Goal: Contribute content: Contribute content

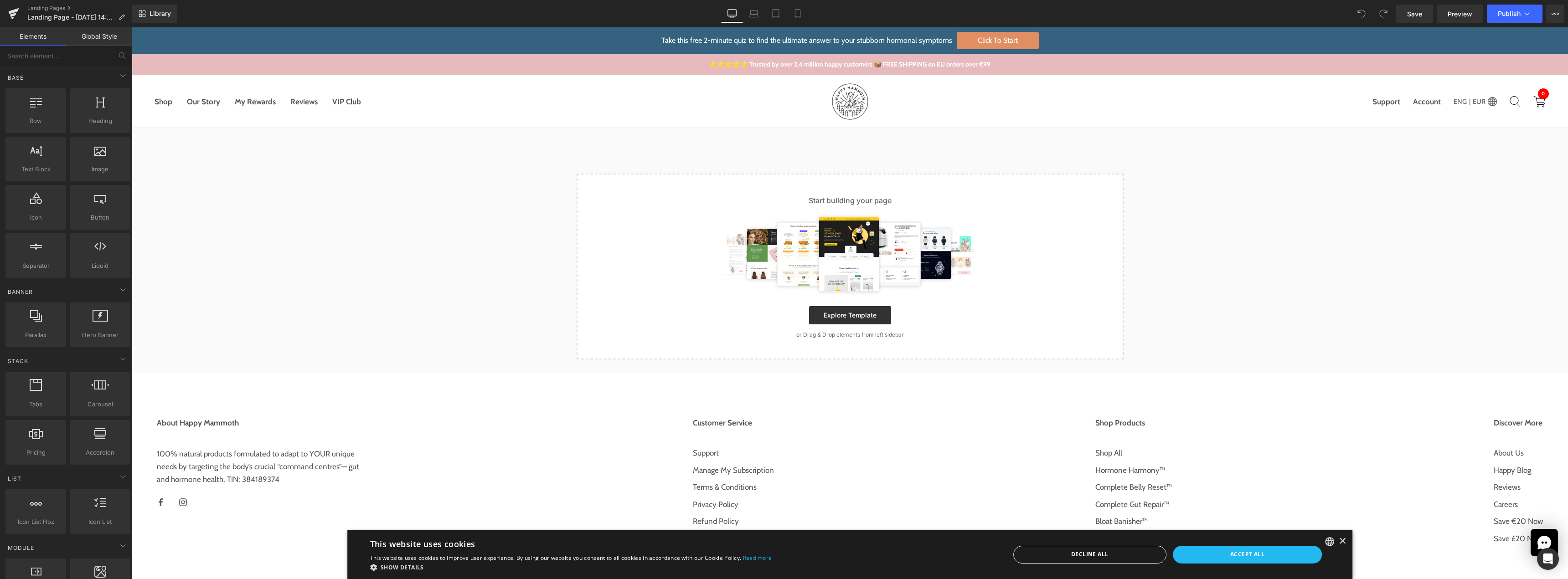
click at [222, 13] on div "Library Desktop Desktop Laptop Tablet Mobile Save Preview Publish Scheduled Vie…" at bounding box center [850, 13] width 1436 height 18
click at [167, 12] on span "Library" at bounding box center [160, 13] width 21 height 8
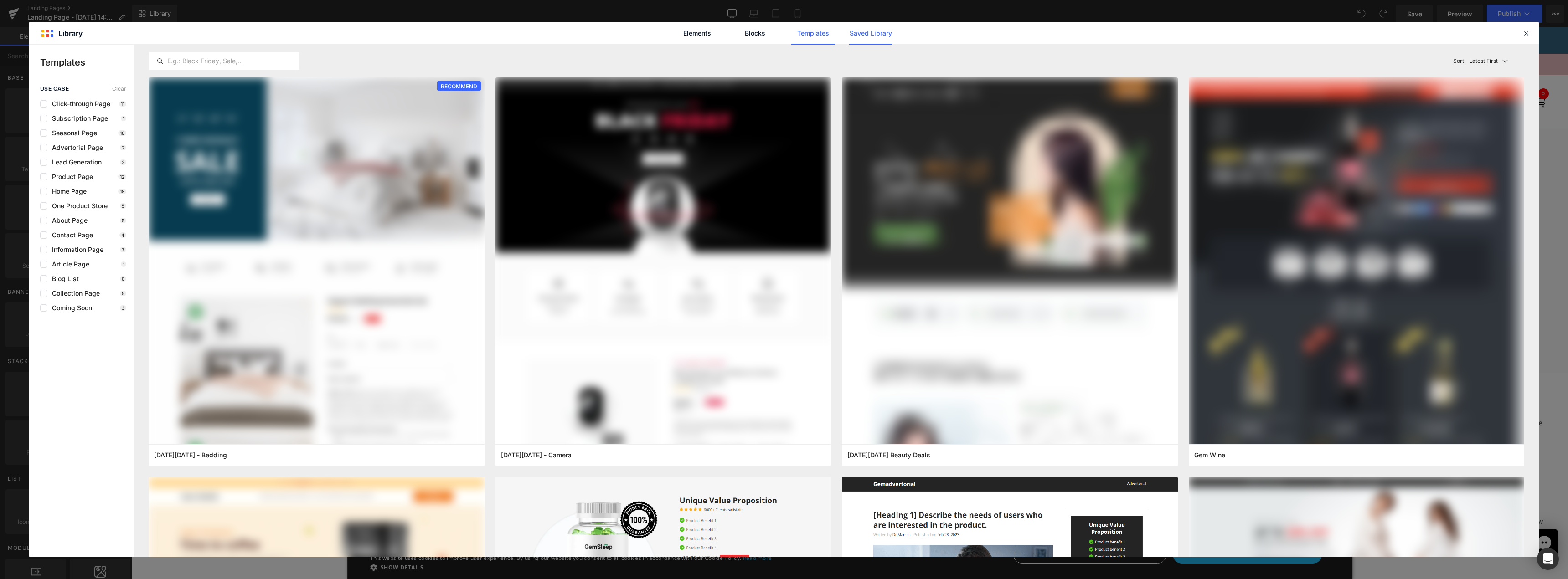
click at [862, 33] on link "Saved Library" at bounding box center [870, 33] width 43 height 23
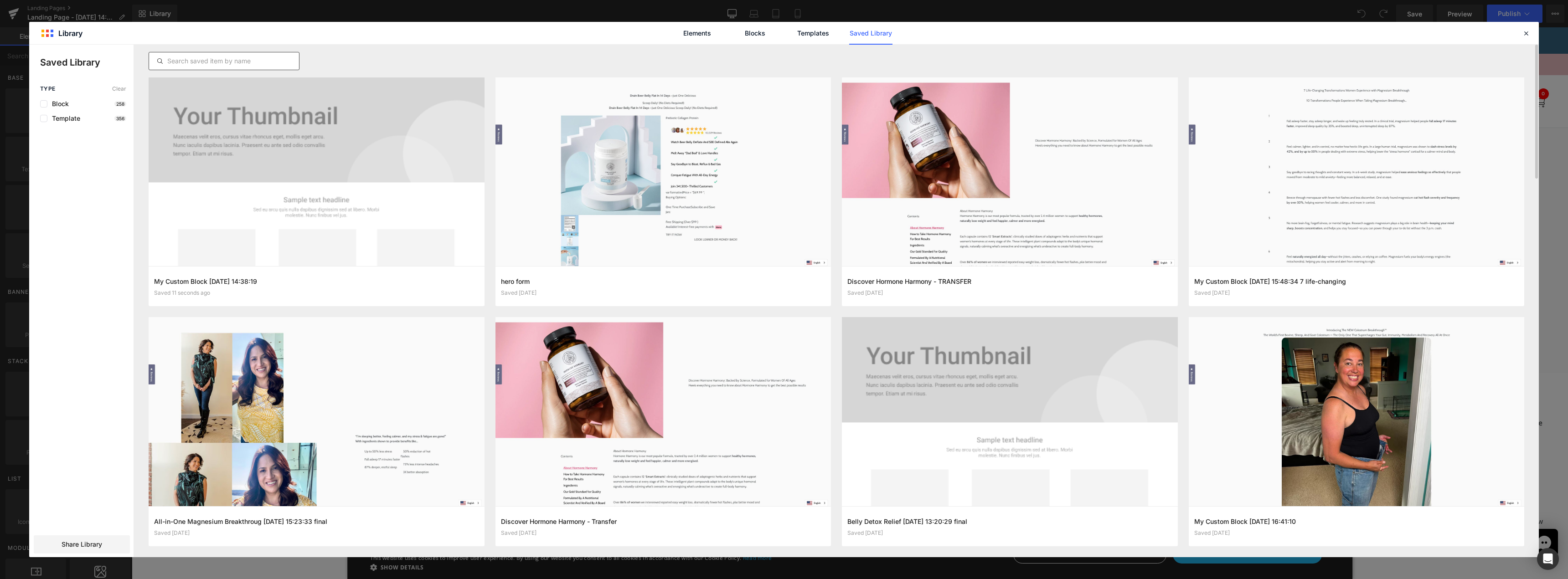
click at [230, 61] on input "text" at bounding box center [224, 61] width 150 height 11
paste input "My Custom Block [DATE] 14:38:19"
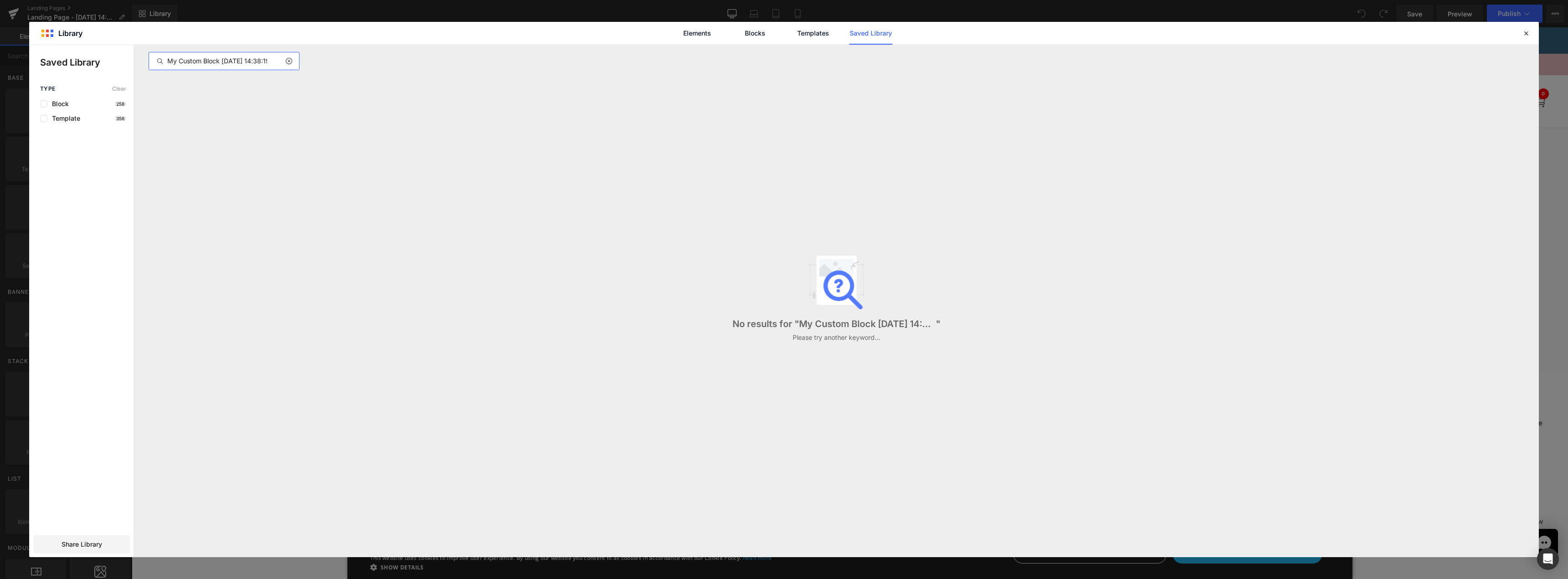
scroll to position [0, 20]
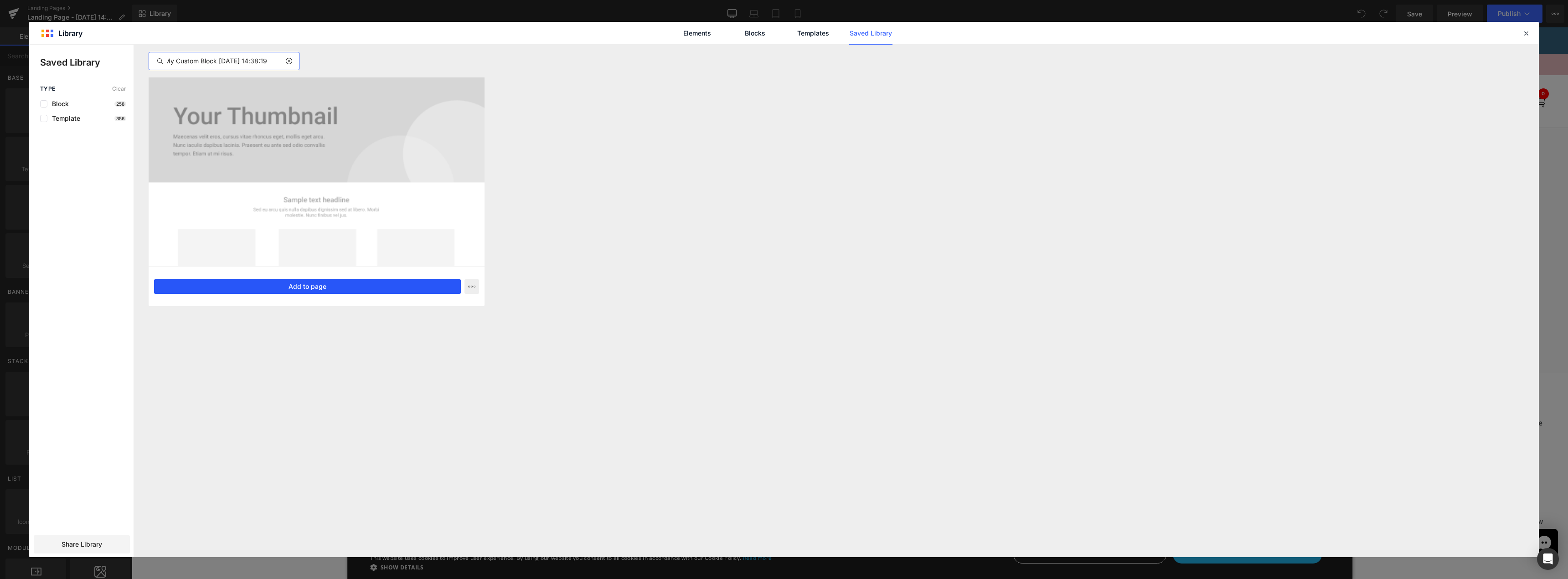
type input "My Custom Block [DATE] 14:38:19"
click at [334, 291] on button "Add to page" at bounding box center [307, 286] width 307 height 15
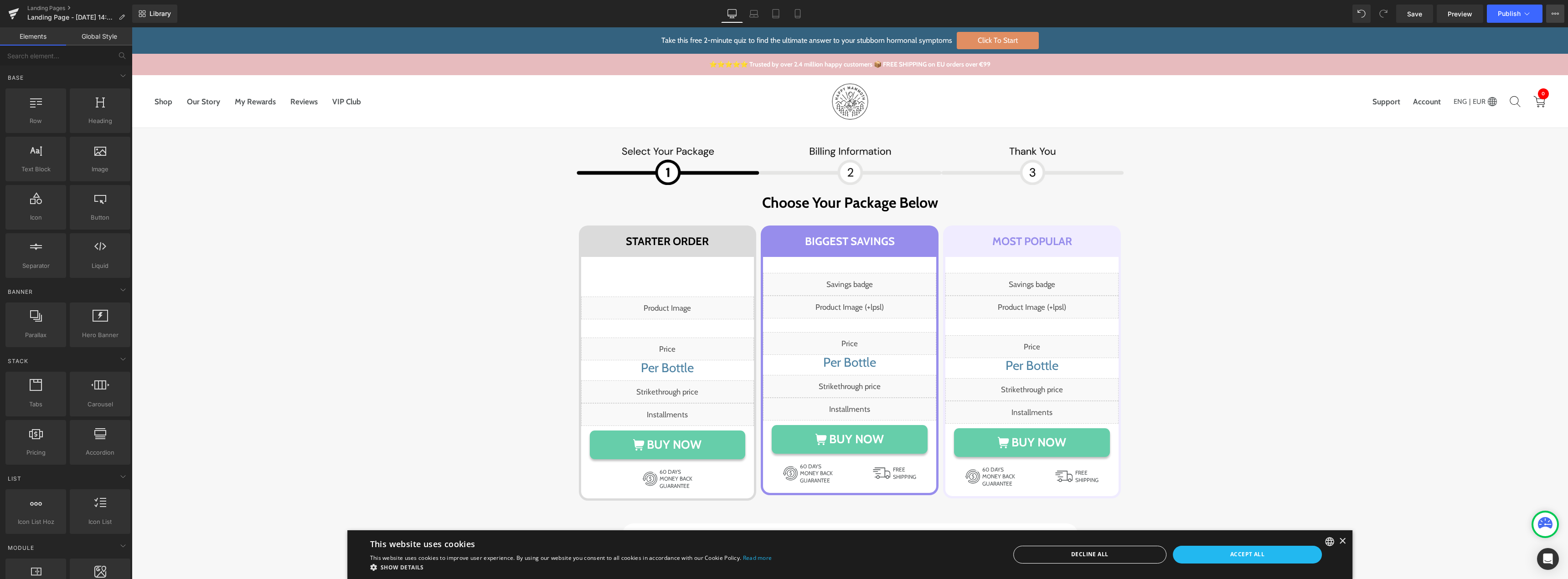
click at [1557, 14] on icon at bounding box center [1558, 13] width 2 height 2
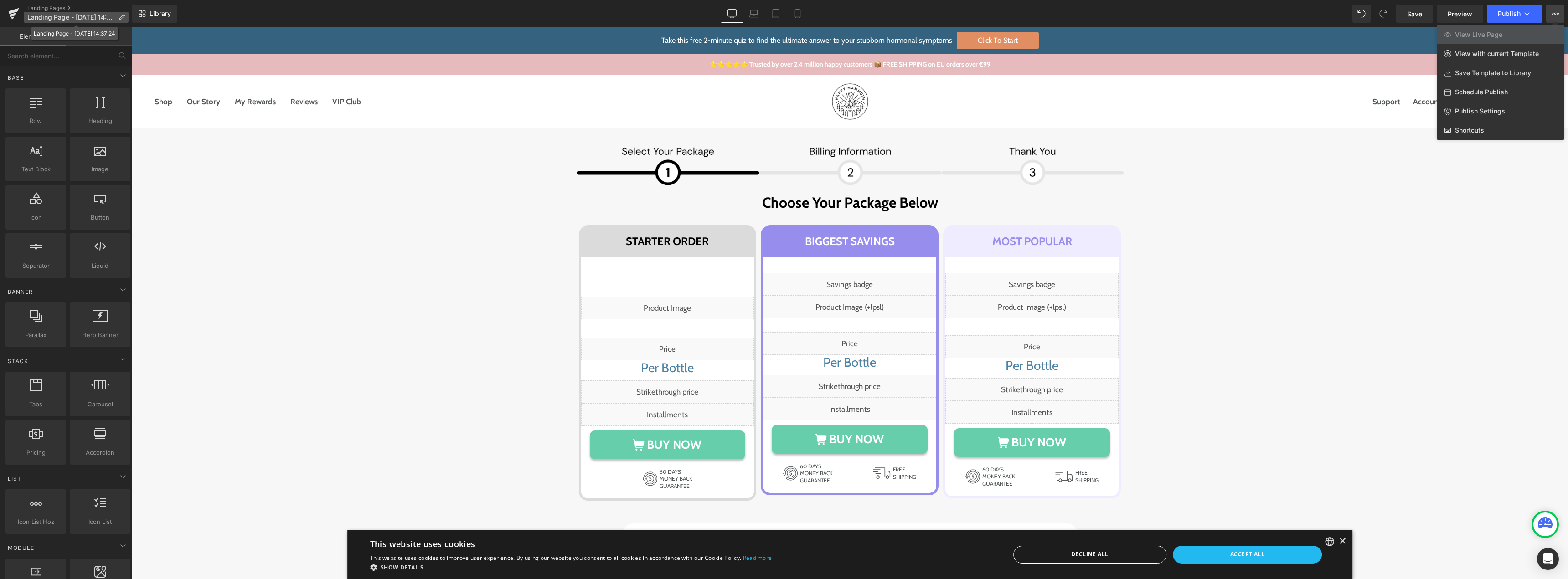
click at [117, 17] on p "Landing Page - [DATE] 14:37:24" at bounding box center [76, 17] width 105 height 11
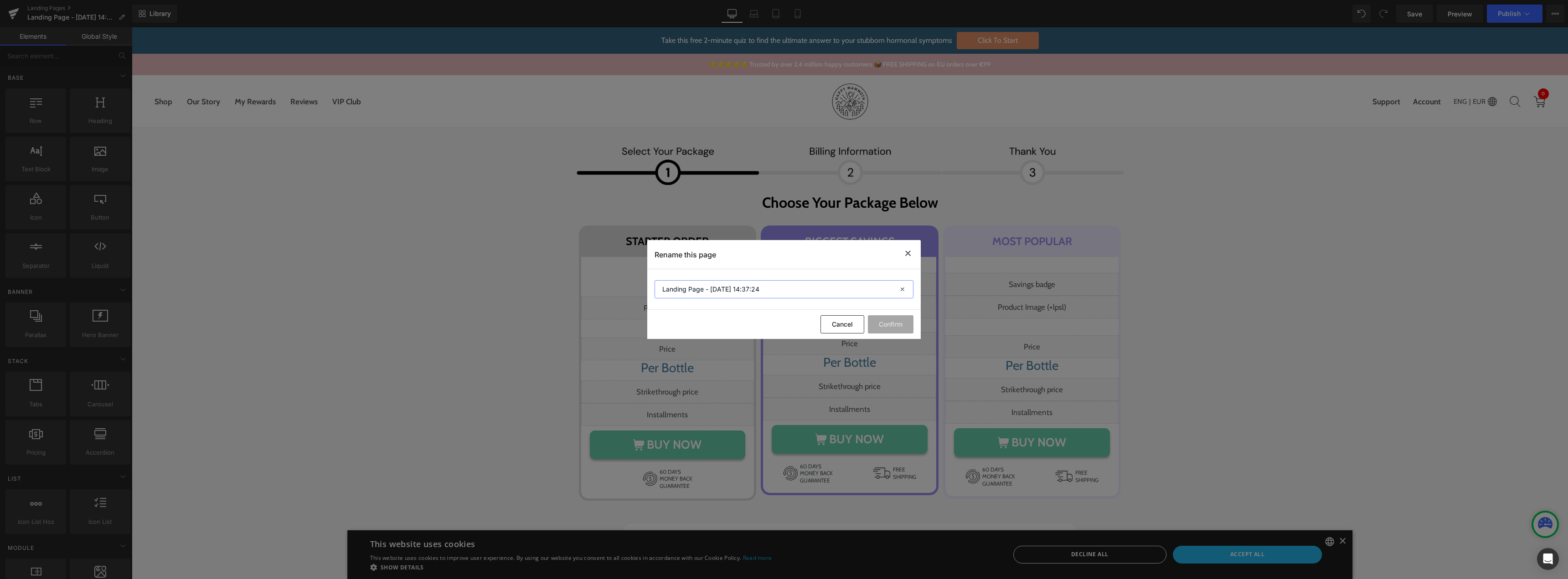
click at [726, 294] on input "Landing Page - [DATE] 14:37:24" at bounding box center [783, 290] width 259 height 18
click at [718, 286] on input "Landing Page - [DATE] 14:37:24" at bounding box center [783, 290] width 259 height 18
paste input "Moving Badge w Animated Text"
type input "Moving Badge w Animated Text"
click at [892, 325] on button "Confirm" at bounding box center [891, 324] width 46 height 18
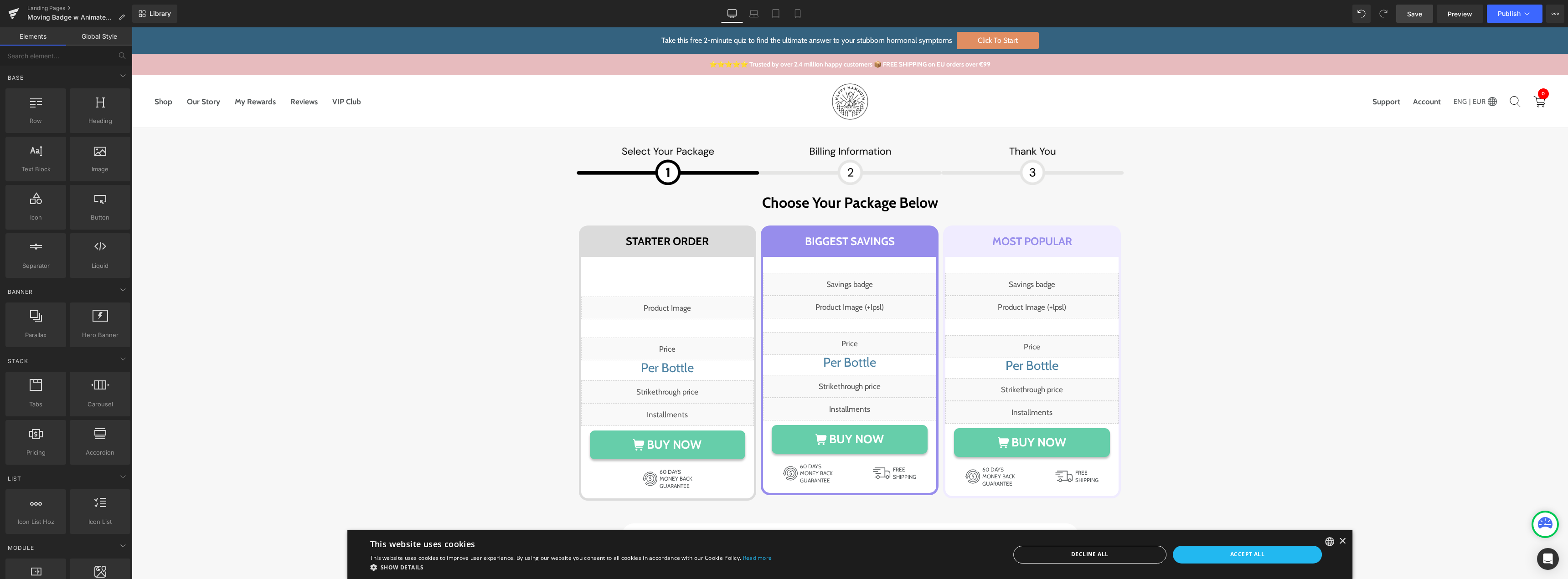
click at [1424, 16] on link "Save" at bounding box center [1415, 13] width 37 height 18
click at [1455, 15] on span "Preview" at bounding box center [1460, 14] width 24 height 10
click at [956, 246] on h1 "Most popular" at bounding box center [1032, 241] width 178 height 18
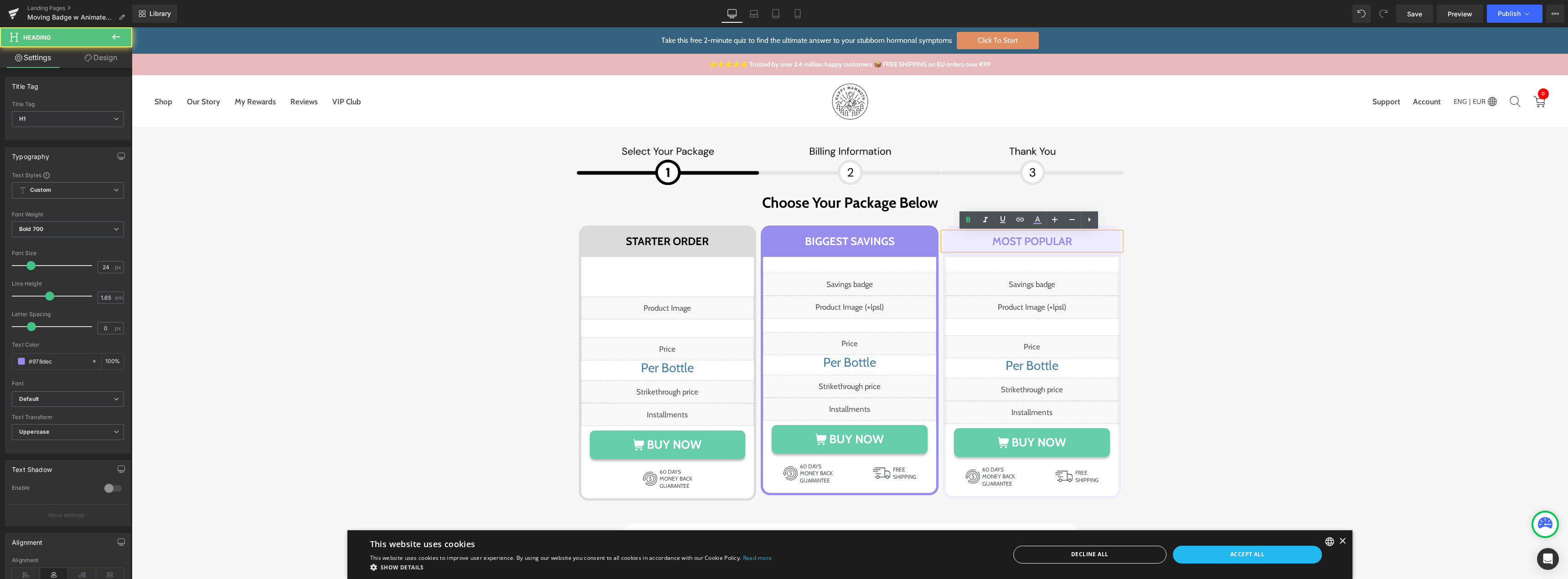
click at [951, 249] on h1 "Most popular" at bounding box center [1032, 241] width 178 height 18
click at [1195, 252] on div "Image Image Row Choose Your Package Below Heading Row STARTER ORDER Heading Row…" at bounding box center [850, 361] width 1418 height 435
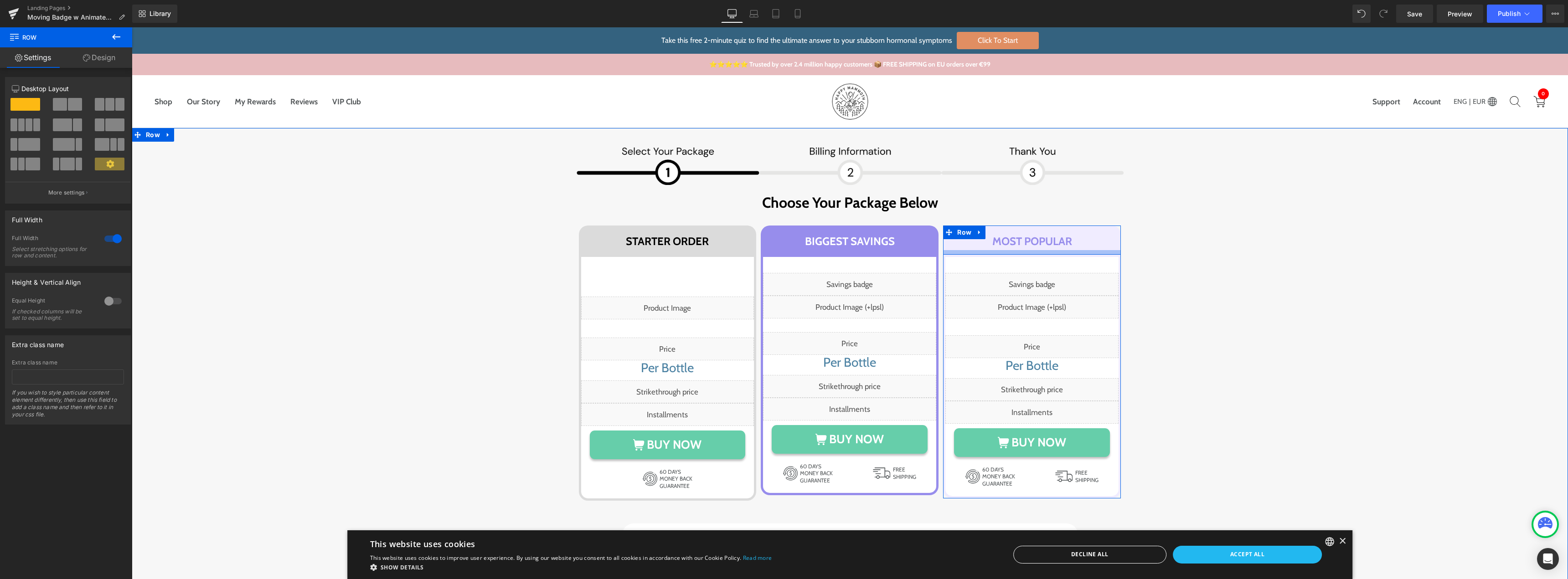
click at [1110, 251] on div at bounding box center [1032, 252] width 178 height 4
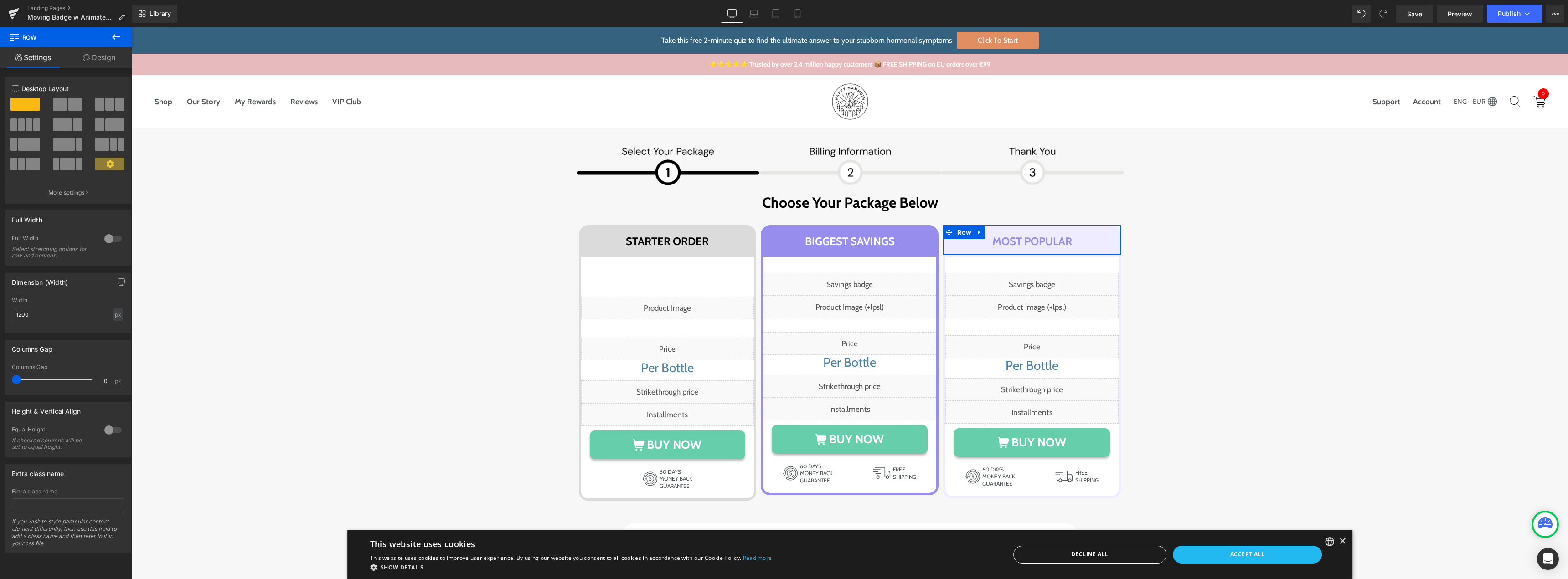
click at [102, 59] on link "Design" at bounding box center [99, 58] width 66 height 21
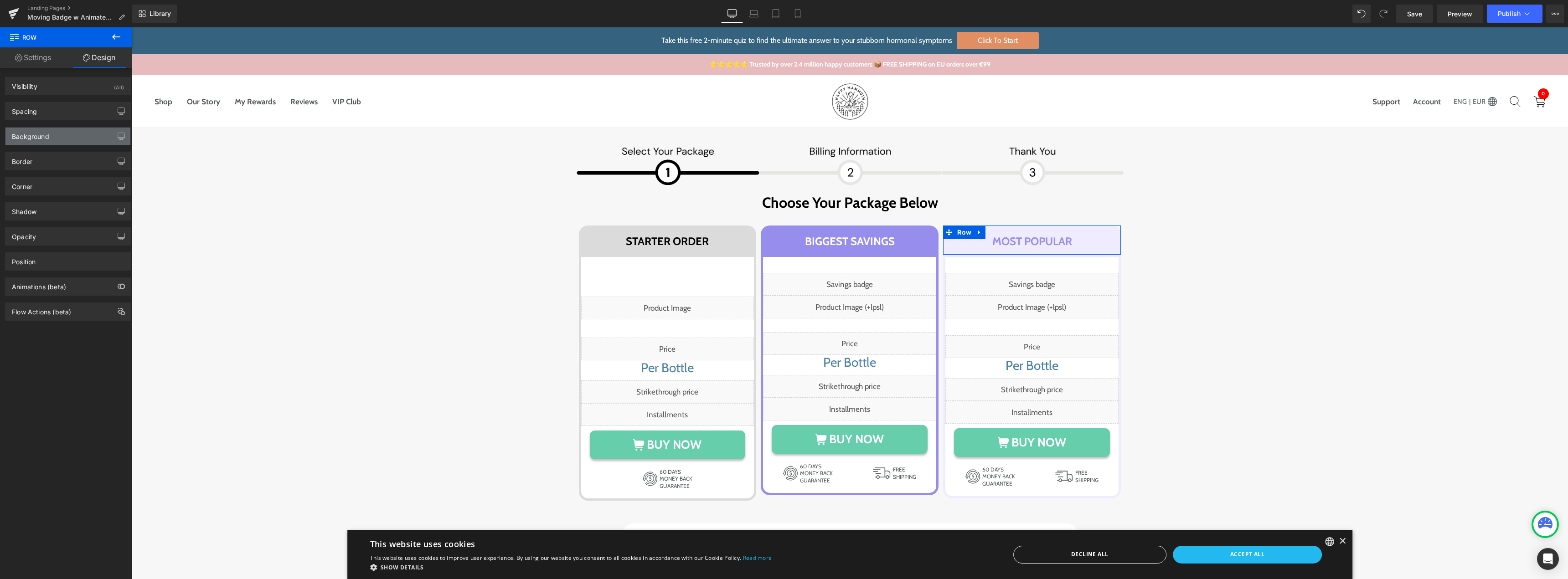
click at [71, 130] on div "Background" at bounding box center [68, 136] width 125 height 17
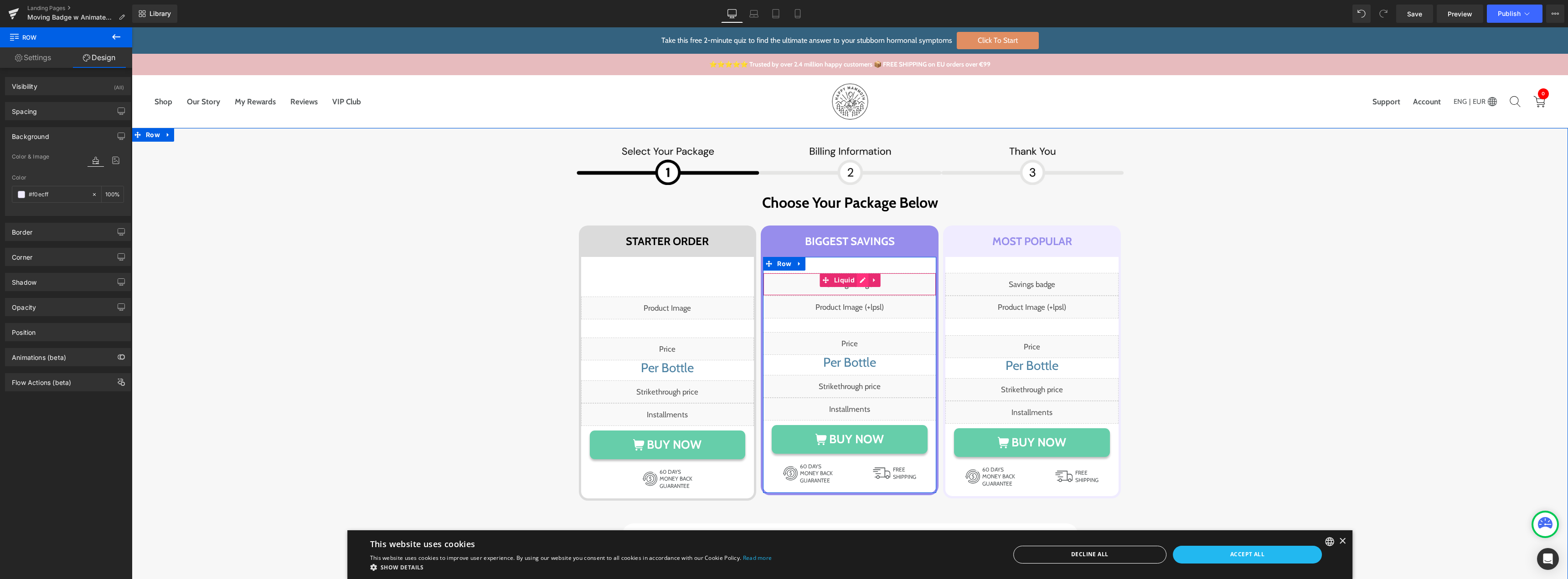
click at [856, 284] on div "Liquid" at bounding box center [850, 284] width 173 height 23
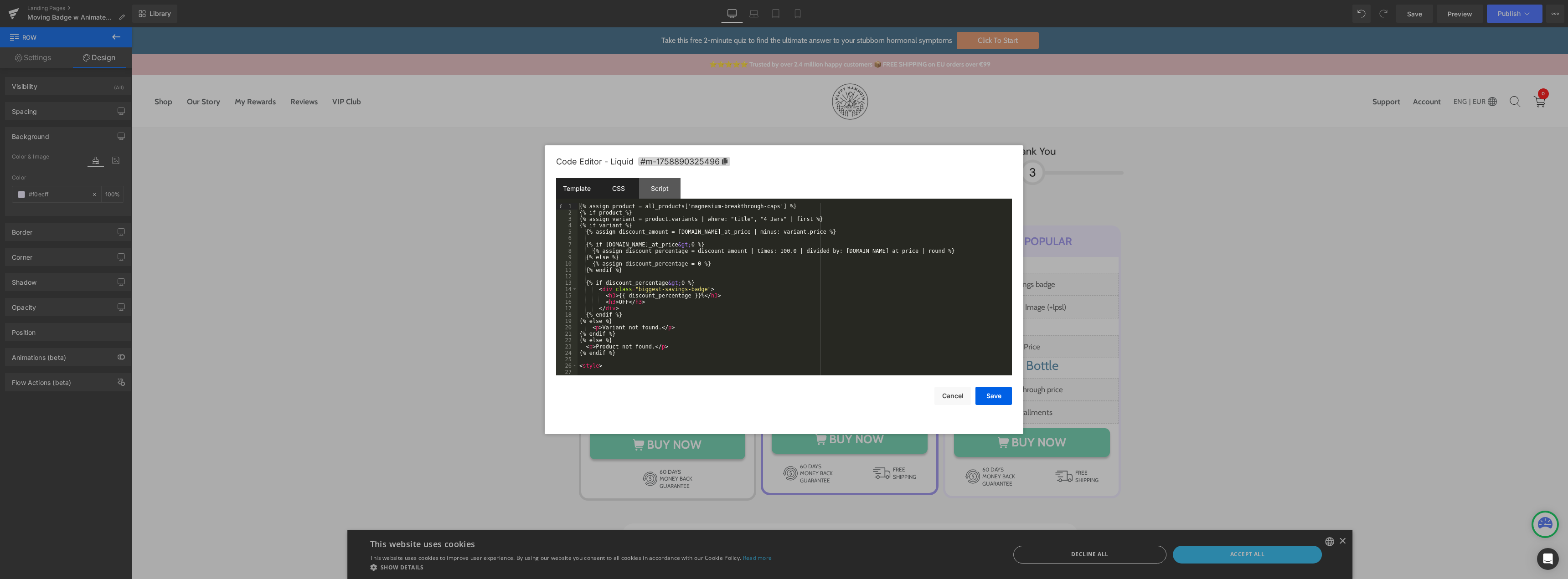
click at [620, 192] on div "CSS" at bounding box center [618, 189] width 41 height 21
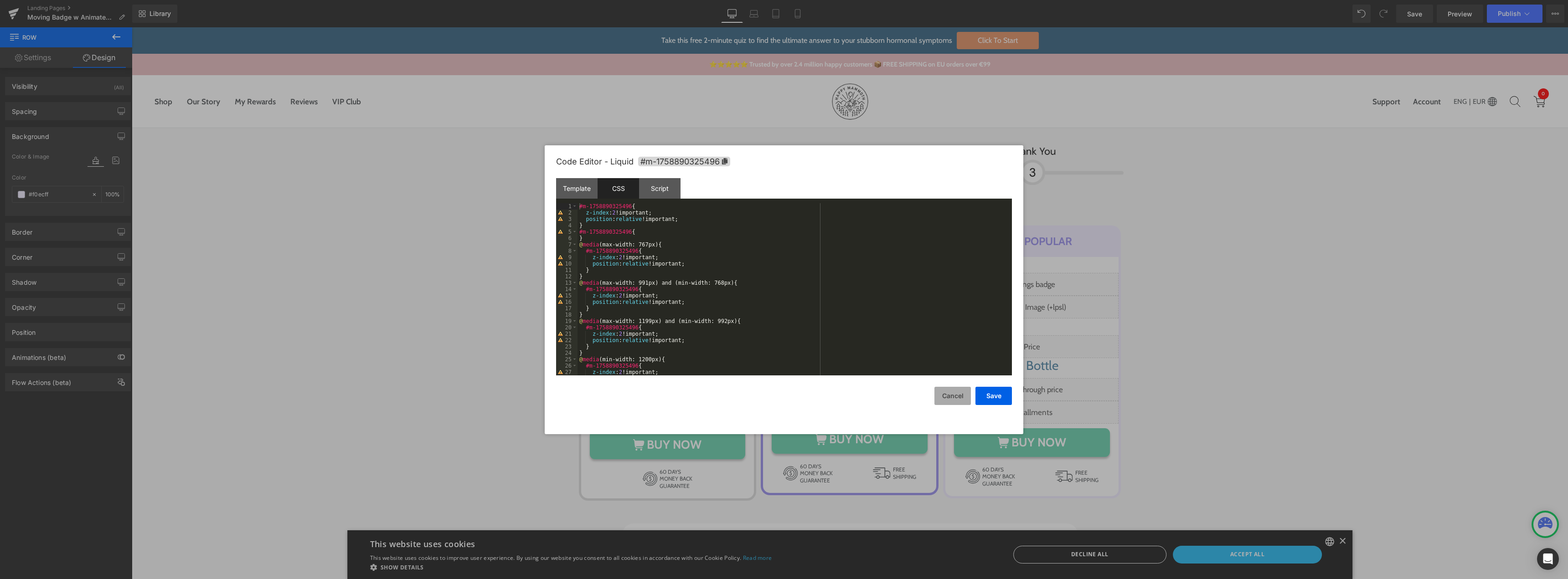
click at [940, 392] on button "Cancel" at bounding box center [953, 396] width 37 height 18
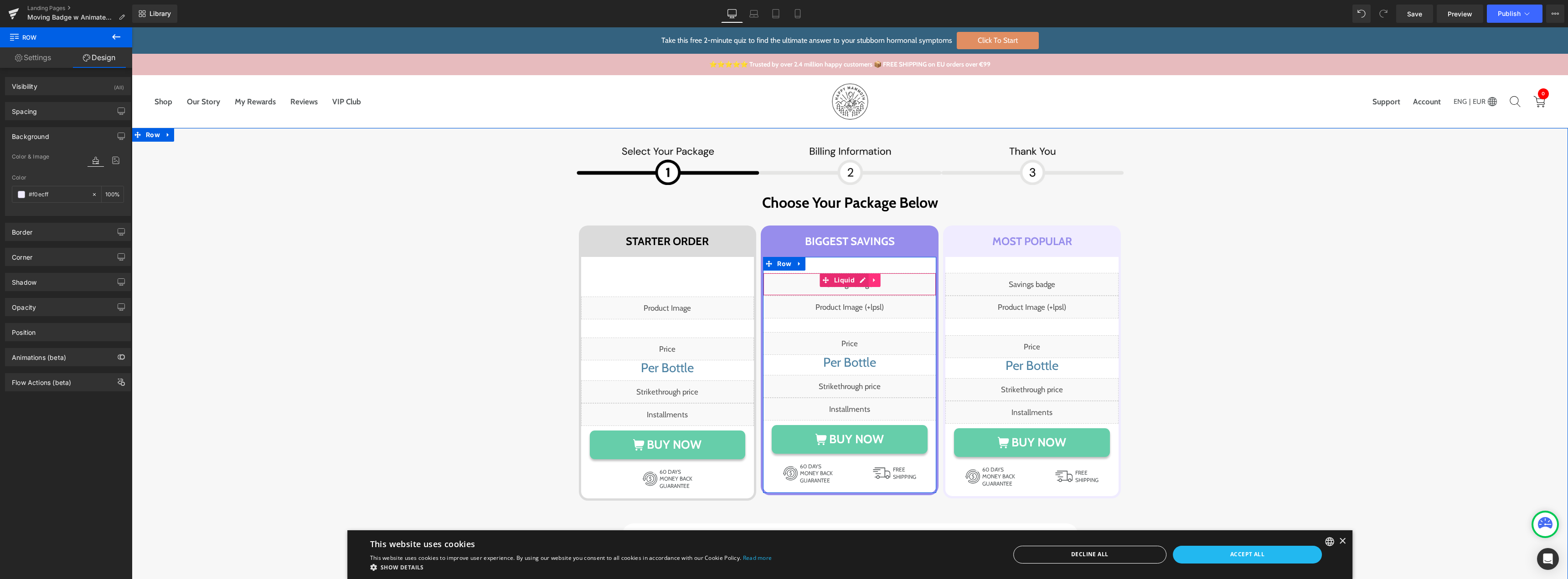
click at [872, 279] on icon at bounding box center [875, 280] width 6 height 7
click at [866, 280] on icon at bounding box center [869, 280] width 6 height 6
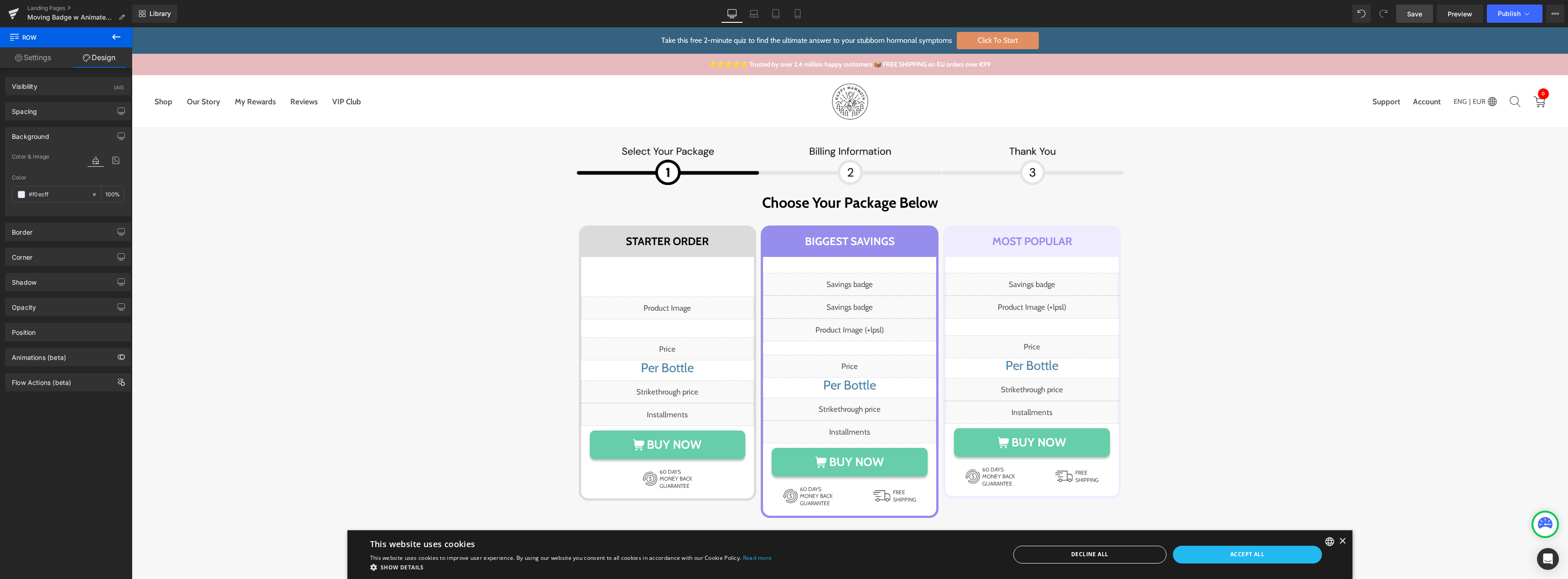
click at [1420, 16] on span "Save" at bounding box center [1415, 14] width 15 height 10
click at [873, 302] on icon at bounding box center [874, 303] width 2 height 4
click at [878, 302] on icon at bounding box center [881, 303] width 6 height 6
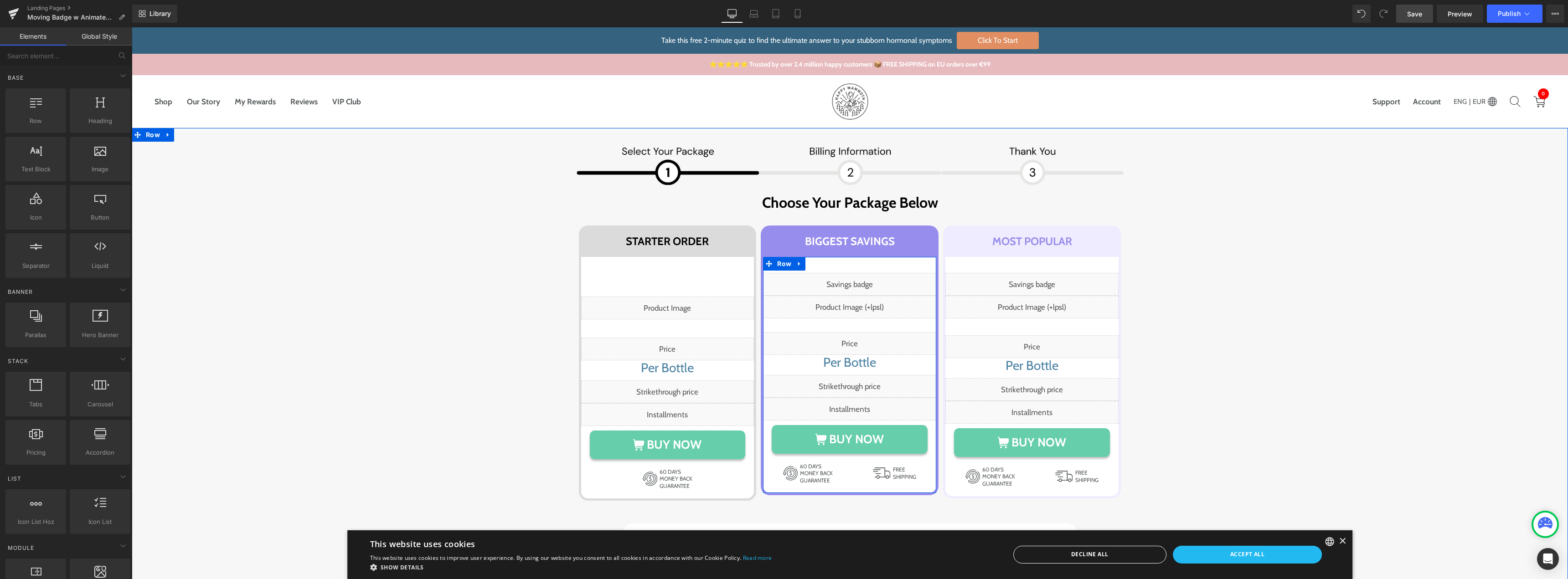
click at [840, 282] on div "Liquid" at bounding box center [850, 284] width 173 height 23
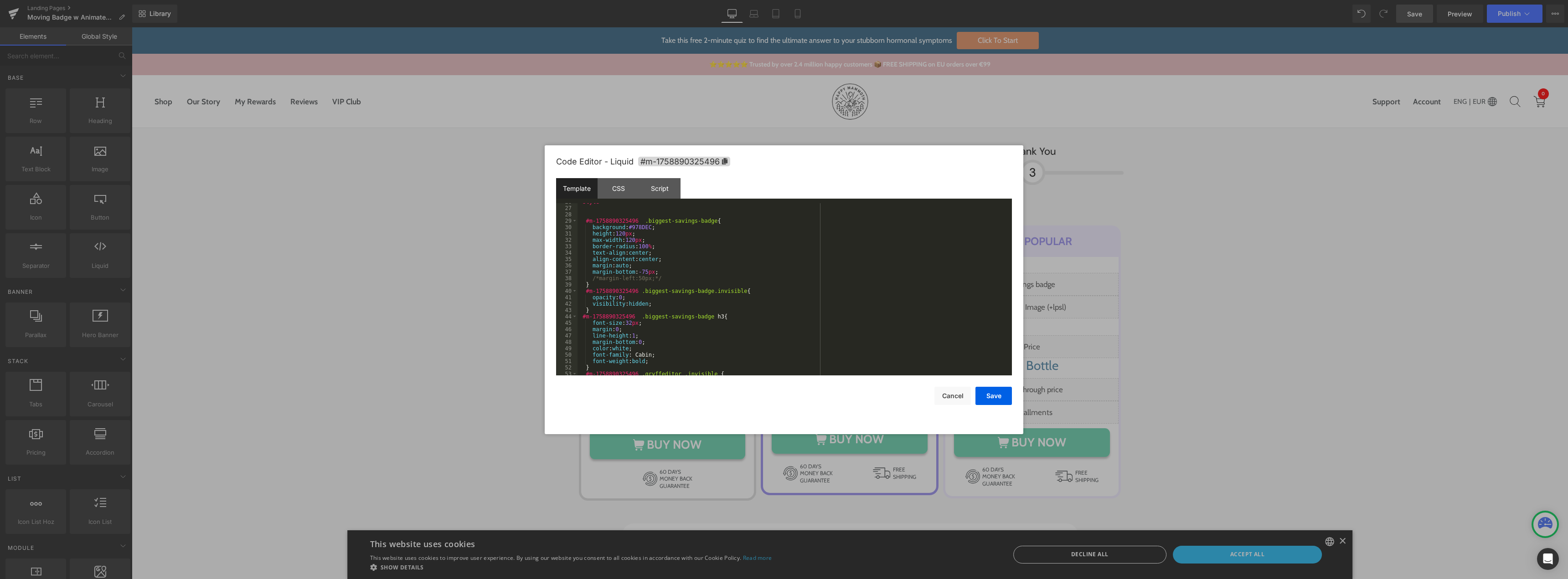
scroll to position [192, 0]
click at [948, 396] on button "Cancel" at bounding box center [953, 396] width 37 height 18
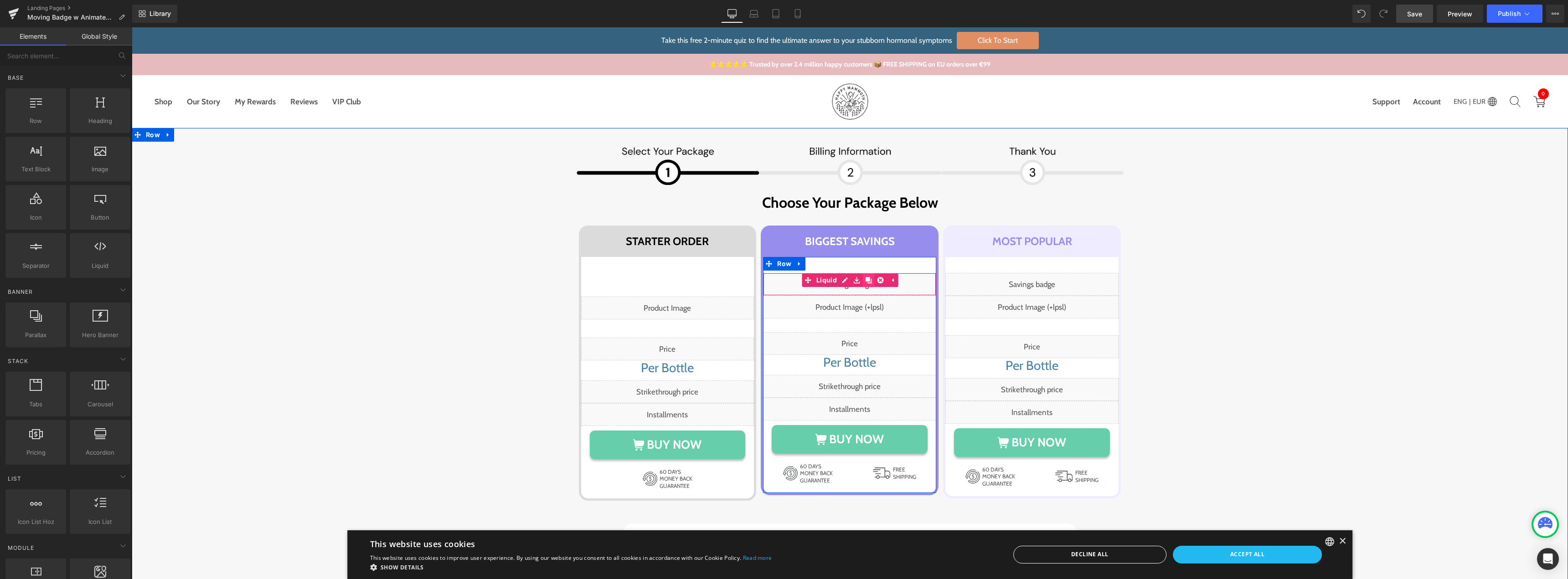
click at [863, 281] on link at bounding box center [869, 280] width 12 height 13
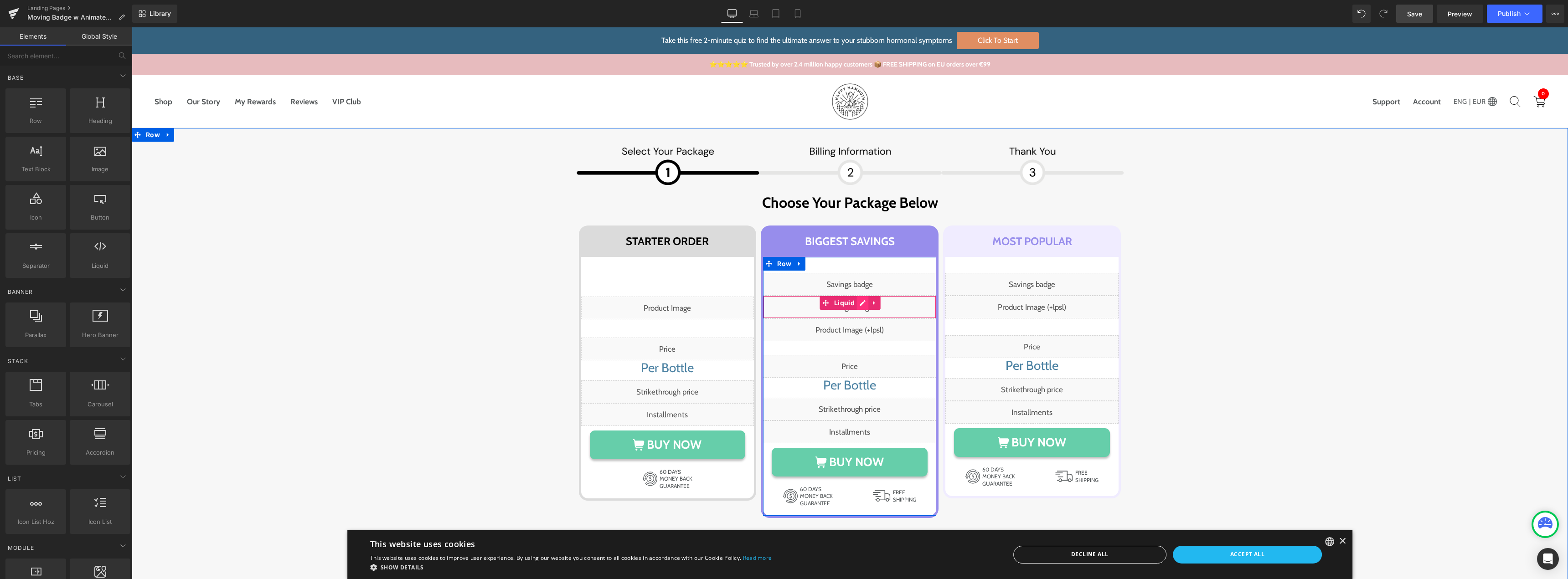
click at [856, 303] on div "Liquid" at bounding box center [850, 307] width 173 height 23
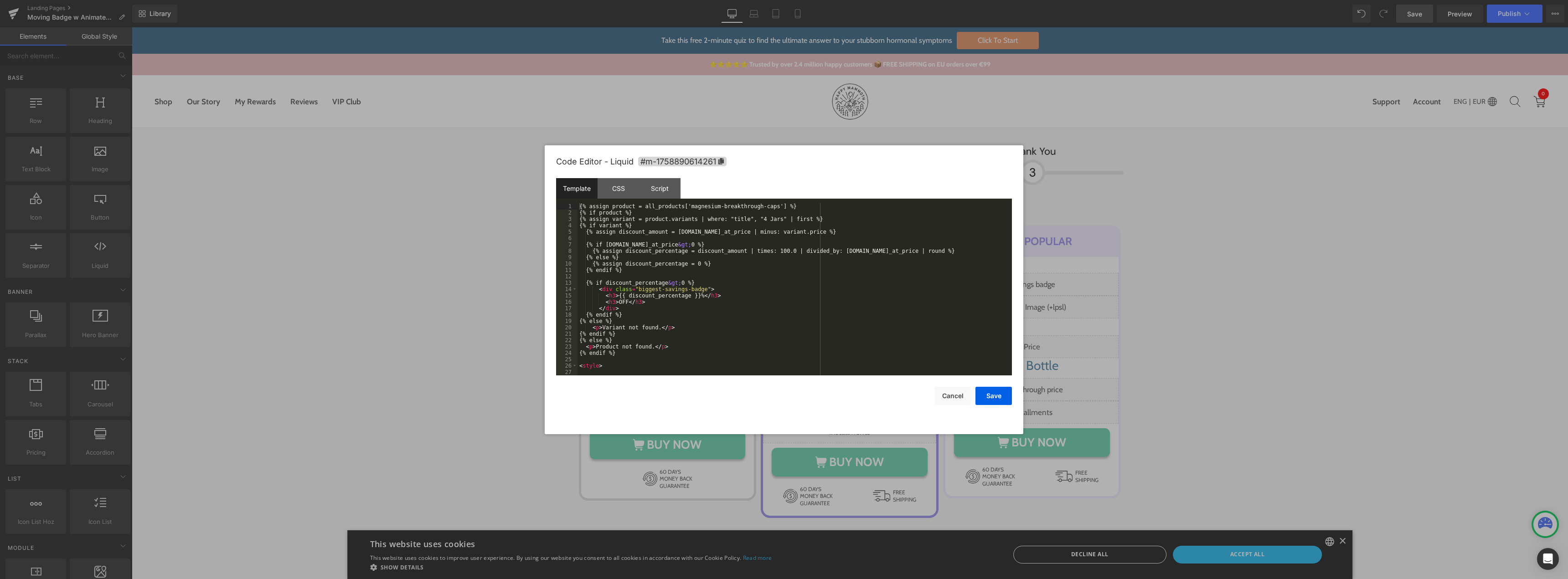
click at [679, 299] on div "{% assign product = all_products['magnesium-breakthrough-caps'] %} {% if produc…" at bounding box center [793, 296] width 431 height 185
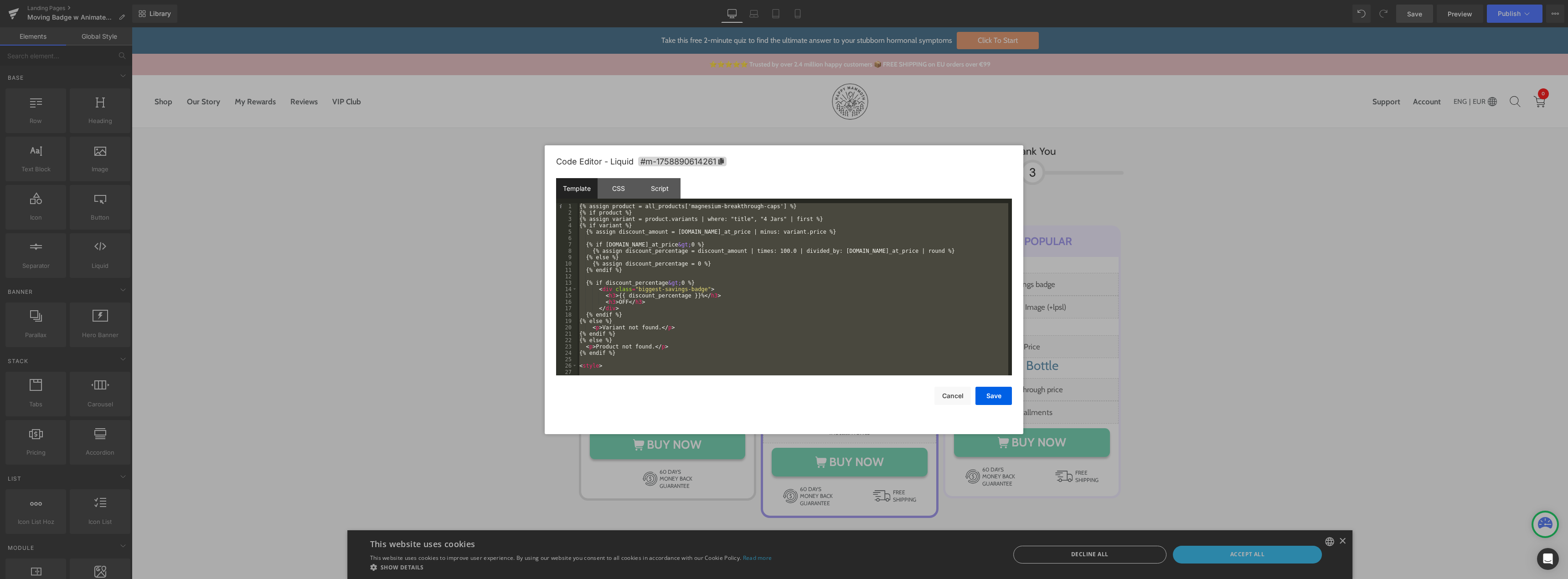
scroll to position [95, 0]
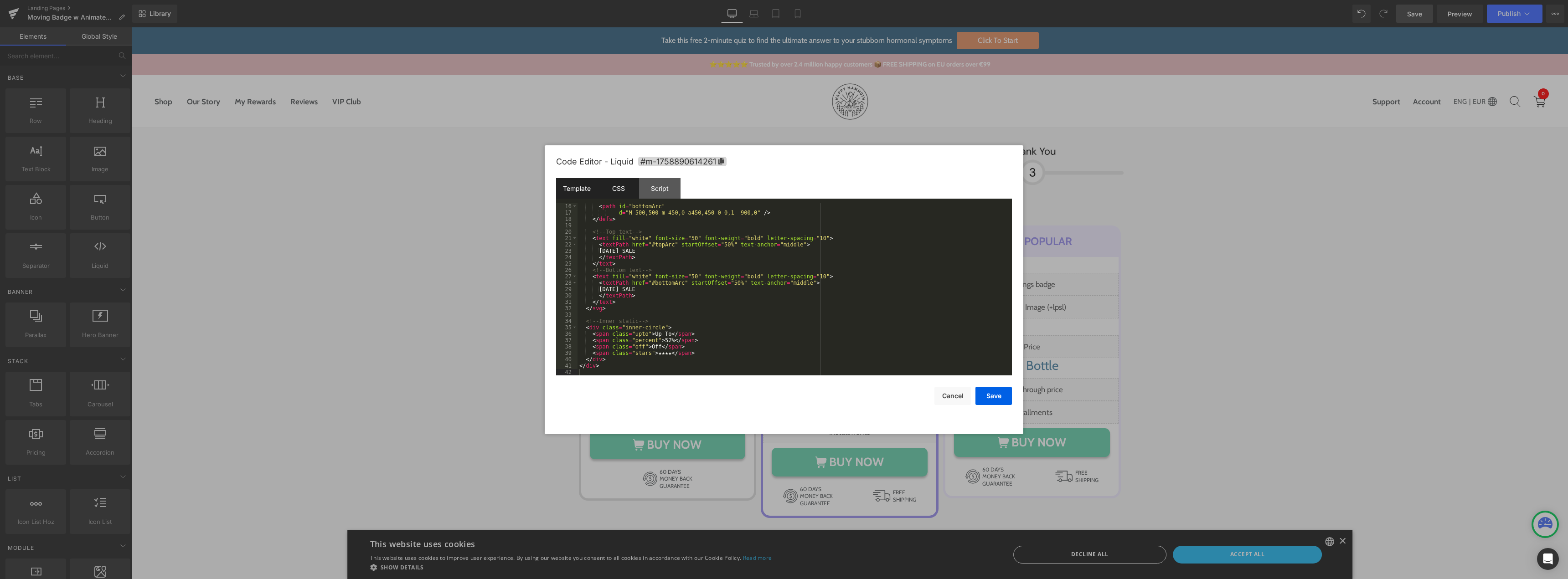
click at [614, 190] on div "CSS" at bounding box center [618, 189] width 41 height 21
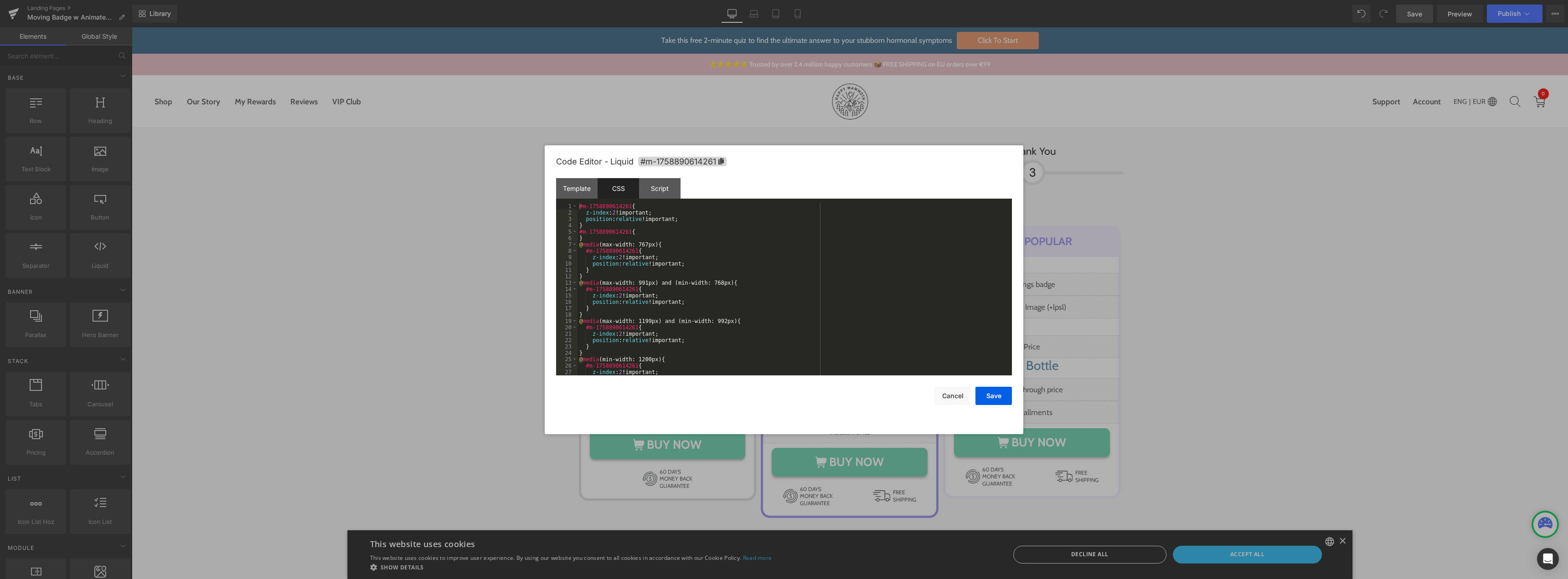
click at [649, 265] on div "#m-1758890614261 { z-index : 2 !important; position : relative !important; } #m…" at bounding box center [793, 296] width 431 height 185
click at [569, 186] on div "Template" at bounding box center [577, 189] width 41 height 21
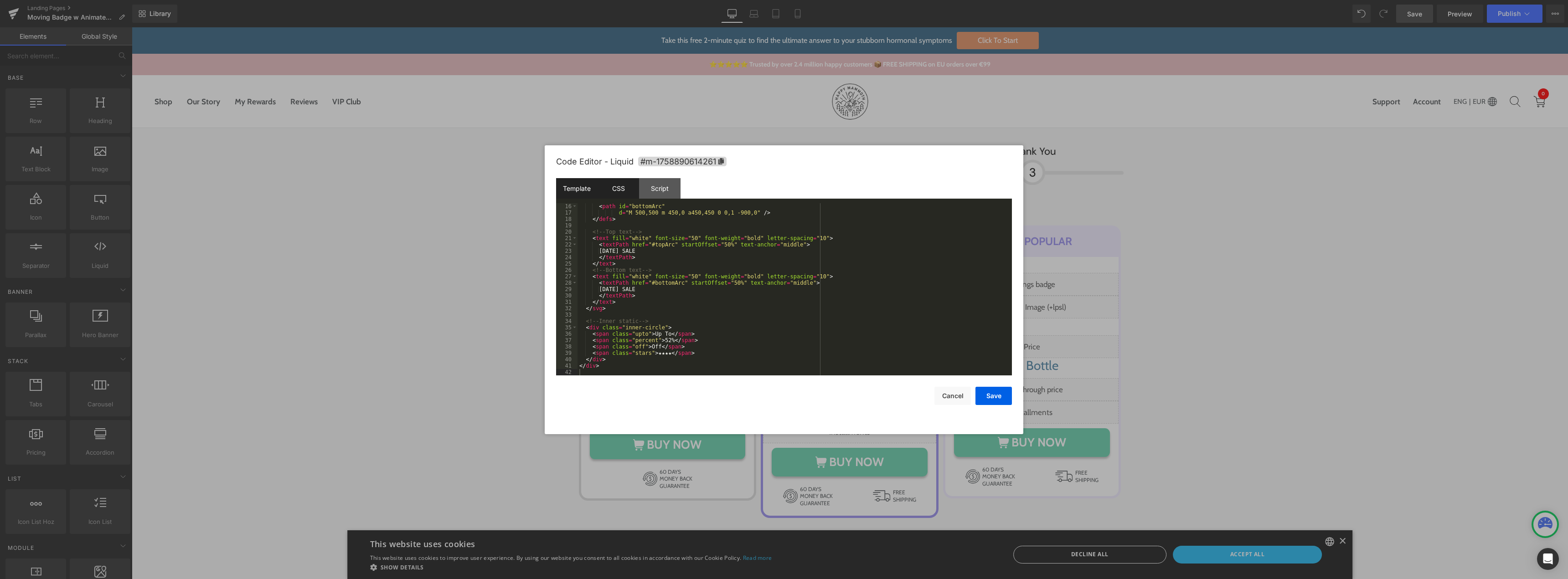
click at [617, 192] on div "CSS" at bounding box center [618, 189] width 41 height 21
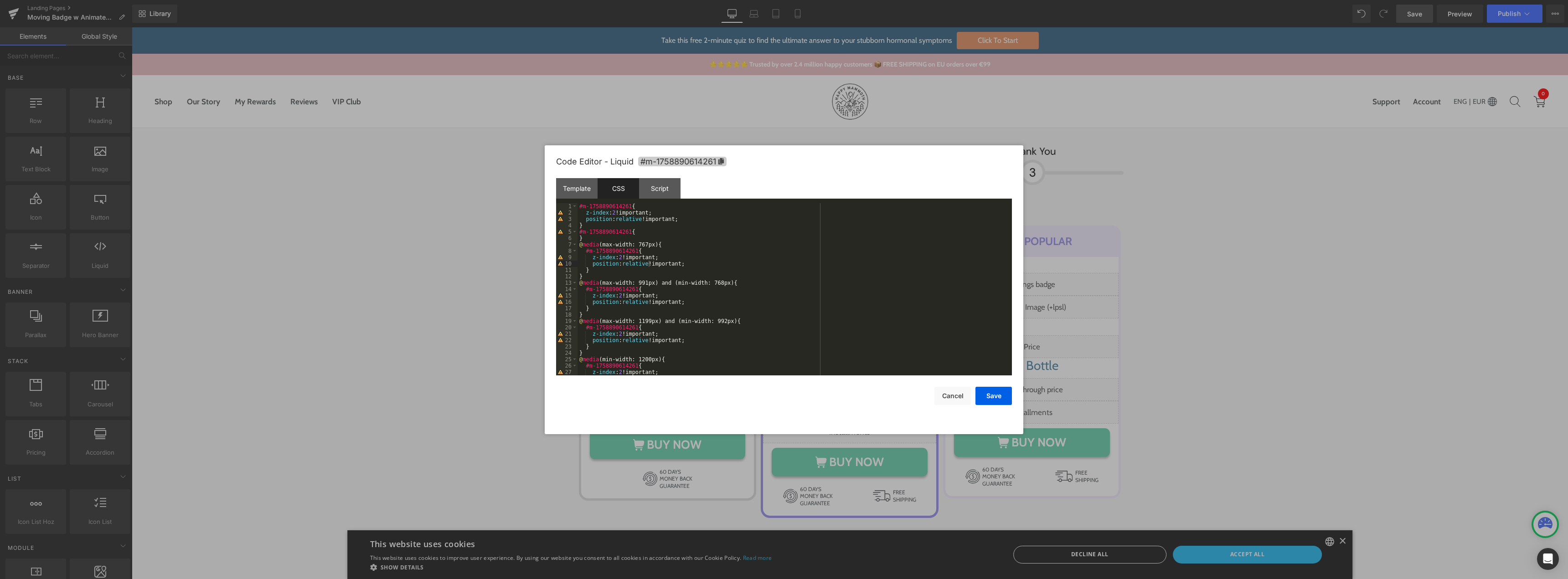
click at [724, 164] on icon at bounding box center [721, 161] width 6 height 6
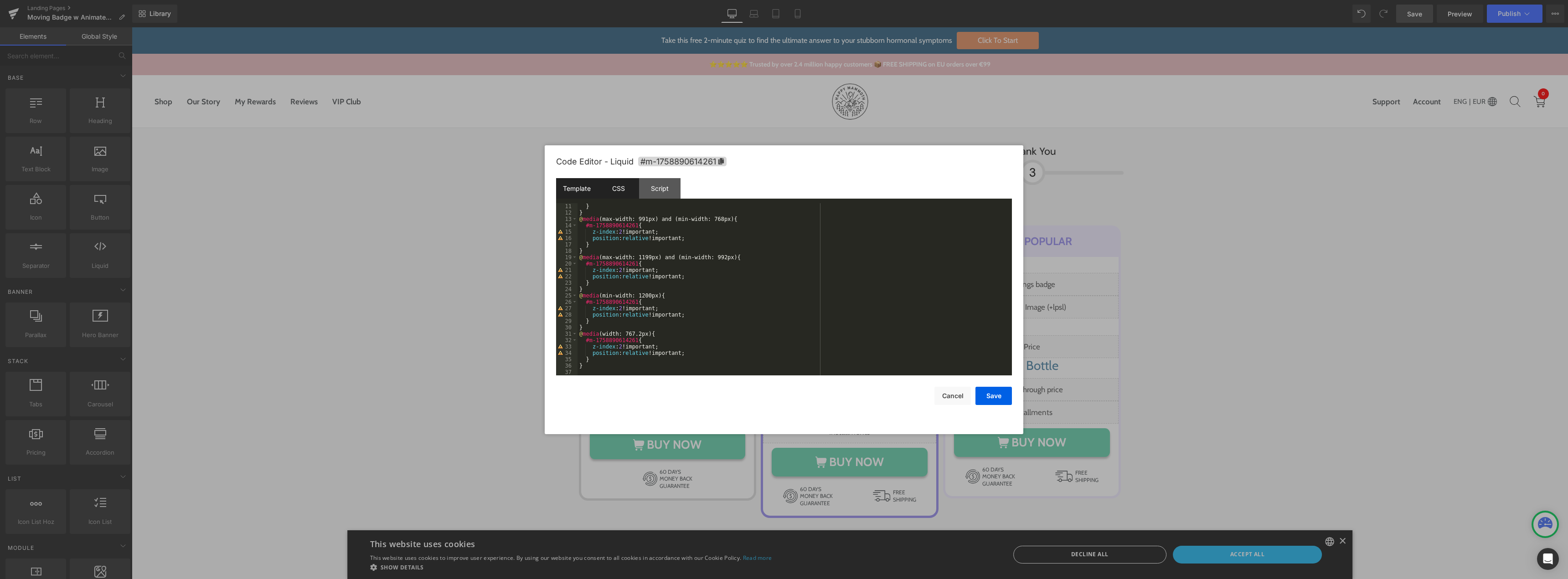
click at [581, 195] on div "Template" at bounding box center [577, 189] width 41 height 21
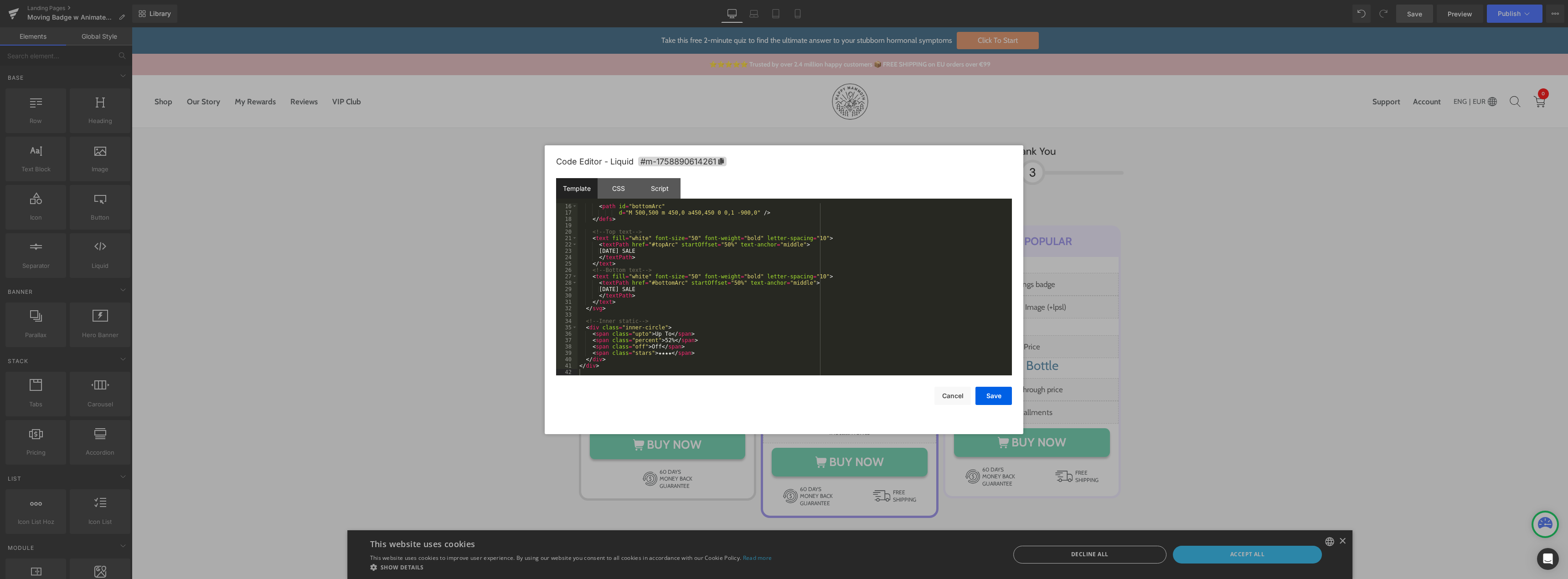
scroll to position [95, 0]
click at [612, 364] on div "< path id = "bottomArc" d = "M 500,500 m 450,0 a450,450 0 0,1 -900,0" /> </ def…" at bounding box center [793, 296] width 431 height 185
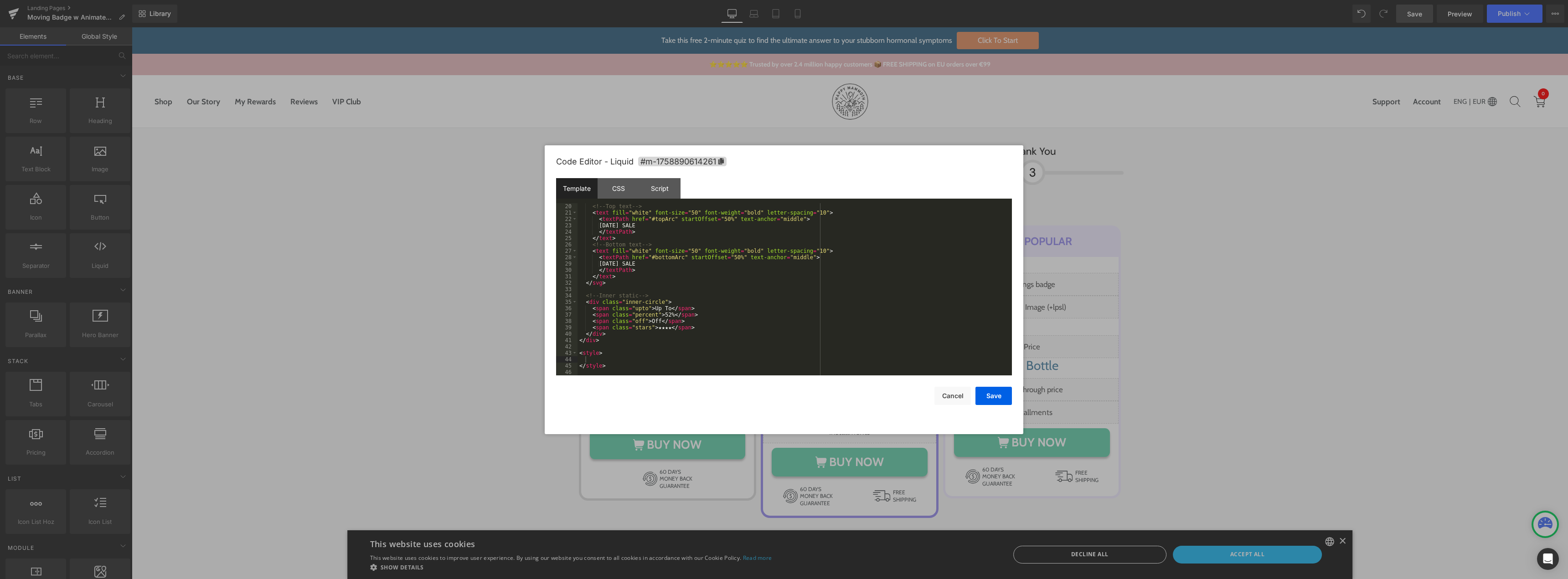
click at [605, 358] on div "<!-- Top text --> < text fill = "white" font-size = "50" font-weight = "bold" l…" at bounding box center [793, 296] width 431 height 185
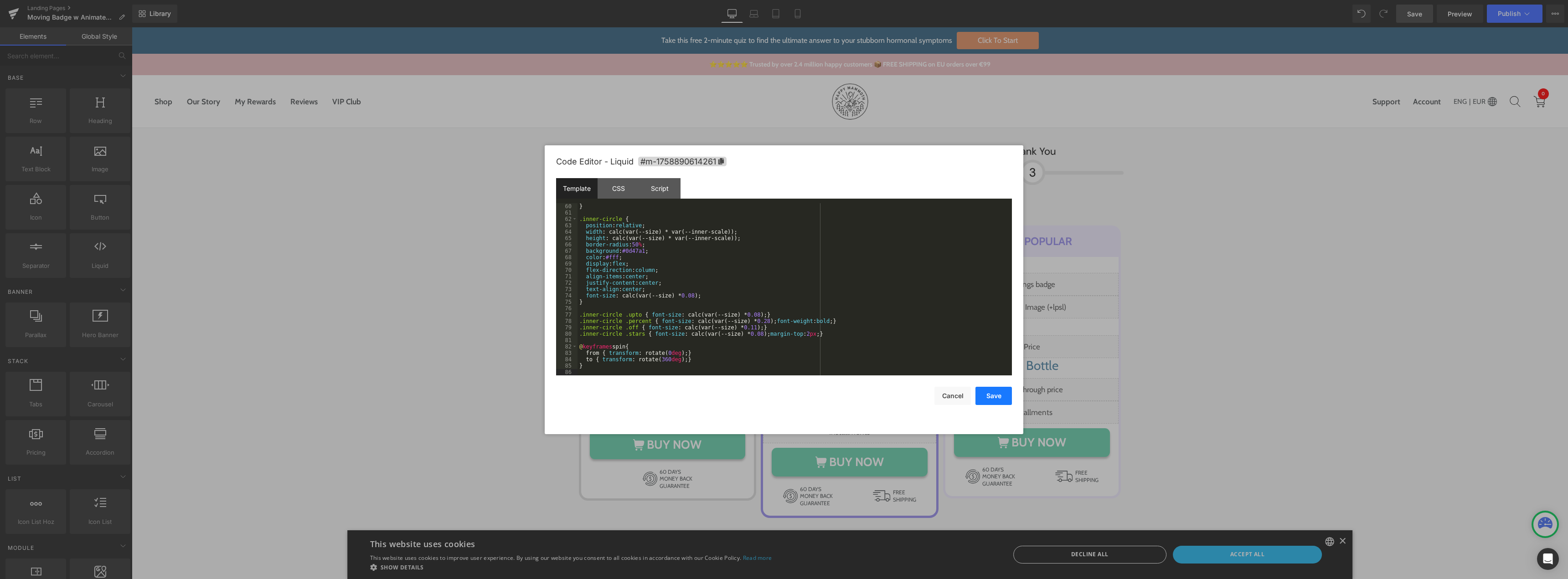
click at [986, 396] on button "Save" at bounding box center [994, 396] width 37 height 18
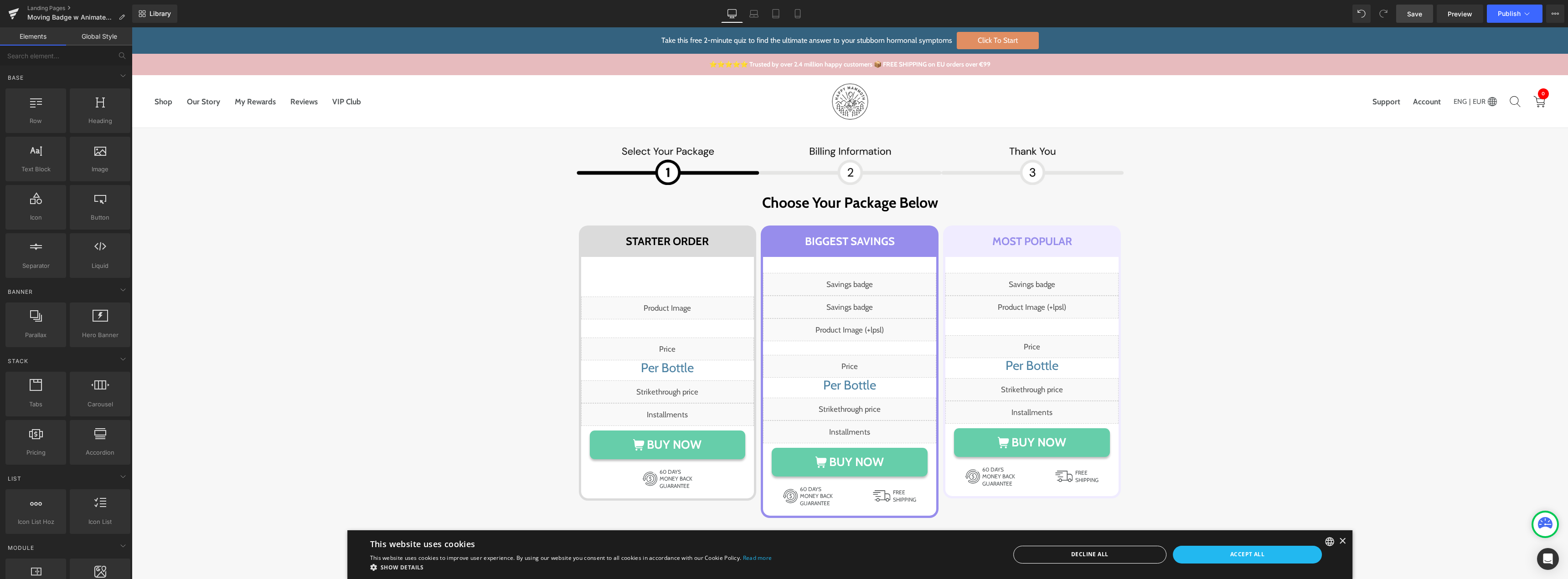
click at [1415, 13] on span "Save" at bounding box center [1415, 14] width 15 height 10
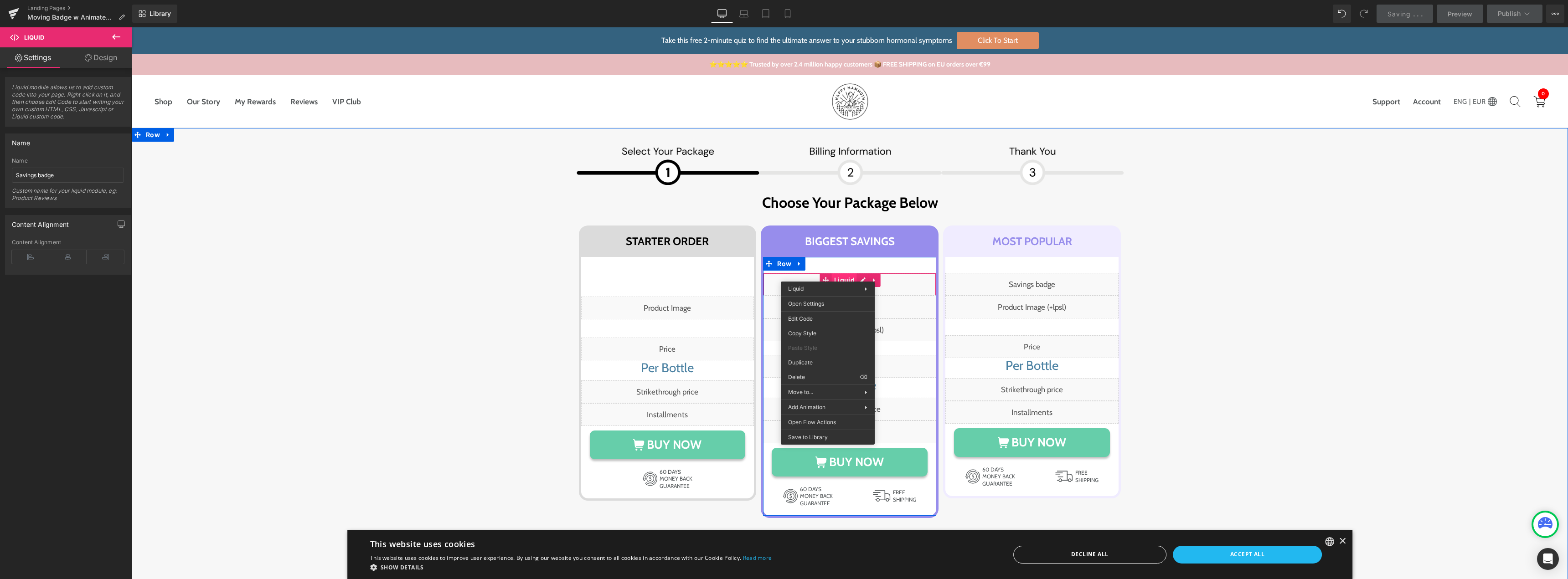
click at [832, 277] on div "Liquid" at bounding box center [850, 284] width 173 height 23
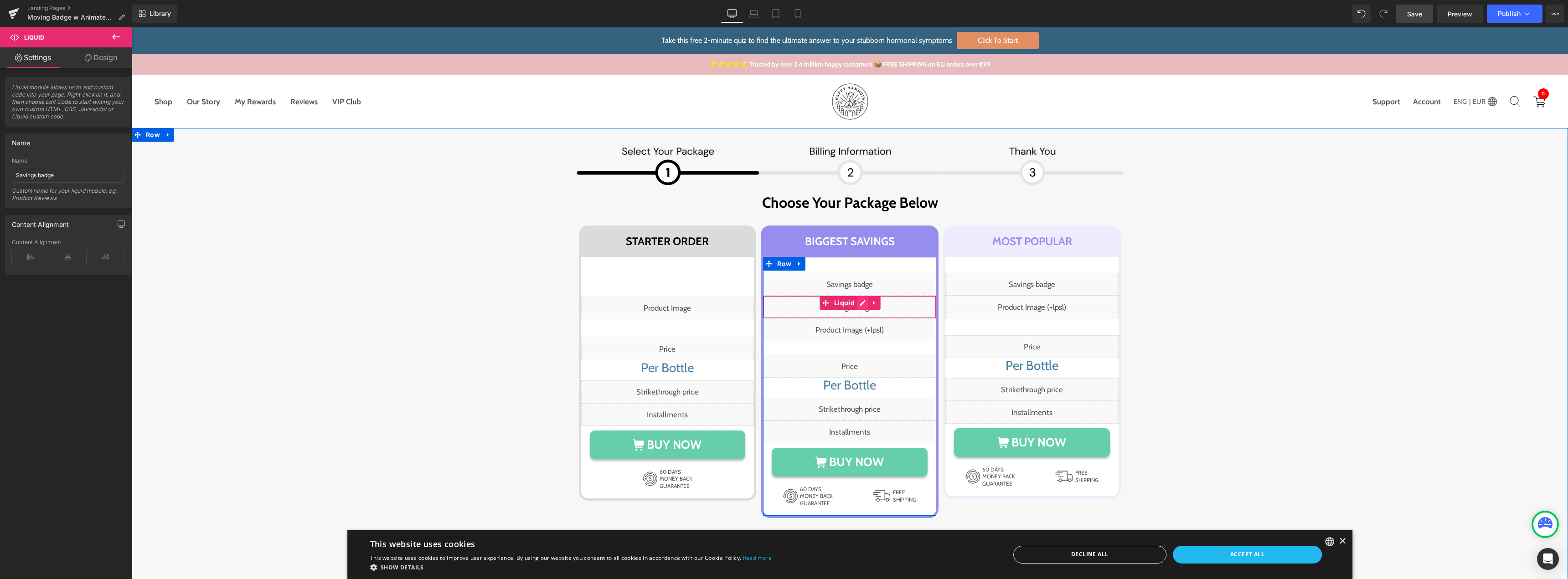
click at [861, 303] on div "Liquid" at bounding box center [850, 307] width 173 height 23
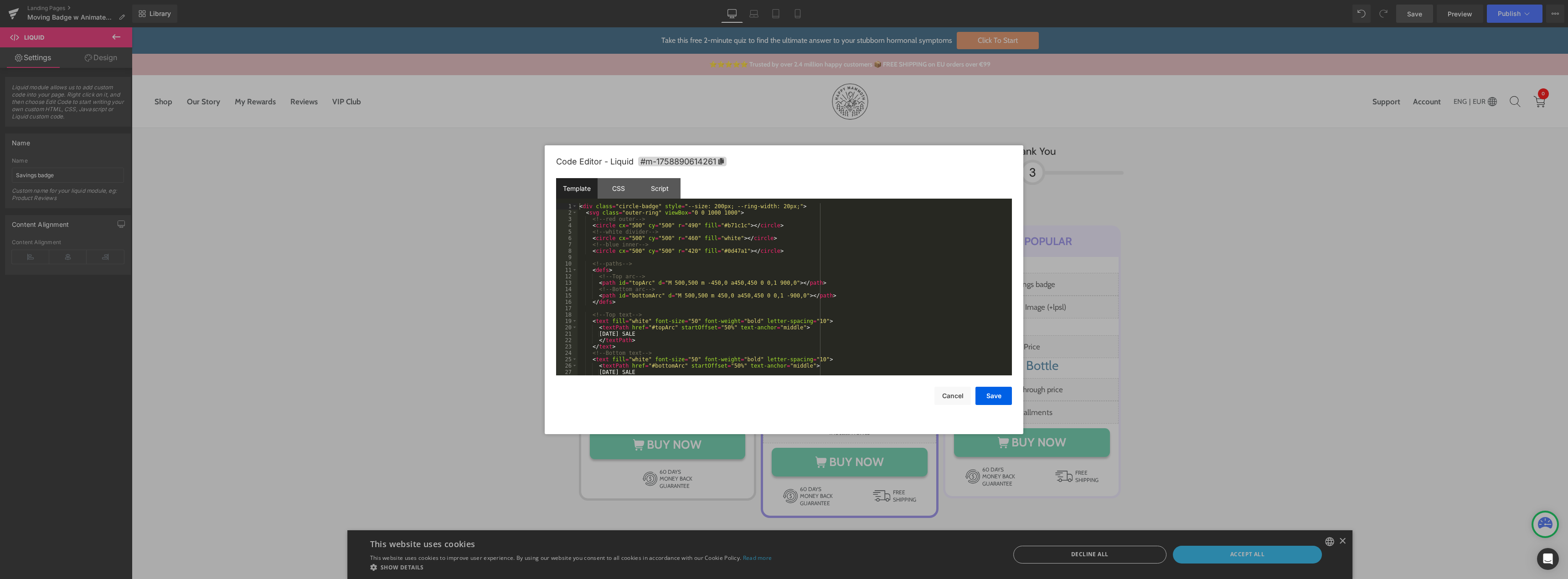
click at [679, 294] on div "< div class = "circle-badge" style = "--size: 200px; --ring-width: 20px;" > < s…" at bounding box center [793, 296] width 431 height 185
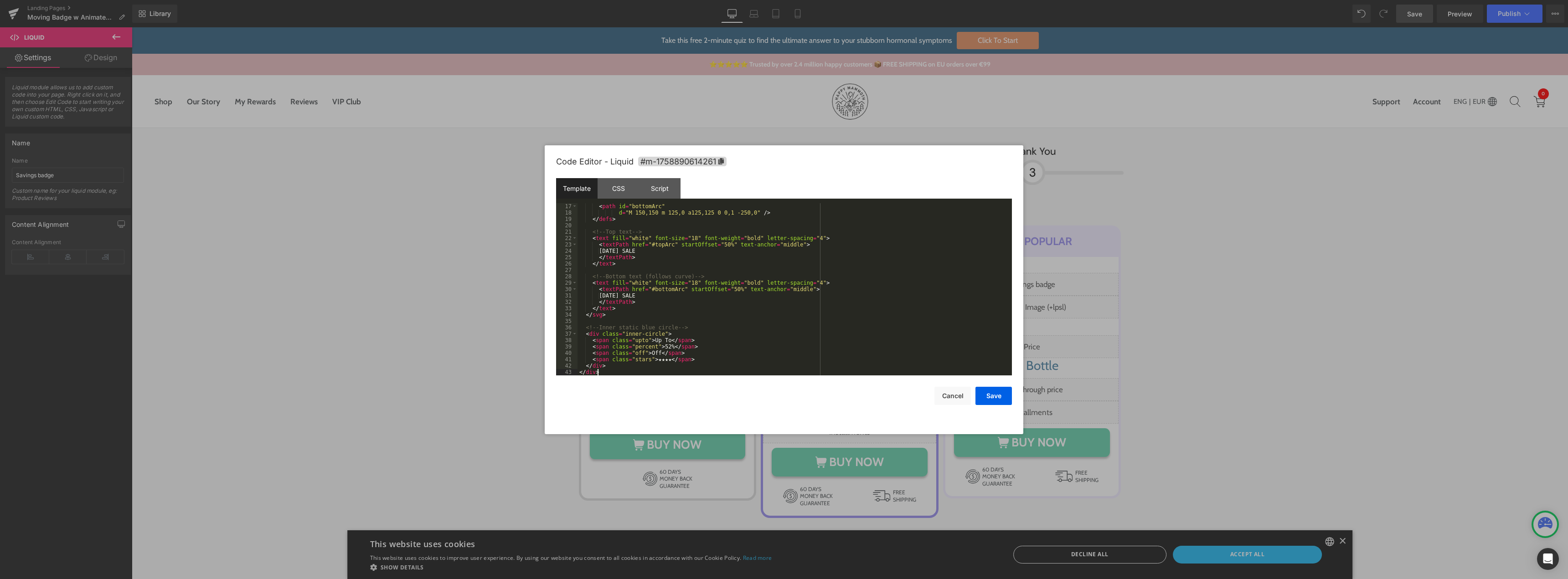
scroll to position [102, 0]
click at [615, 372] on div "< path id = "bottomArc" d = "M 150,150 m 125,0 a125,125 0 0,1 -250,0" /> </ def…" at bounding box center [793, 296] width 431 height 185
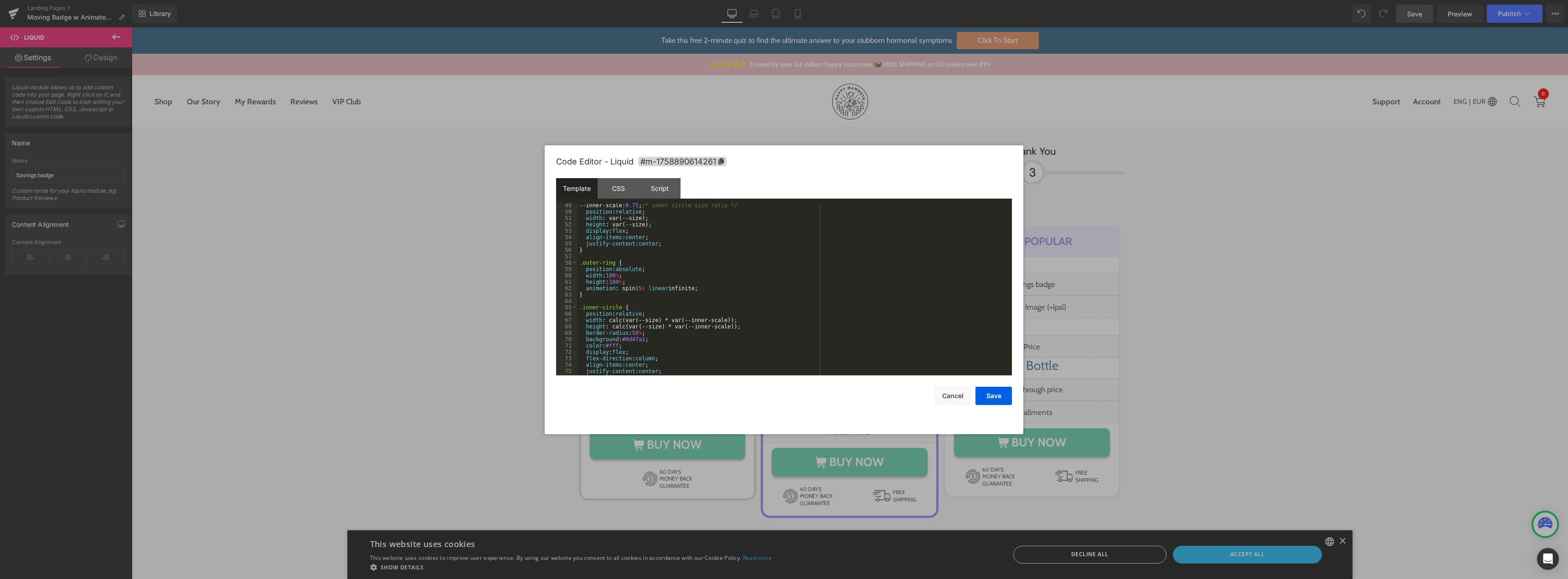
scroll to position [252, 0]
click at [982, 394] on button "Save" at bounding box center [994, 396] width 37 height 18
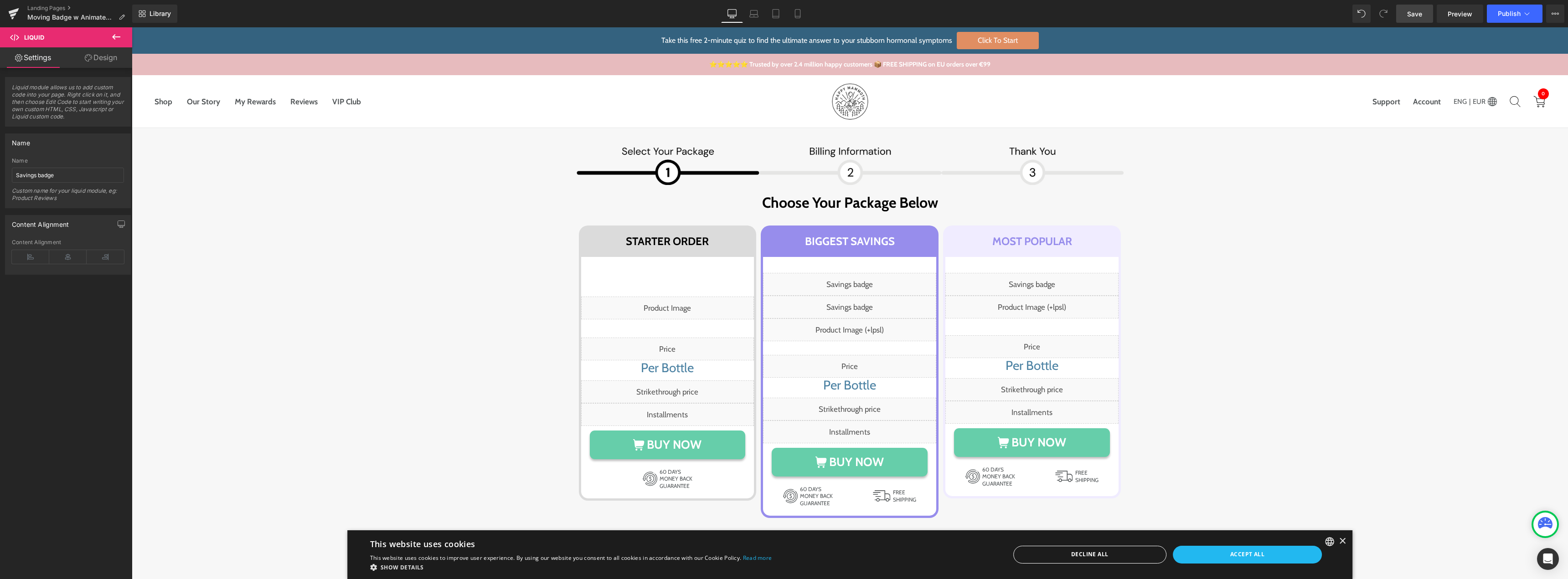
click at [1404, 15] on link "Save" at bounding box center [1415, 13] width 37 height 18
click at [858, 241] on link at bounding box center [863, 241] width 10 height 11
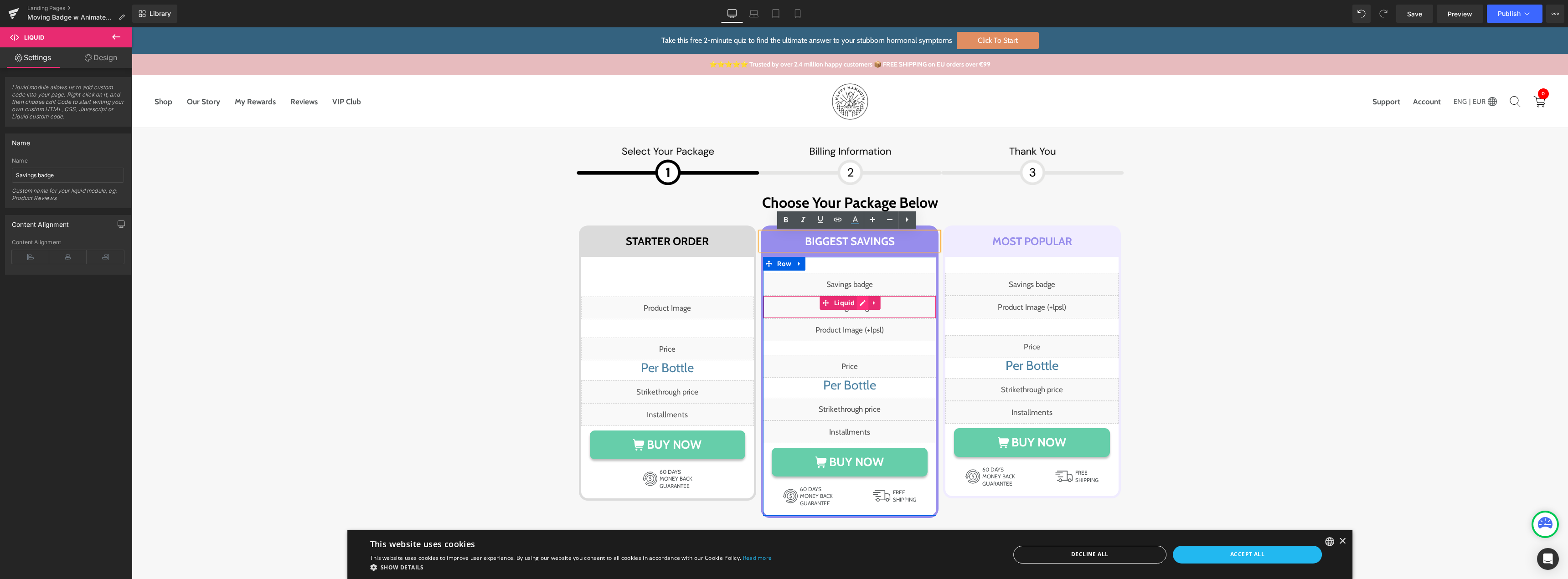
click at [859, 303] on div "Liquid" at bounding box center [850, 307] width 173 height 23
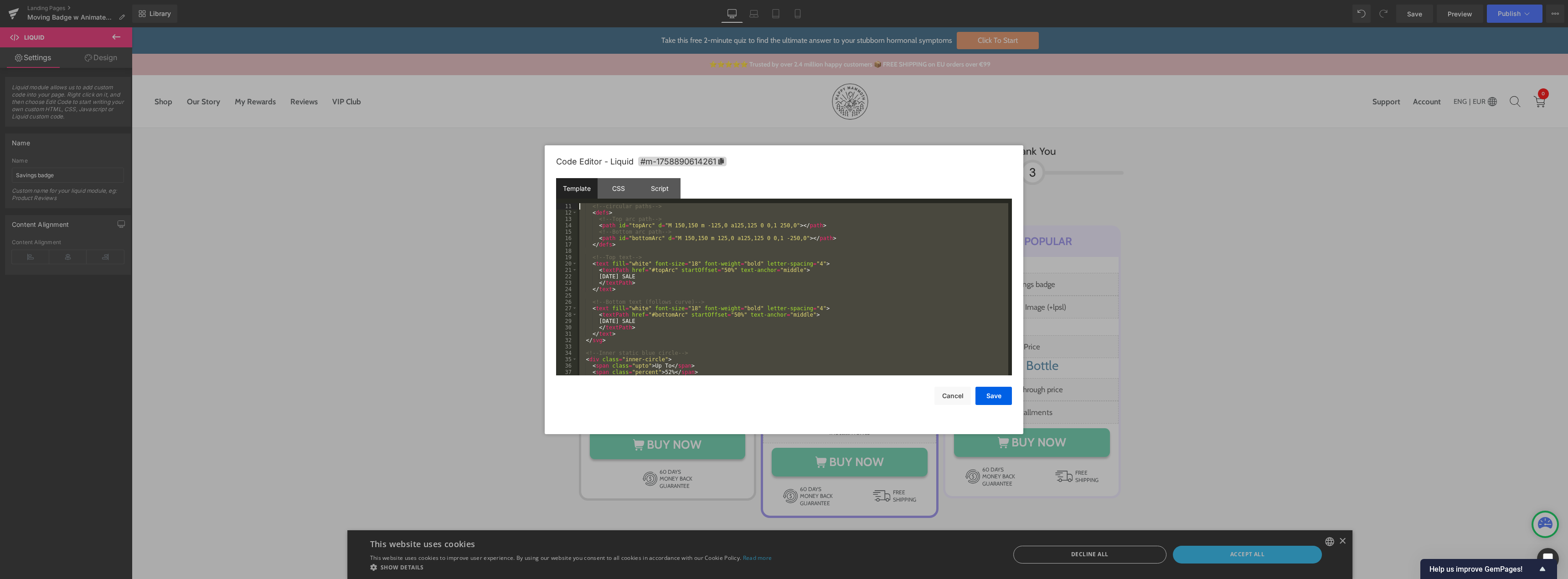
scroll to position [0, 0]
drag, startPoint x: 601, startPoint y: 296, endPoint x: 563, endPoint y: 136, distance: 164.5
click at [563, 136] on body "Liquid You are previewing how the will restyle your page. You can not edit Elem…" at bounding box center [784, 290] width 1568 height 579
click at [729, 277] on div "< div class = "circle-badge" > <!-- Outer spinning ring --> < svg class = "oute…" at bounding box center [793, 289] width 431 height 172
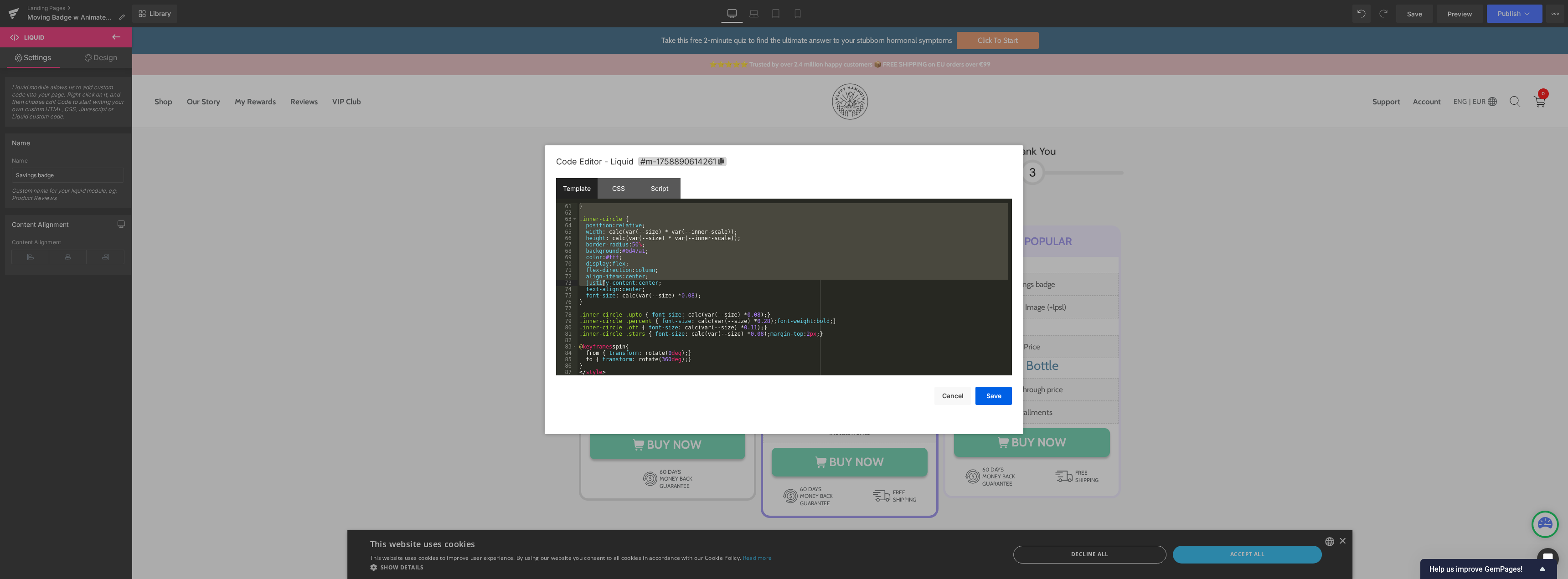
scroll to position [383, 0]
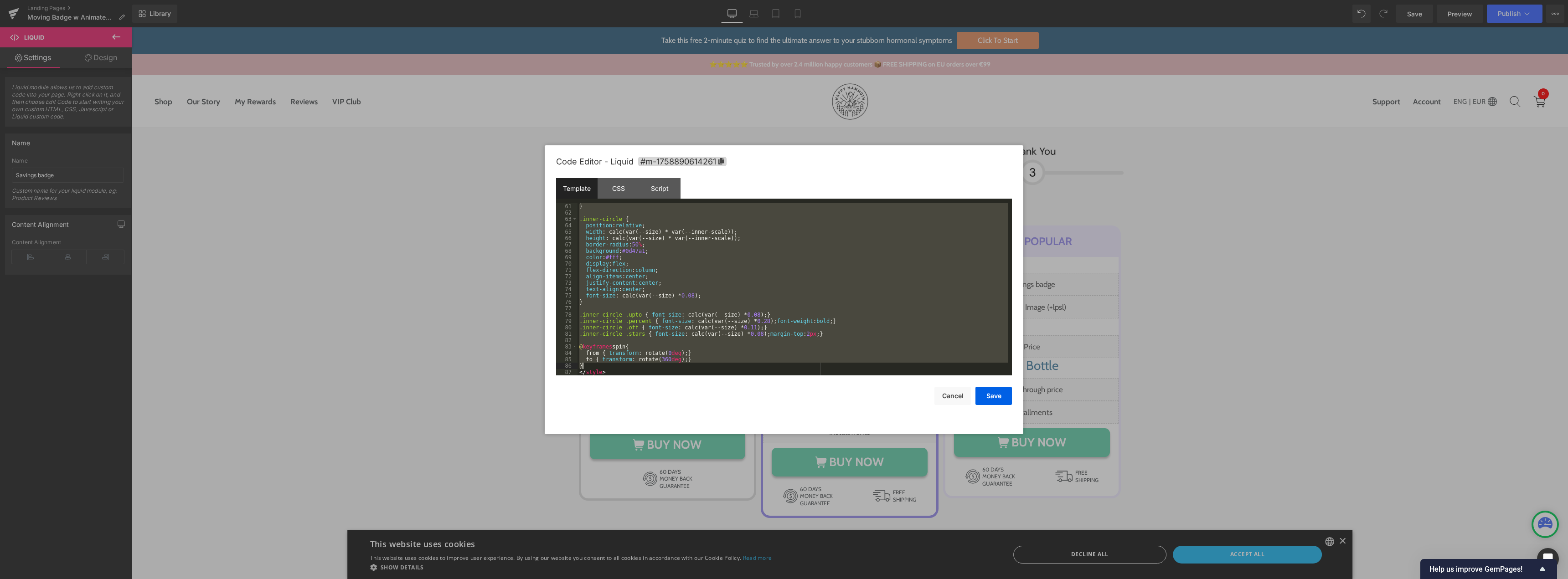
drag, startPoint x: 583, startPoint y: 237, endPoint x: 622, endPoint y: 363, distance: 131.9
click at [622, 363] on div "} .inner-circle { position : relative ; width : calc(var(--size) * var(--inner-…" at bounding box center [793, 296] width 431 height 185
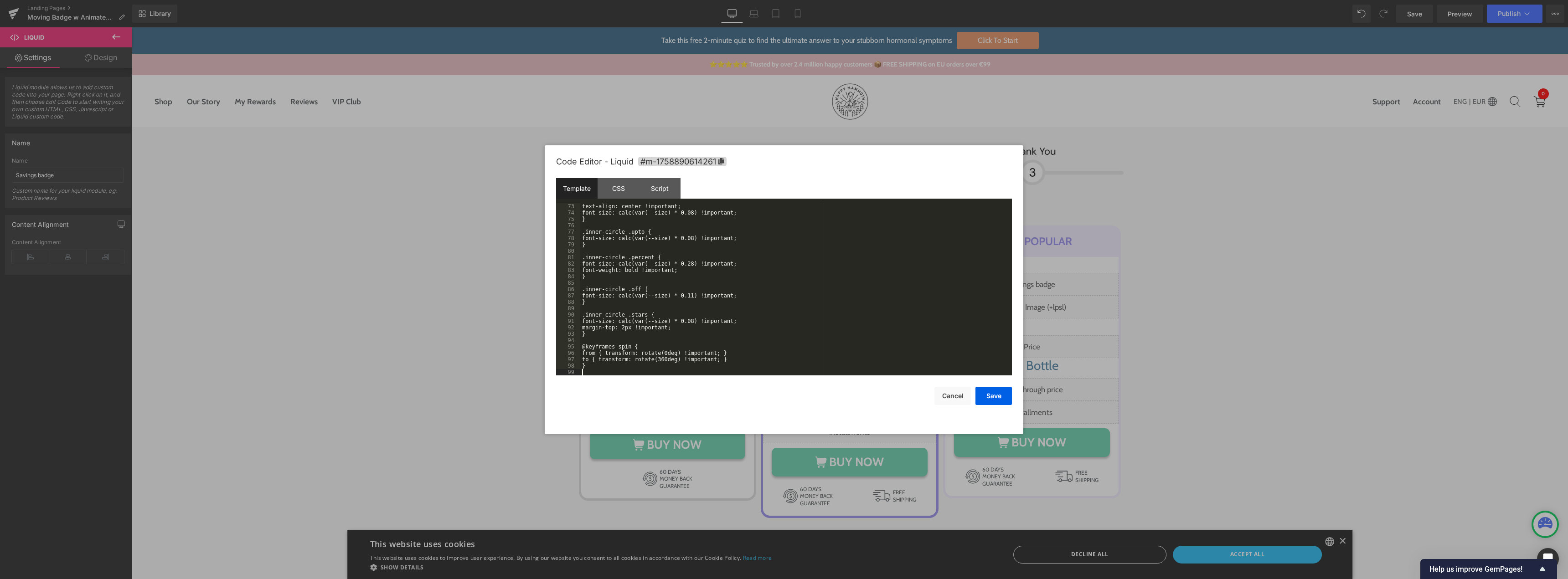
scroll to position [459, 0]
click at [990, 398] on button "Save" at bounding box center [994, 396] width 37 height 18
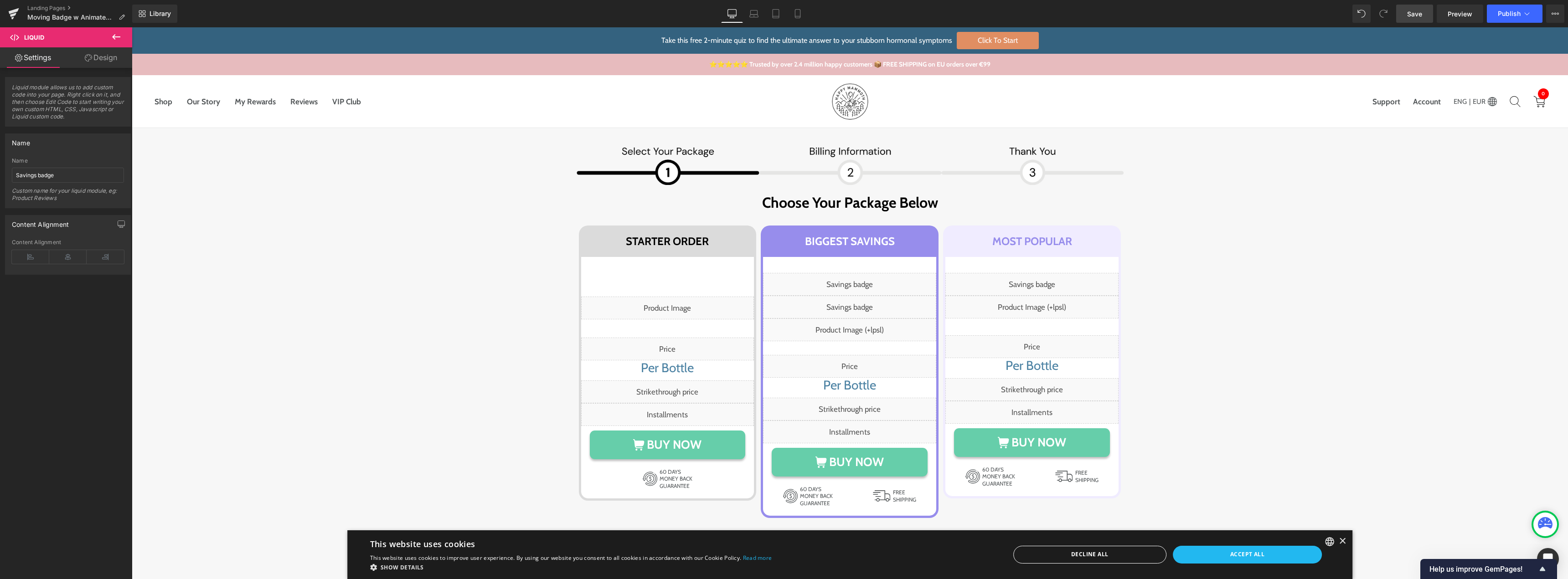
click at [1419, 14] on span "Save" at bounding box center [1415, 14] width 15 height 10
click at [858, 303] on div "Liquid" at bounding box center [850, 307] width 173 height 23
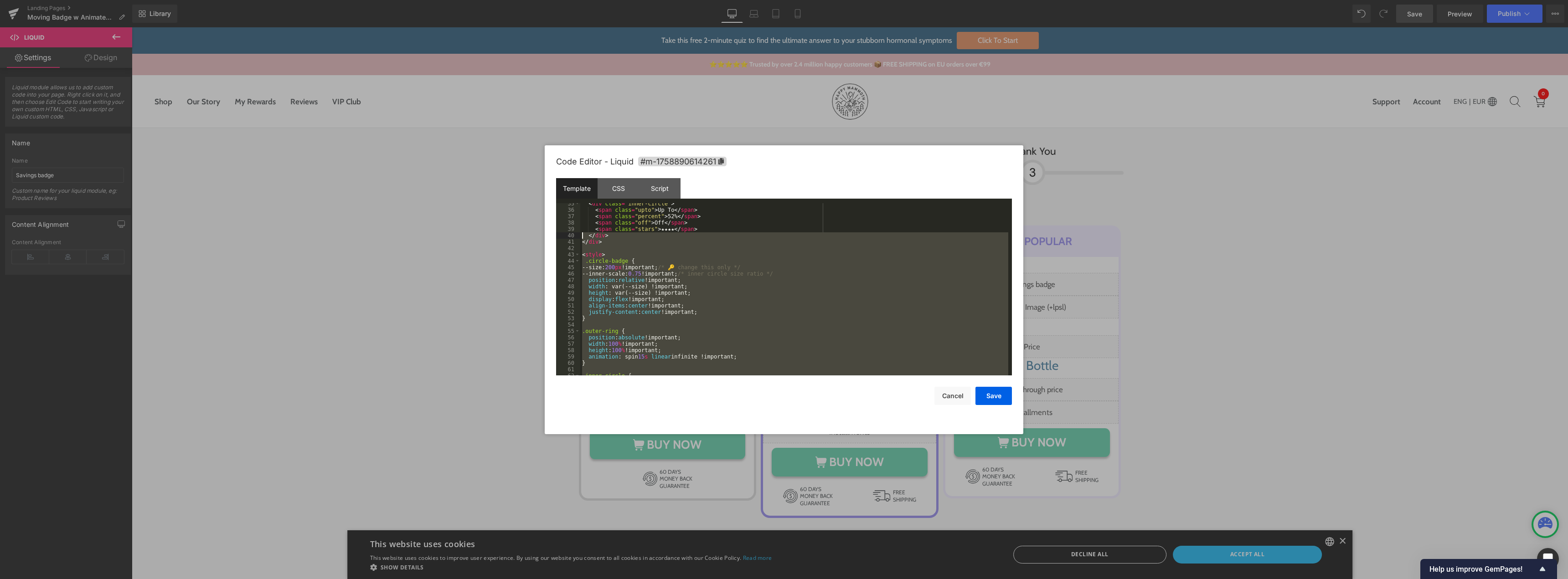
scroll to position [220, 0]
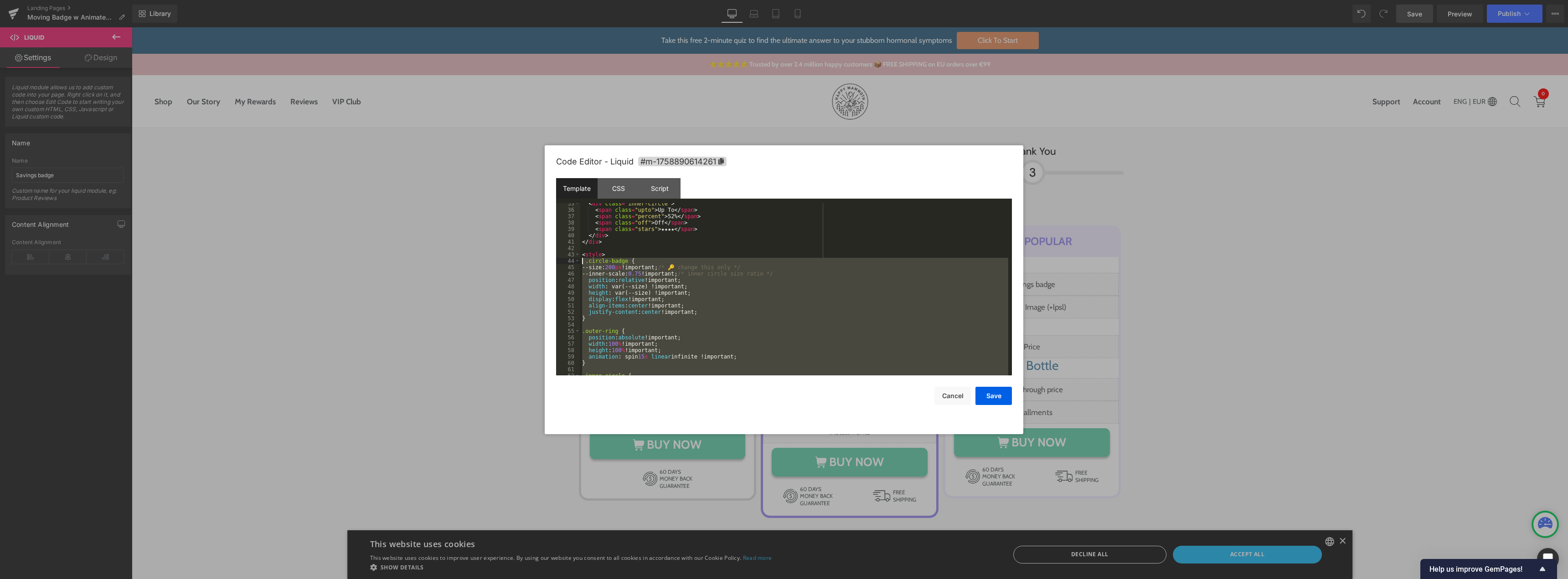
drag, startPoint x: 592, startPoint y: 359, endPoint x: 572, endPoint y: 262, distance: 99.0
click at [572, 262] on pre "35 36 37 38 39 40 41 42 43 44 45 46 47 48 49 50 51 52 53 54 55 56 57 58 59 60 6…" at bounding box center [784, 289] width 456 height 172
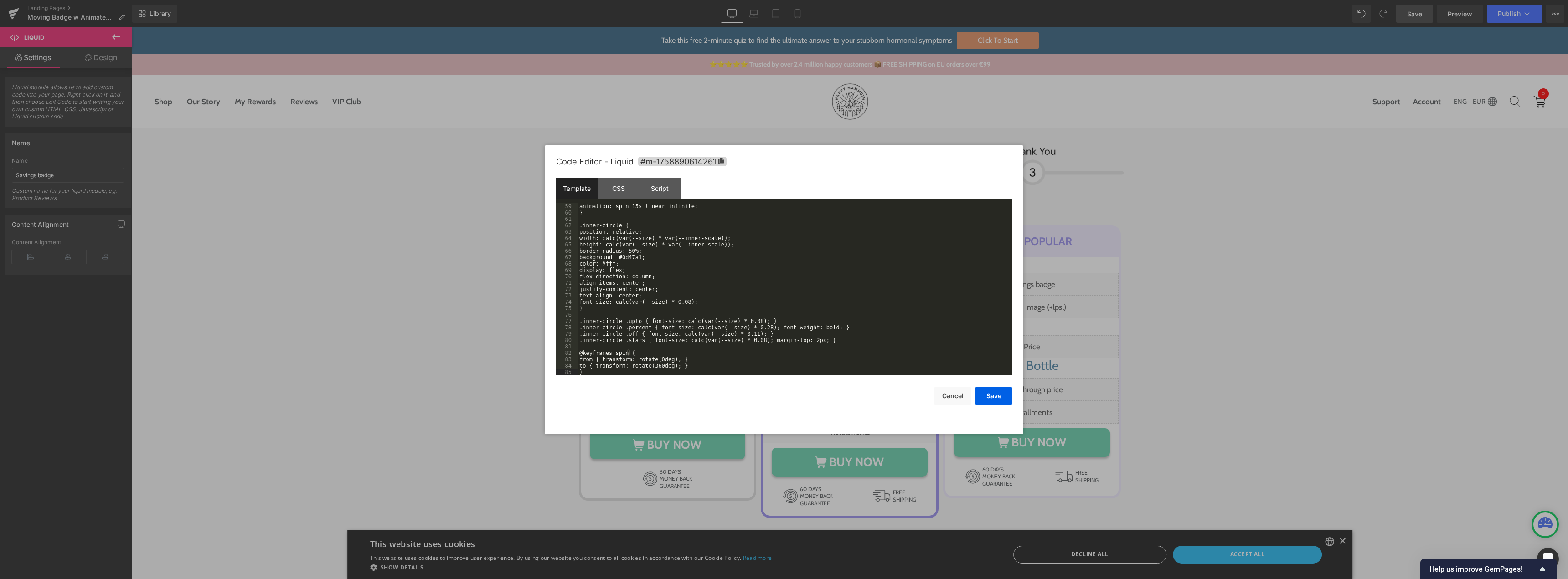
scroll to position [370, 0]
click at [1001, 400] on button "Save" at bounding box center [994, 396] width 37 height 18
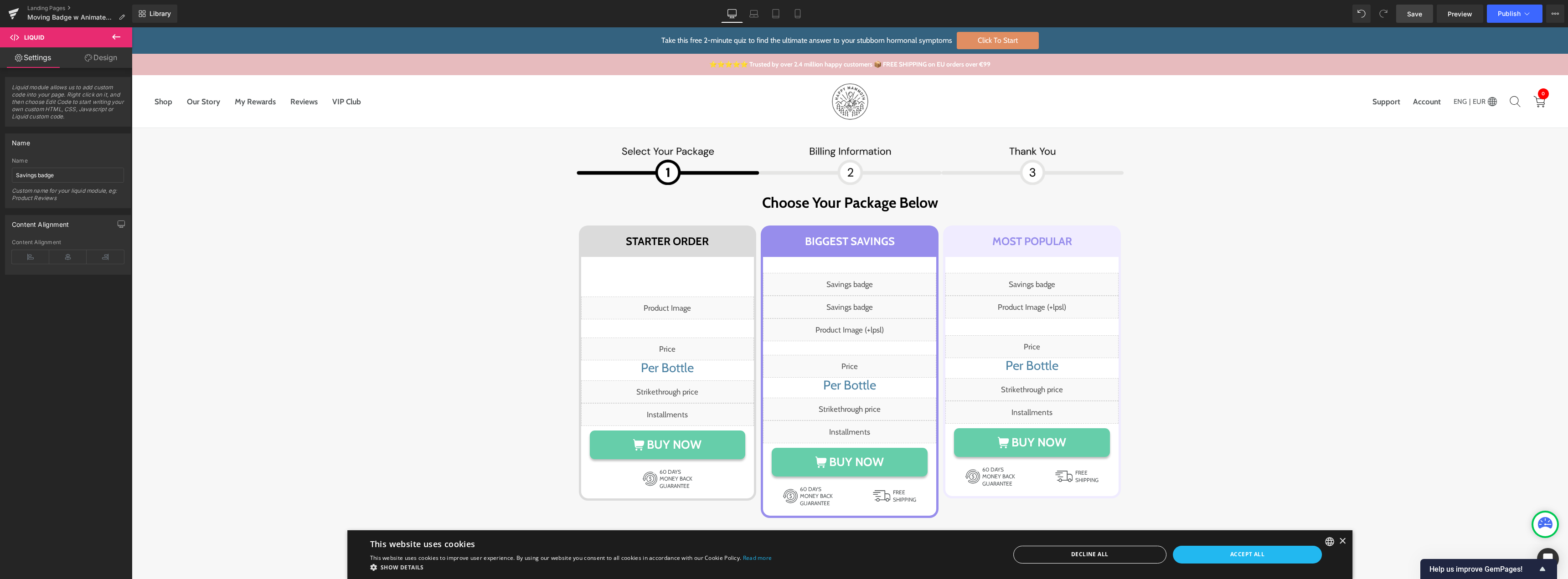
click at [1420, 12] on span "Save" at bounding box center [1415, 14] width 15 height 10
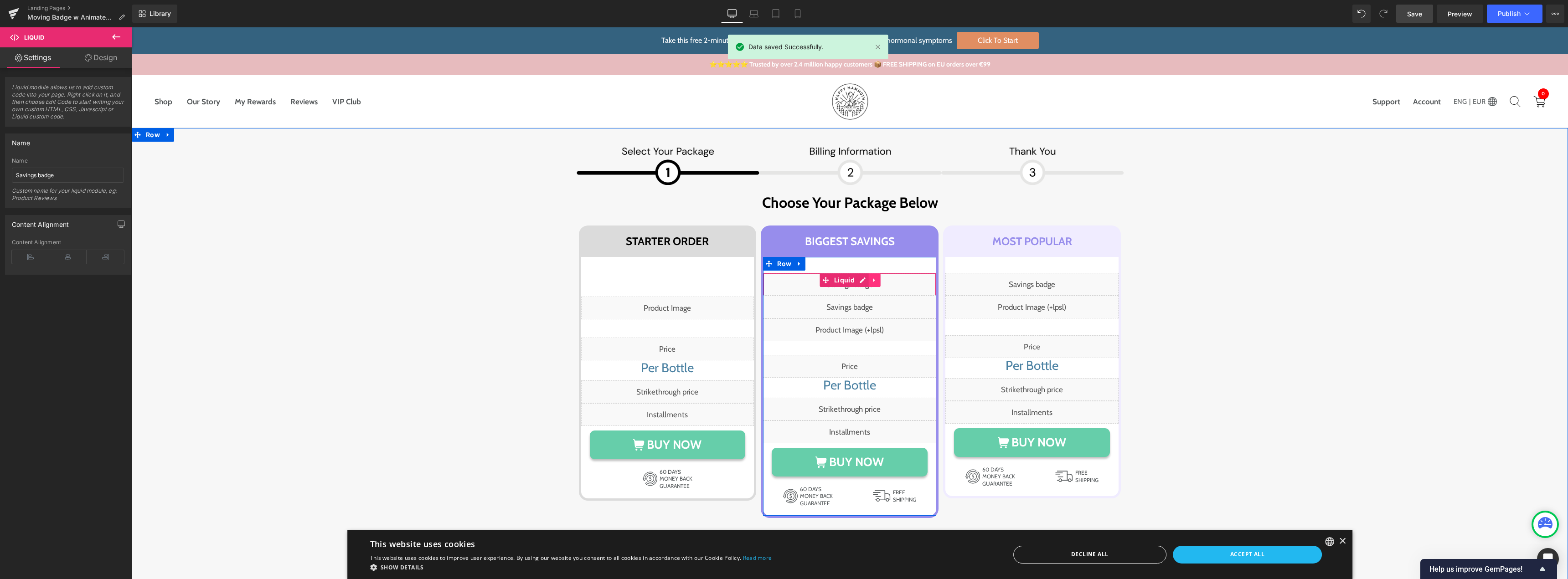
click at [872, 281] on icon at bounding box center [875, 280] width 6 height 7
click at [878, 280] on icon at bounding box center [881, 280] width 6 height 6
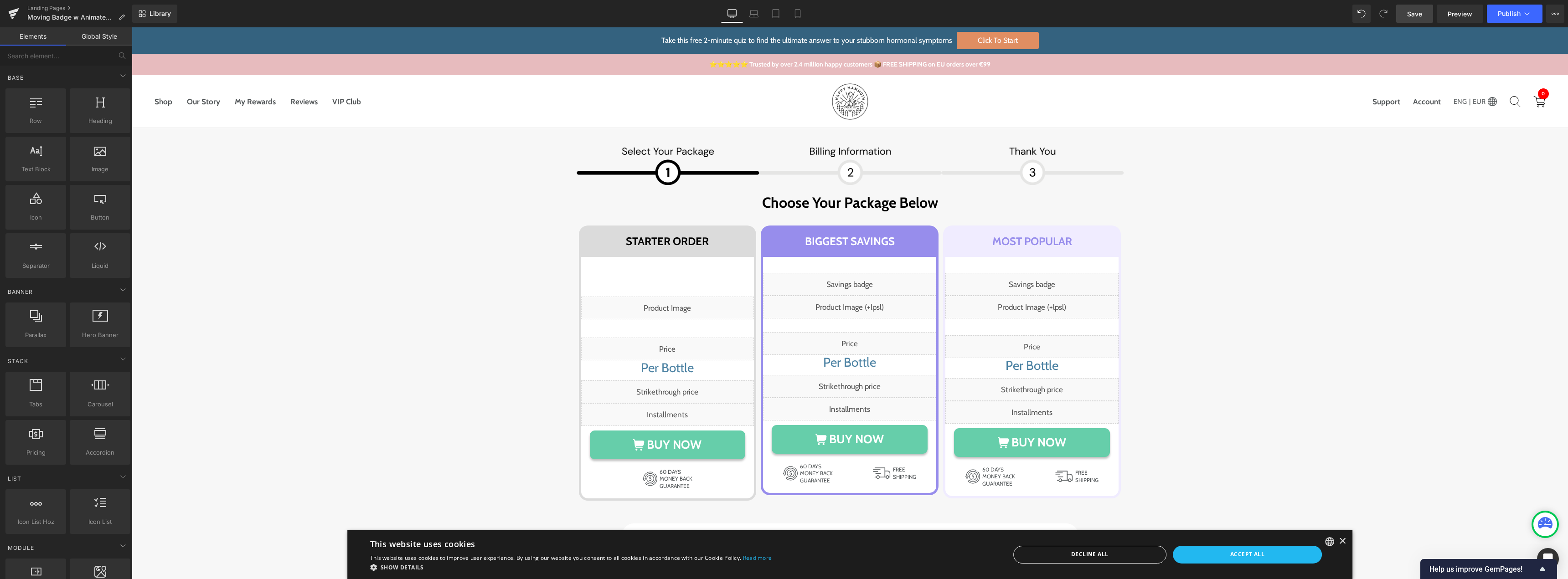
click at [1407, 13] on link "Save" at bounding box center [1415, 13] width 37 height 18
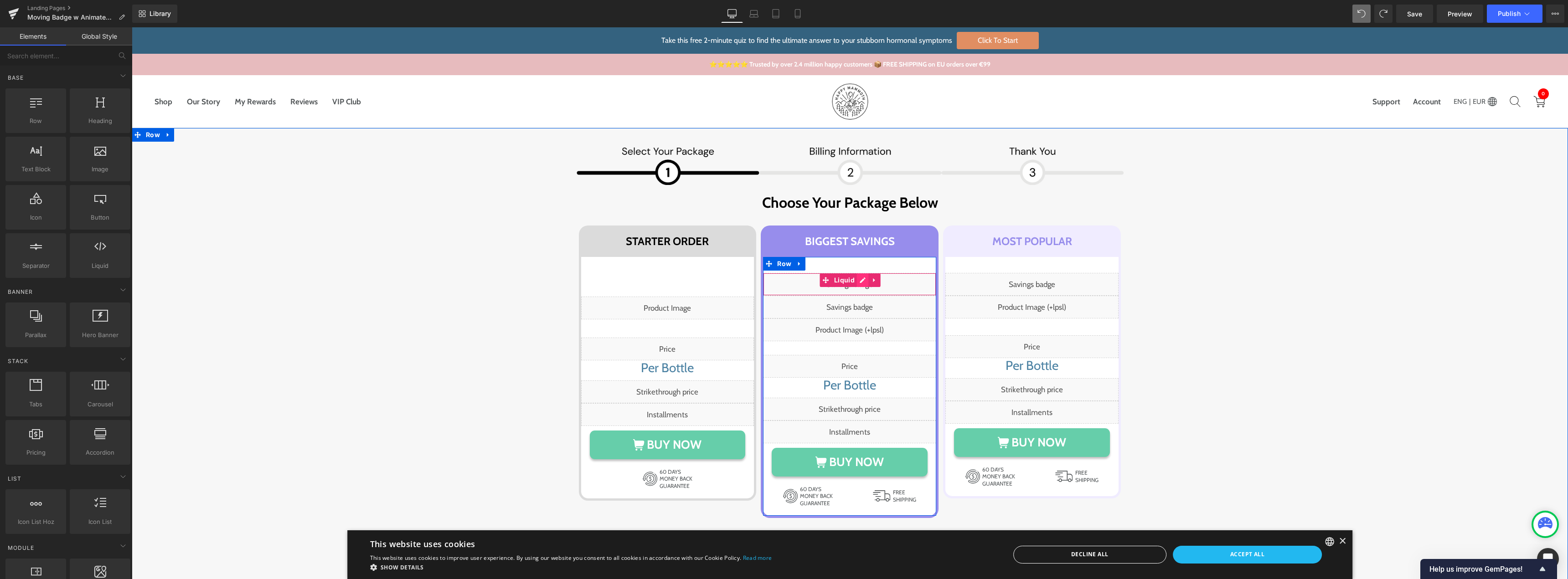
click at [856, 280] on div "Liquid" at bounding box center [850, 284] width 173 height 23
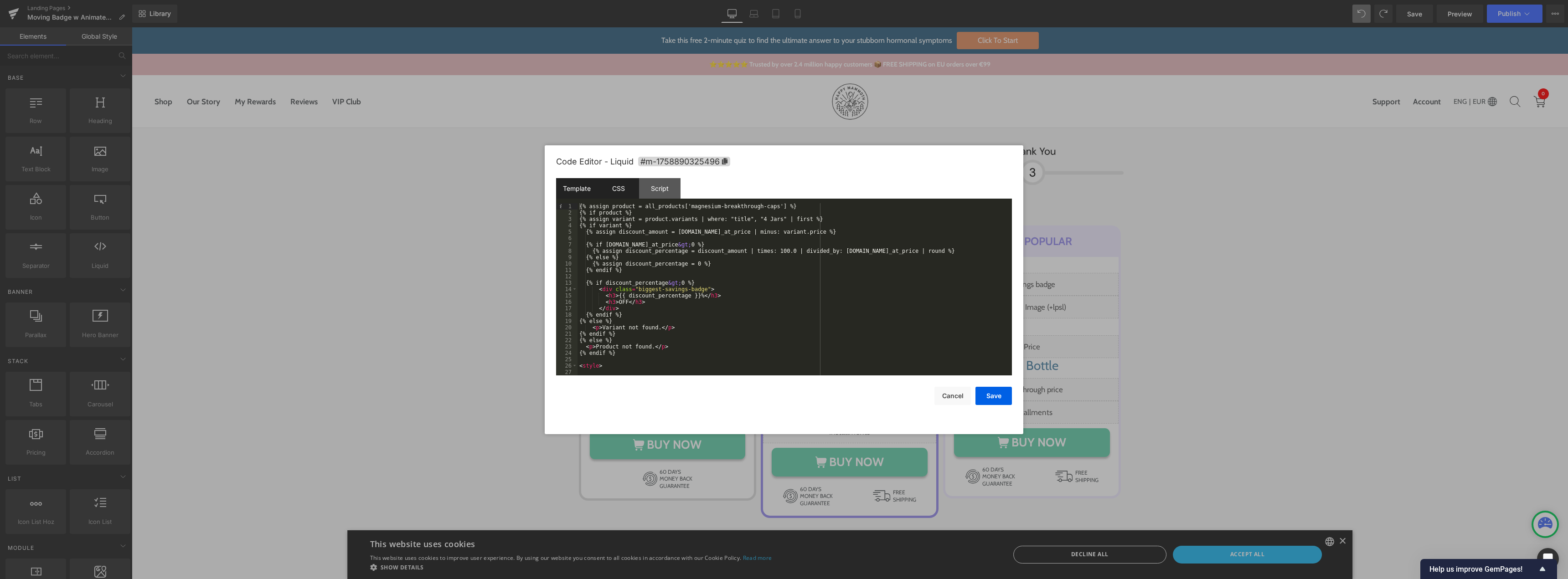
click at [621, 190] on div "CSS" at bounding box center [618, 189] width 41 height 21
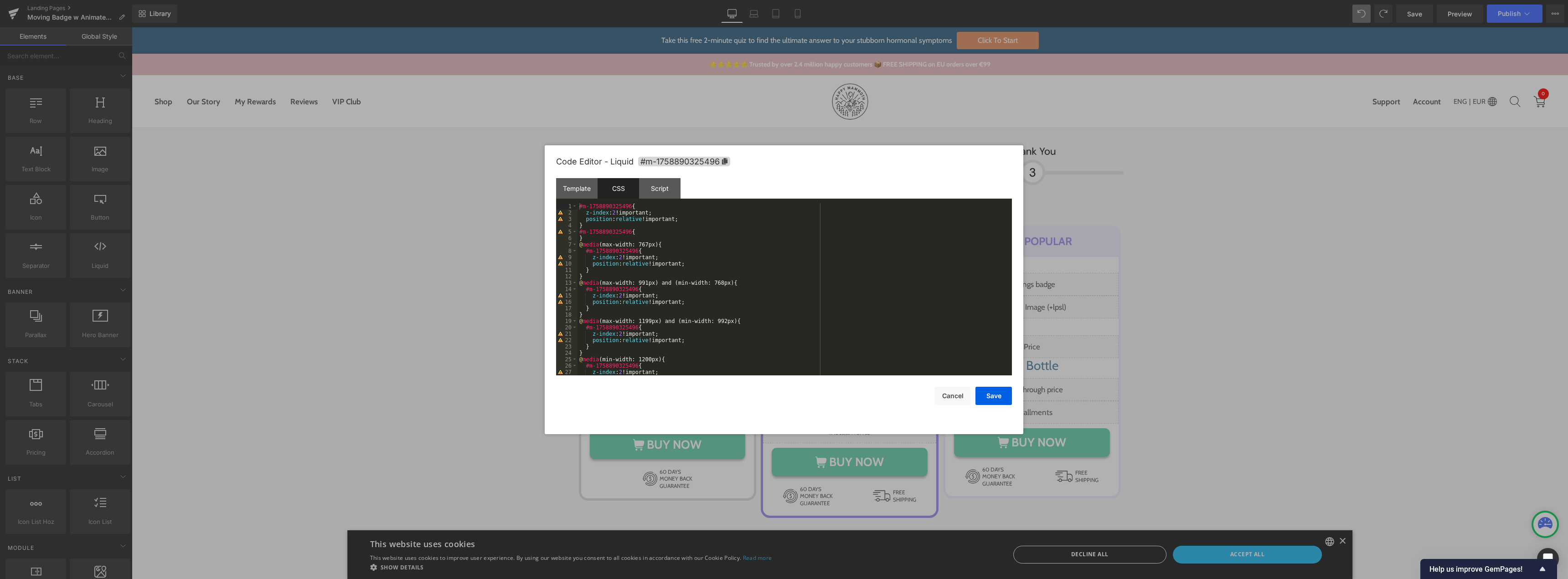
scroll to position [0, 0]
click at [582, 191] on div "Template" at bounding box center [577, 189] width 41 height 21
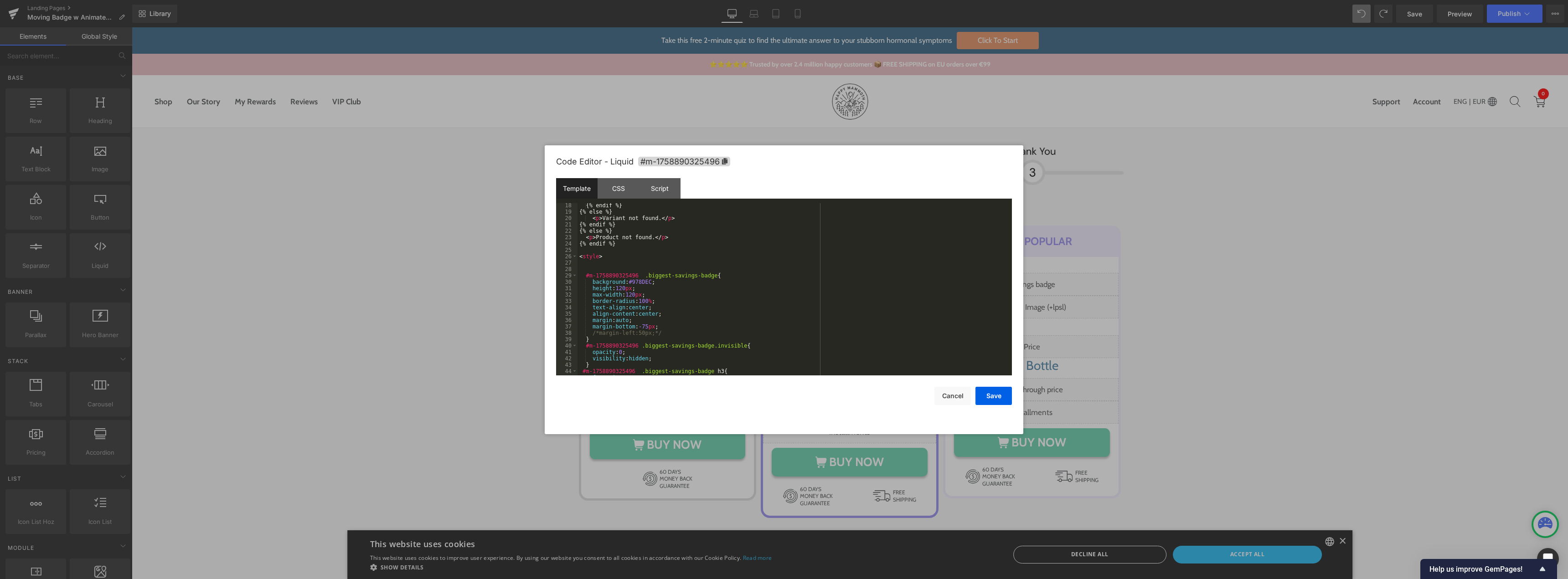
scroll to position [192, 0]
click at [954, 403] on button "Cancel" at bounding box center [953, 396] width 37 height 18
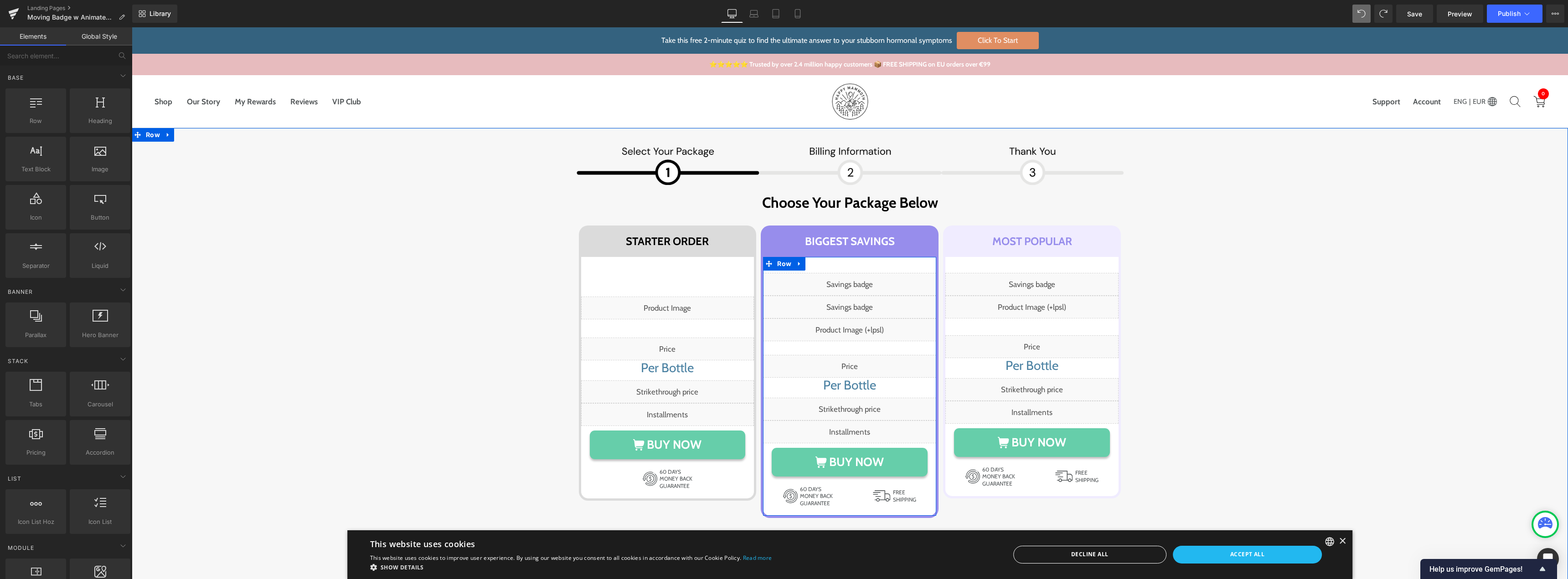
click at [858, 303] on div "Liquid" at bounding box center [850, 307] width 173 height 23
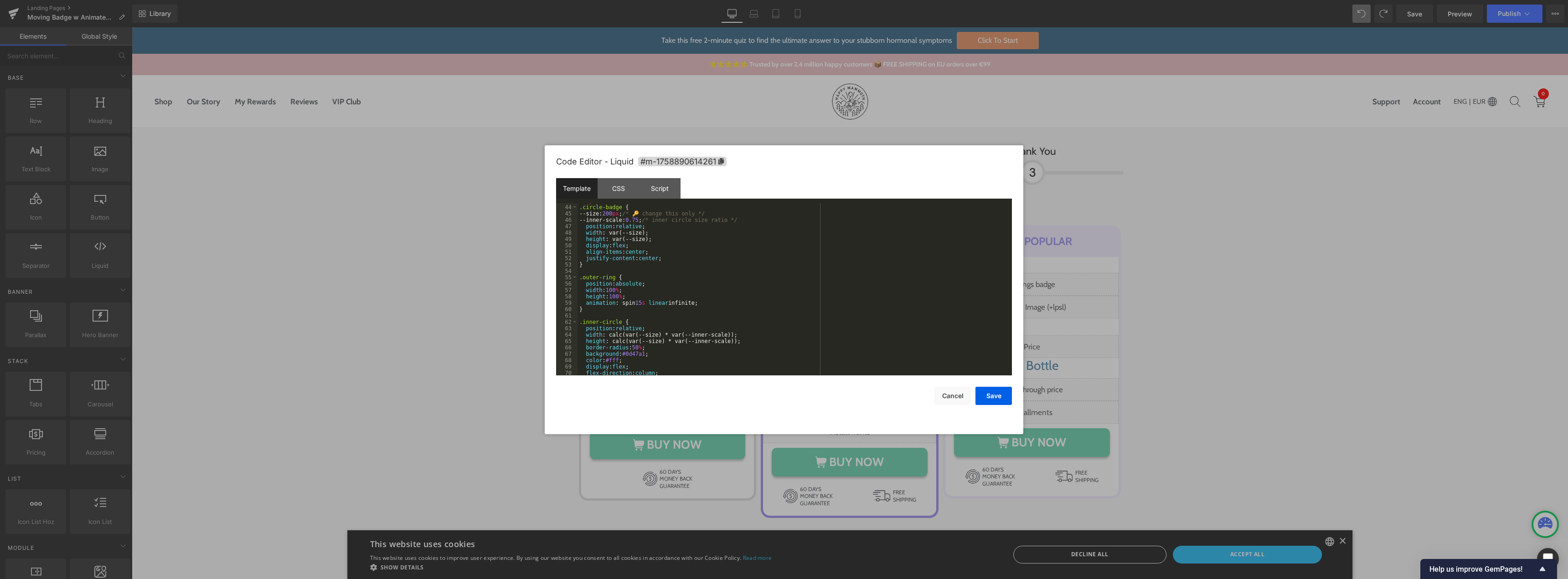
scroll to position [218, 0]
click at [575, 257] on span at bounding box center [575, 255] width 5 height 6
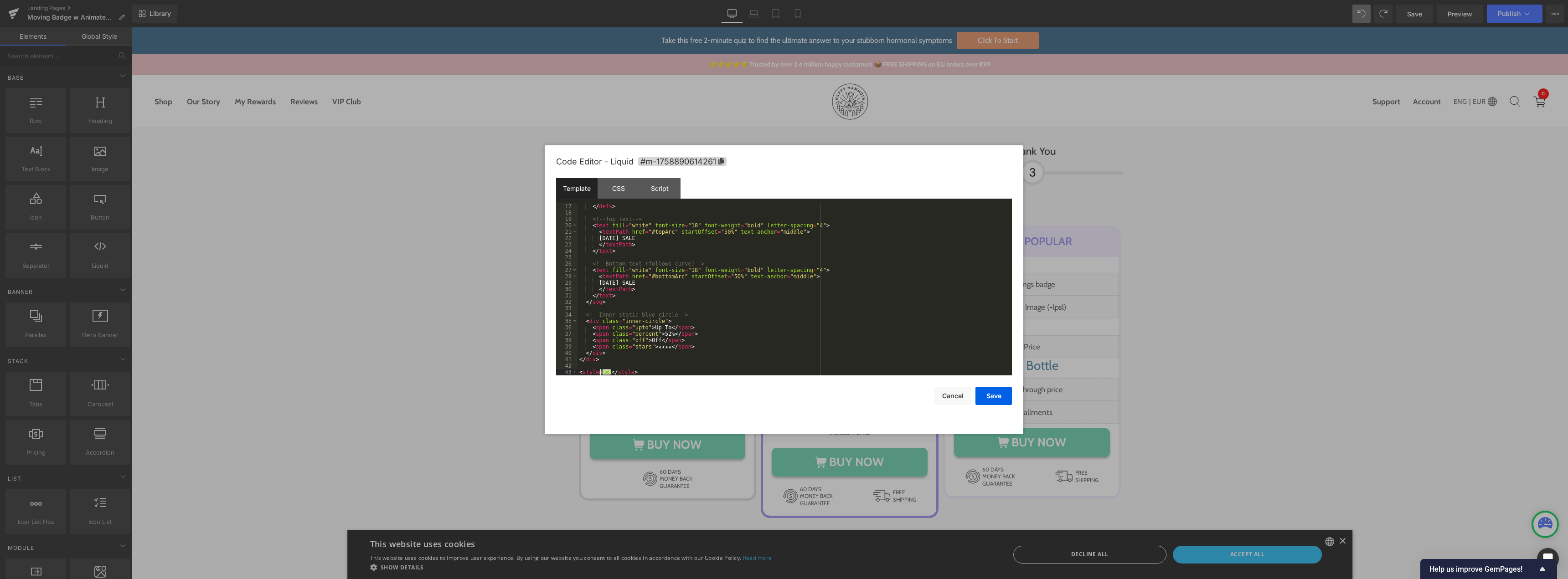
drag, startPoint x: 610, startPoint y: 369, endPoint x: 602, endPoint y: 373, distance: 8.9
click at [602, 373] on div "</ defs > <!-- Top text --> < text fill = "white" font-size = "18" font-weight …" at bounding box center [793, 296] width 431 height 185
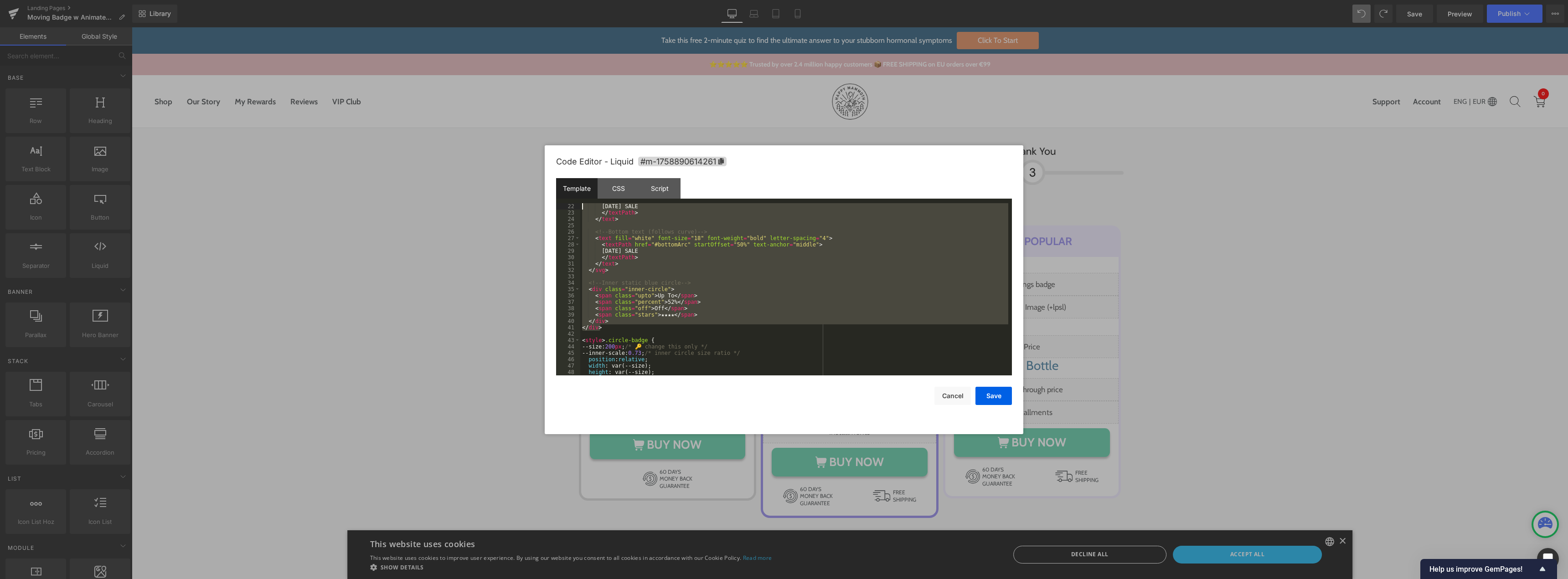
scroll to position [0, 0]
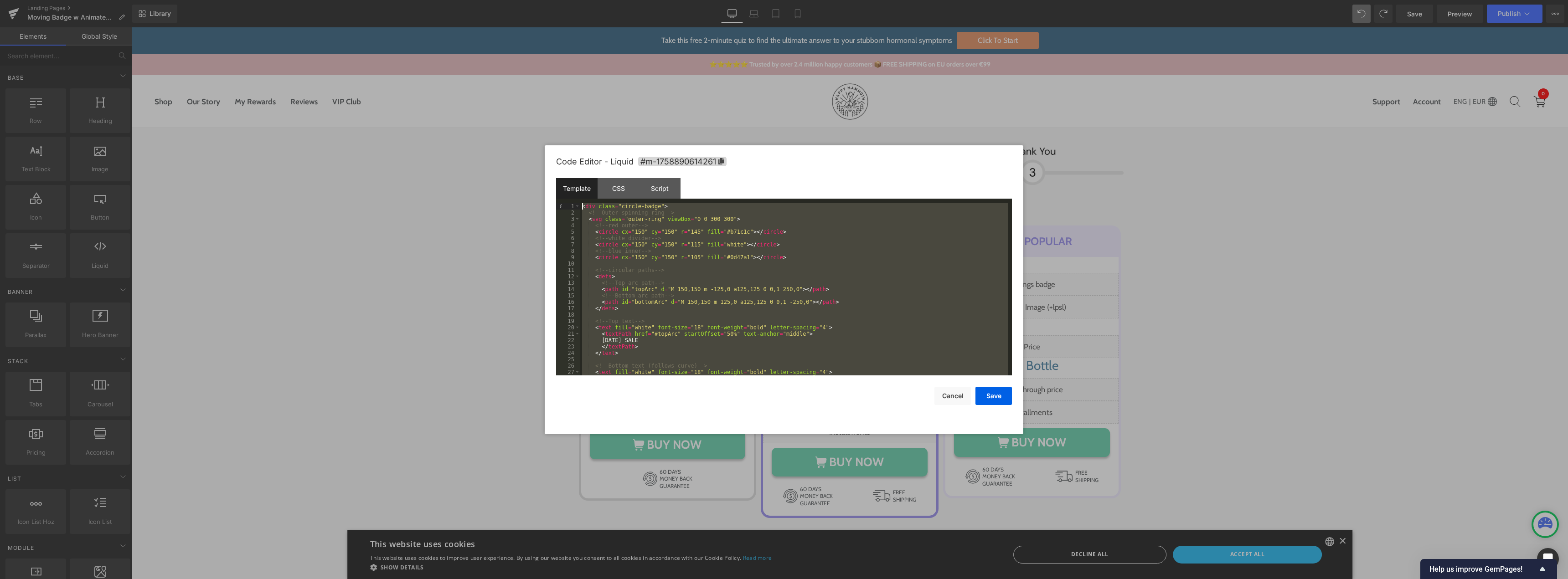
drag, startPoint x: 609, startPoint y: 289, endPoint x: 567, endPoint y: 177, distance: 119.6
click at [567, 177] on div "Code Editor - Liquid #m-1758890614261 Template CSS Script Data 1 2 3 4 5 6 7 8 …" at bounding box center [784, 290] width 456 height 289
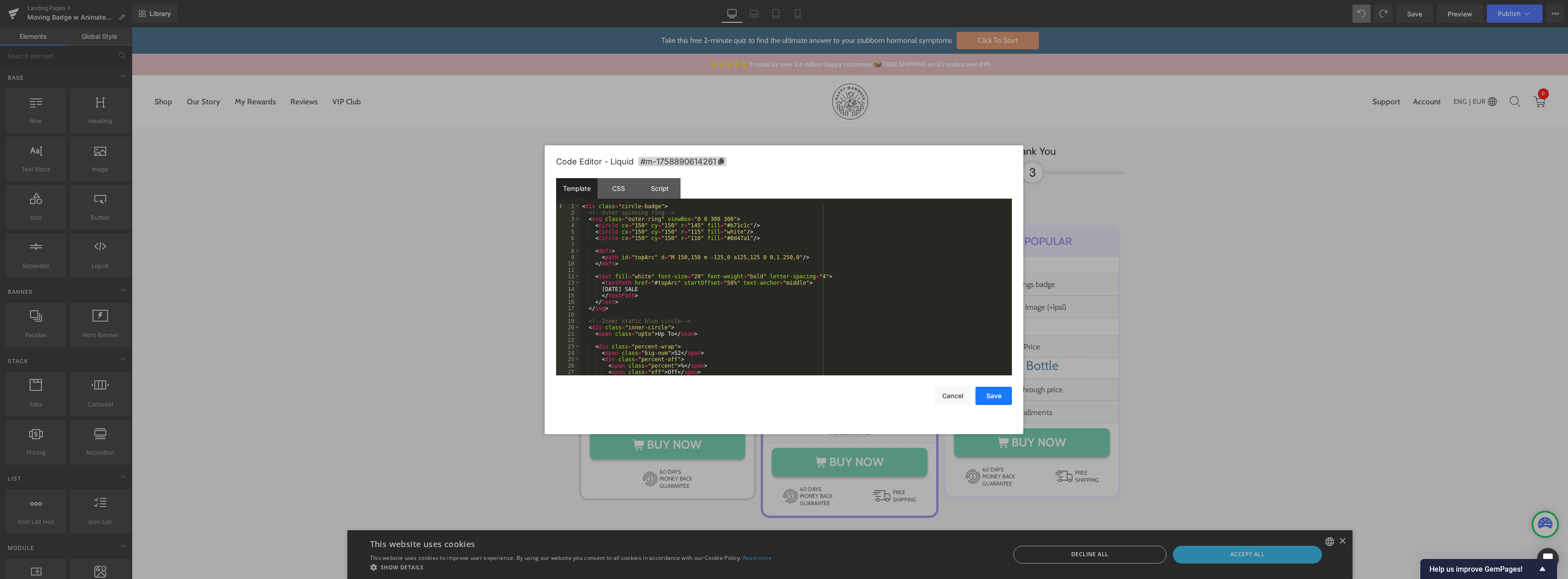
click at [992, 398] on button "Save" at bounding box center [994, 396] width 37 height 18
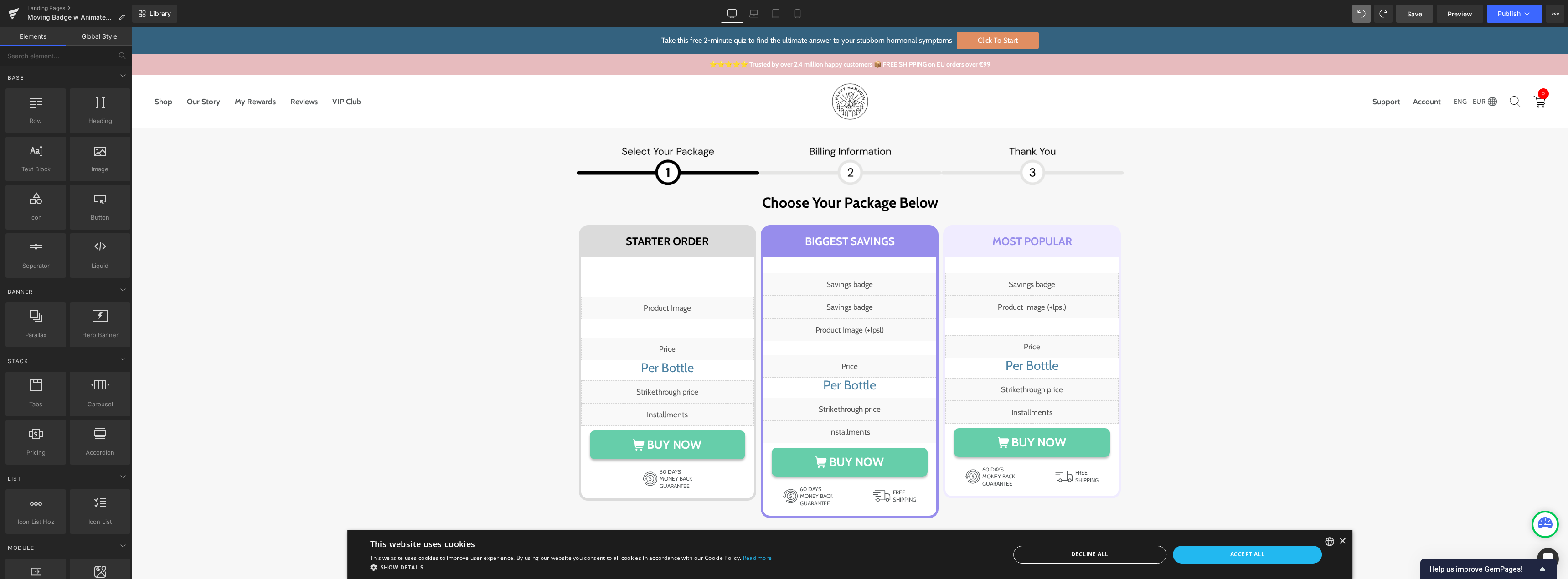
click at [1418, 18] on span "Save" at bounding box center [1415, 14] width 15 height 10
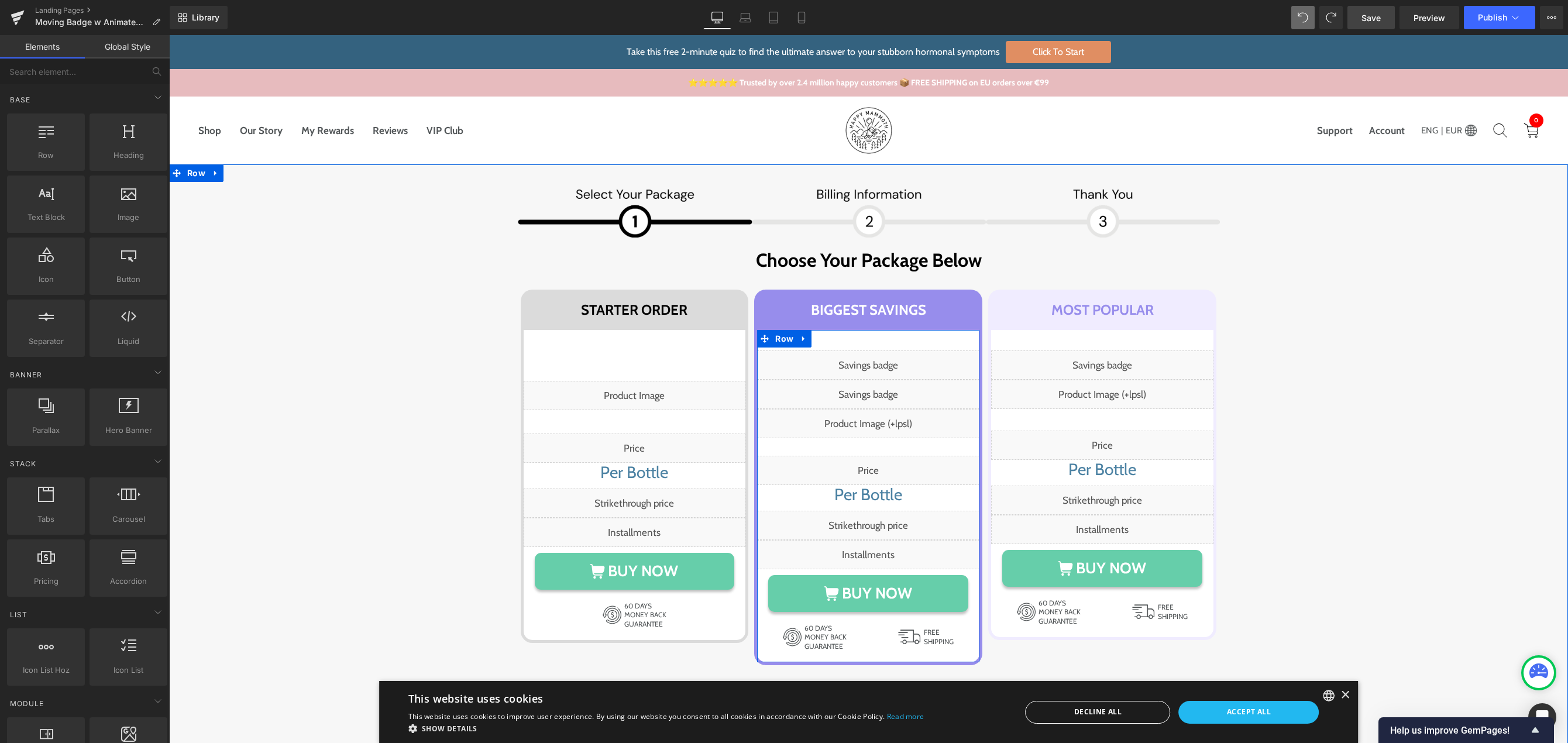
click at [878, 392] on div "Liquid" at bounding box center [868, 394] width 223 height 29
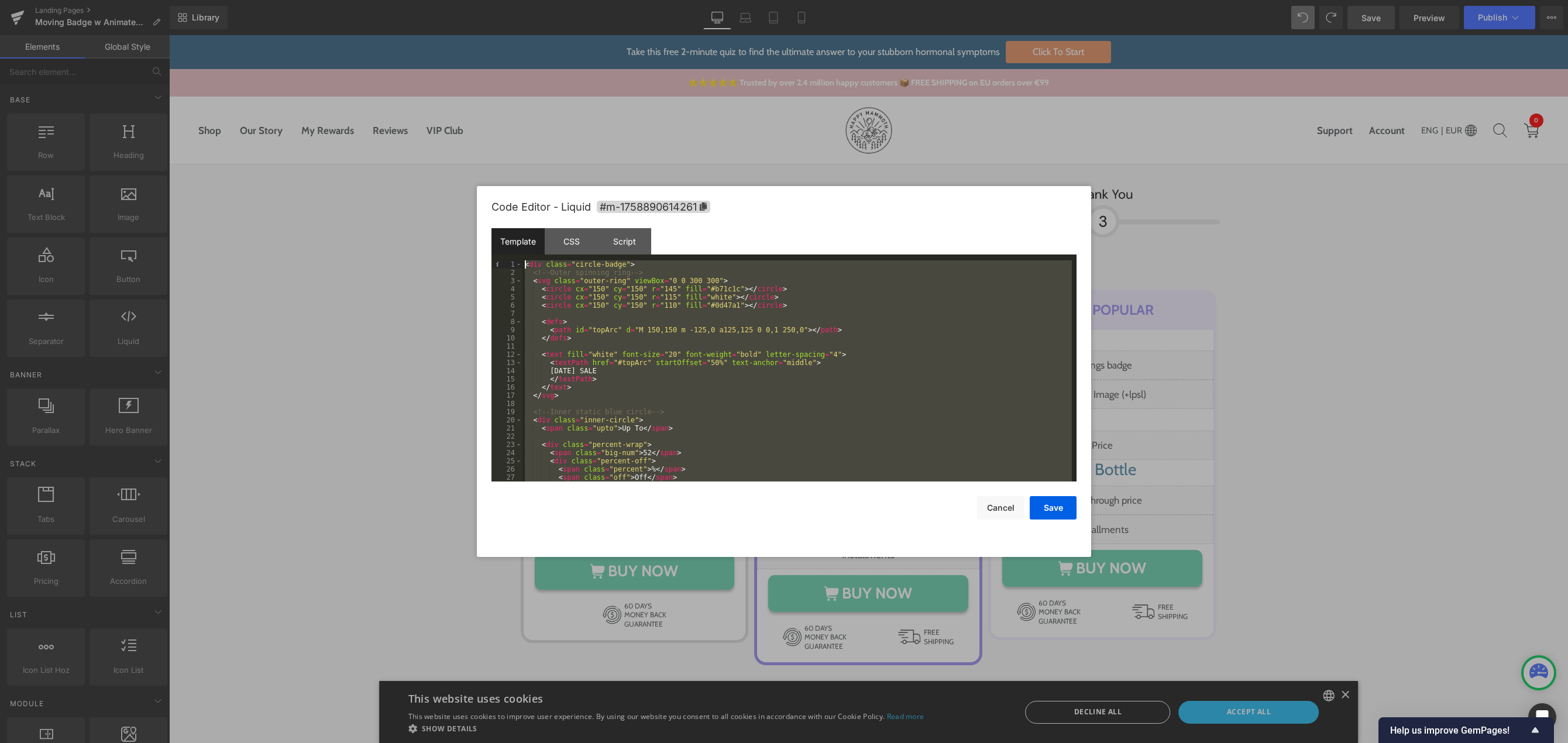
drag, startPoint x: 549, startPoint y: 423, endPoint x: 503, endPoint y: 216, distance: 212.0
click at [503, 216] on div "Code Editor - Liquid #m-1758890614261 Template CSS Script Data 1 2 3 4 5 6 7 8 …" at bounding box center [784, 371] width 585 height 371
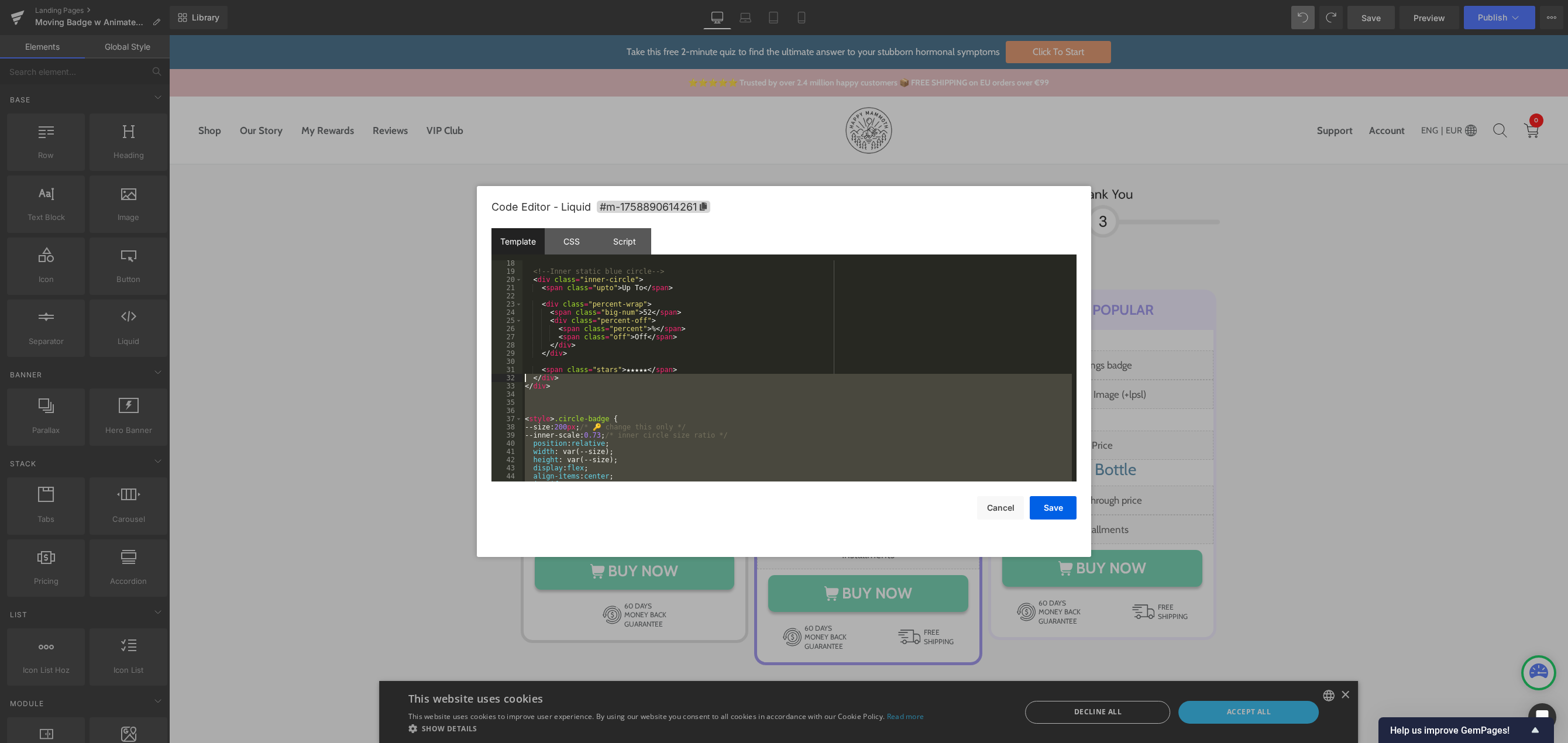
scroll to position [211, 0]
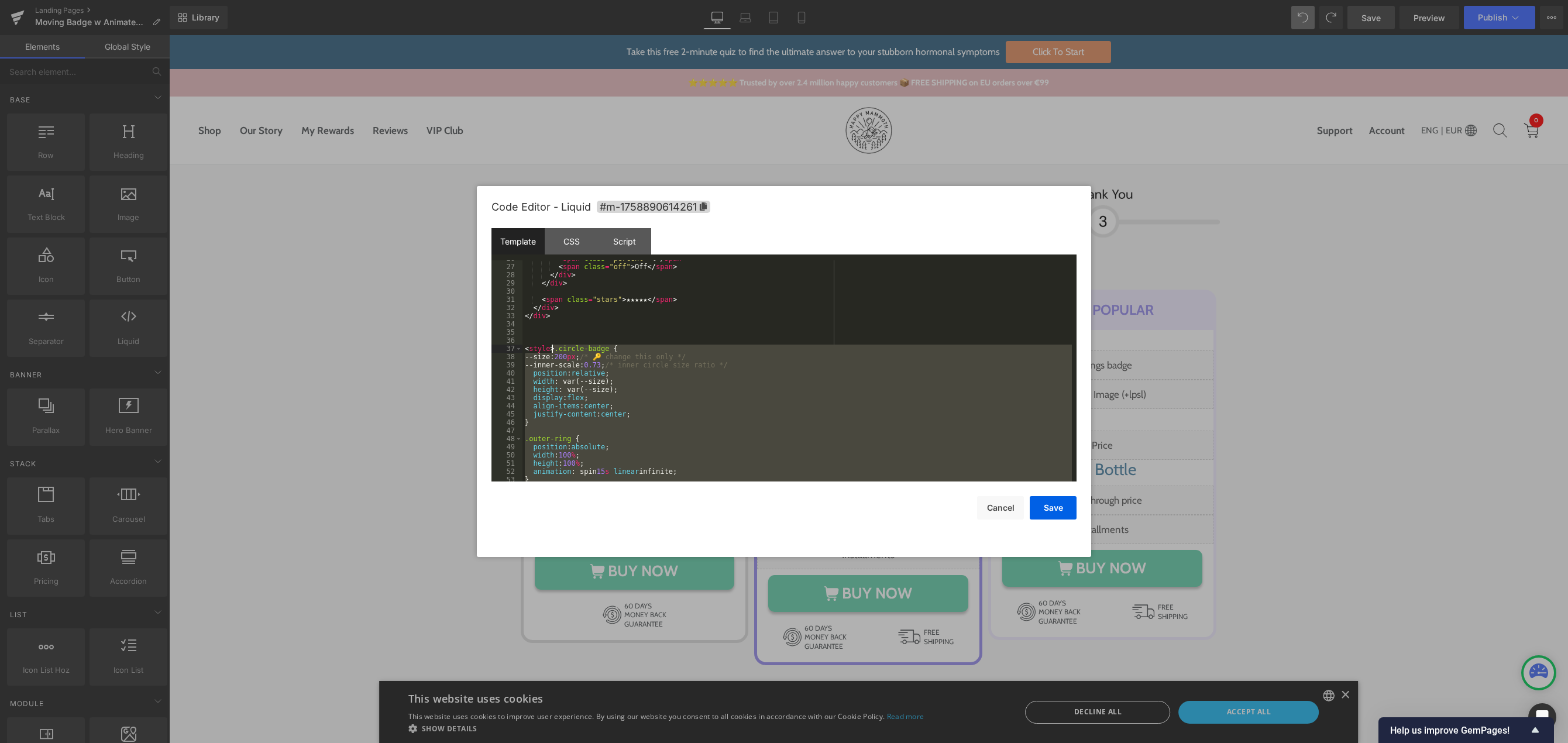
drag, startPoint x: 530, startPoint y: 470, endPoint x: 552, endPoint y: 345, distance: 126.9
click at [552, 345] on div "< span class = "percent" > % </ span > < span class = "off" > Off </ span > </ …" at bounding box center [797, 373] width 549 height 238
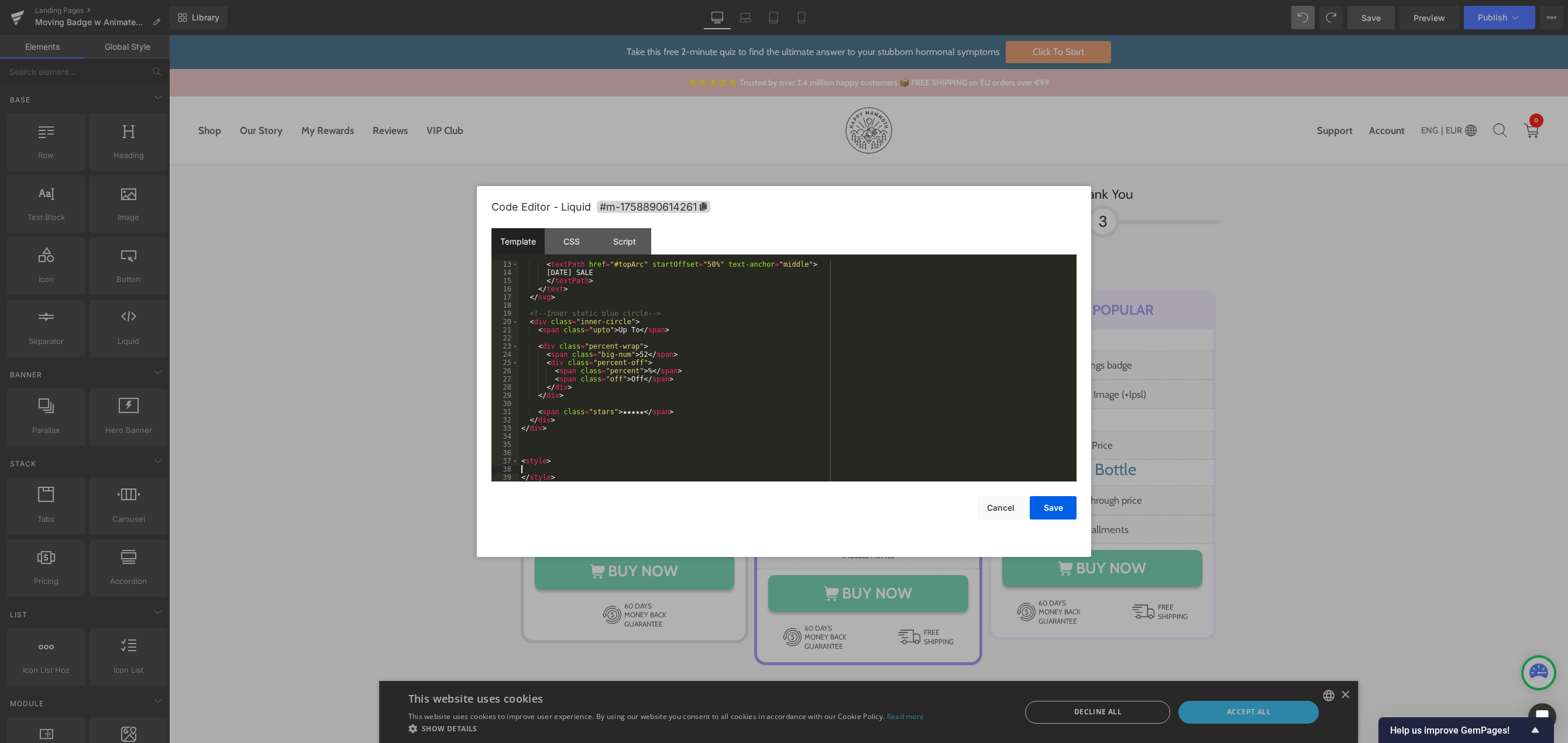
scroll to position [745, 0]
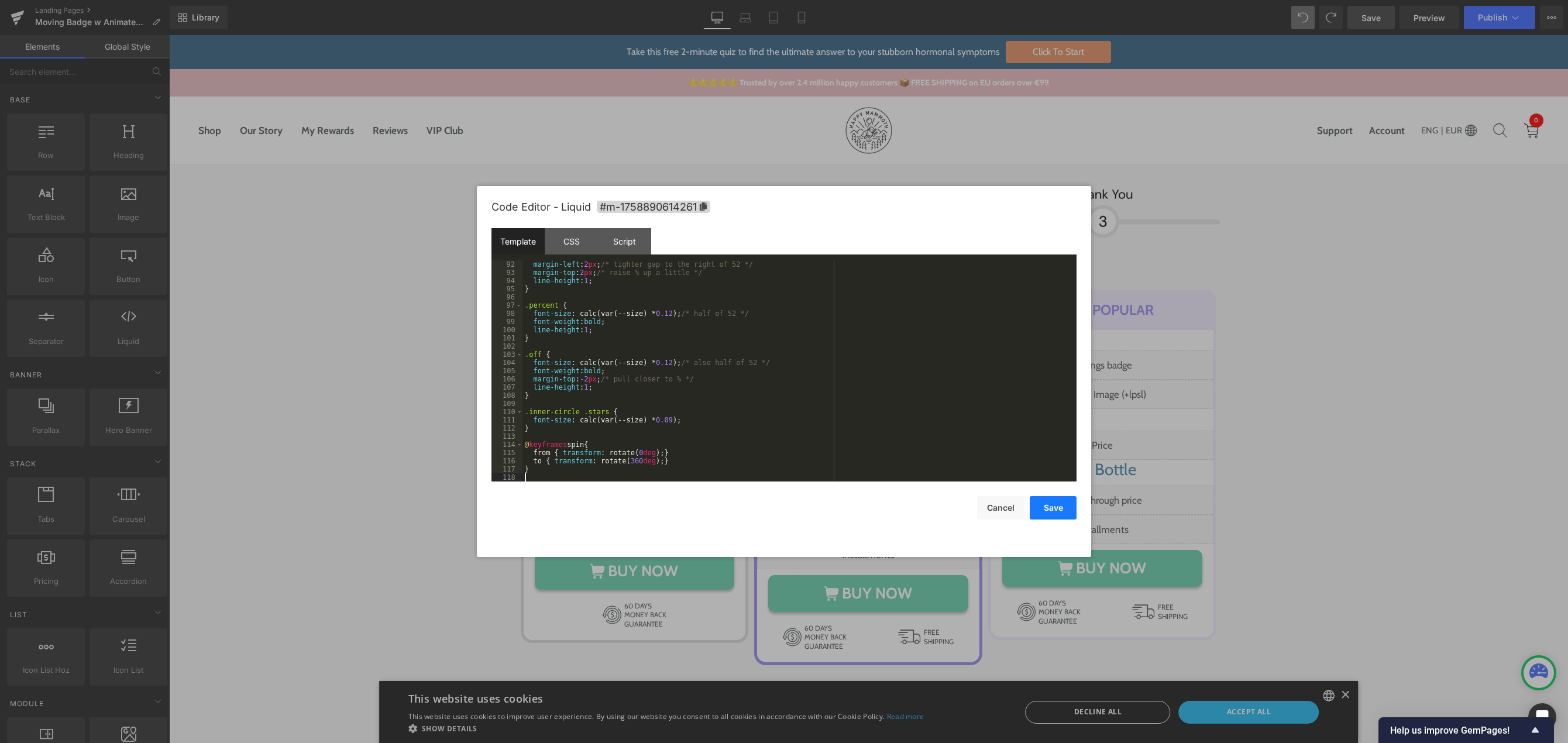
click at [1061, 510] on button "Save" at bounding box center [1053, 508] width 47 height 23
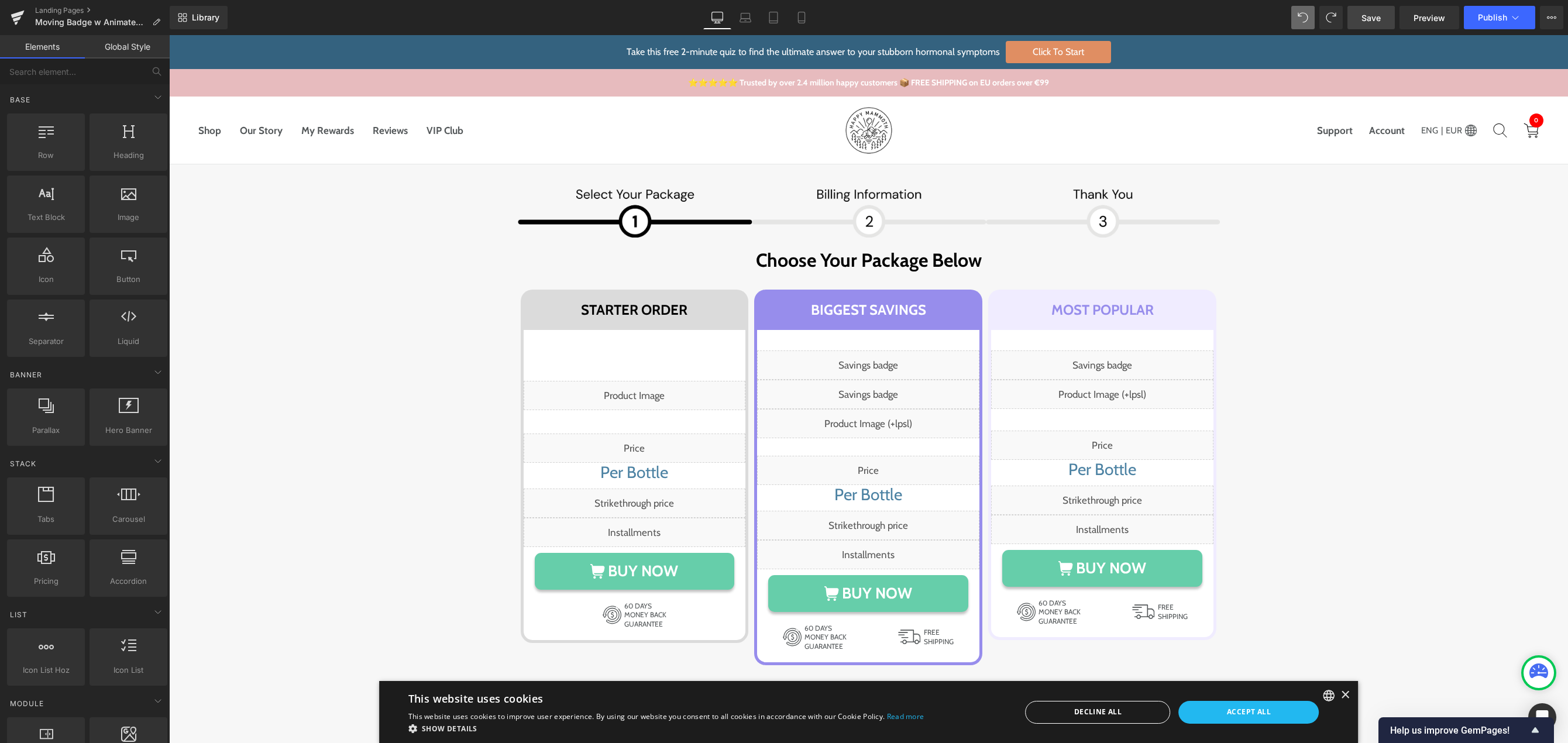
click at [1370, 20] on span "Save" at bounding box center [1371, 18] width 20 height 13
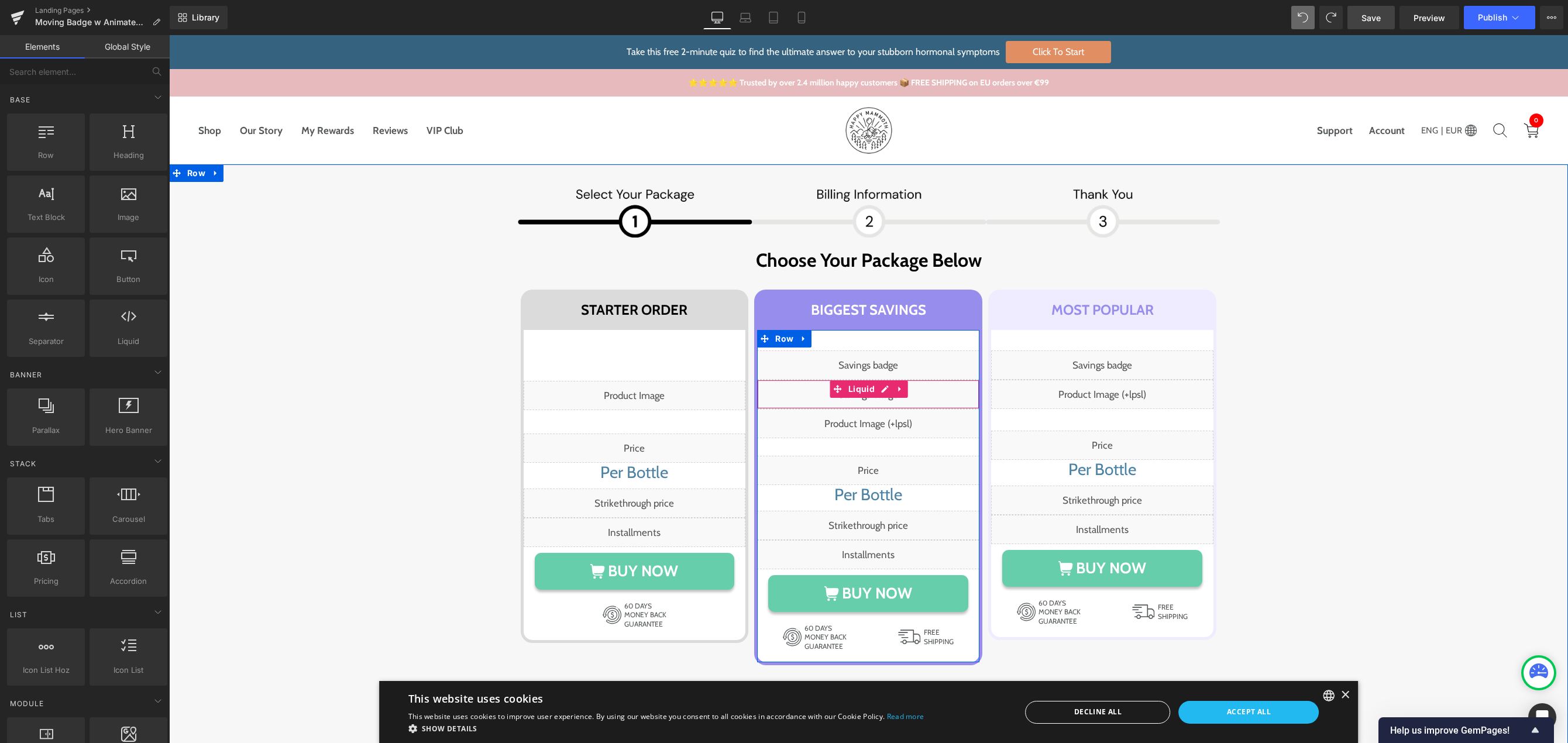
click at [877, 392] on div "Liquid" at bounding box center [868, 394] width 223 height 29
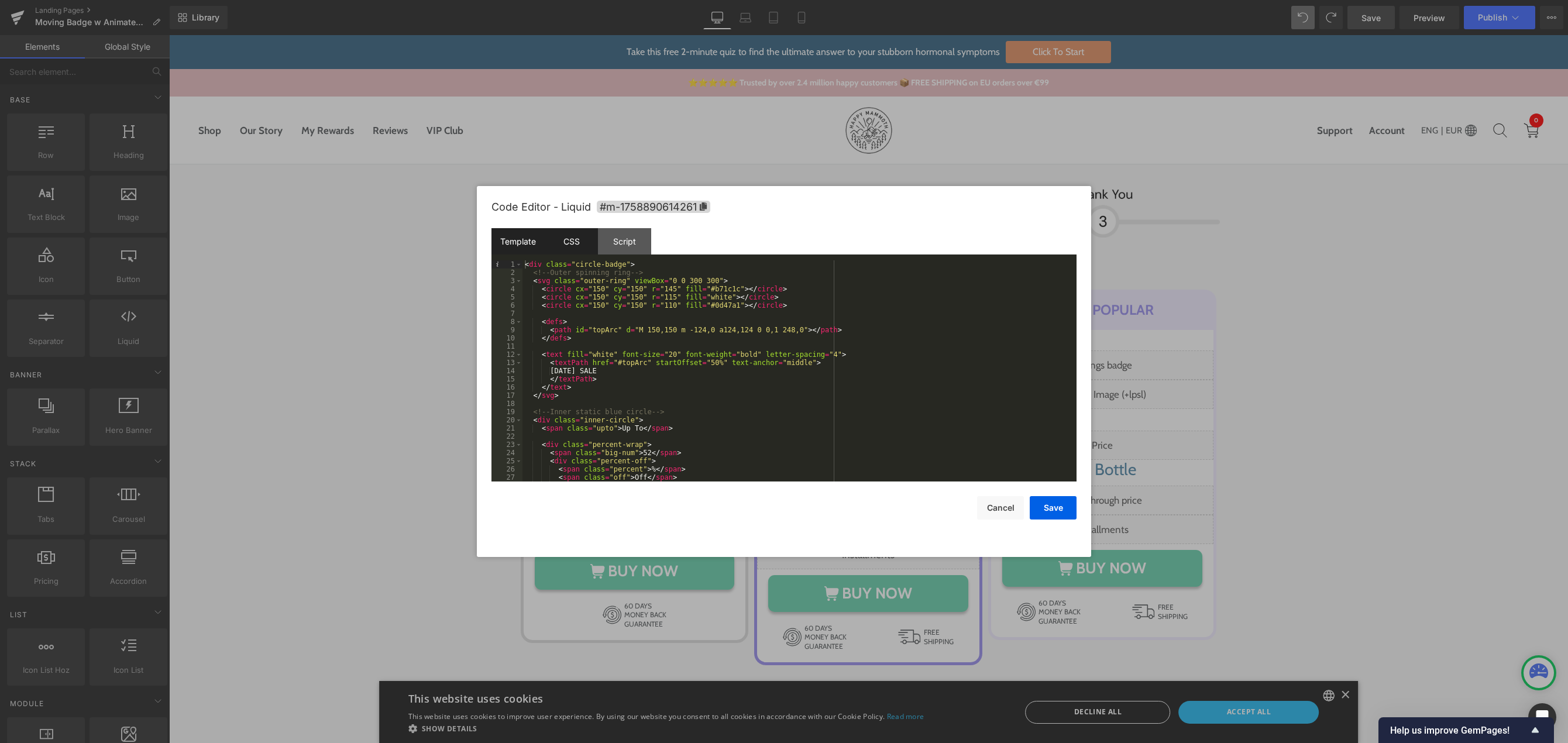
click at [572, 244] on div "CSS" at bounding box center [571, 241] width 53 height 27
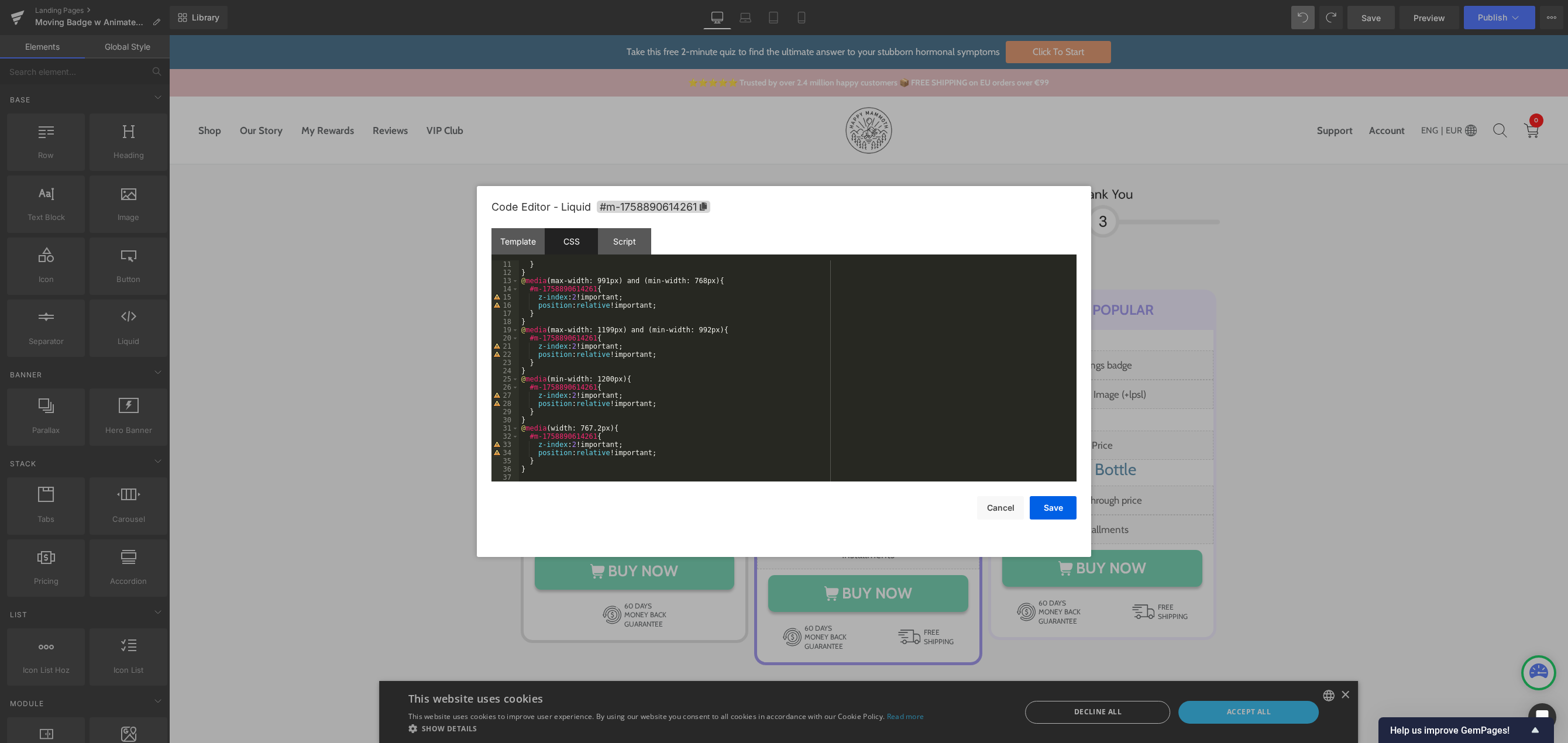
scroll to position [82, 0]
click at [527, 245] on div "Template" at bounding box center [518, 241] width 53 height 27
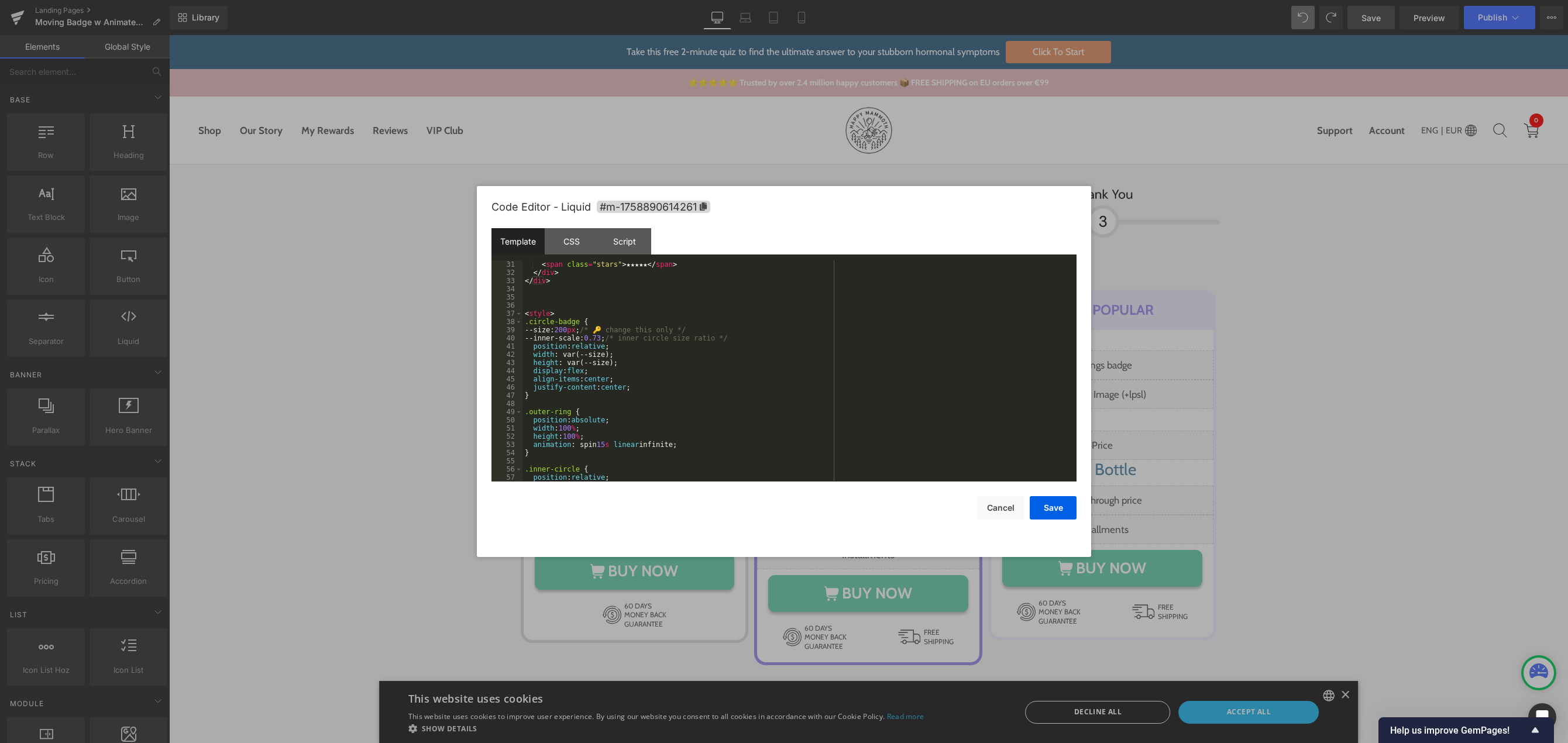
scroll to position [246, 0]
drag, startPoint x: 570, startPoint y: 332, endPoint x: 563, endPoint y: 332, distance: 7.0
click at [563, 332] on div "< span class = "stars" > ★★★★★ </ span > </ div > </ div > < style > .circle-ba…" at bounding box center [797, 379] width 549 height 238
click at [1037, 504] on button "Save" at bounding box center [1053, 508] width 47 height 23
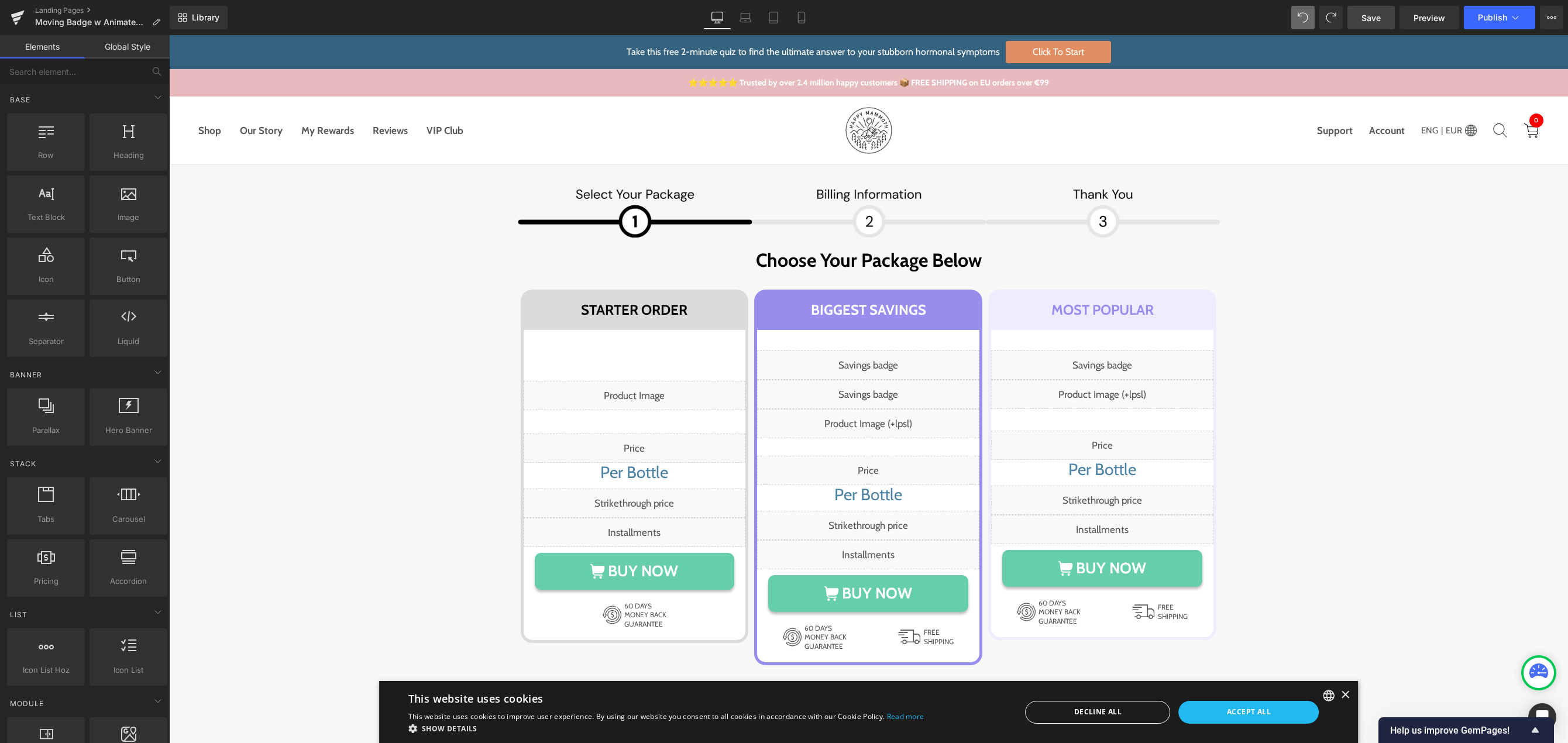
drag, startPoint x: 1366, startPoint y: 14, endPoint x: 1331, endPoint y: 13, distance: 35.0
click at [1366, 14] on span "Save" at bounding box center [1371, 18] width 20 height 13
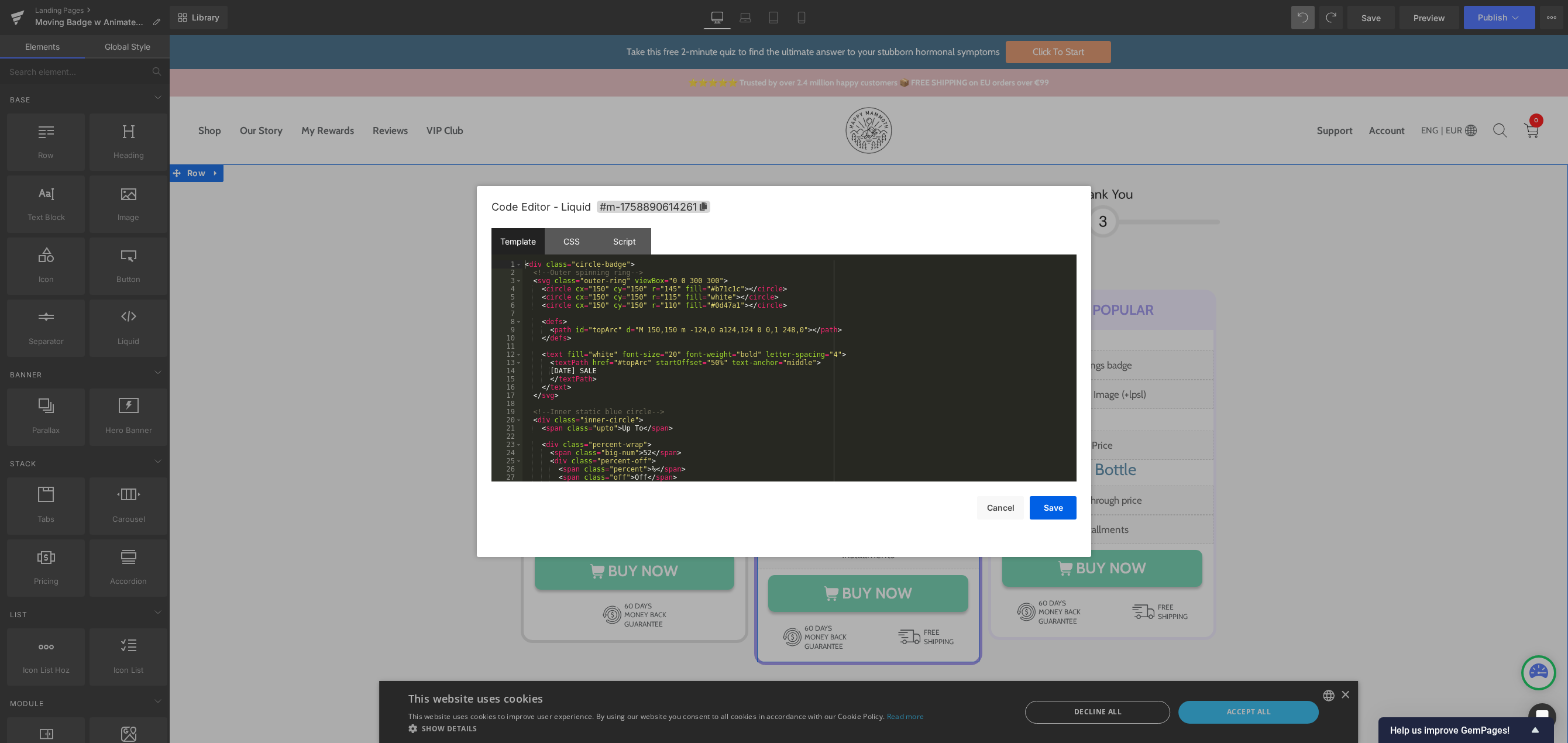
click at [884, 390] on div "Liquid" at bounding box center [868, 394] width 223 height 29
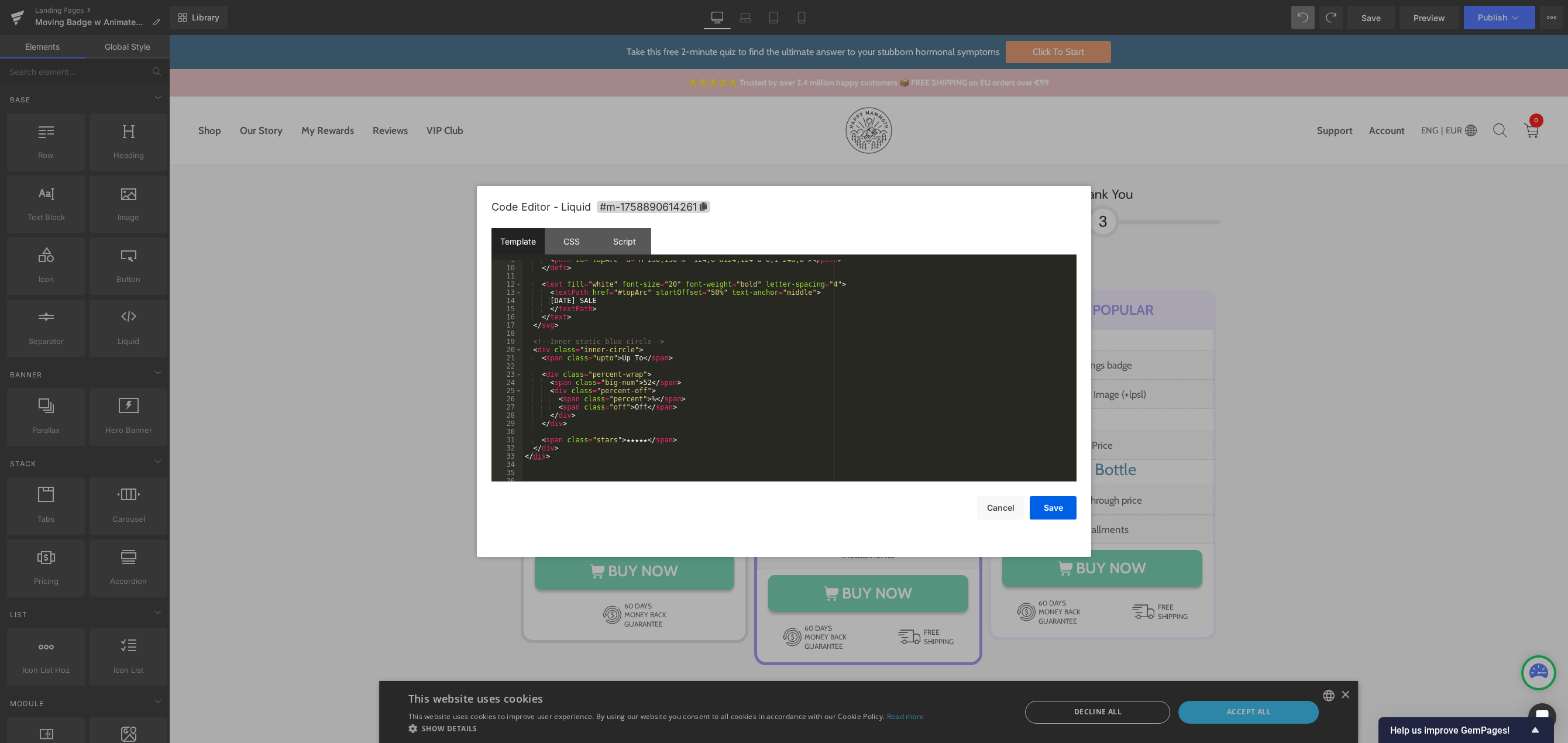
scroll to position [176, 0]
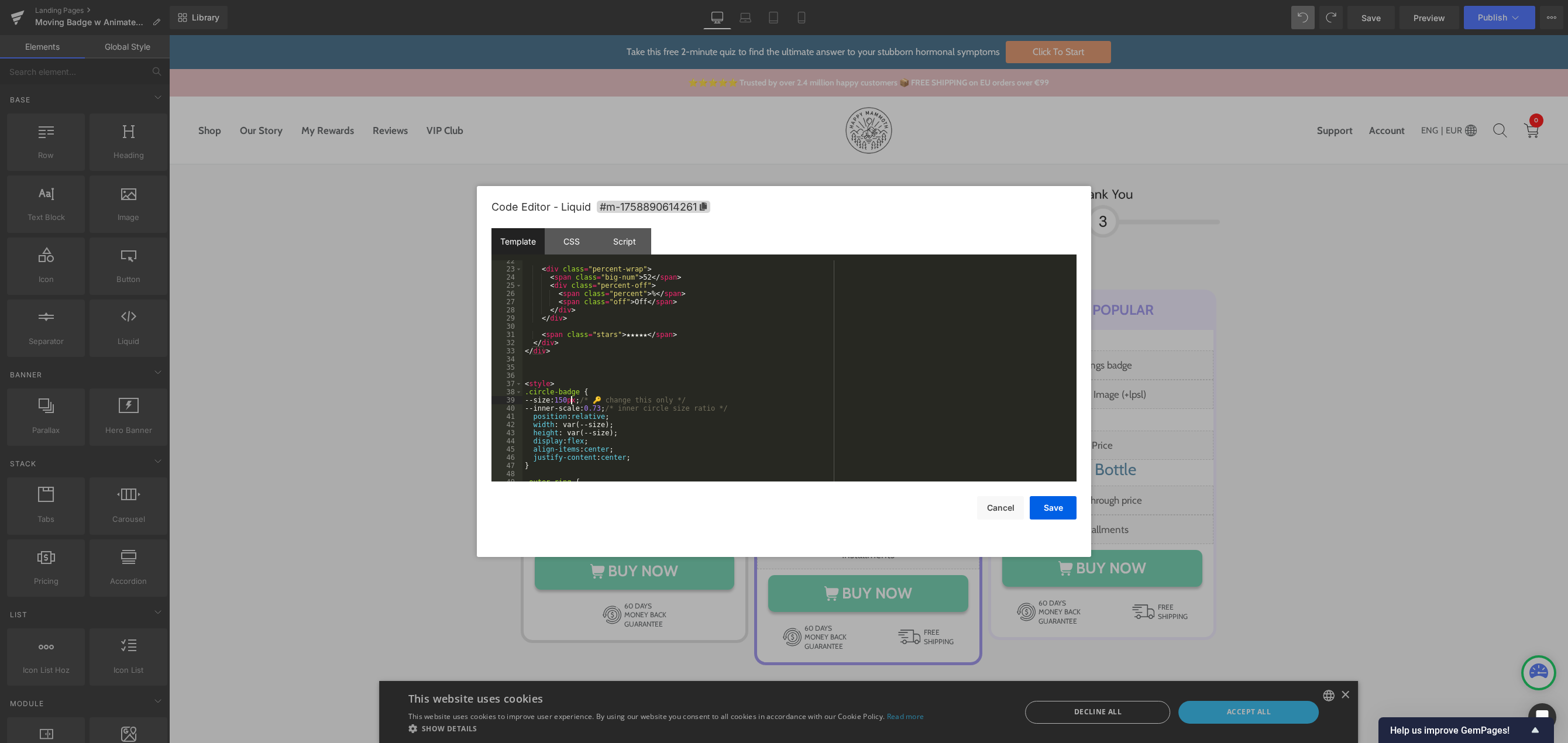
click at [570, 403] on div "< div class = "percent-wrap" > < span class = "big-num" > 52 </ span > < div cl…" at bounding box center [797, 376] width 549 height 238
click at [1045, 510] on button "Save" at bounding box center [1053, 508] width 47 height 23
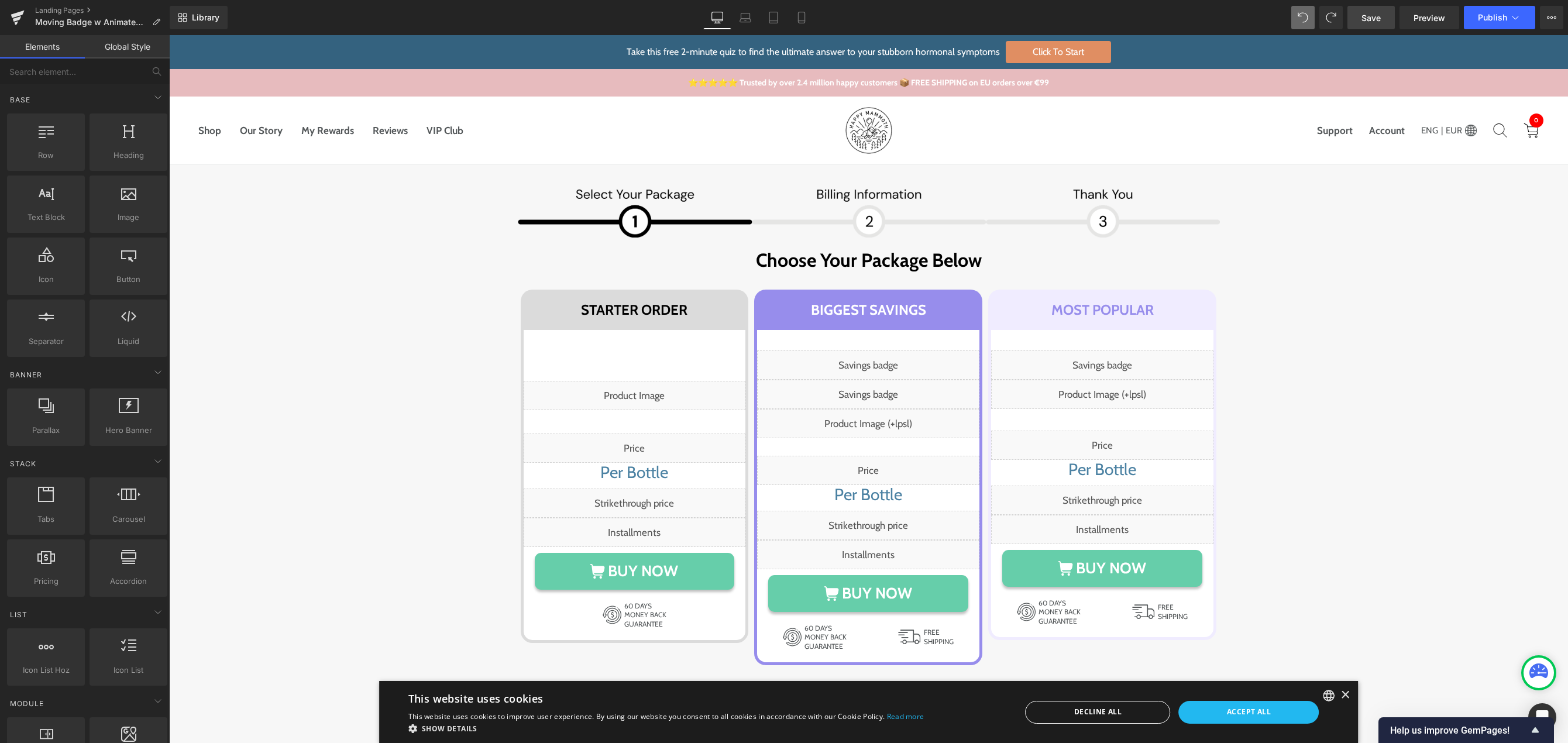
click at [1369, 23] on span "Save" at bounding box center [1371, 18] width 20 height 13
click at [880, 363] on div "Liquid" at bounding box center [868, 365] width 223 height 29
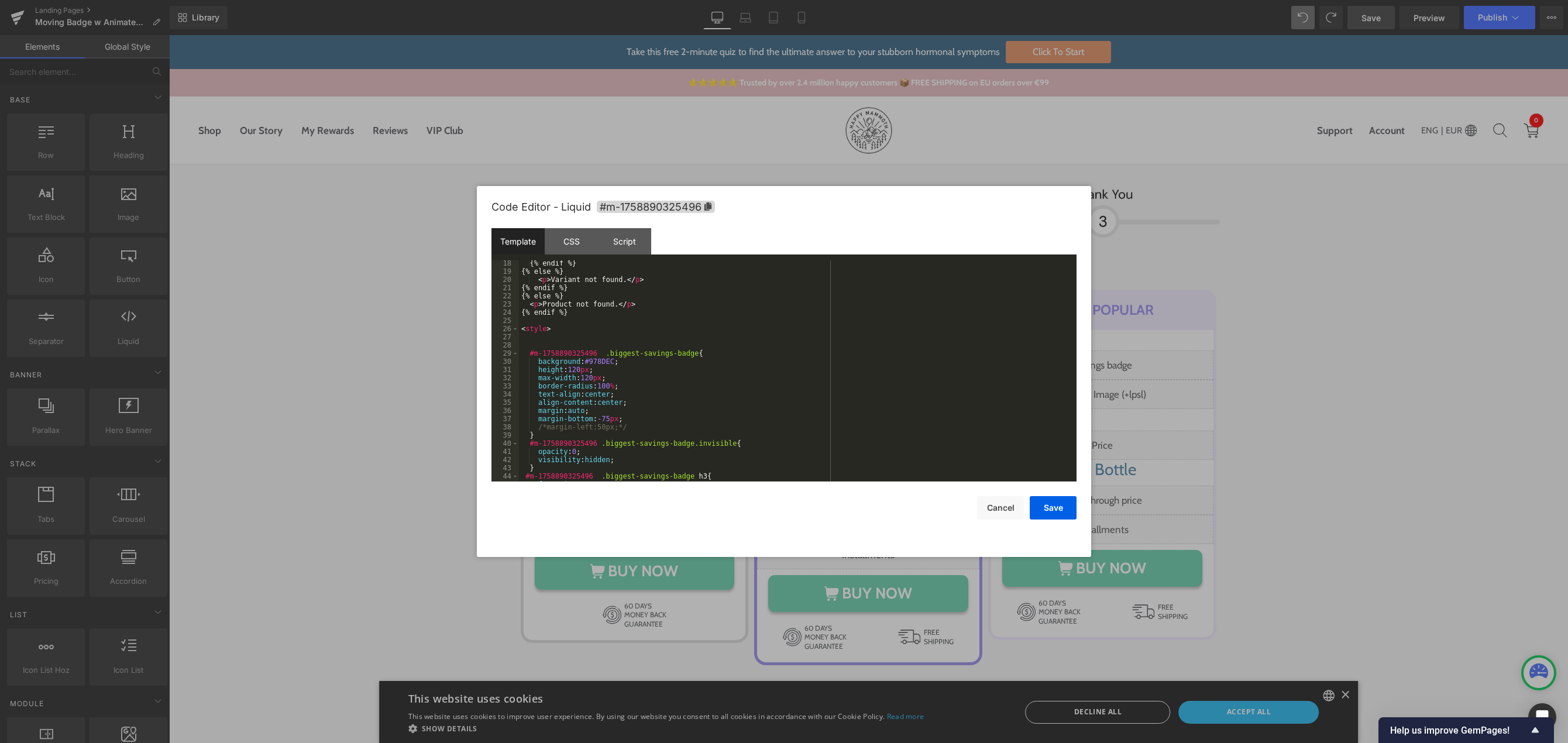
scroll to position [35, 0]
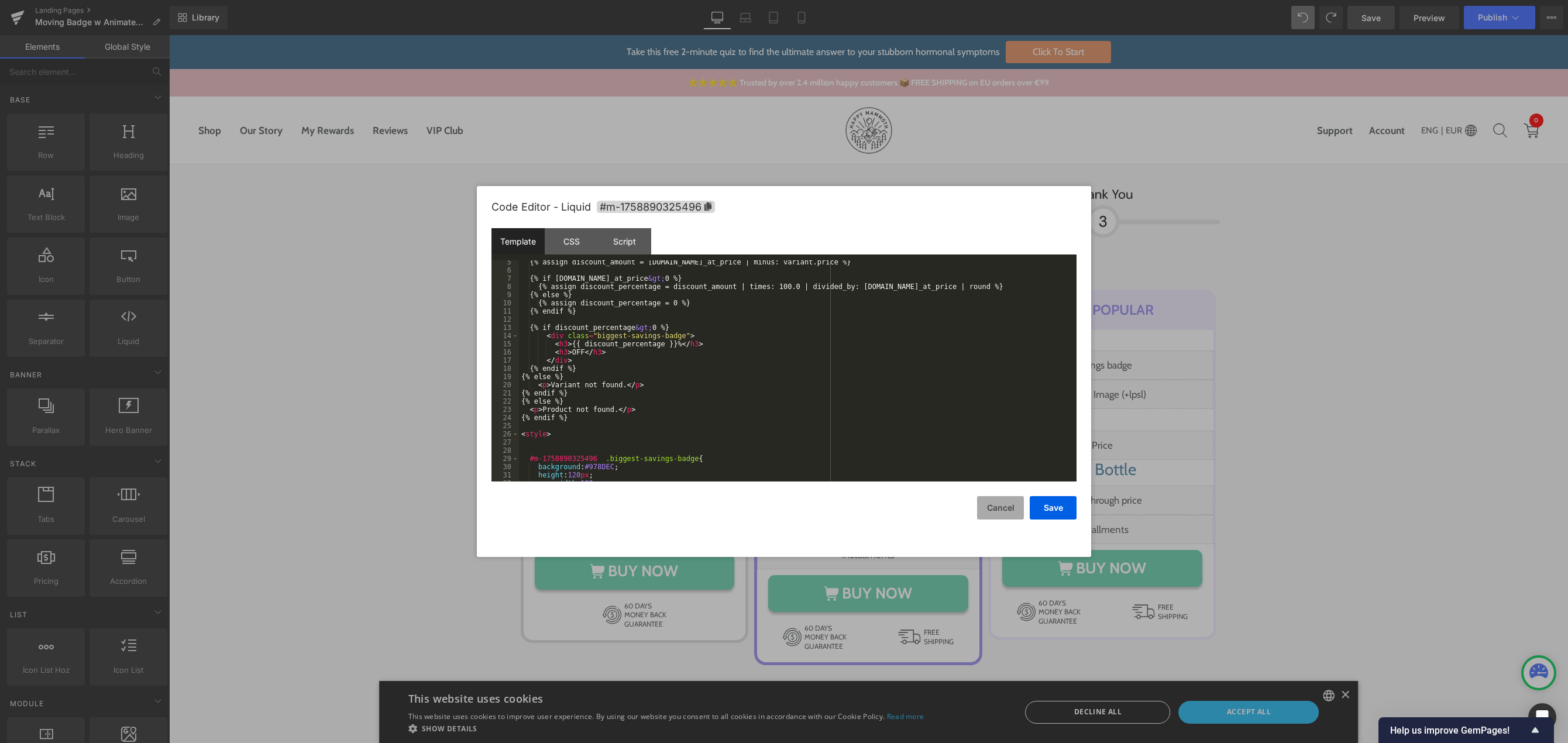
click at [1009, 505] on button "Cancel" at bounding box center [1001, 508] width 47 height 23
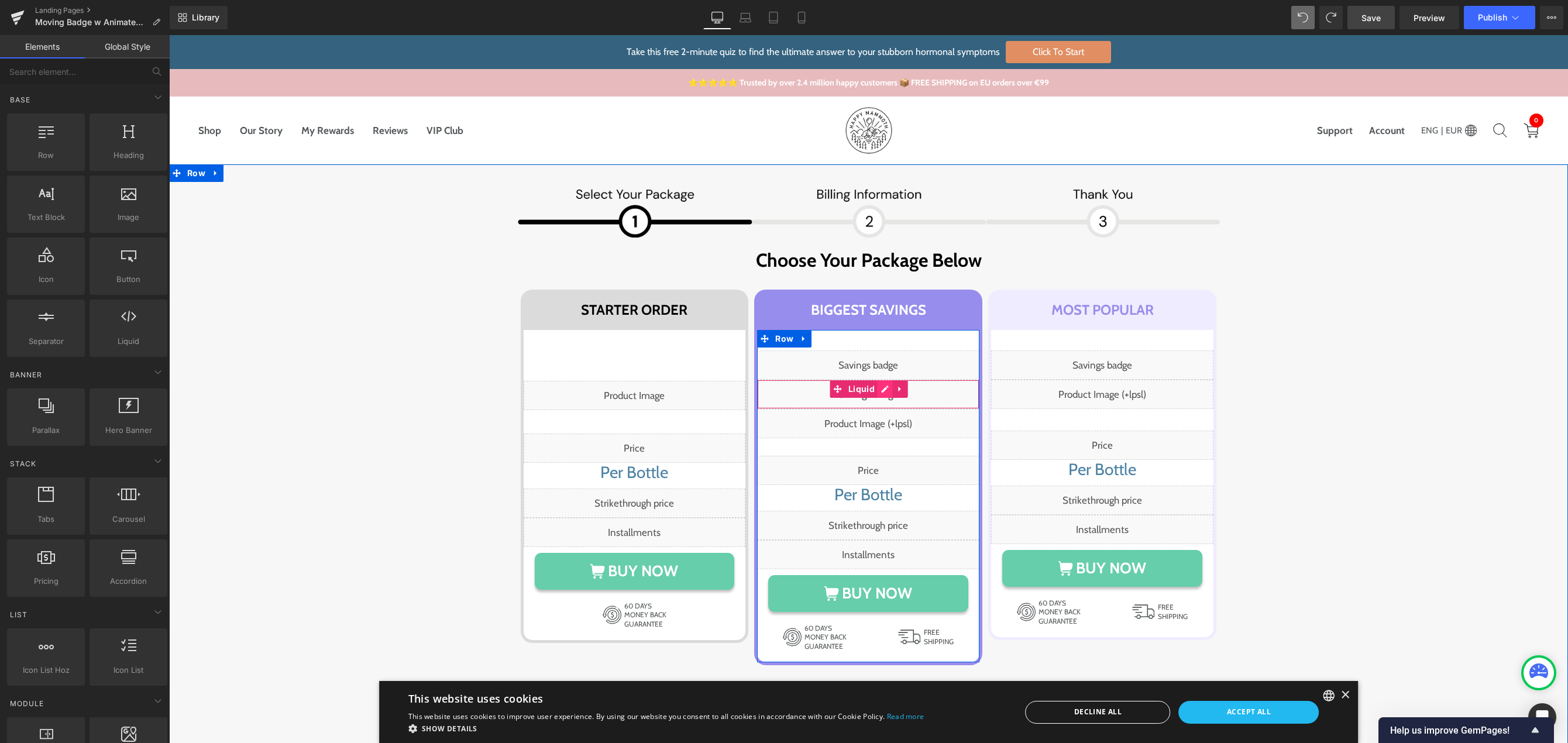
click at [879, 390] on div "Liquid" at bounding box center [868, 394] width 223 height 29
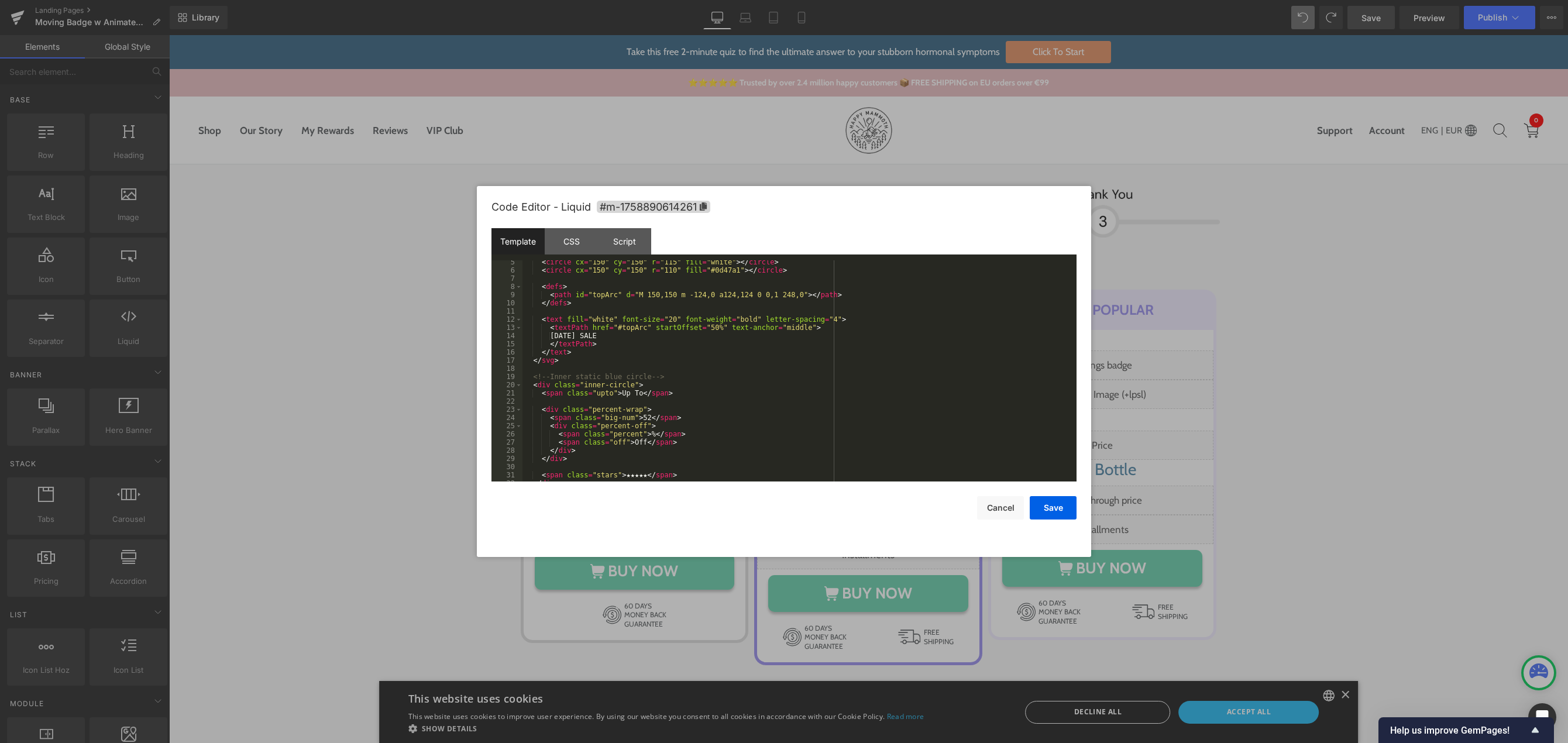
scroll to position [0, 0]
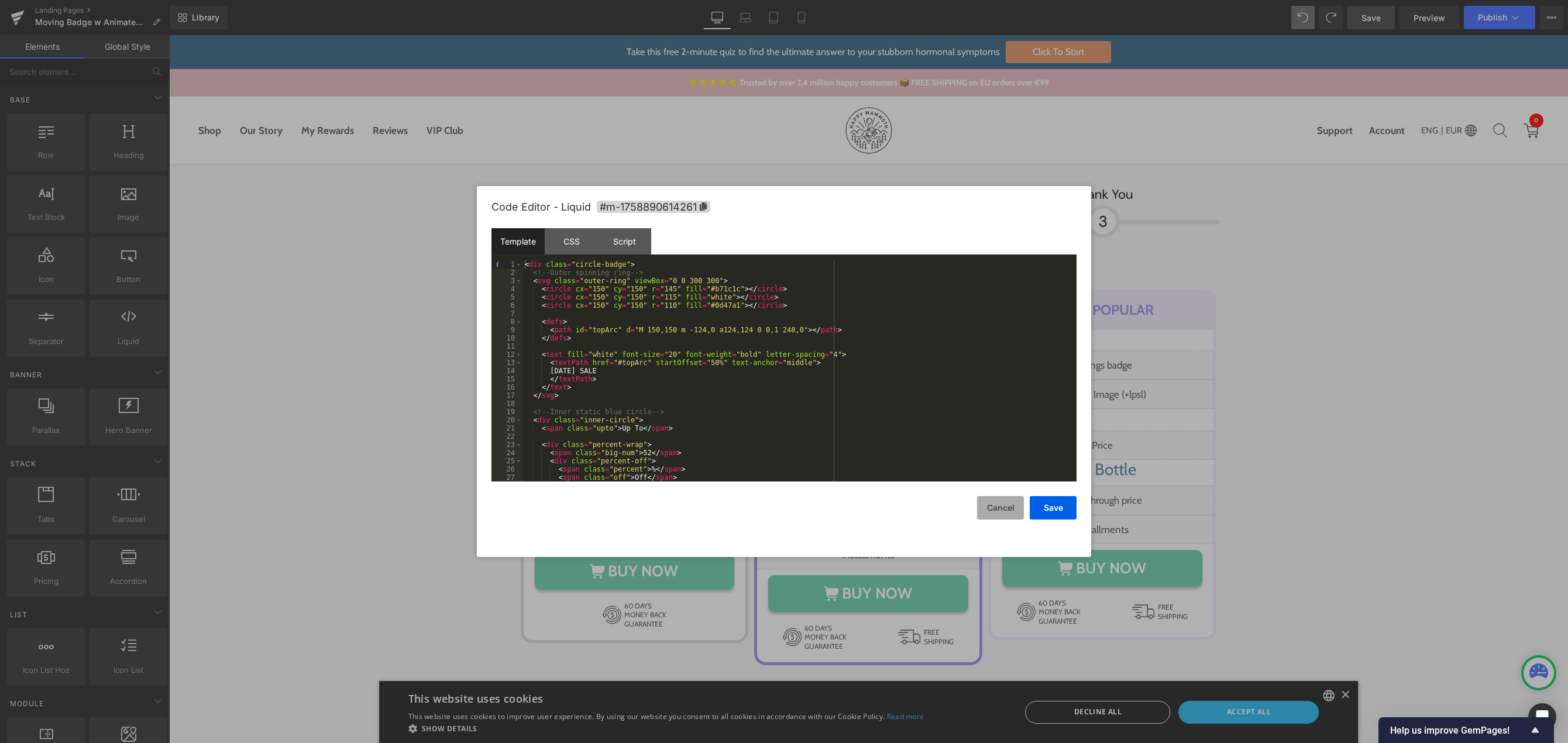
click at [989, 509] on button "Cancel" at bounding box center [1001, 508] width 47 height 23
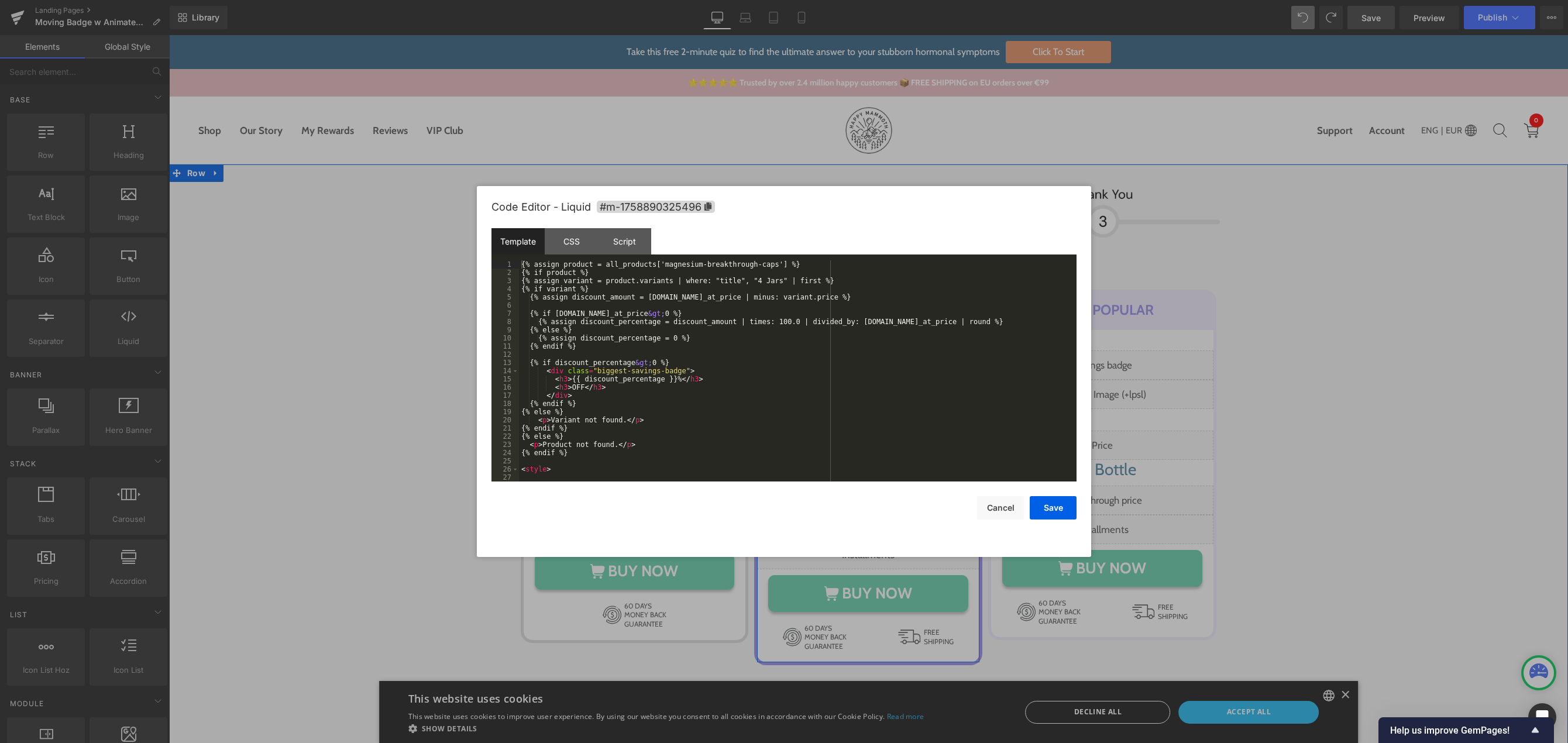
click at [880, 363] on div "Liquid" at bounding box center [868, 365] width 223 height 29
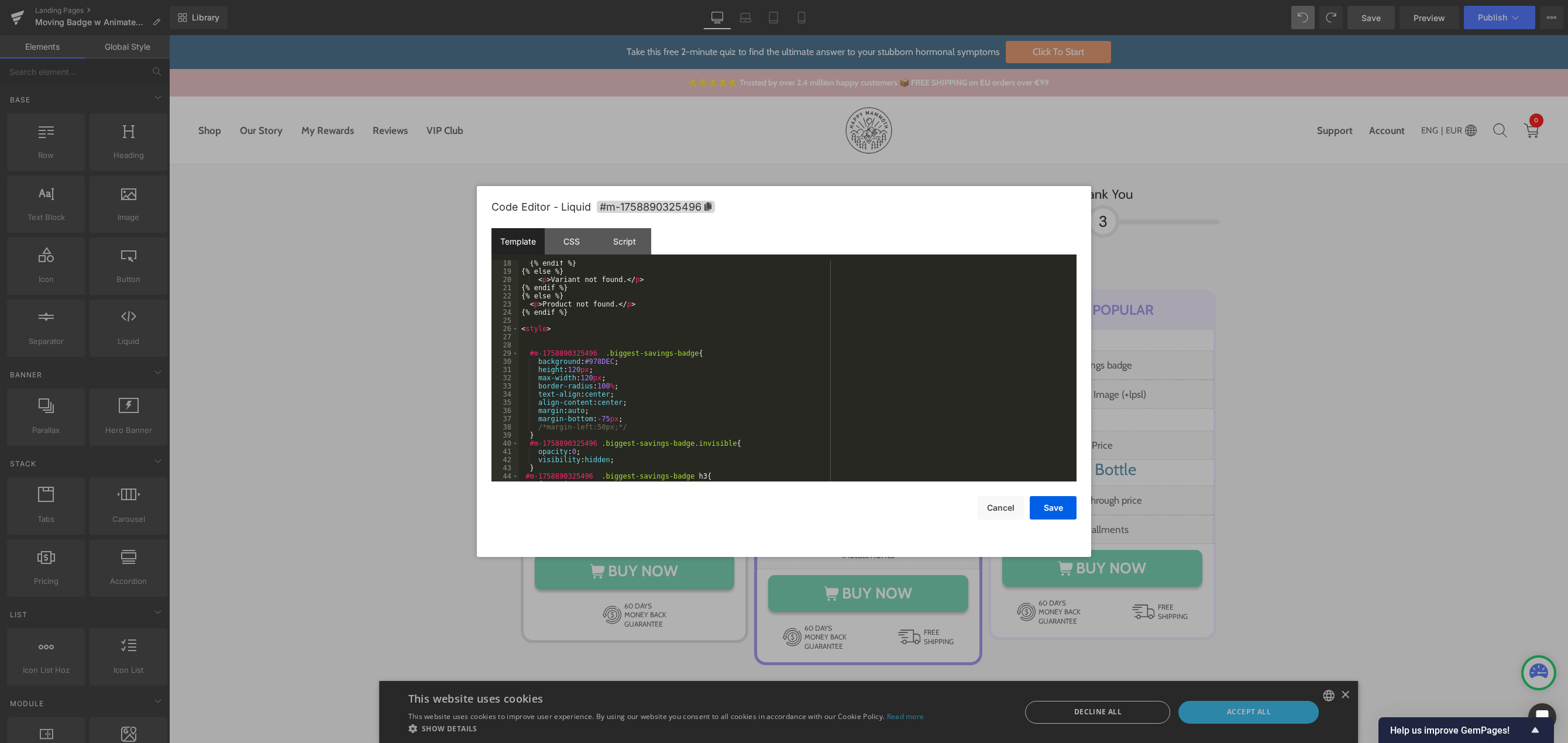
scroll to position [211, 0]
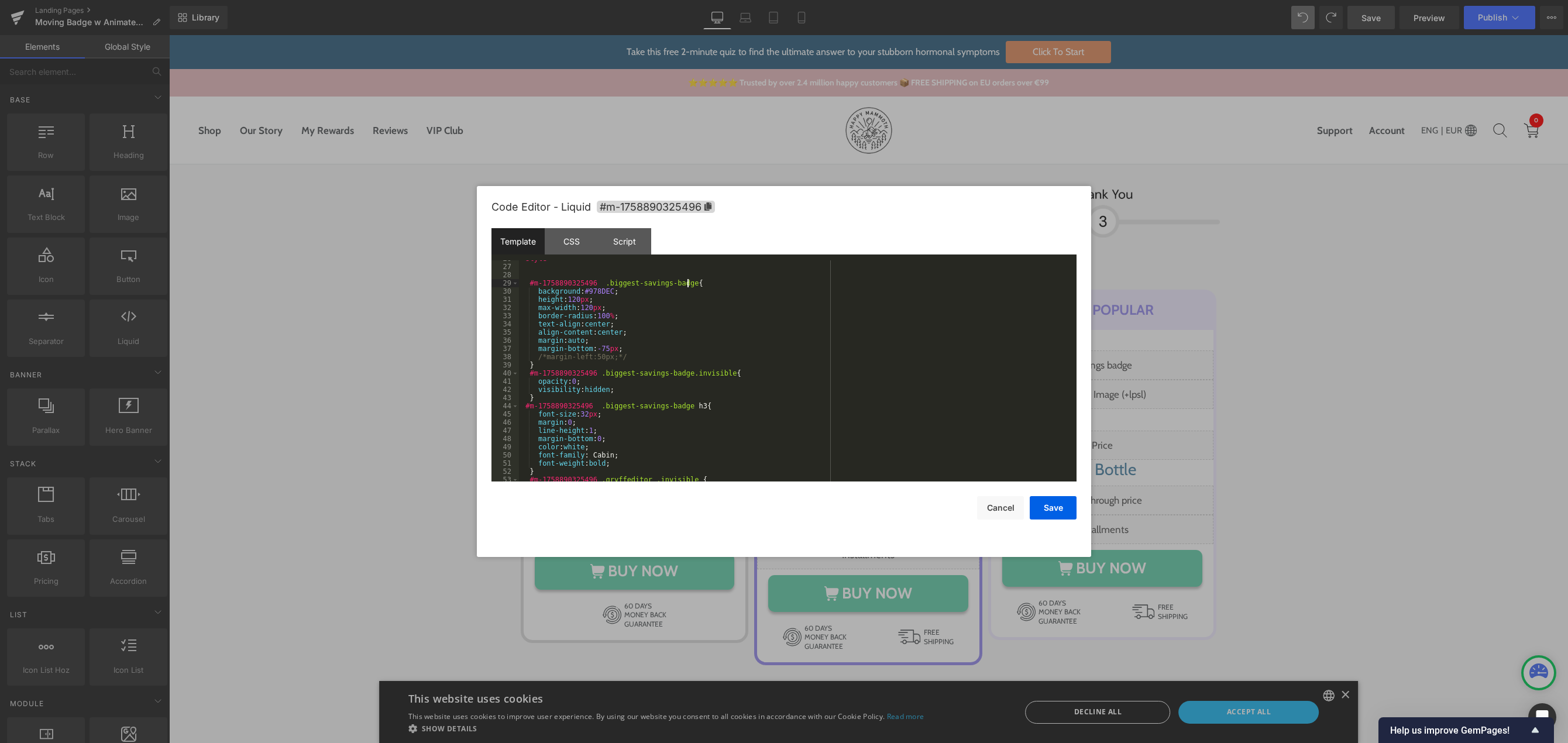
click at [695, 285] on div "< style > #m-1758890325496 .biggest-savings-badge { background : #978DEC ; heig…" at bounding box center [795, 373] width 553 height 238
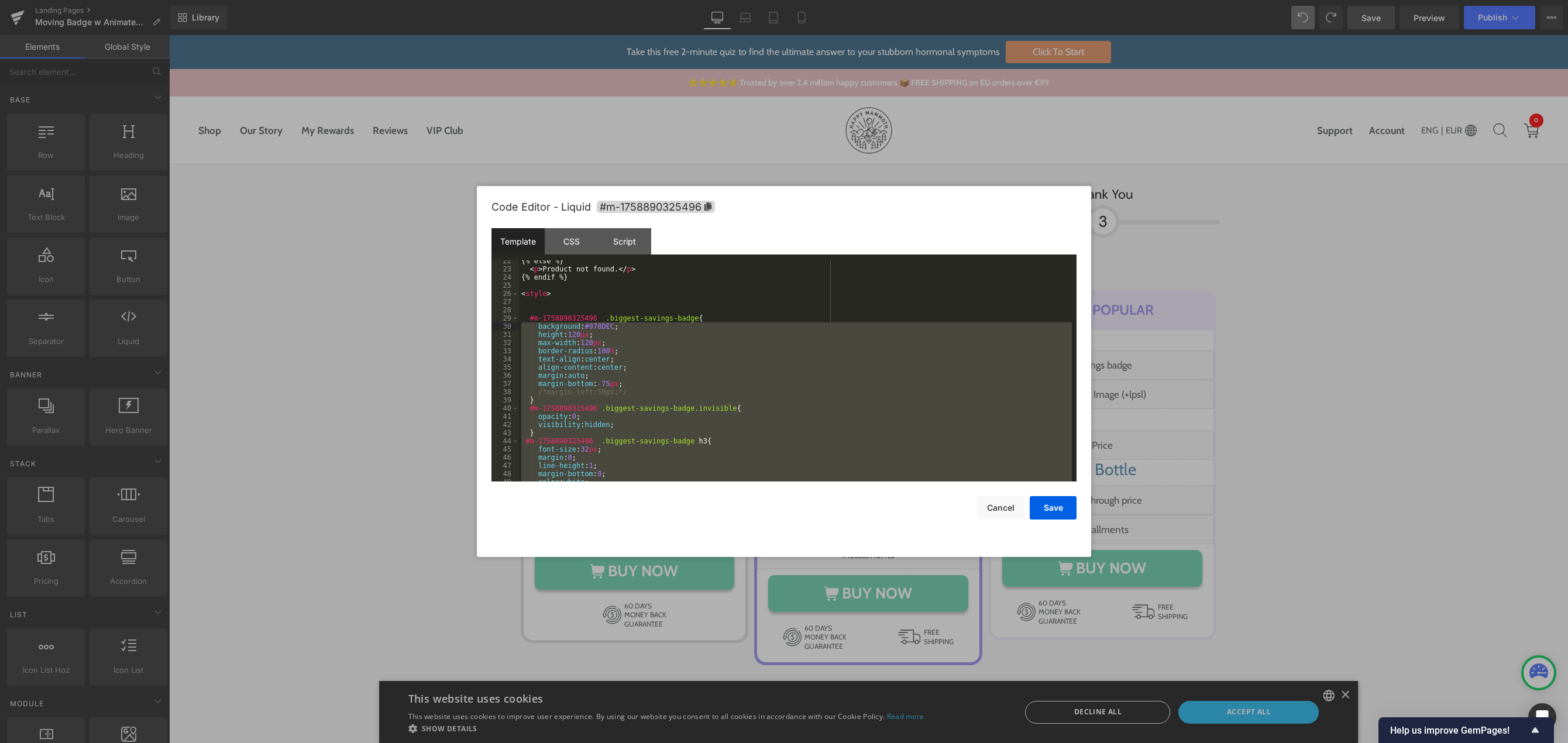
scroll to position [141, 0]
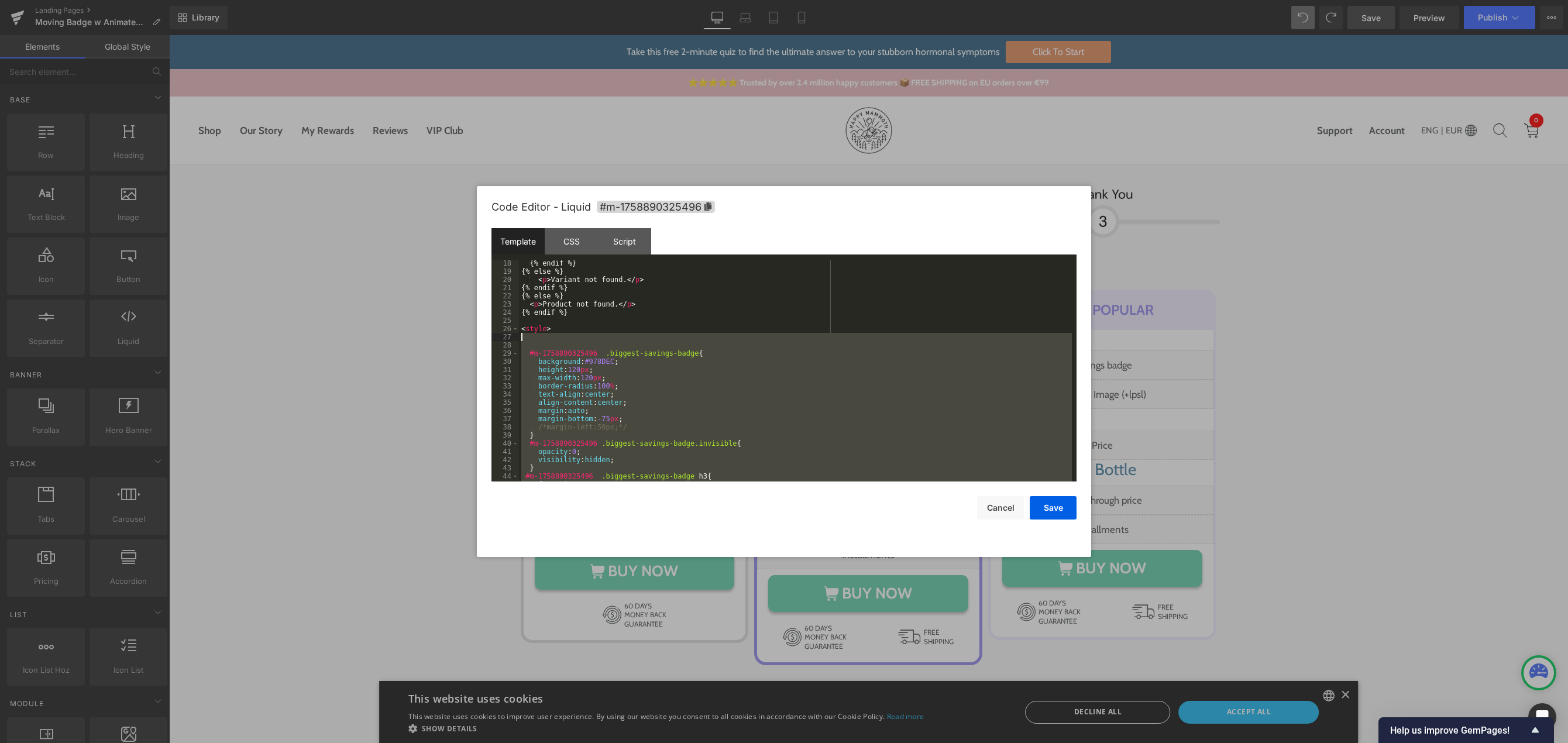
drag, startPoint x: 538, startPoint y: 463, endPoint x: 502, endPoint y: 341, distance: 127.2
click at [502, 341] on pre "18 19 20 21 22 23 24 25 26 27 28 29 30 31 32 33 34 35 36 37 38 39 40 41 42 43 4…" at bounding box center [784, 370] width 585 height 221
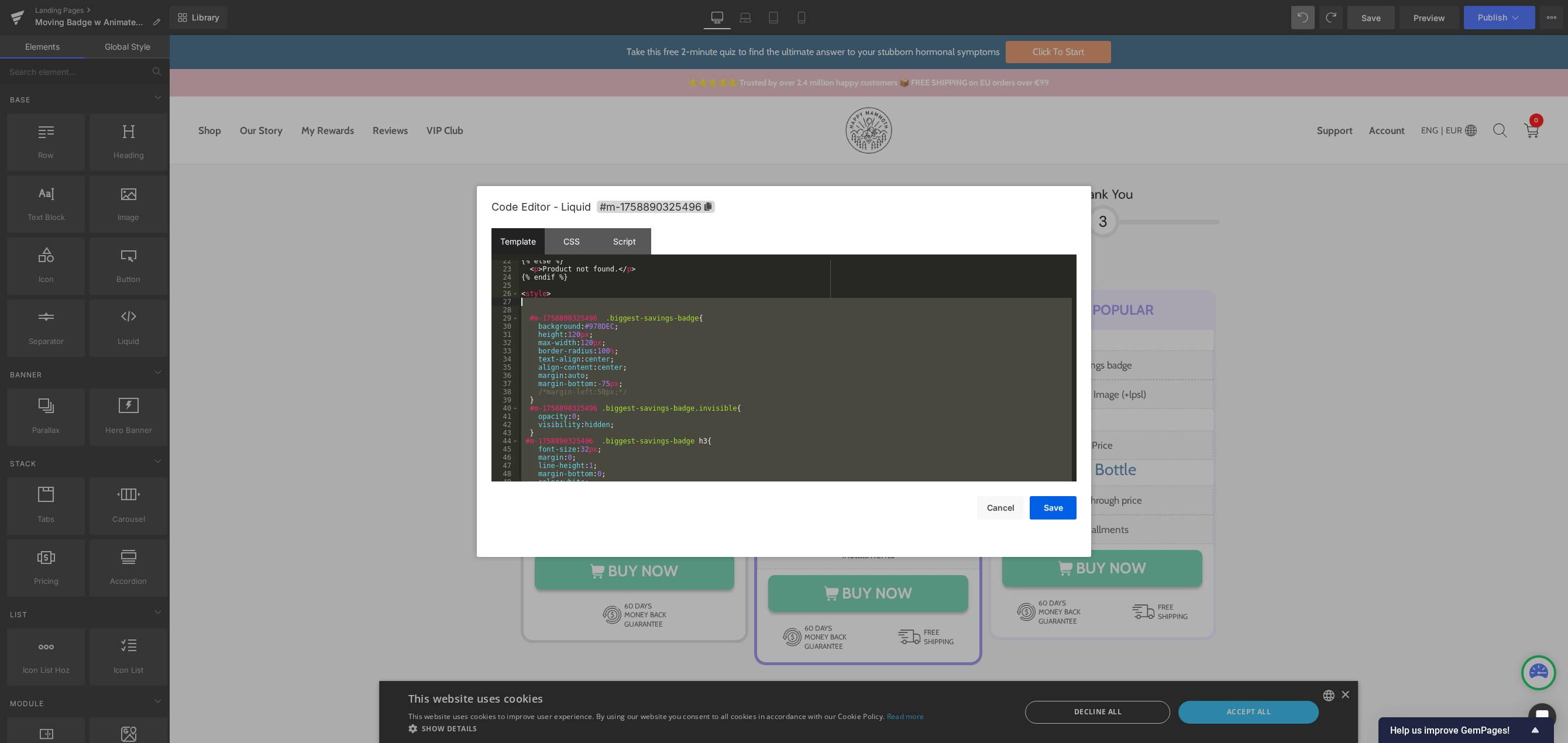
scroll to position [176, 0]
click at [652, 346] on div "{% else %} < p > Product not found. </ p > {% endif %} < style > #m-17588903254…" at bounding box center [795, 370] width 553 height 221
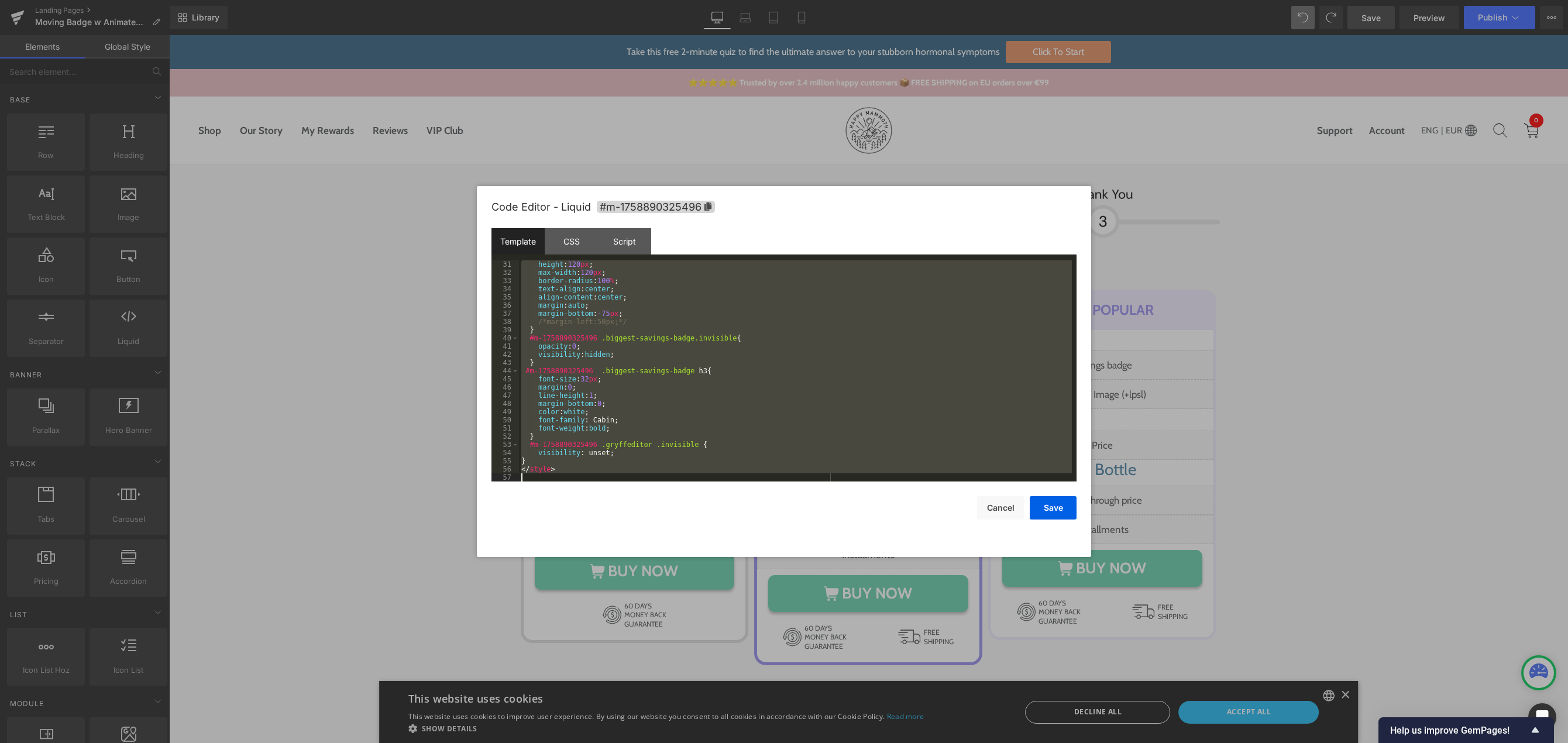
scroll to position [246, 0]
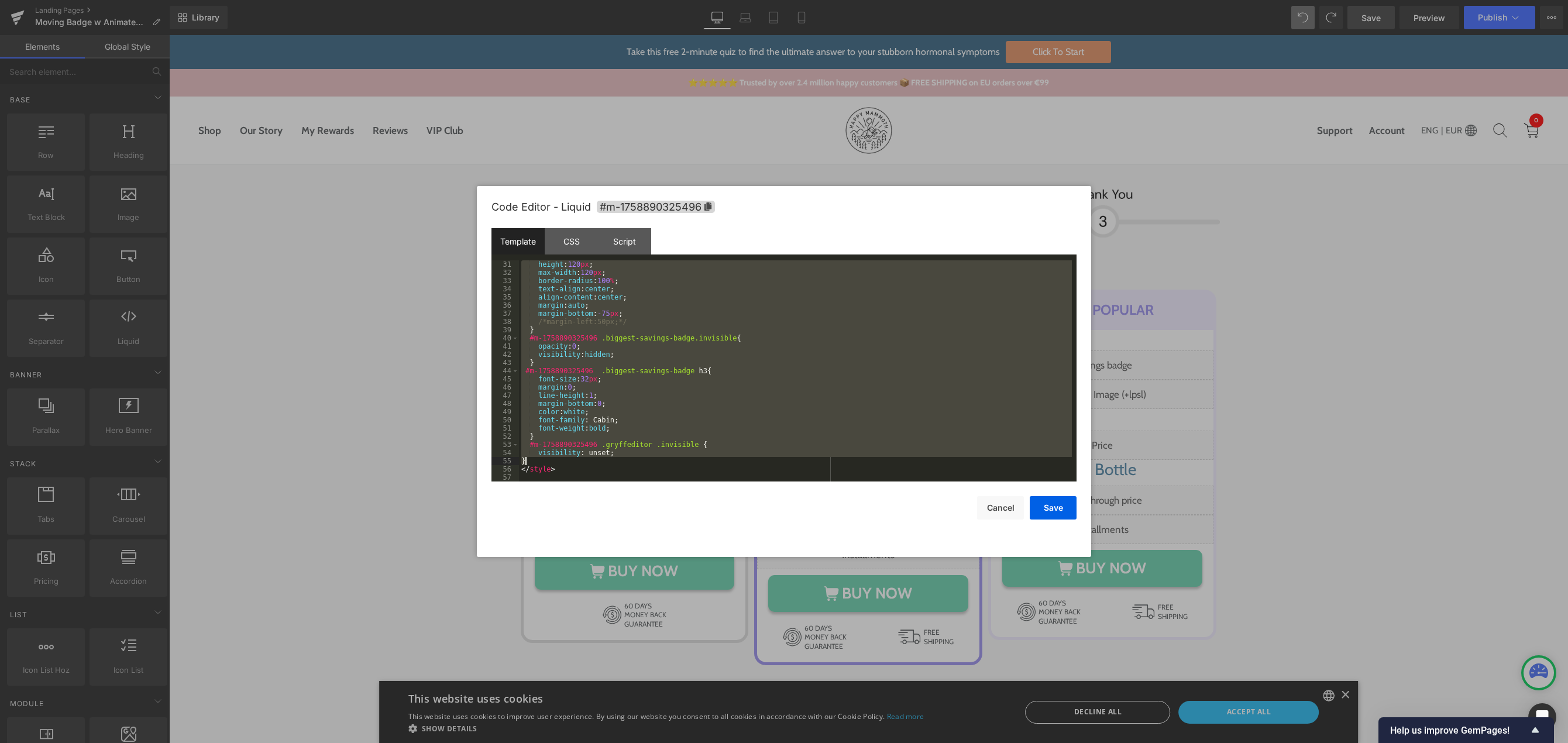
drag, startPoint x: 527, startPoint y: 318, endPoint x: 654, endPoint y: 457, distance: 188.3
click at [654, 457] on div "height : 120 px ; max-width : 120 px ; border-radius : 100 % ; text-align : cen…" at bounding box center [795, 379] width 553 height 238
click at [995, 504] on button "Cancel" at bounding box center [1001, 508] width 47 height 23
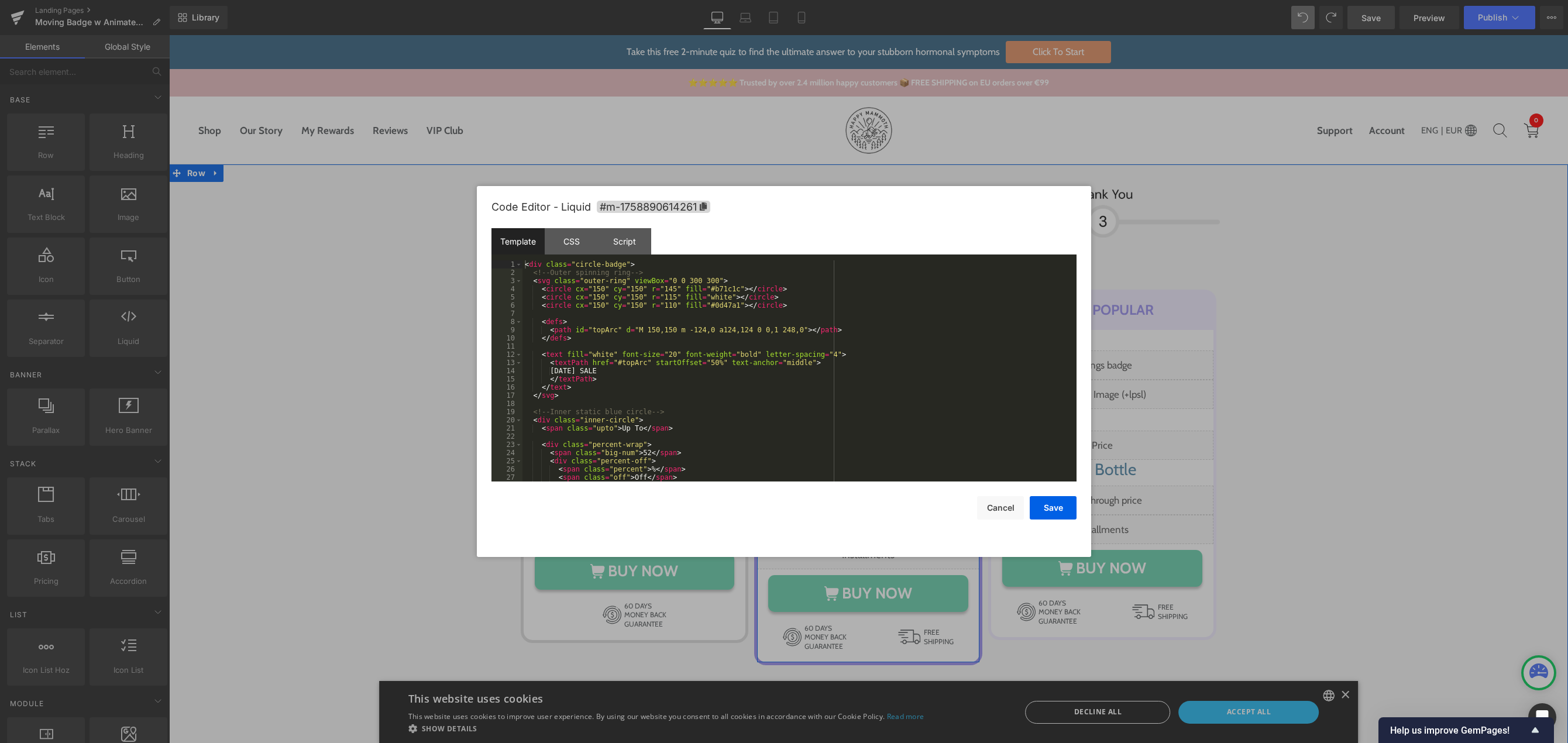
click at [878, 391] on div "Liquid" at bounding box center [868, 394] width 223 height 29
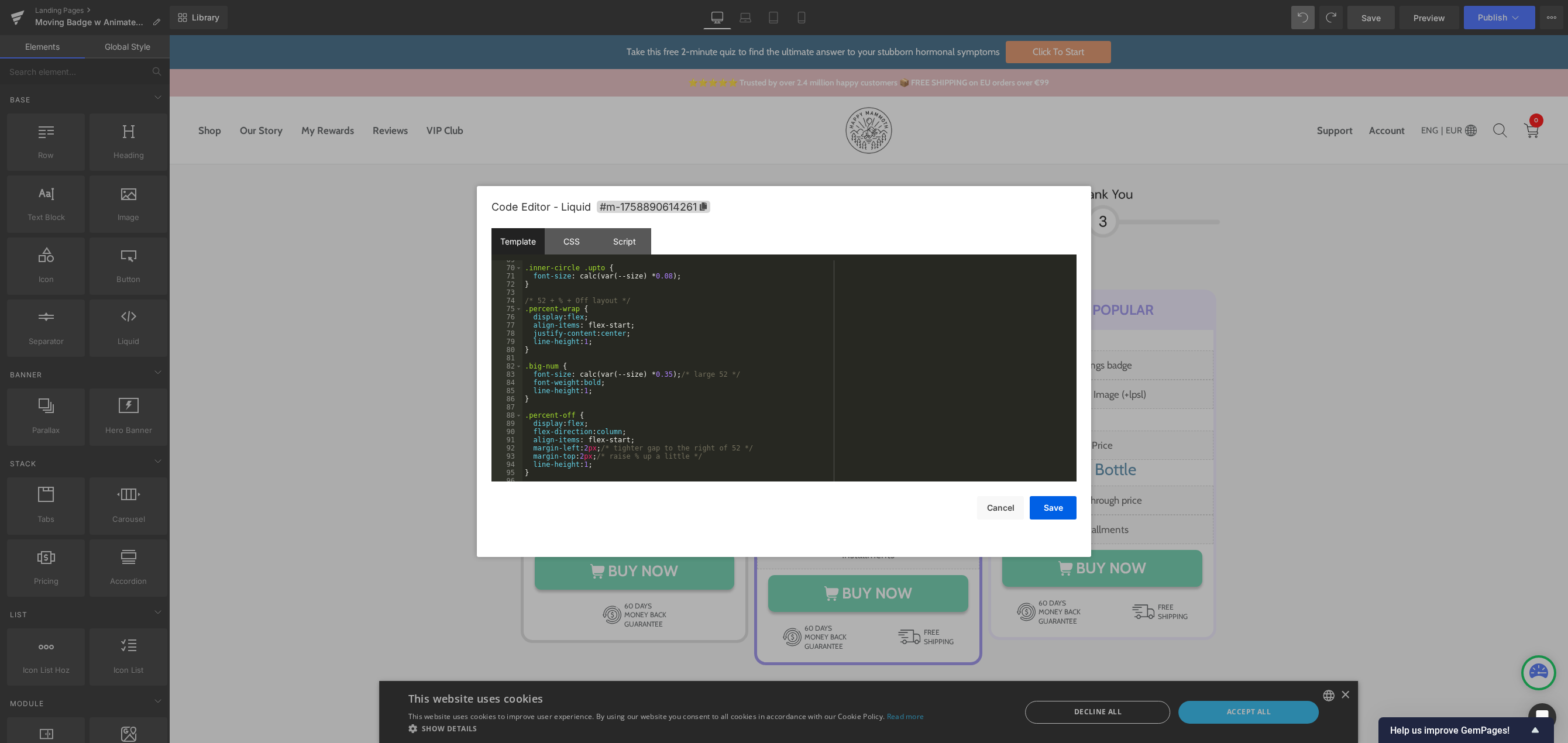
scroll to position [754, 0]
click at [544, 466] on div "margin-top : 2 px ; /* raise % up a little */ line-height : 1 ; } .percent { fo…" at bounding box center [797, 379] width 549 height 238
click at [546, 457] on div "margin-top : 2 px ; /* raise % up a little */ line-height : 1 ; } .percent { fo…" at bounding box center [797, 379] width 549 height 238
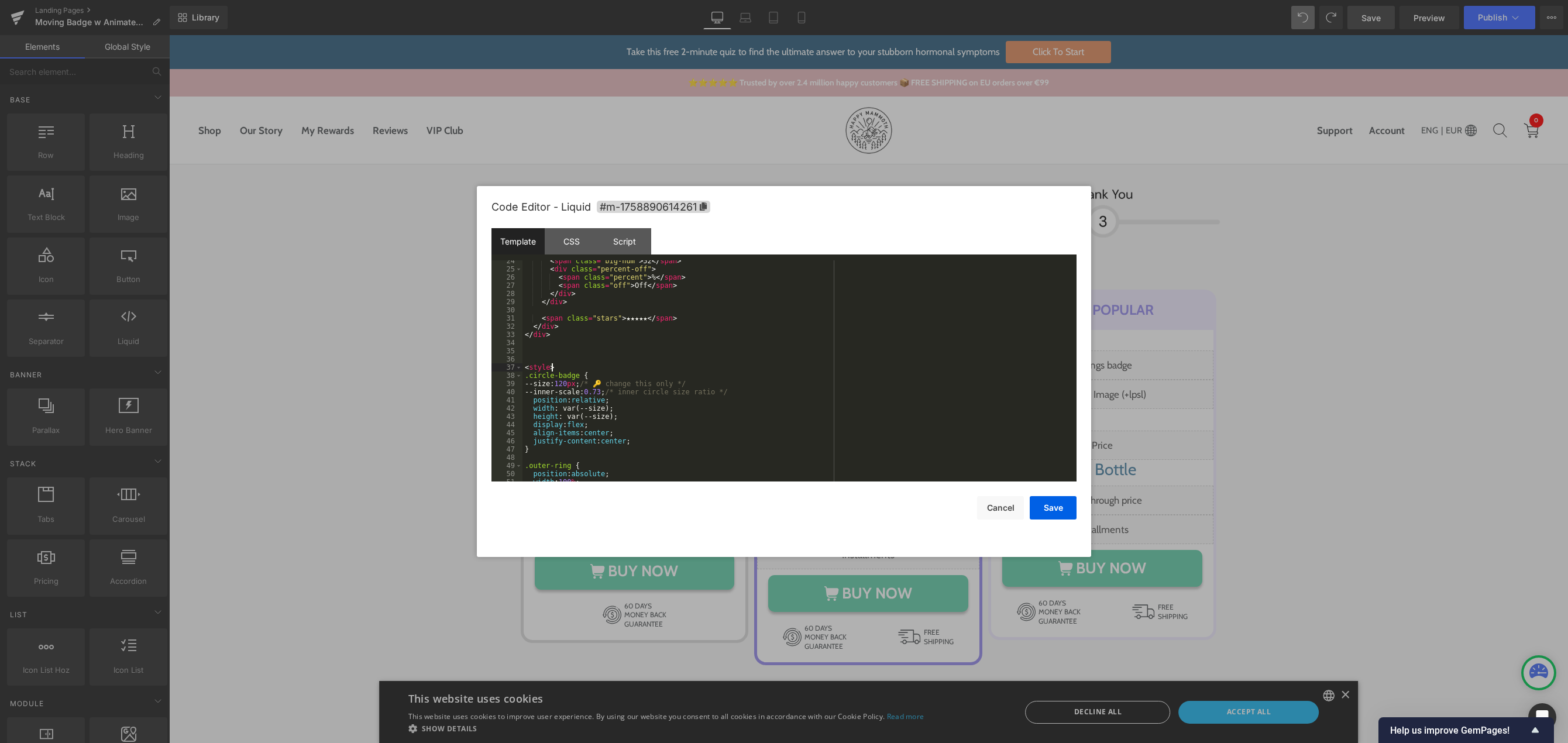
click at [562, 367] on div "< span class = "big-num" > 52 </ span > < div class = "percent-off" > < span cl…" at bounding box center [797, 376] width 549 height 238
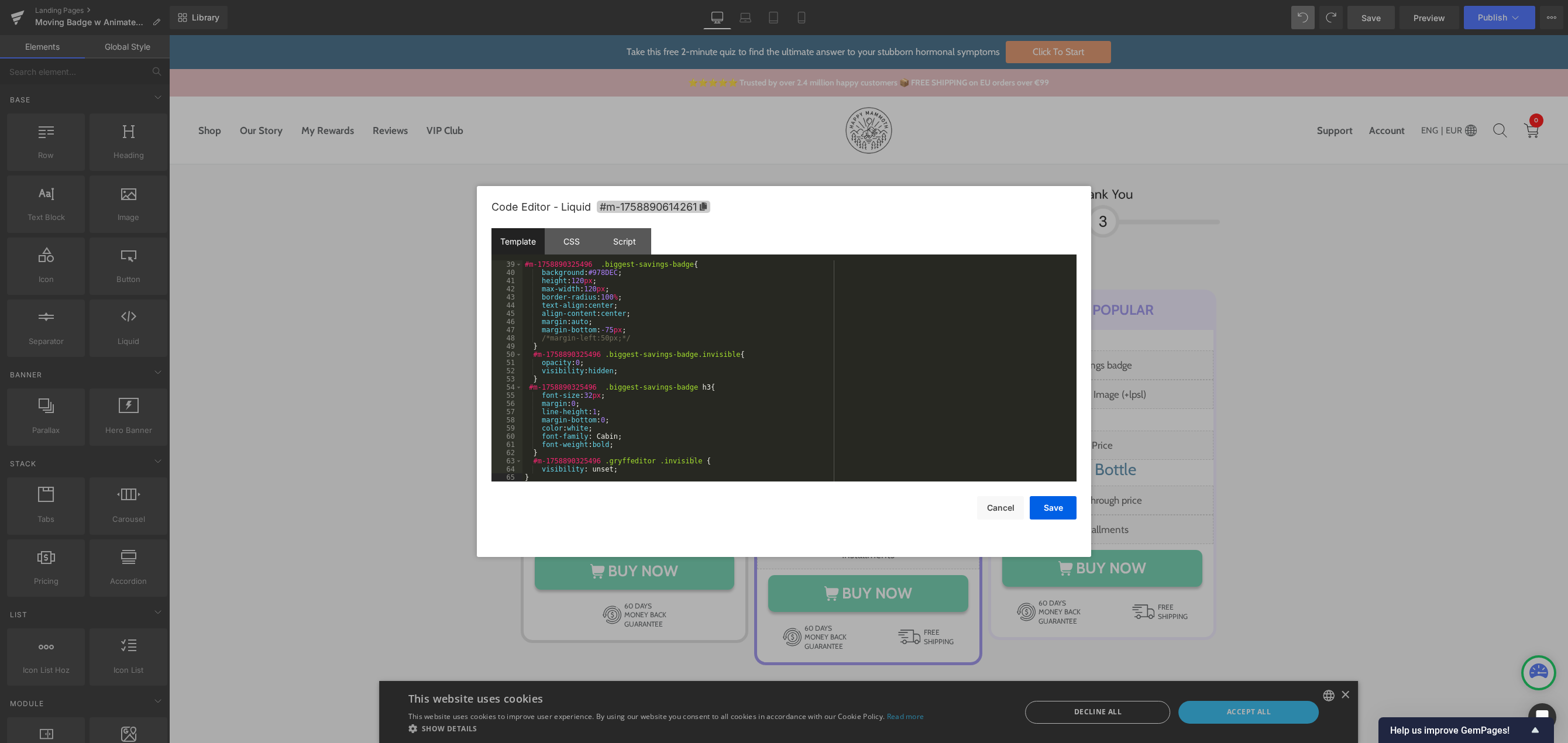
click at [705, 206] on icon at bounding box center [703, 206] width 7 height 8
drag, startPoint x: 532, startPoint y: 356, endPoint x: 593, endPoint y: 356, distance: 61.0
click at [593, 356] on div "#m-1758890325496 .biggest-savings-badge { background : #978DEC ; height : 120 p…" at bounding box center [797, 379] width 549 height 238
click at [891, 289] on span "+" at bounding box center [893, 288] width 11 height 9
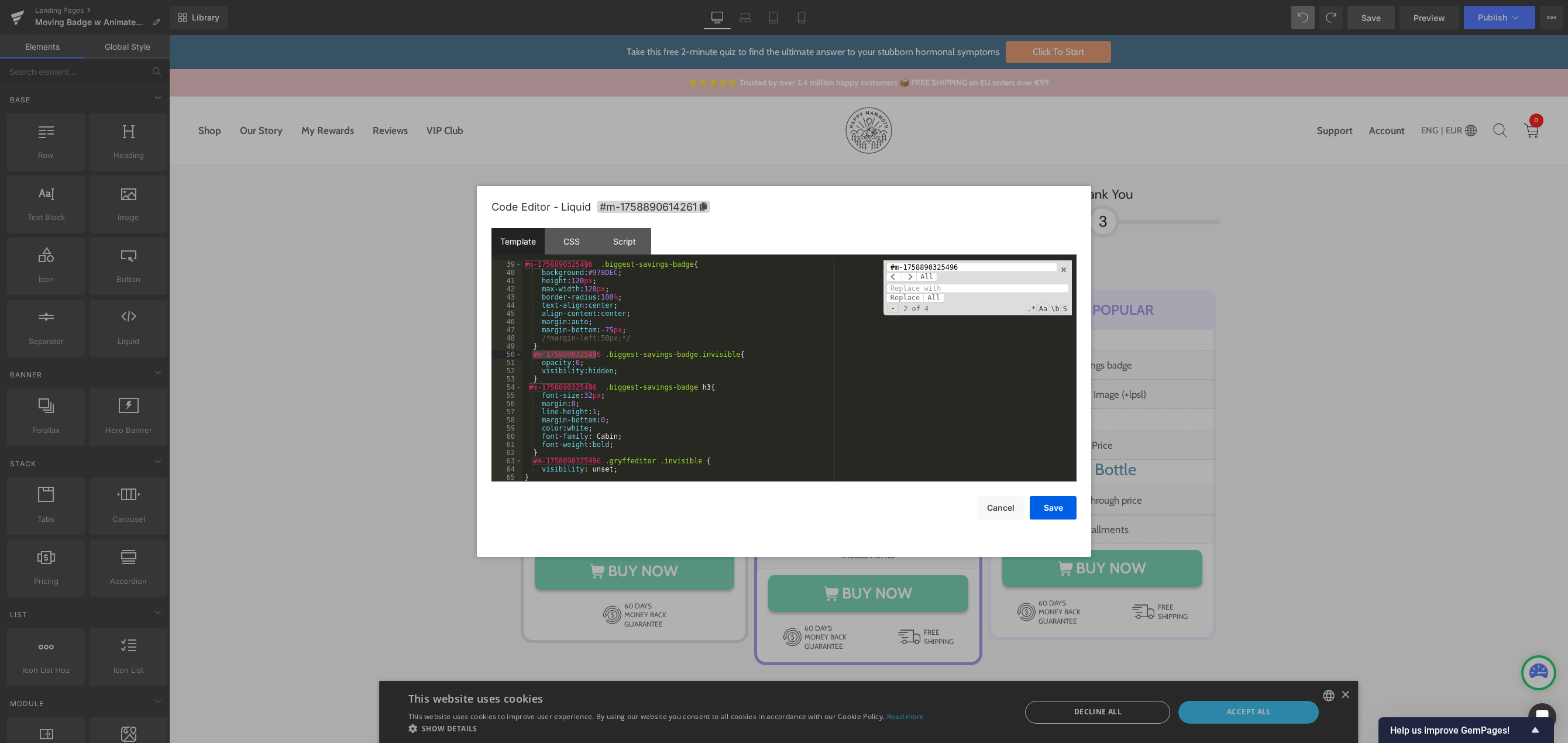
click at [909, 288] on input at bounding box center [977, 288] width 182 height 9
paste input "#m-1758890614261"
type input "#m-1758890614261"
click at [927, 298] on span "All" at bounding box center [934, 298] width 21 height 9
click at [1063, 269] on span at bounding box center [1063, 270] width 8 height 8
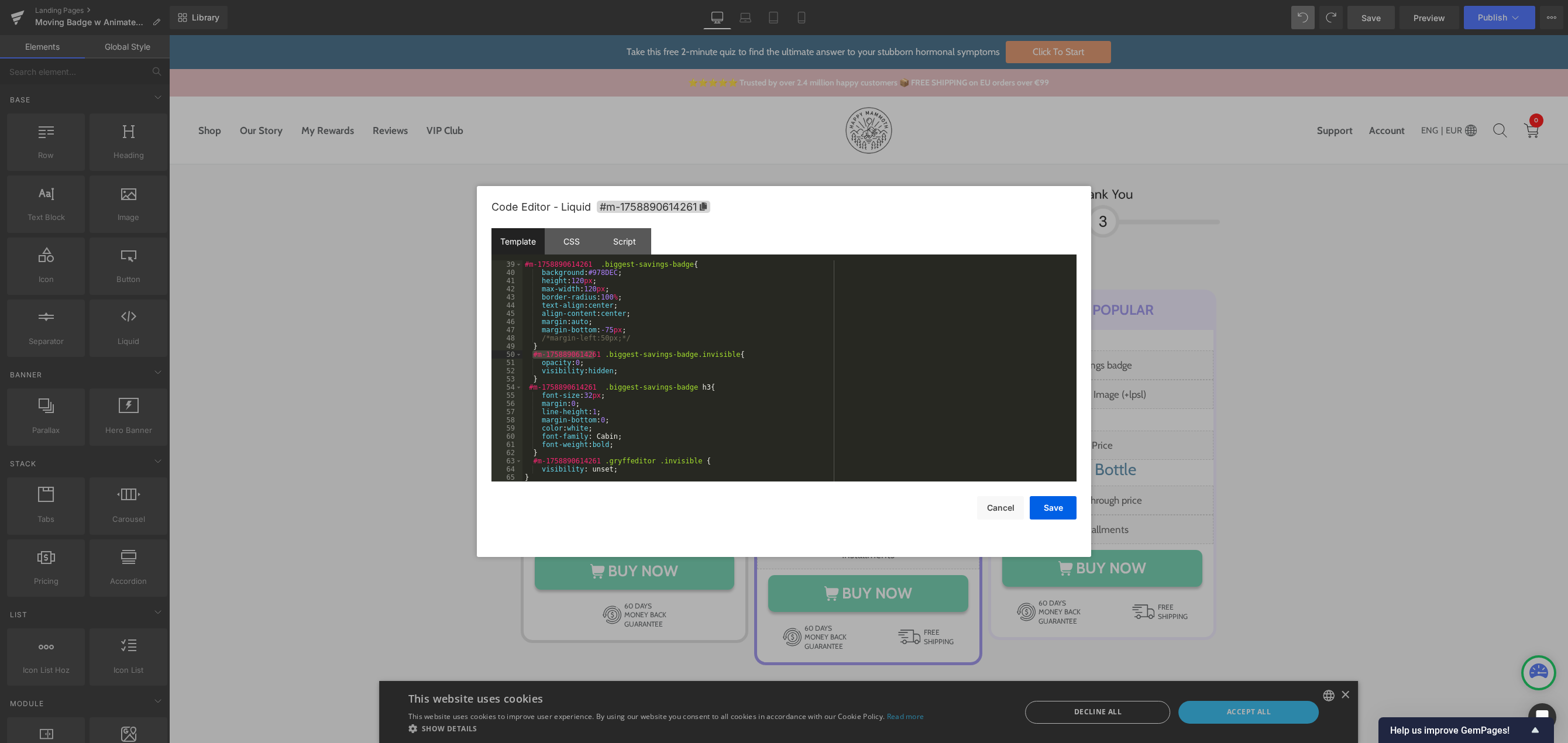
click at [710, 397] on div "#m-1758890614261 .biggest-savings-badge { background : #978DEC ; height : 120 p…" at bounding box center [797, 379] width 549 height 238
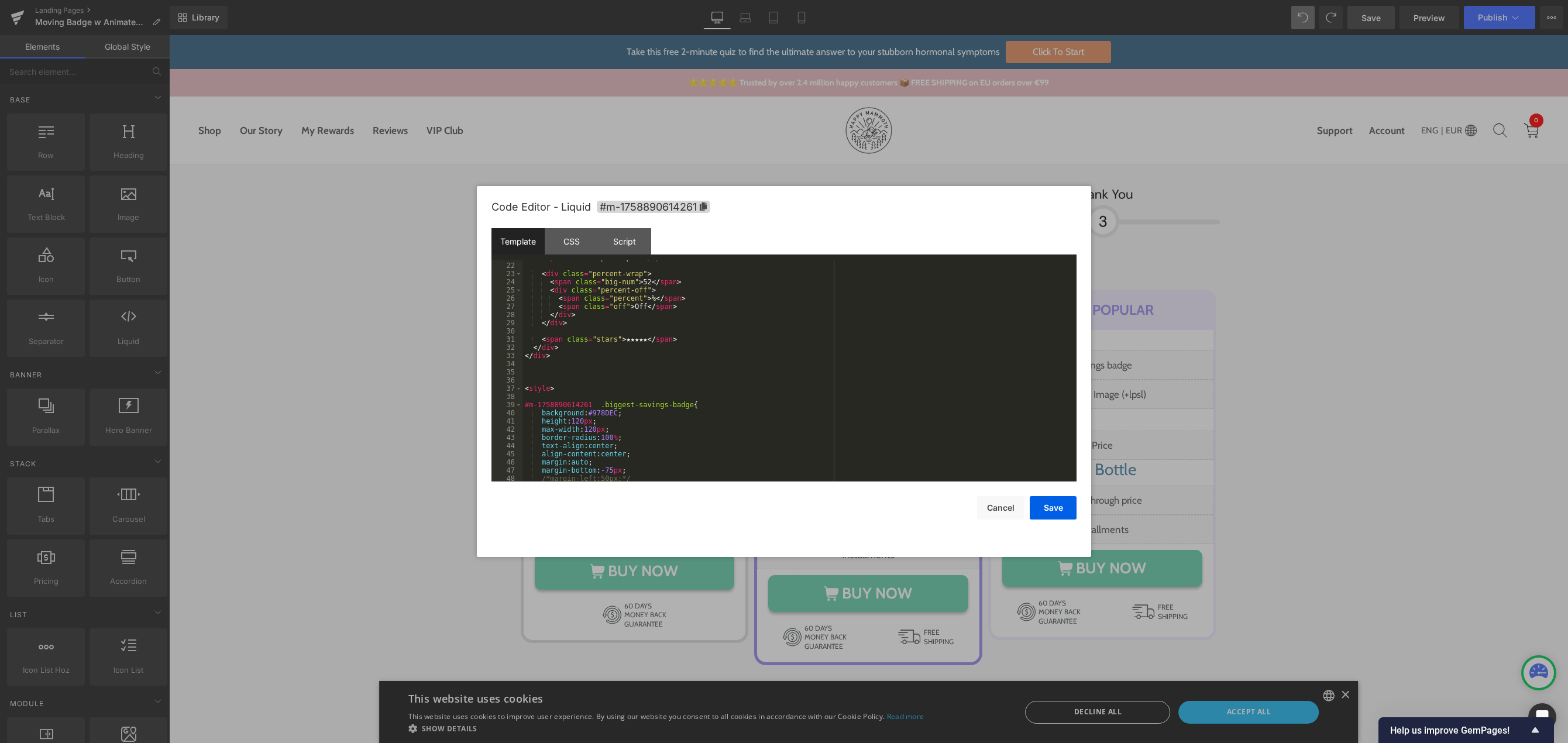
scroll to position [0, 0]
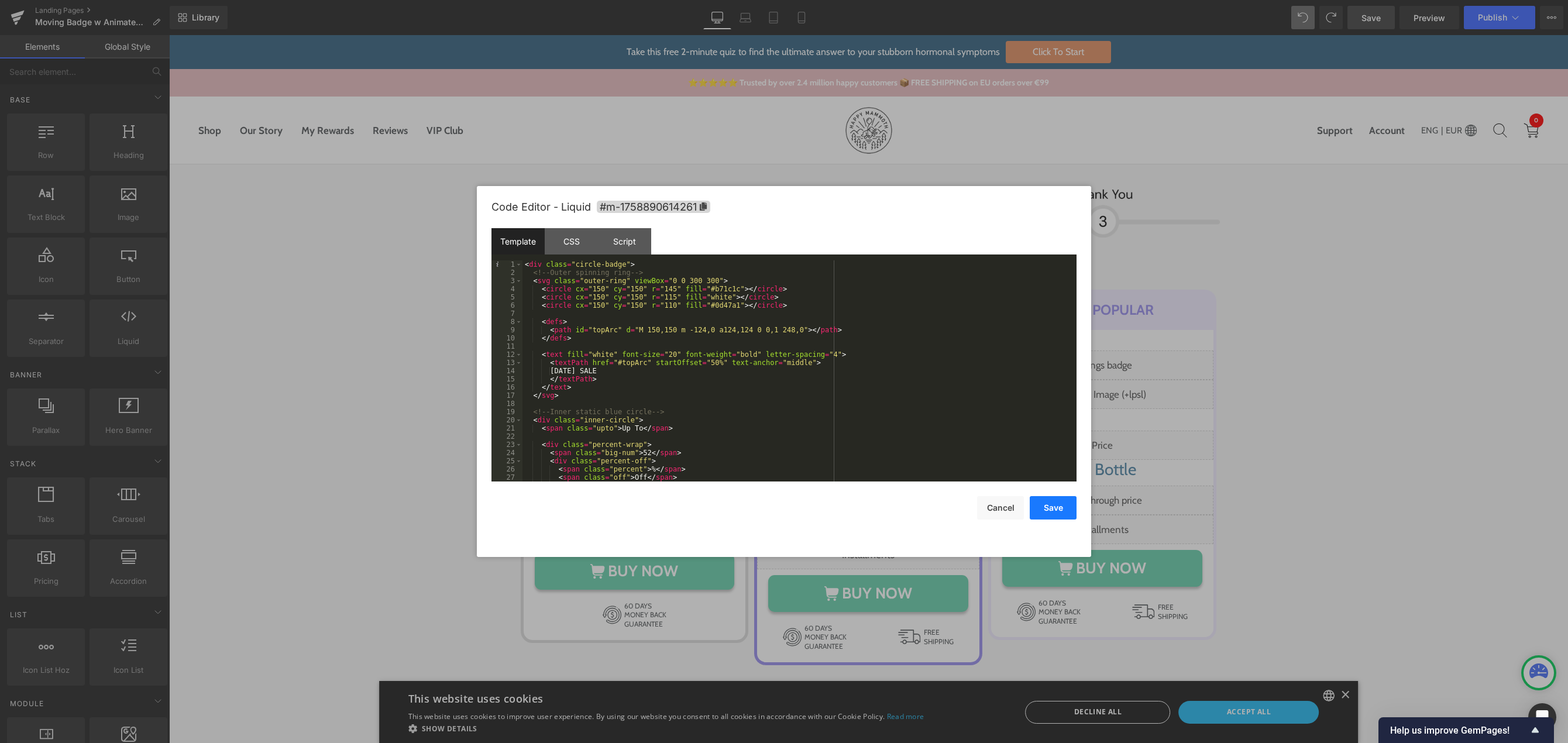
click at [1044, 505] on button "Save" at bounding box center [1053, 508] width 47 height 23
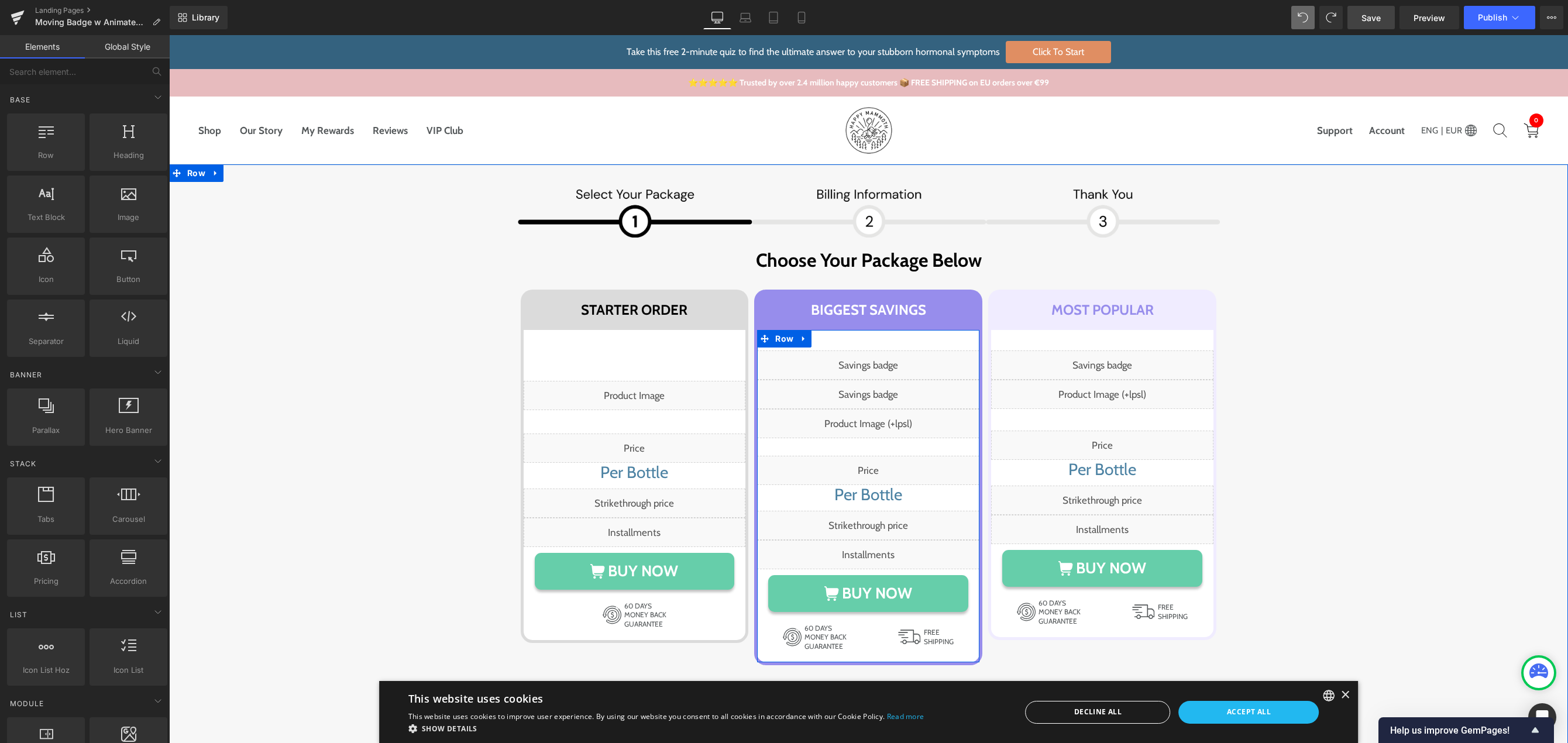
click at [874, 360] on div "Liquid" at bounding box center [868, 365] width 223 height 29
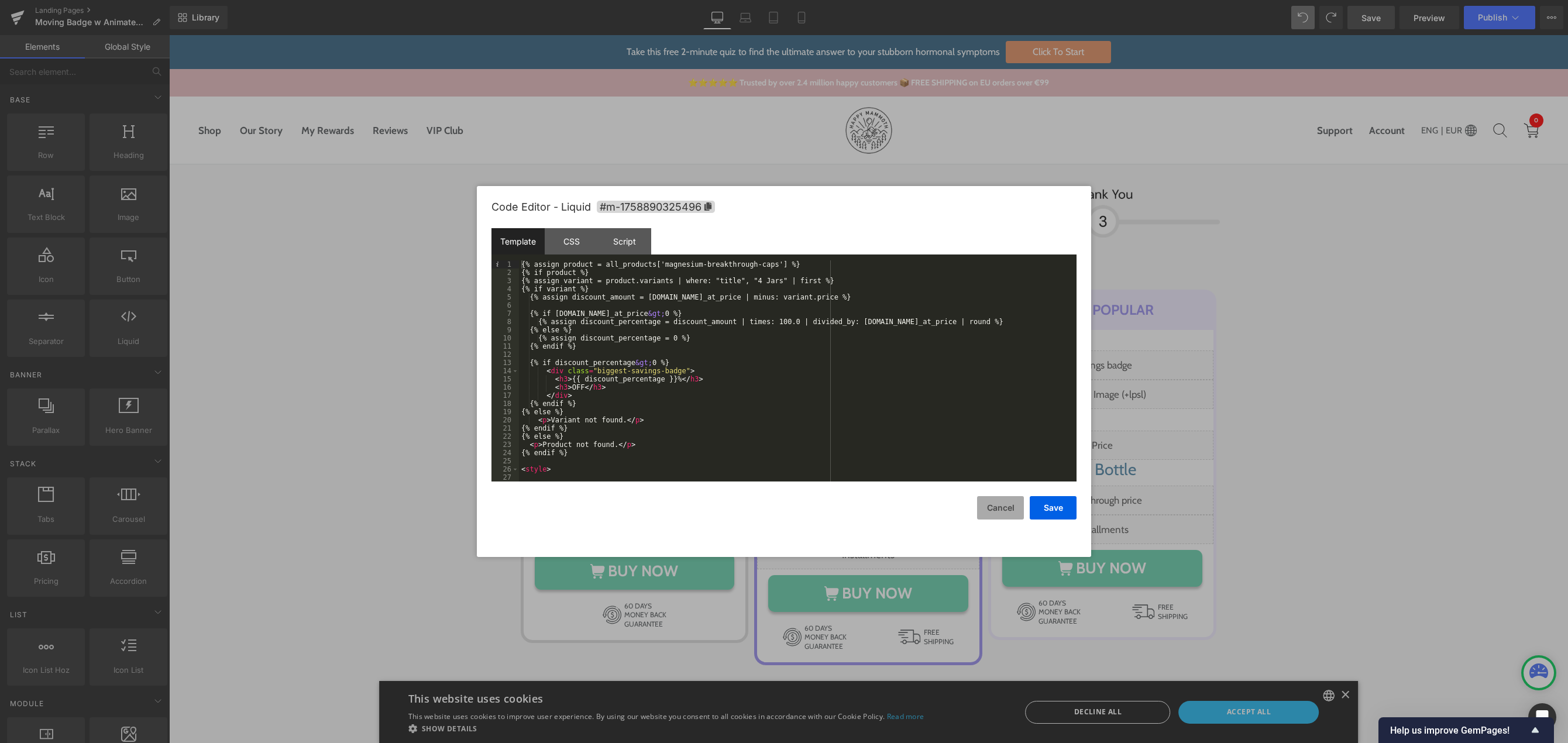
click at [989, 505] on button "Cancel" at bounding box center [1001, 508] width 47 height 23
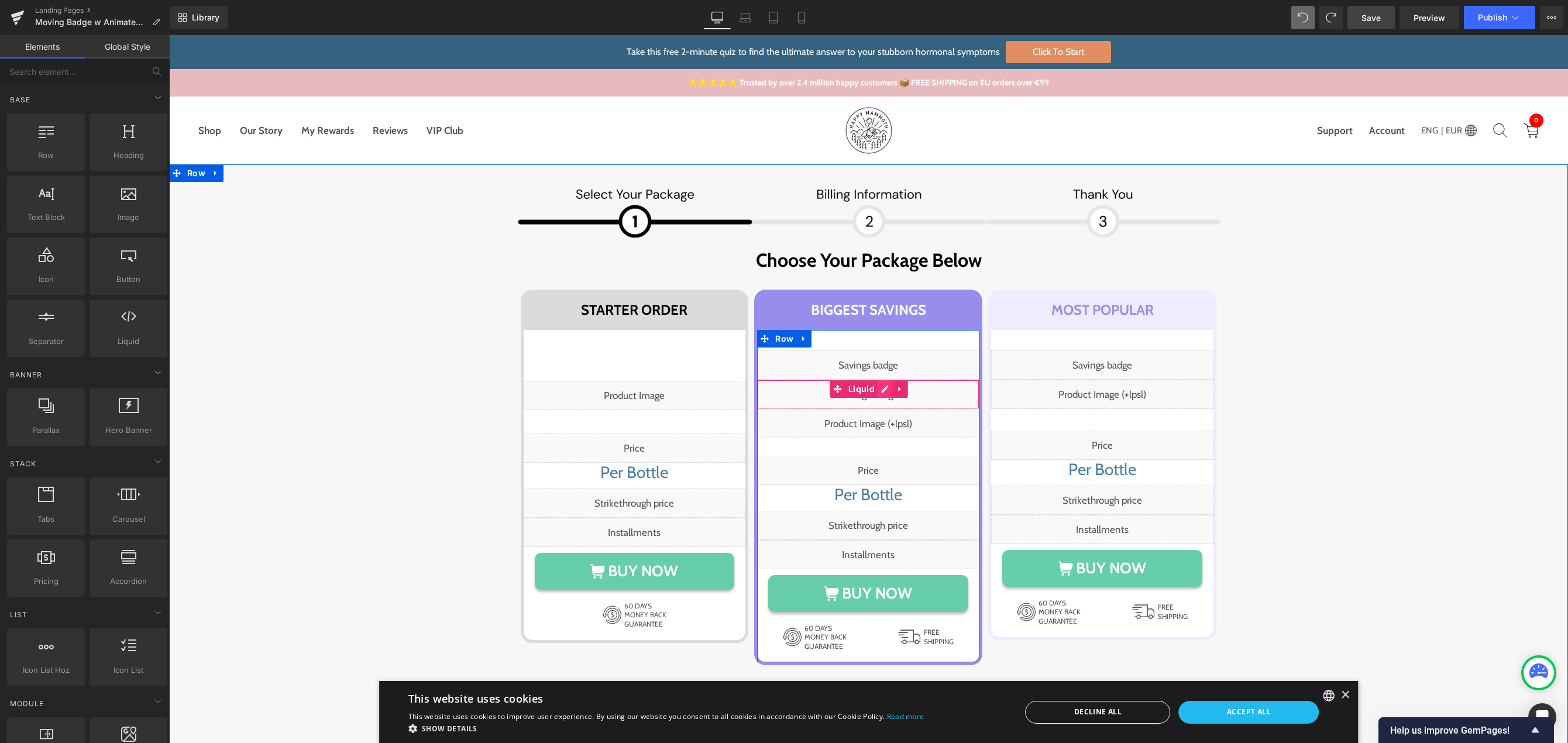
click at [880, 394] on div "Liquid" at bounding box center [868, 394] width 223 height 29
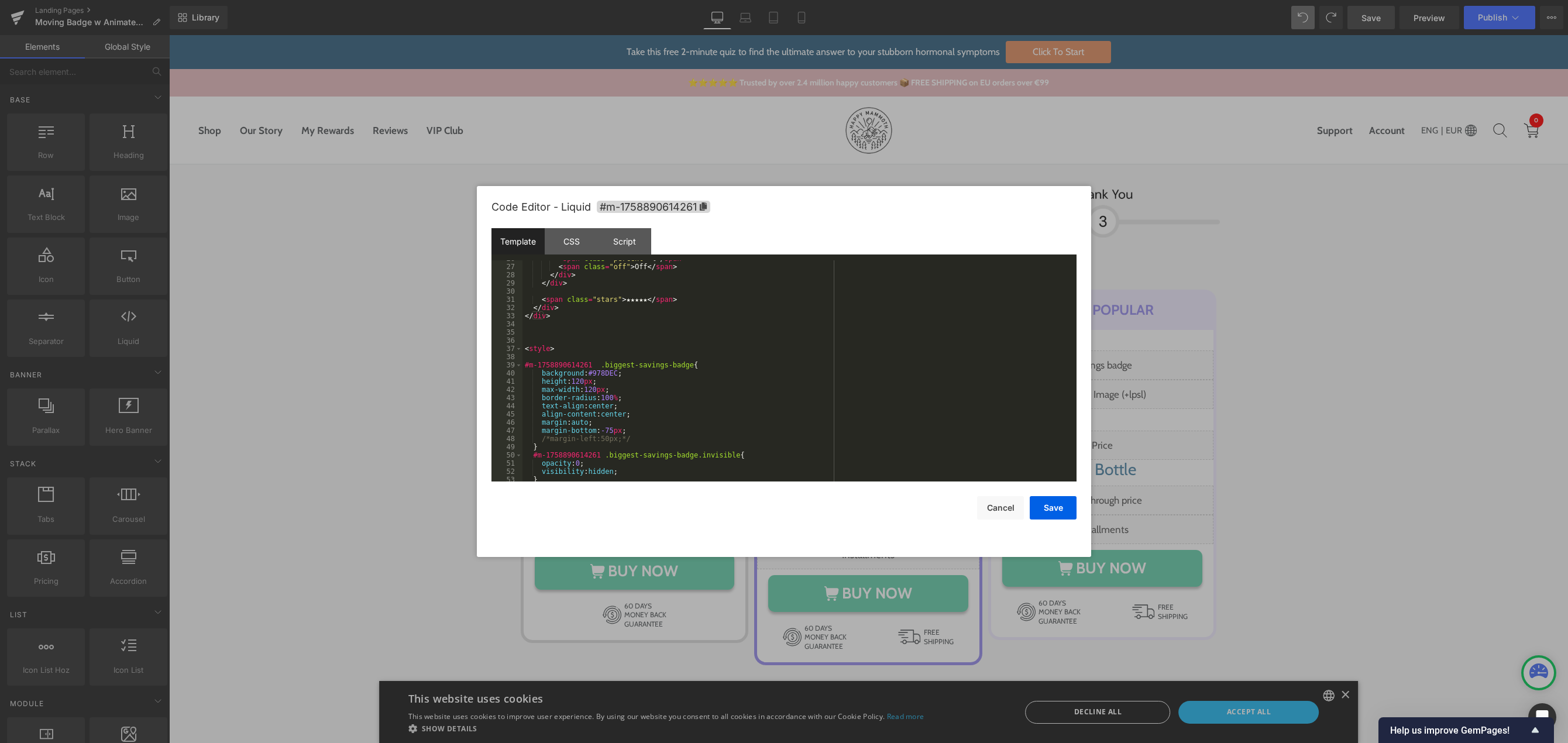
scroll to position [316, 0]
click at [602, 351] on div "#m-1758890614261 .biggest-savings-badge { background : #978DEC ; height : 120 p…" at bounding box center [797, 374] width 549 height 238
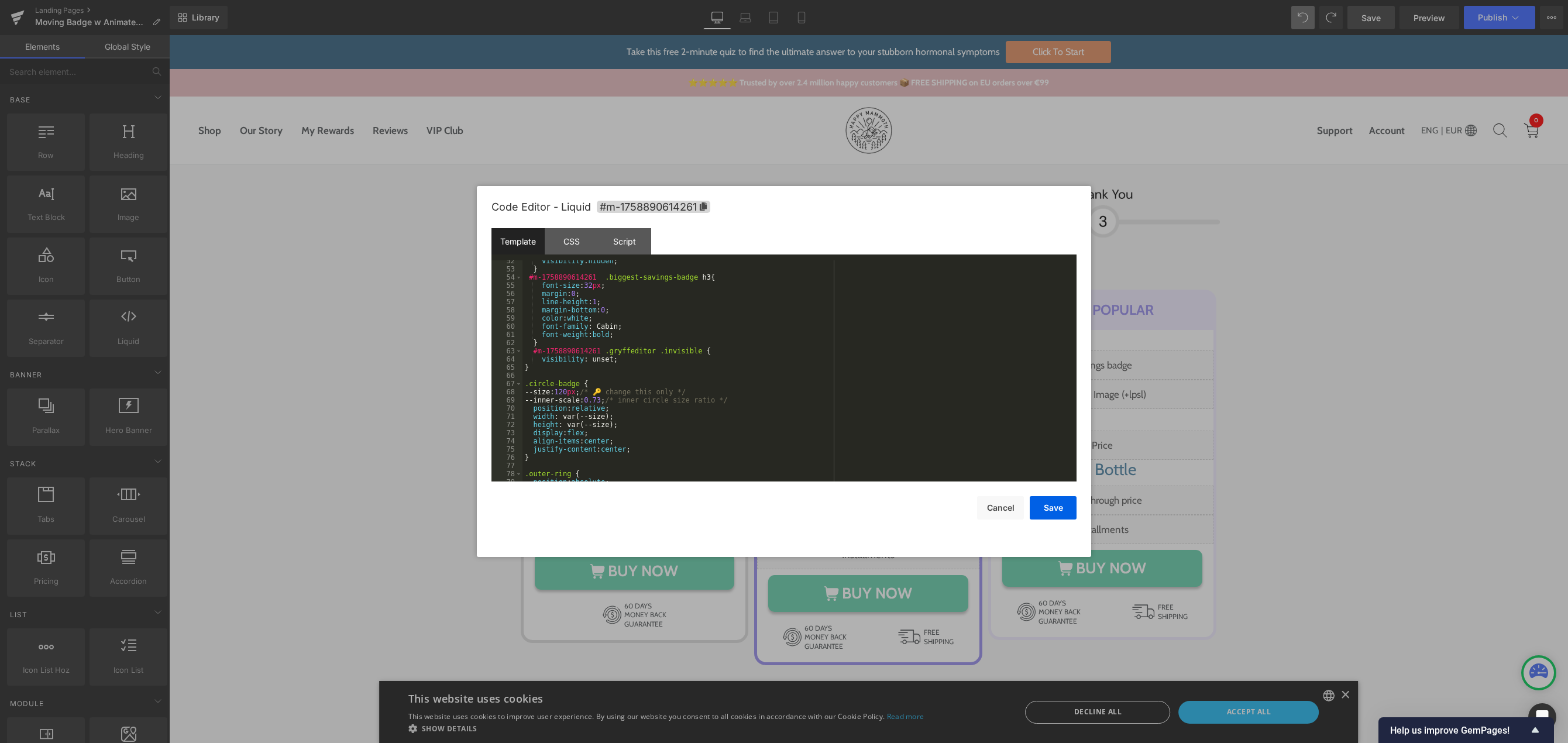
scroll to position [351, 0]
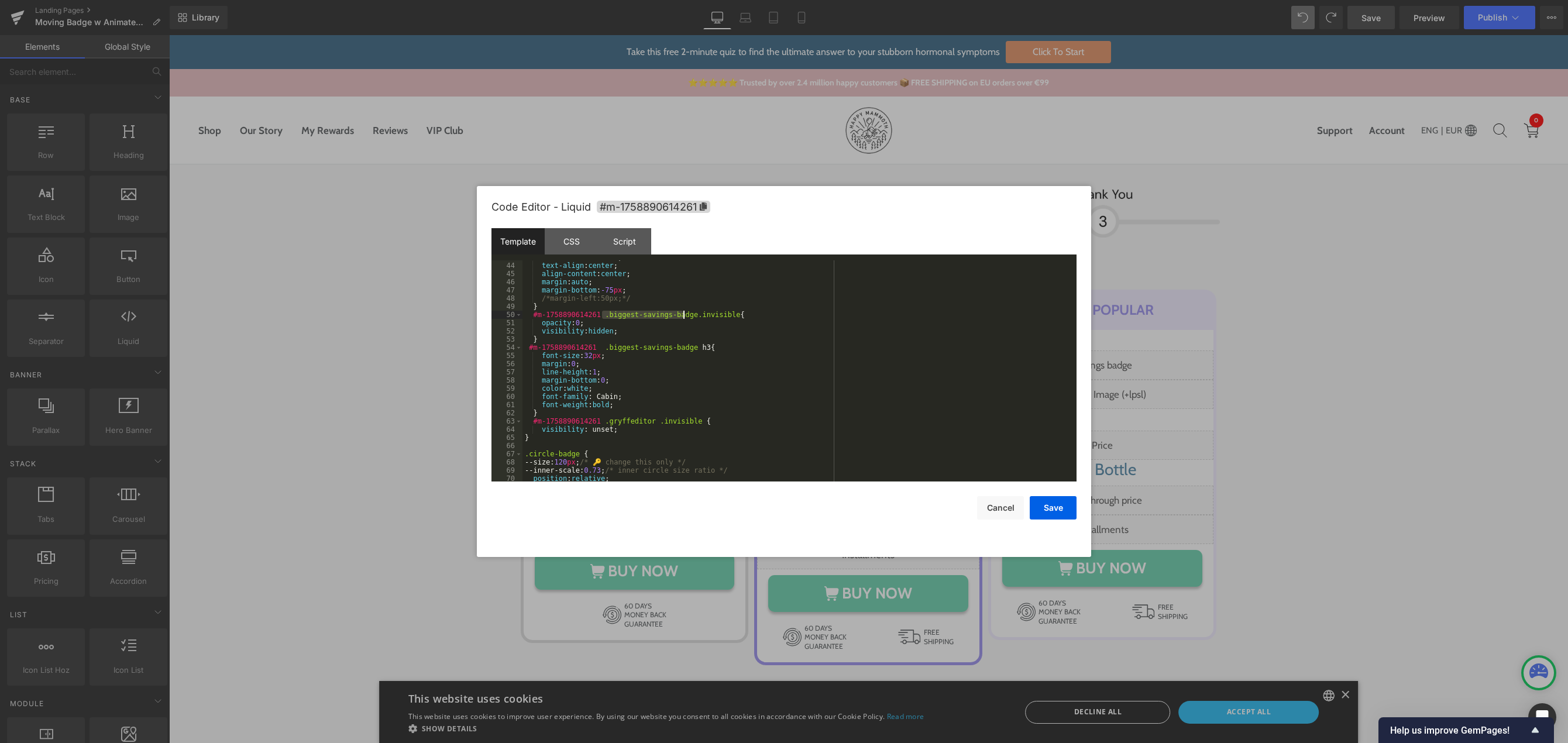
drag, startPoint x: 602, startPoint y: 314, endPoint x: 682, endPoint y: 316, distance: 80.0
click at [682, 316] on div "border-radius : 100 % ; text-align : center ; align-content : center ; margin :…" at bounding box center [797, 372] width 549 height 238
click at [893, 286] on span "+" at bounding box center [893, 288] width 11 height 9
click at [906, 288] on input at bounding box center [977, 288] width 182 height 9
type input "circle-badge"
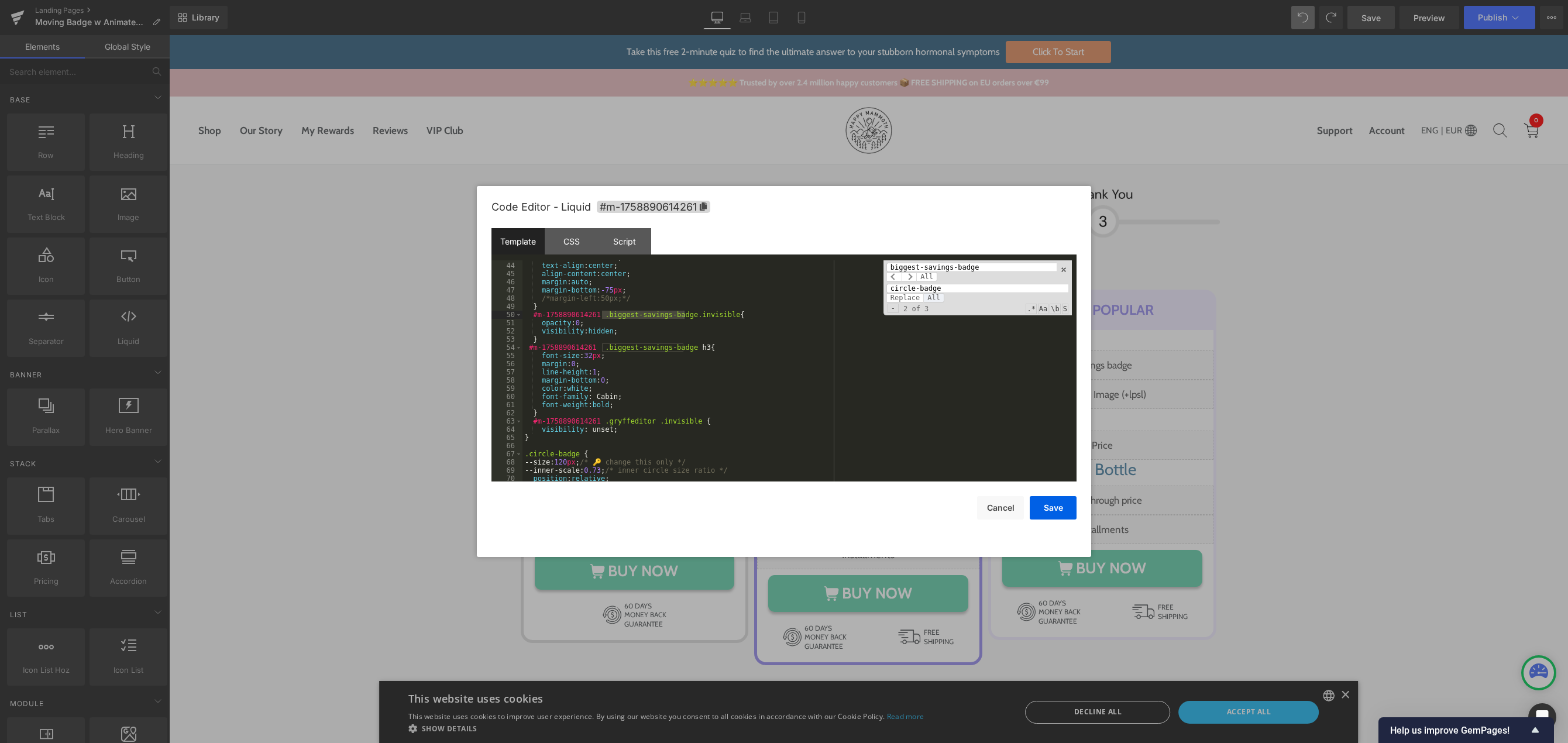
click at [930, 297] on span "All" at bounding box center [934, 298] width 21 height 9
click at [1042, 511] on button "Save" at bounding box center [1053, 508] width 47 height 23
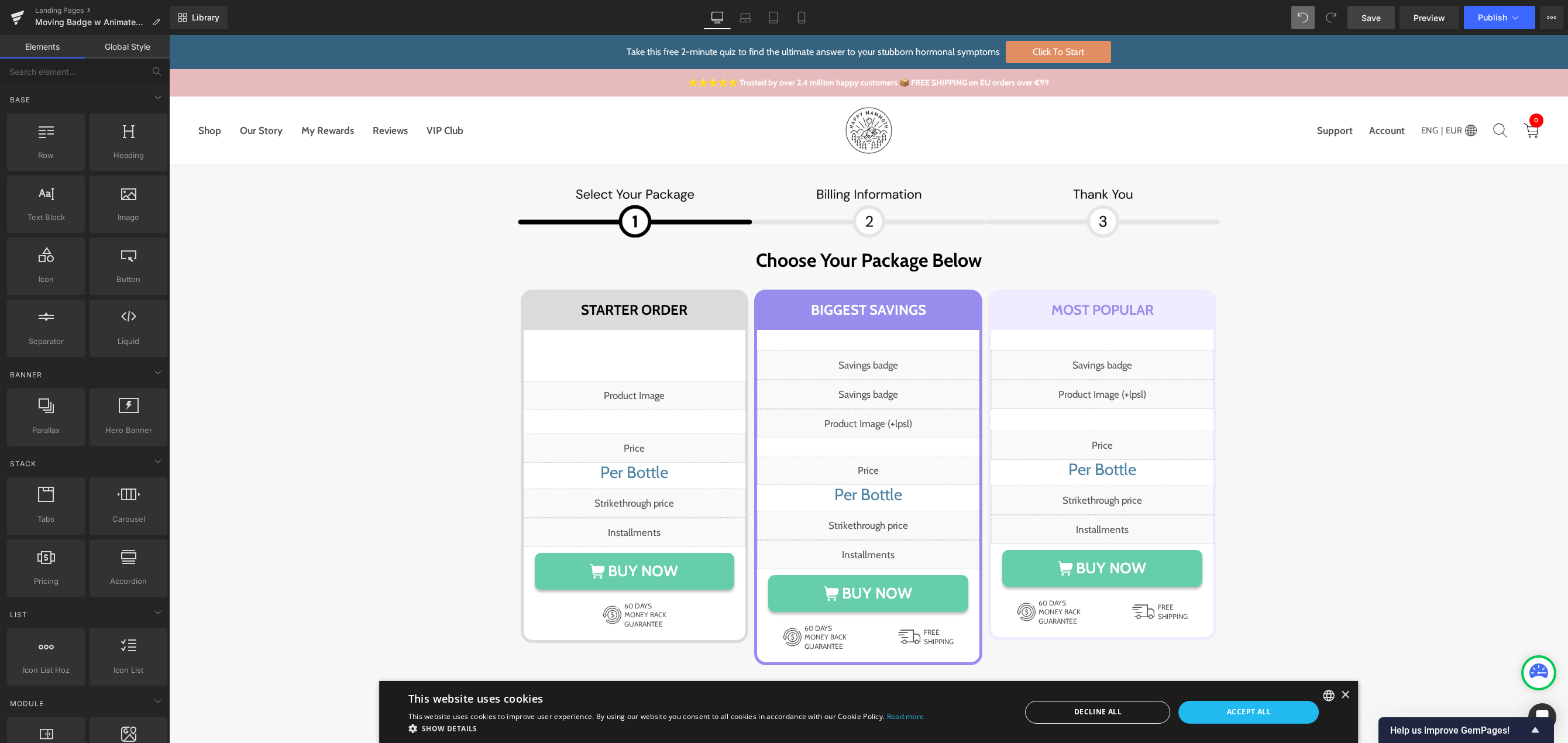
click at [1364, 19] on span "Save" at bounding box center [1371, 18] width 20 height 13
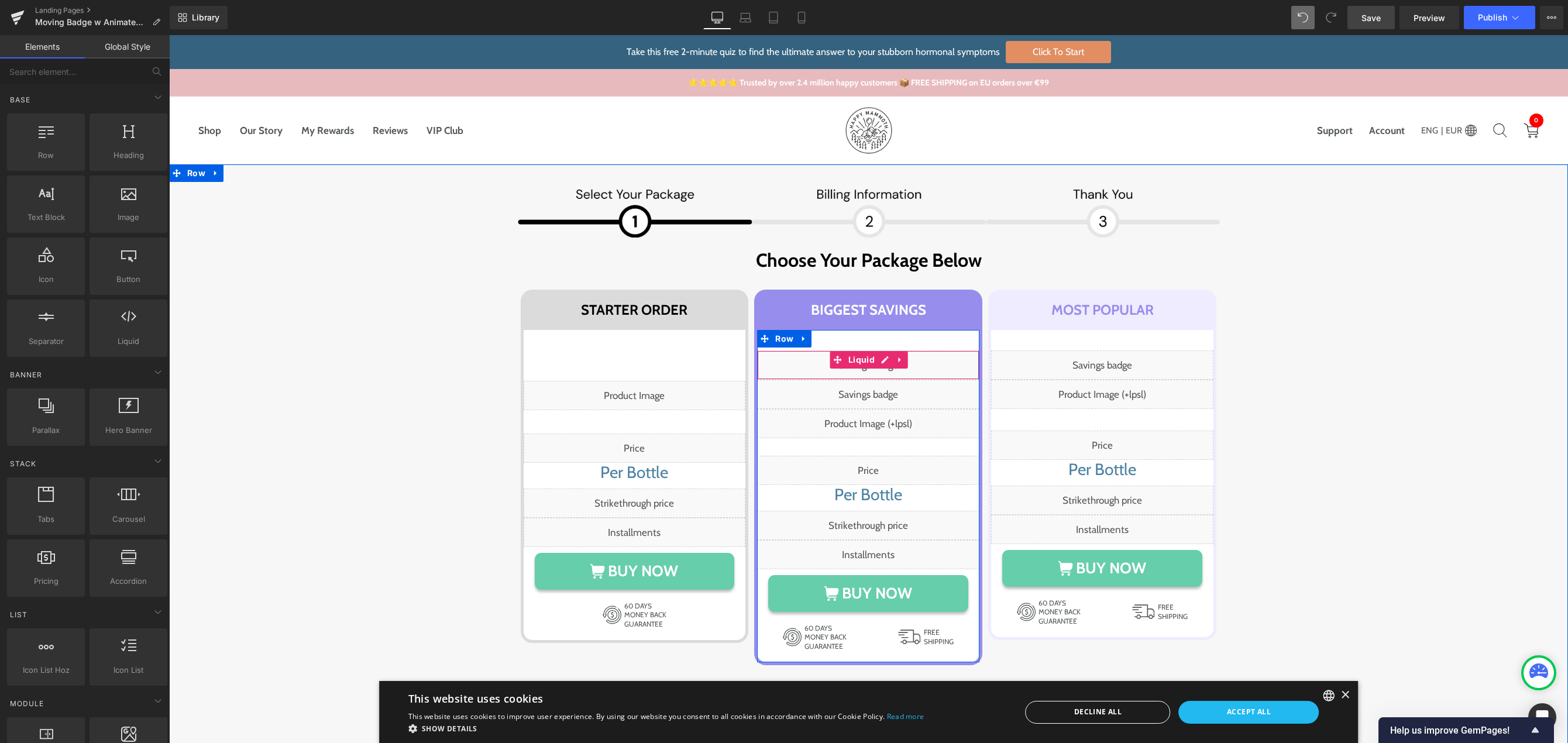
click at [896, 363] on icon at bounding box center [900, 359] width 8 height 9
click at [904, 360] on icon at bounding box center [908, 359] width 8 height 8
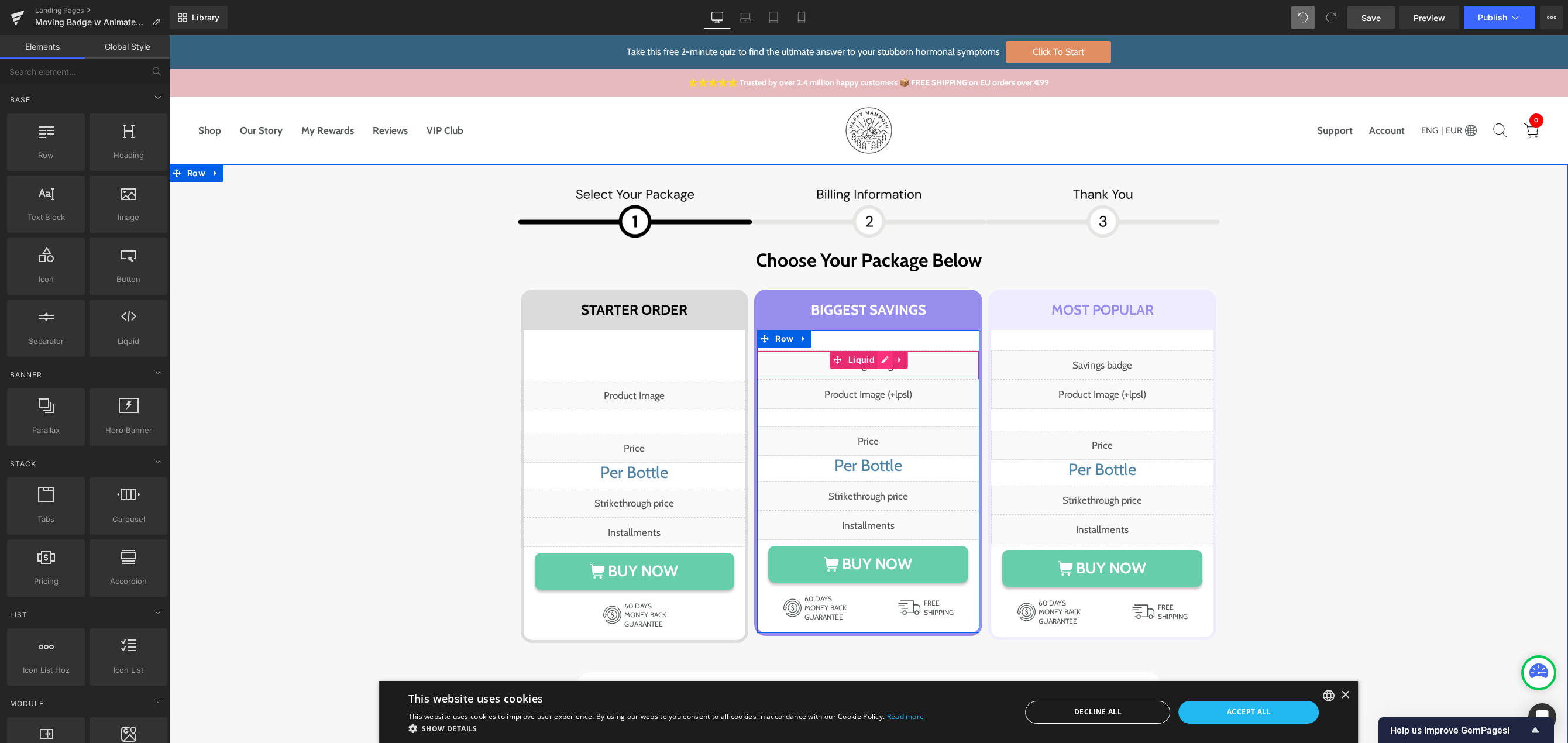
click at [879, 361] on div "Liquid" at bounding box center [868, 365] width 223 height 29
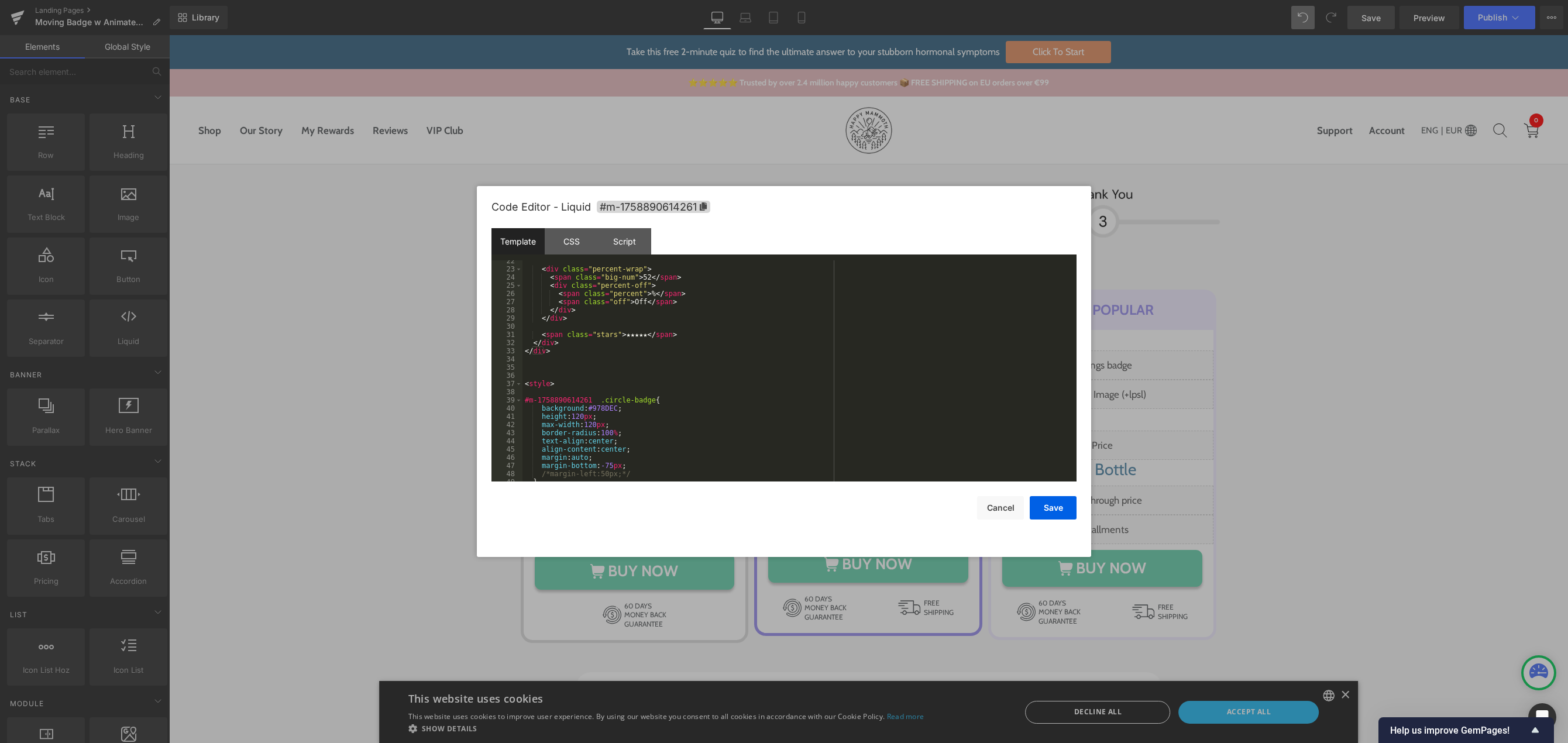
scroll to position [246, 0]
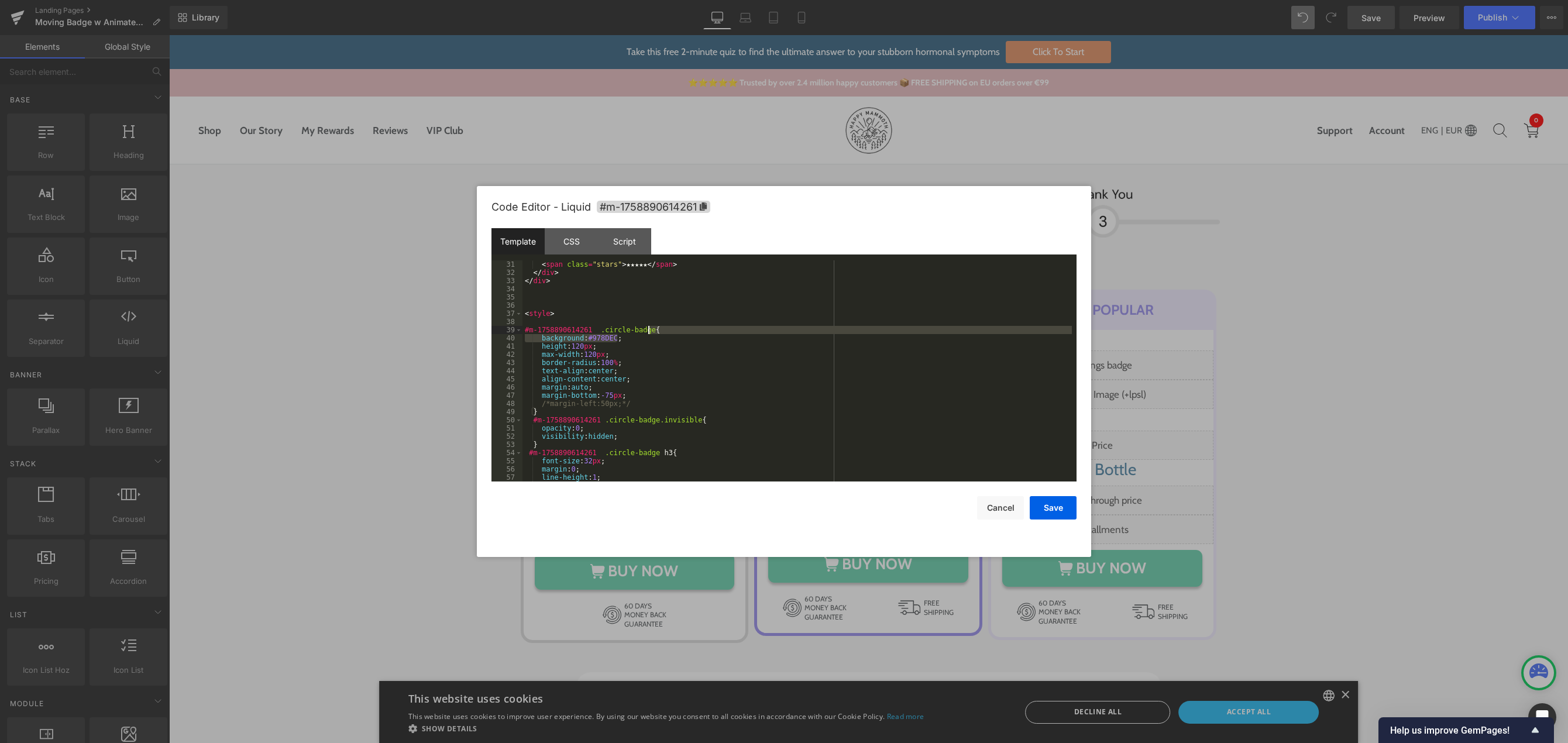
drag, startPoint x: 639, startPoint y: 339, endPoint x: 661, endPoint y: 333, distance: 22.8
click at [661, 333] on div "< span class = "stars" > ★★★★★ </ span > </ div > </ div > < style > #m-1758890…" at bounding box center [797, 379] width 549 height 238
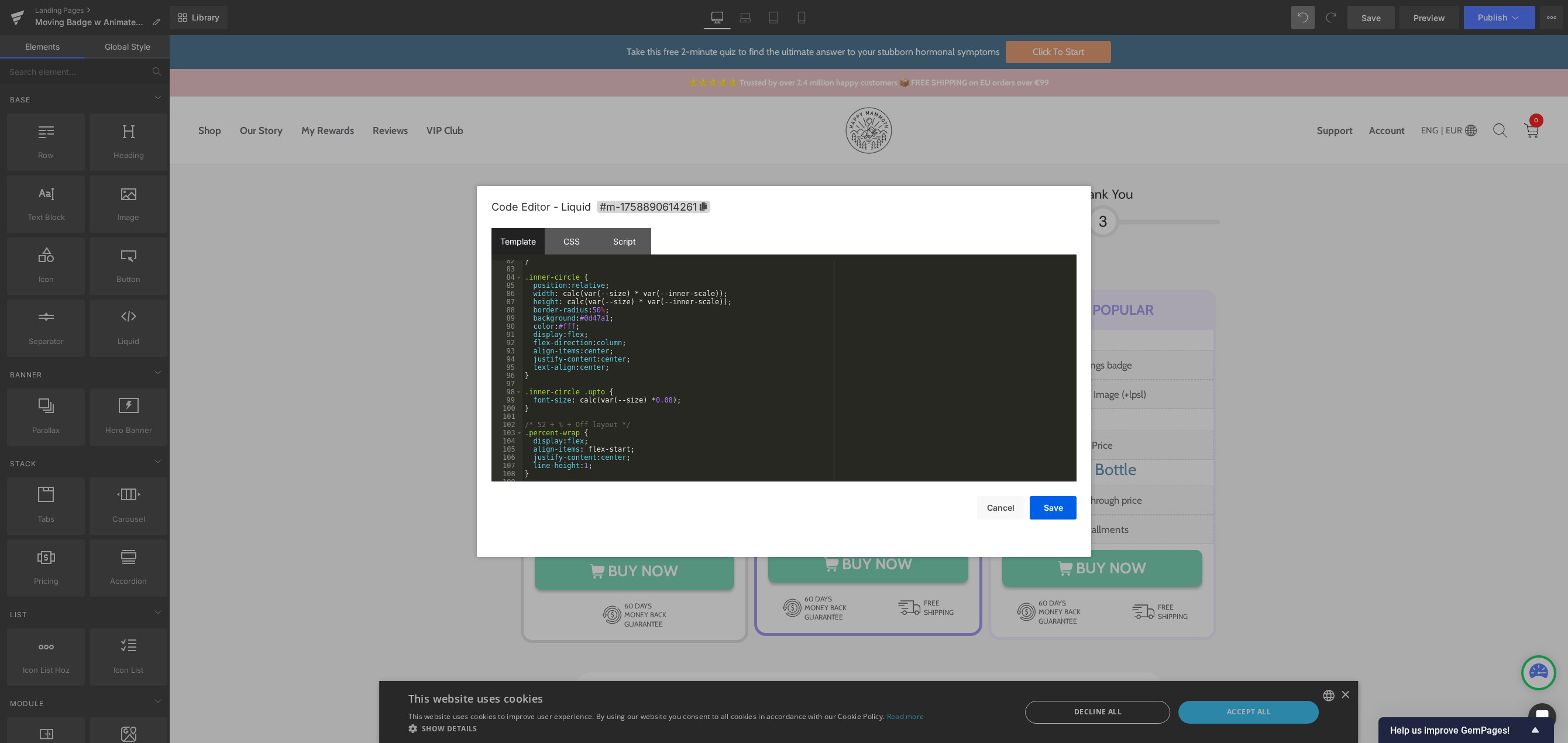
scroll to position [667, 0]
click at [1049, 509] on button "Save" at bounding box center [1053, 508] width 47 height 23
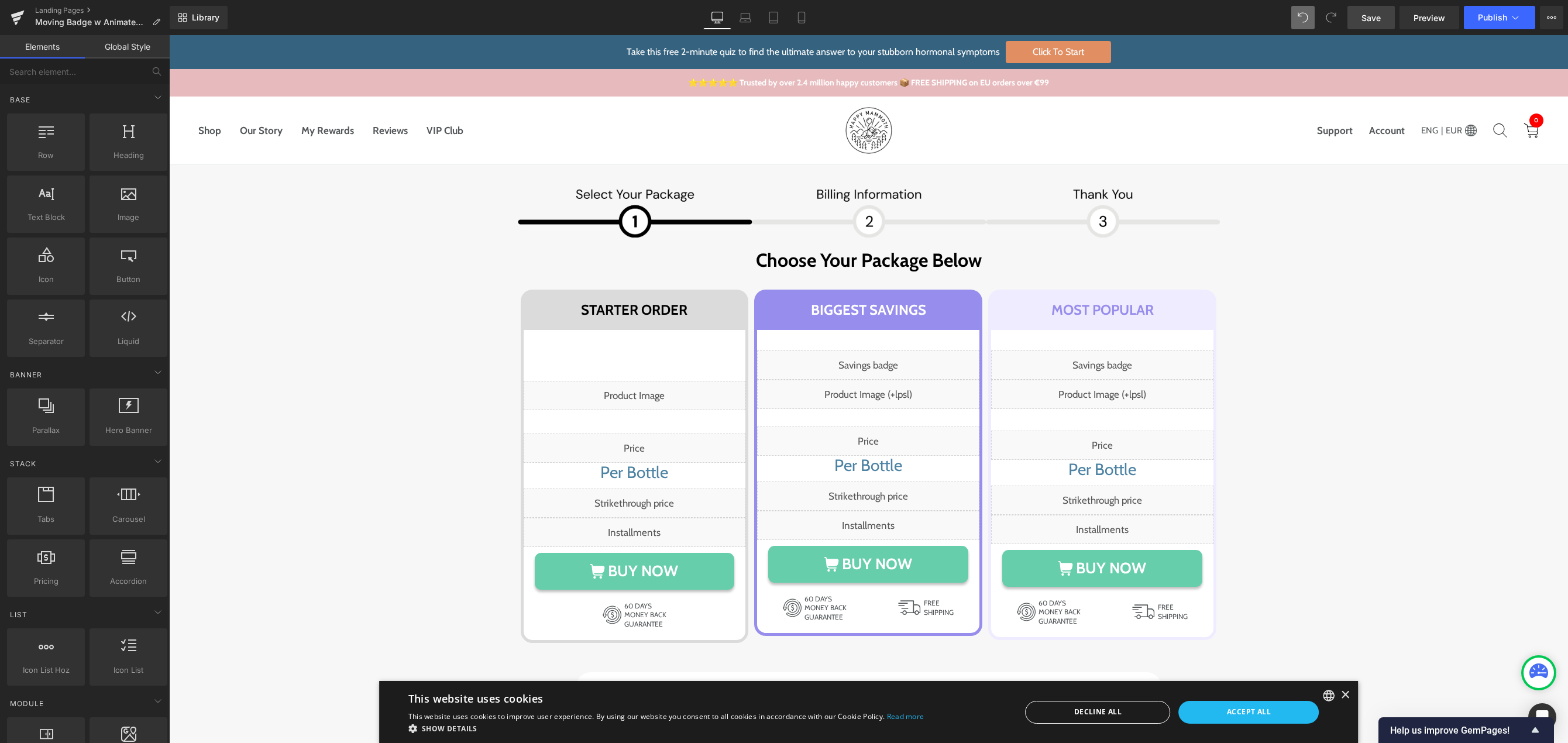
click at [1358, 17] on link "Save" at bounding box center [1371, 17] width 48 height 23
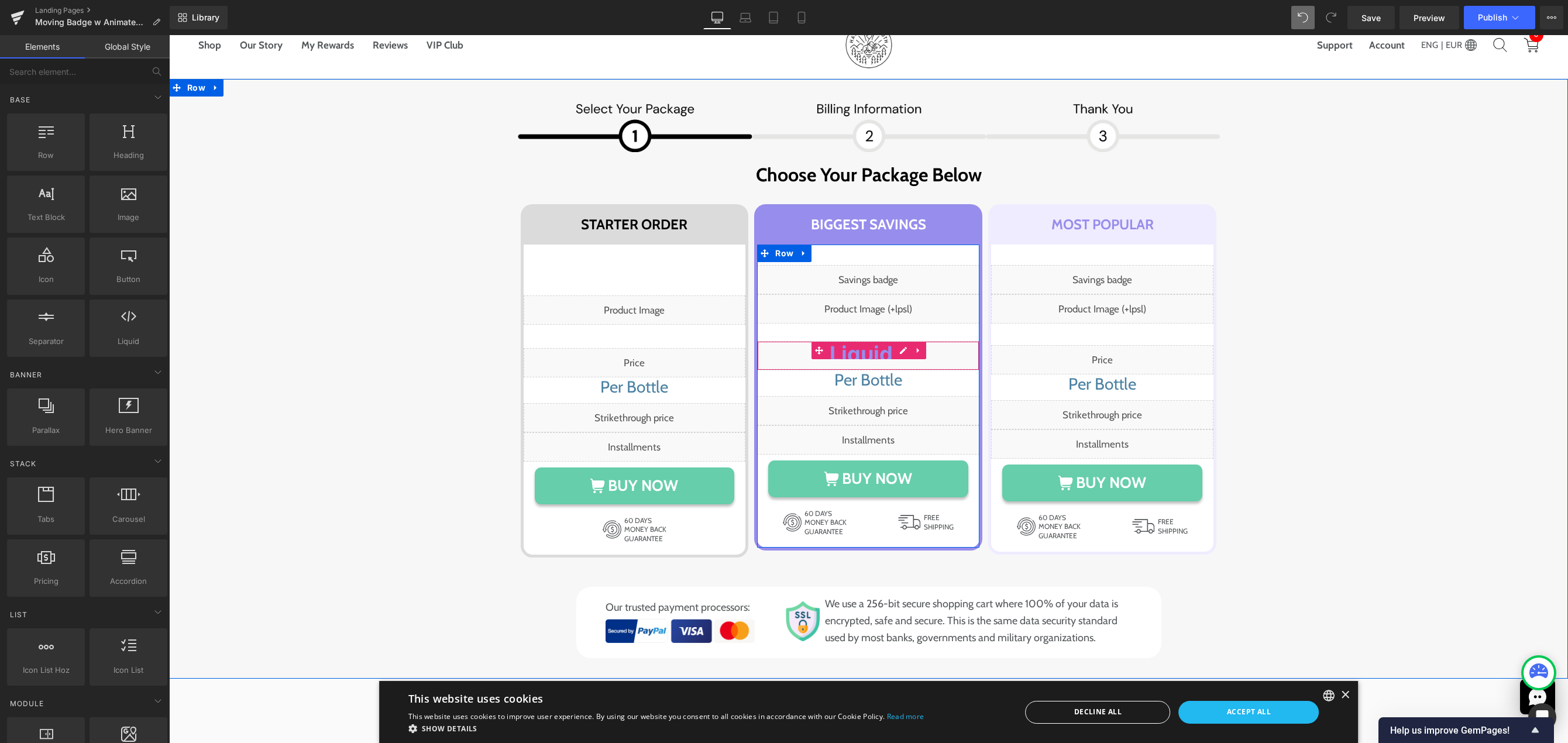
scroll to position [117, 0]
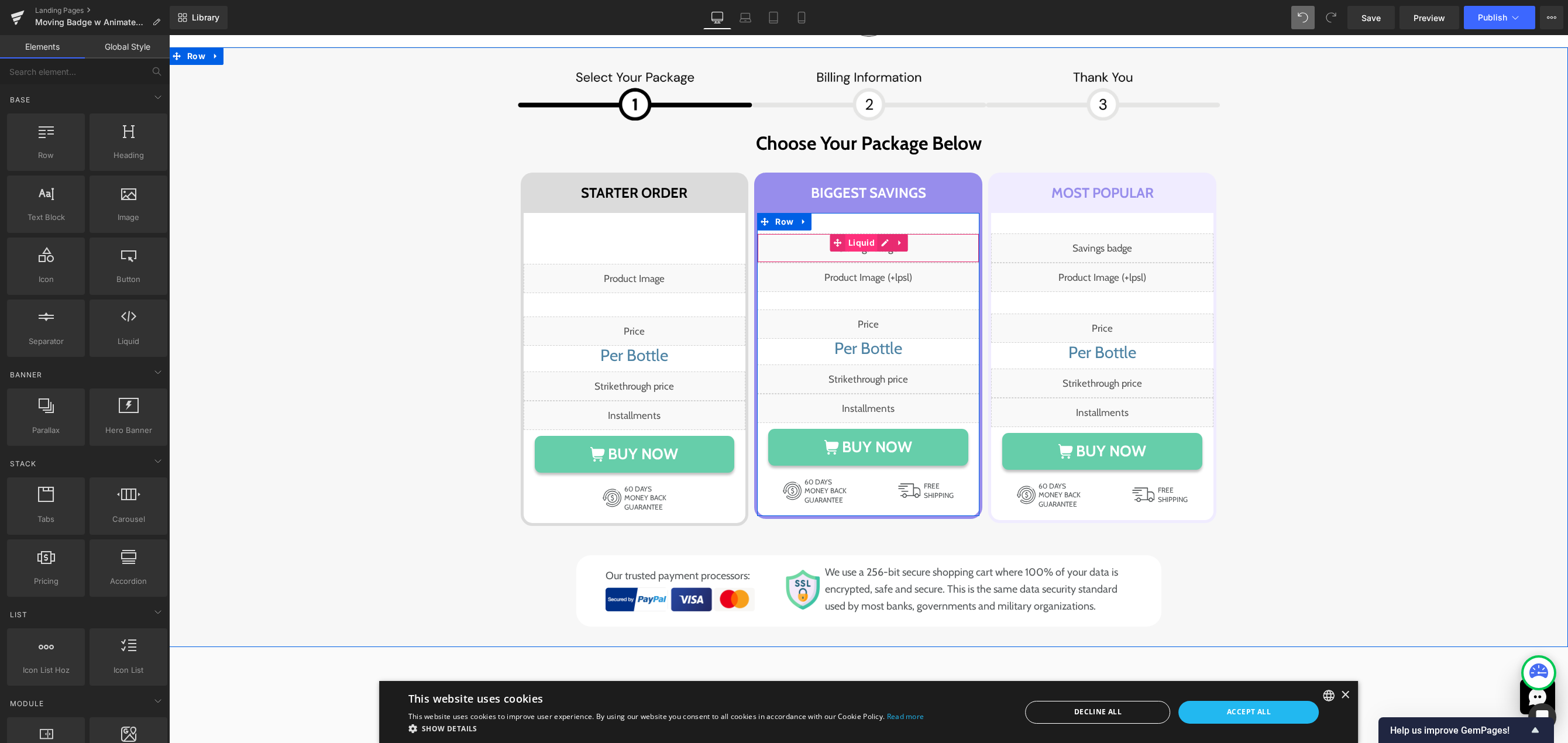
click at [861, 243] on span "Liquid" at bounding box center [861, 243] width 32 height 17
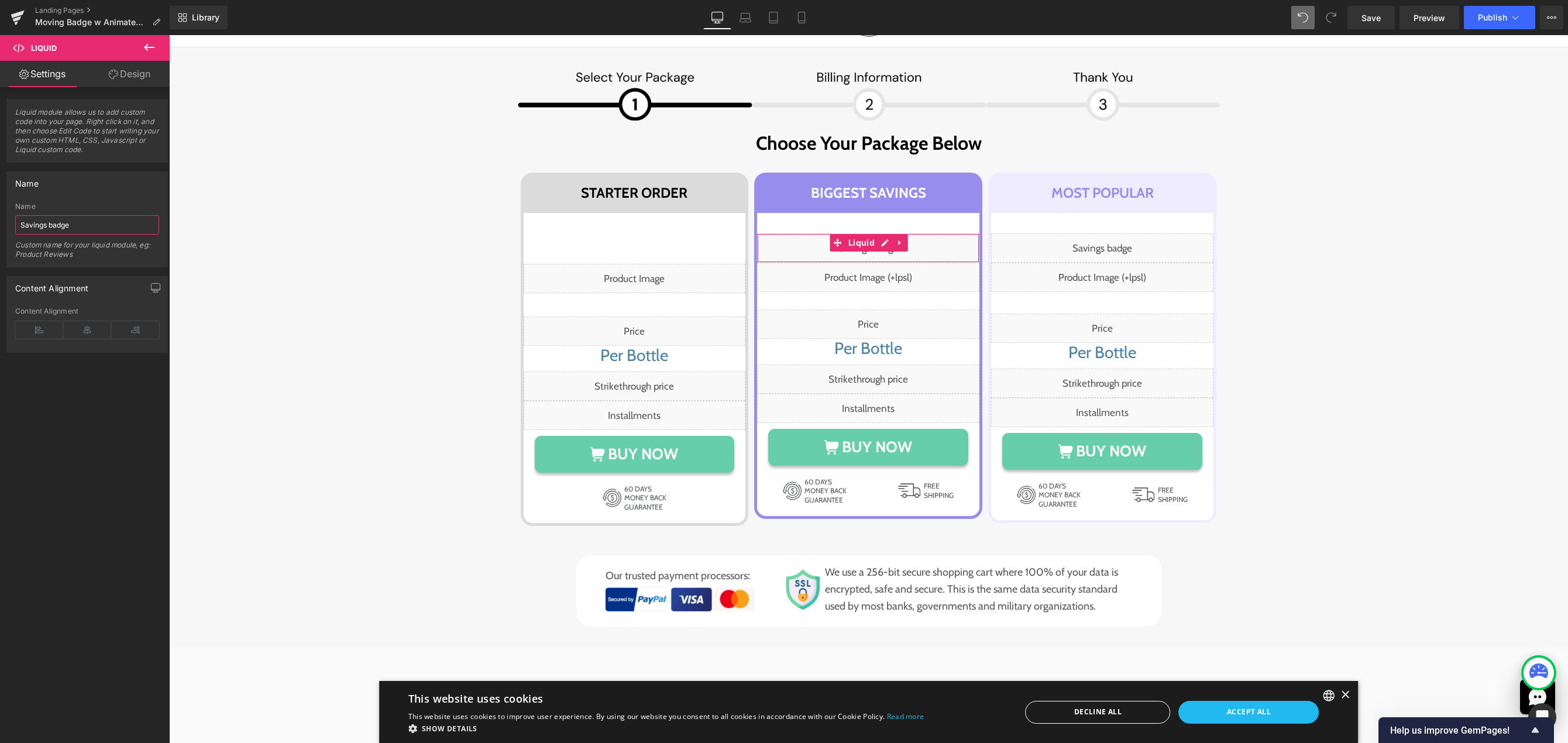
click at [101, 227] on input "Savings badge" at bounding box center [87, 225] width 144 height 20
click at [74, 225] on input "Savings badge -rotating" at bounding box center [87, 225] width 144 height 20
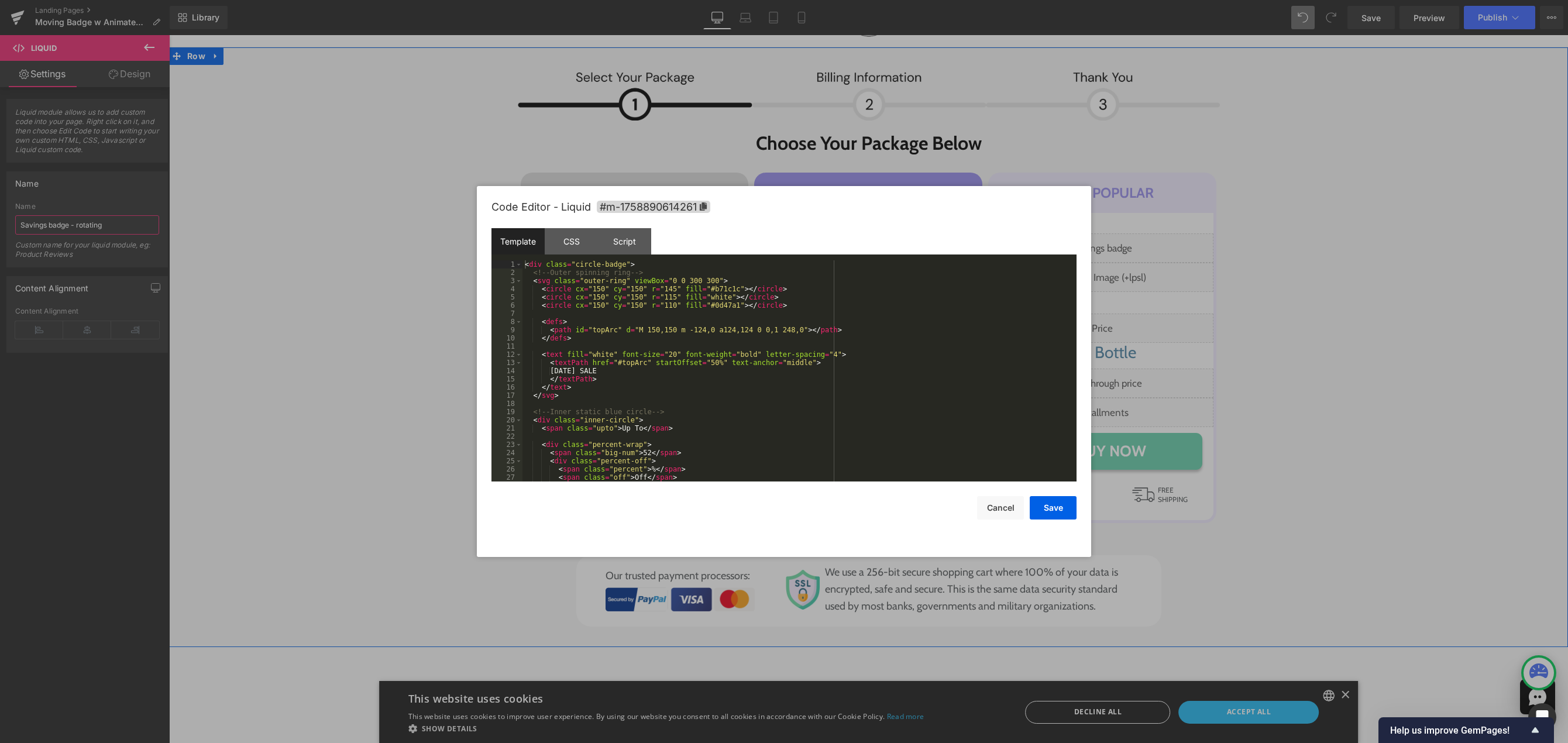
click at [884, 240] on div "Liquid" at bounding box center [868, 248] width 223 height 29
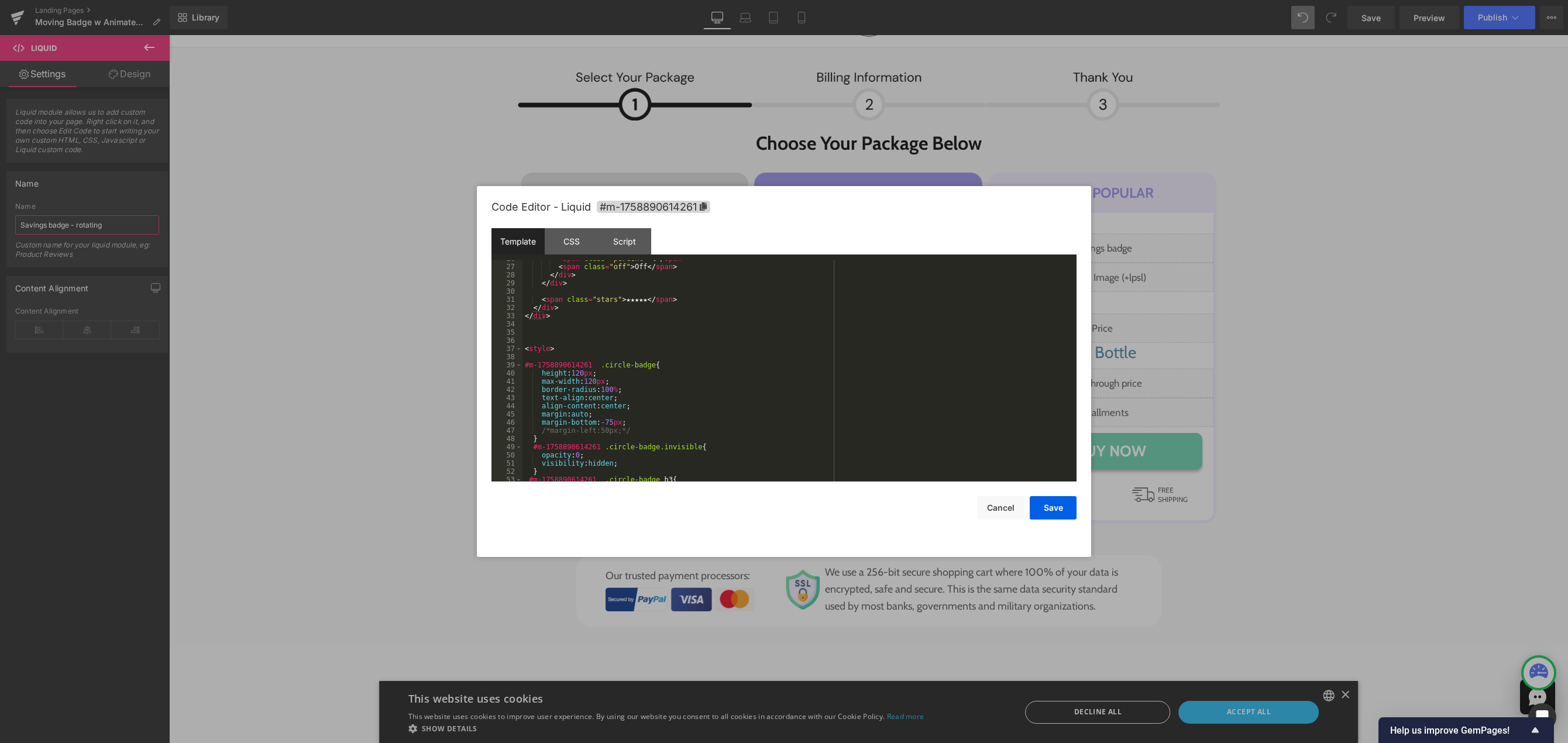
scroll to position [246, 0]
type input "Savings badge - rotating"
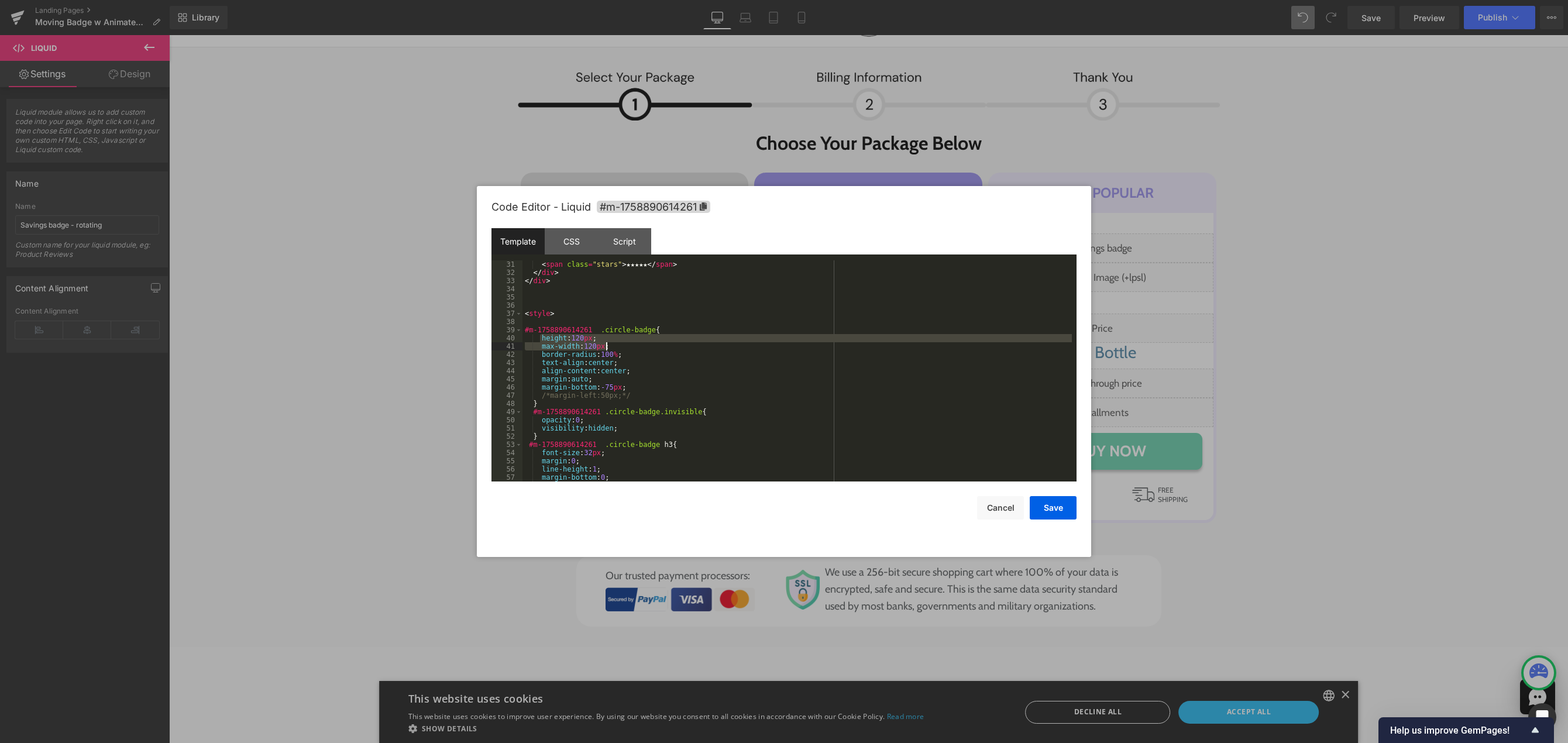
drag, startPoint x: 539, startPoint y: 337, endPoint x: 605, endPoint y: 344, distance: 66.4
click at [605, 344] on div "< span class = "stars" > ★★★★★ </ span > </ div > </ div > < style > #m-1758890…" at bounding box center [797, 379] width 549 height 238
drag, startPoint x: 631, startPoint y: 346, endPoint x: 673, endPoint y: 332, distance: 44.3
click at [673, 332] on div "< span class = "stars" > ★★★★★ </ span > </ div > </ div > < style > #m-1758890…" at bounding box center [797, 379] width 549 height 238
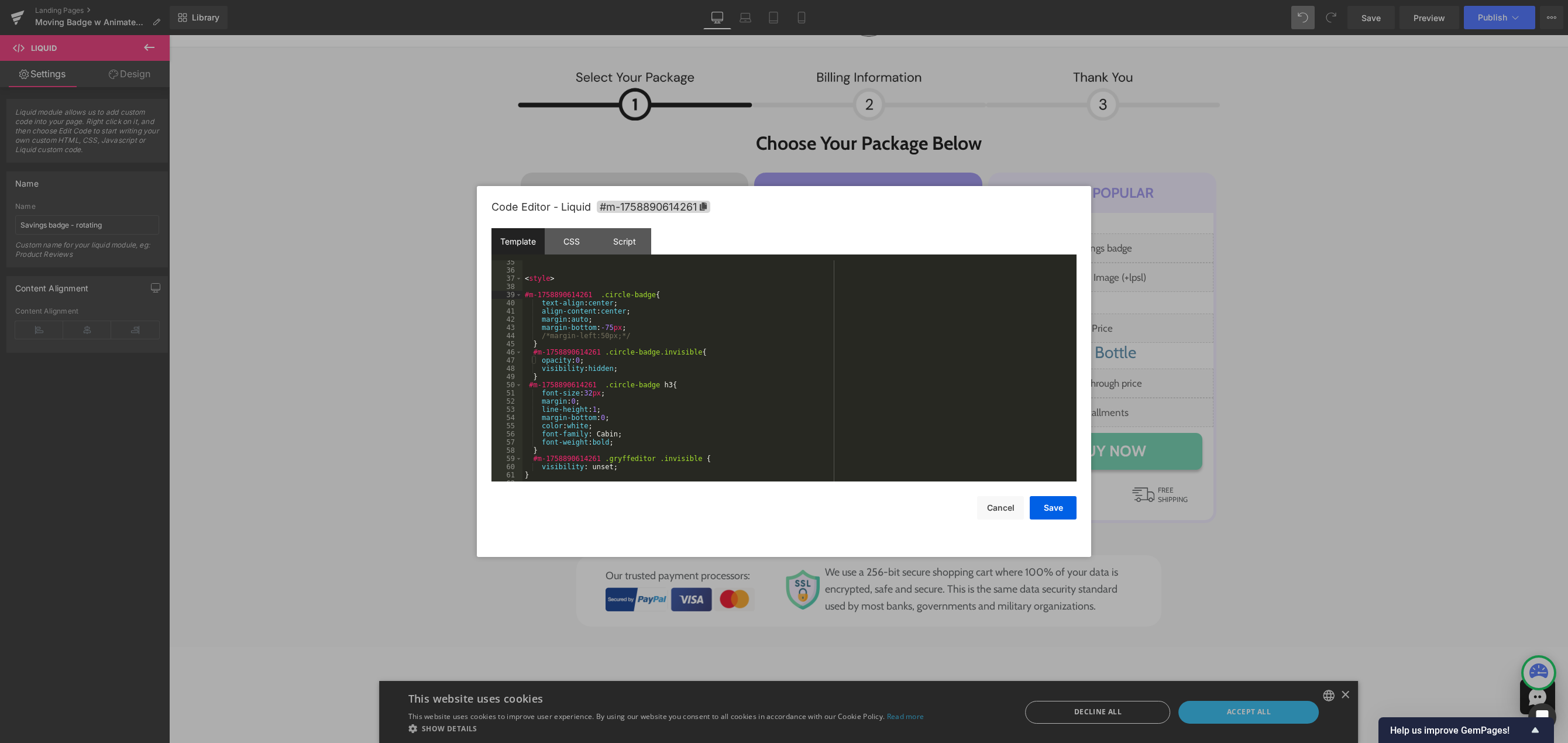
scroll to position [316, 0]
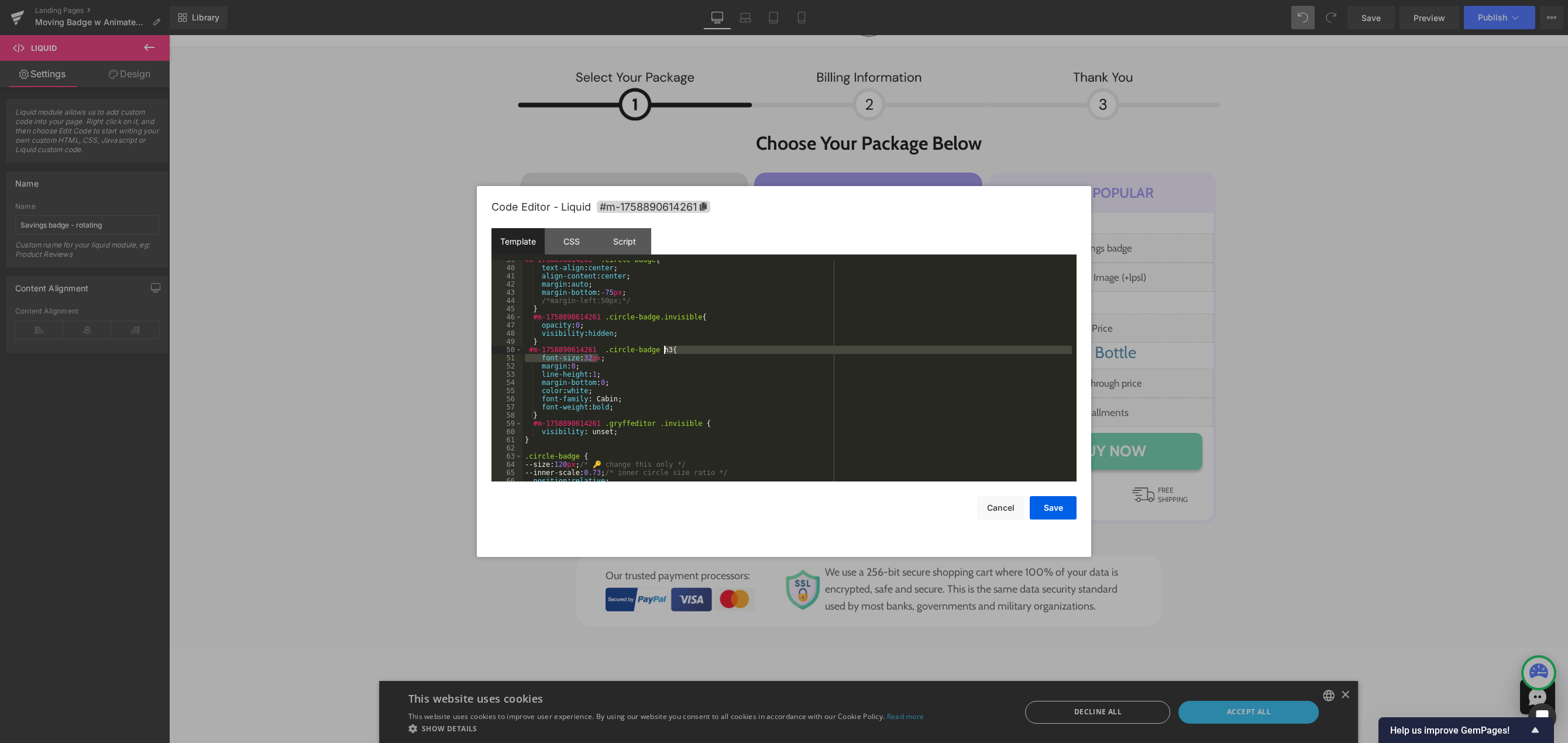
drag, startPoint x: 641, startPoint y: 359, endPoint x: 683, endPoint y: 352, distance: 42.6
click at [683, 352] on div "#m-1758890614261 .circle-badge { text-align : center ; align-content : center ;…" at bounding box center [797, 374] width 549 height 238
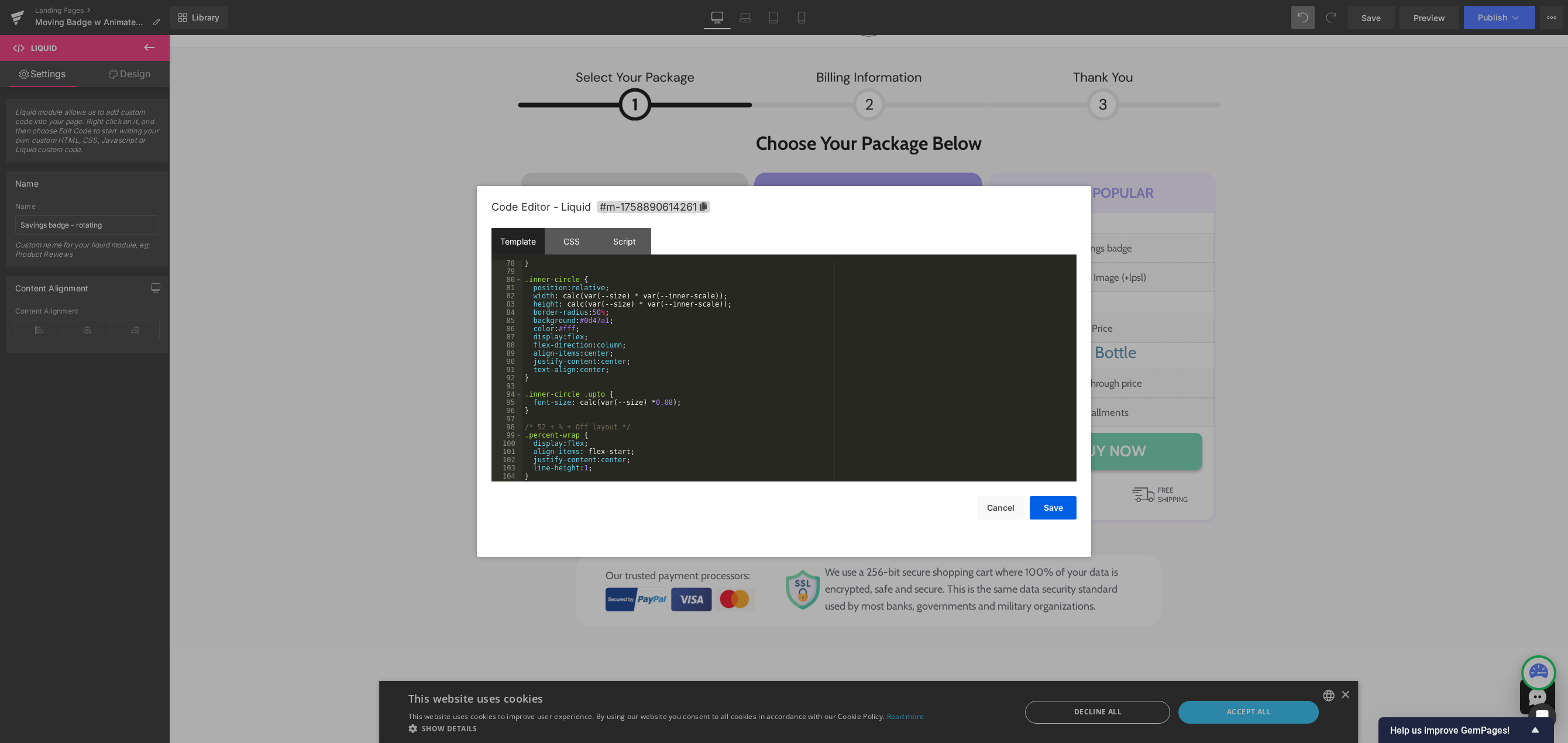
scroll to position [702, 0]
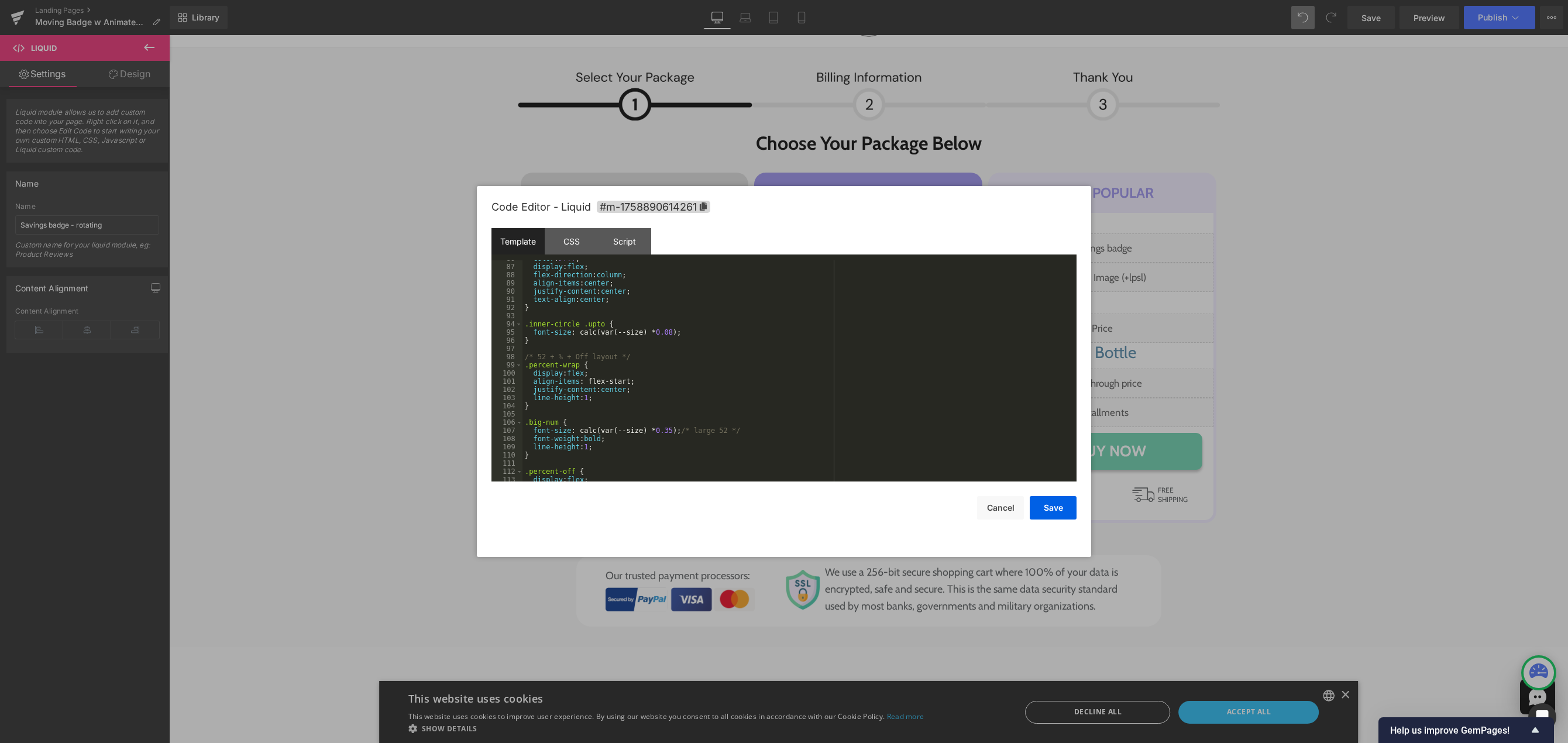
click at [634, 390] on div "color : #fff ; display : flex ; flex-direction : column ; align-items : center …" at bounding box center [797, 373] width 549 height 238
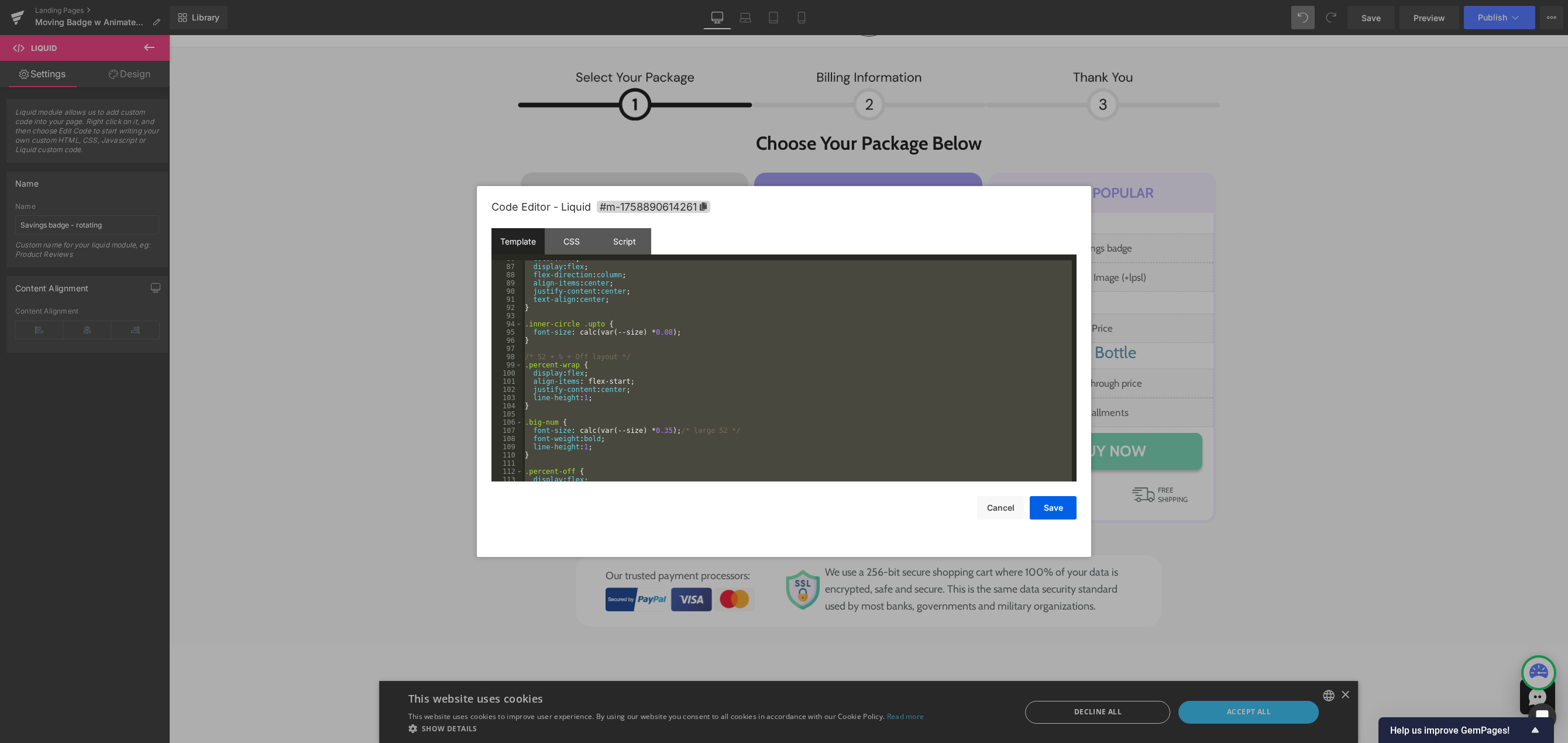
click at [630, 311] on div "color : #fff ; display : flex ; flex-direction : column ; align-items : center …" at bounding box center [797, 370] width 549 height 221
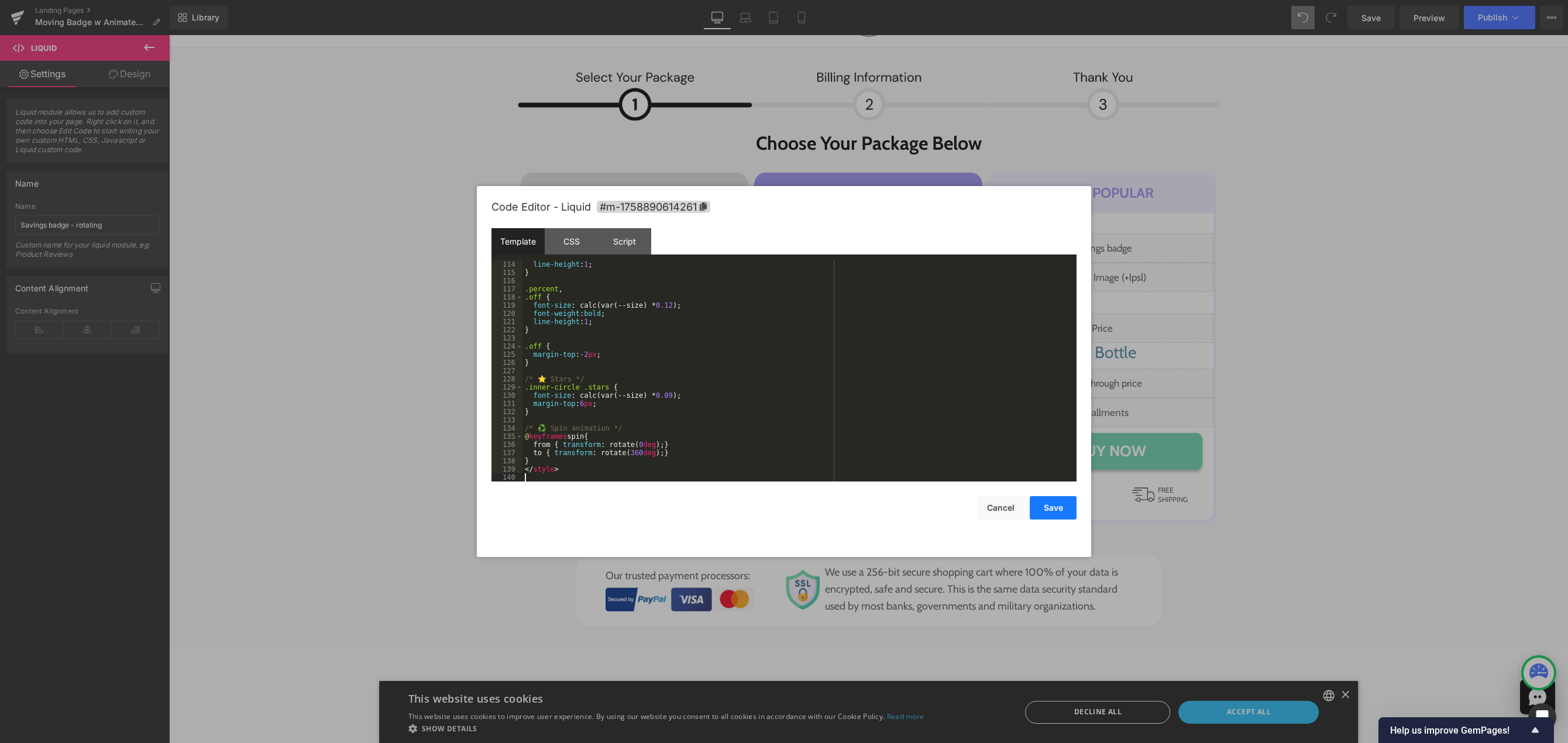
click at [1062, 504] on button "Save" at bounding box center [1053, 508] width 47 height 23
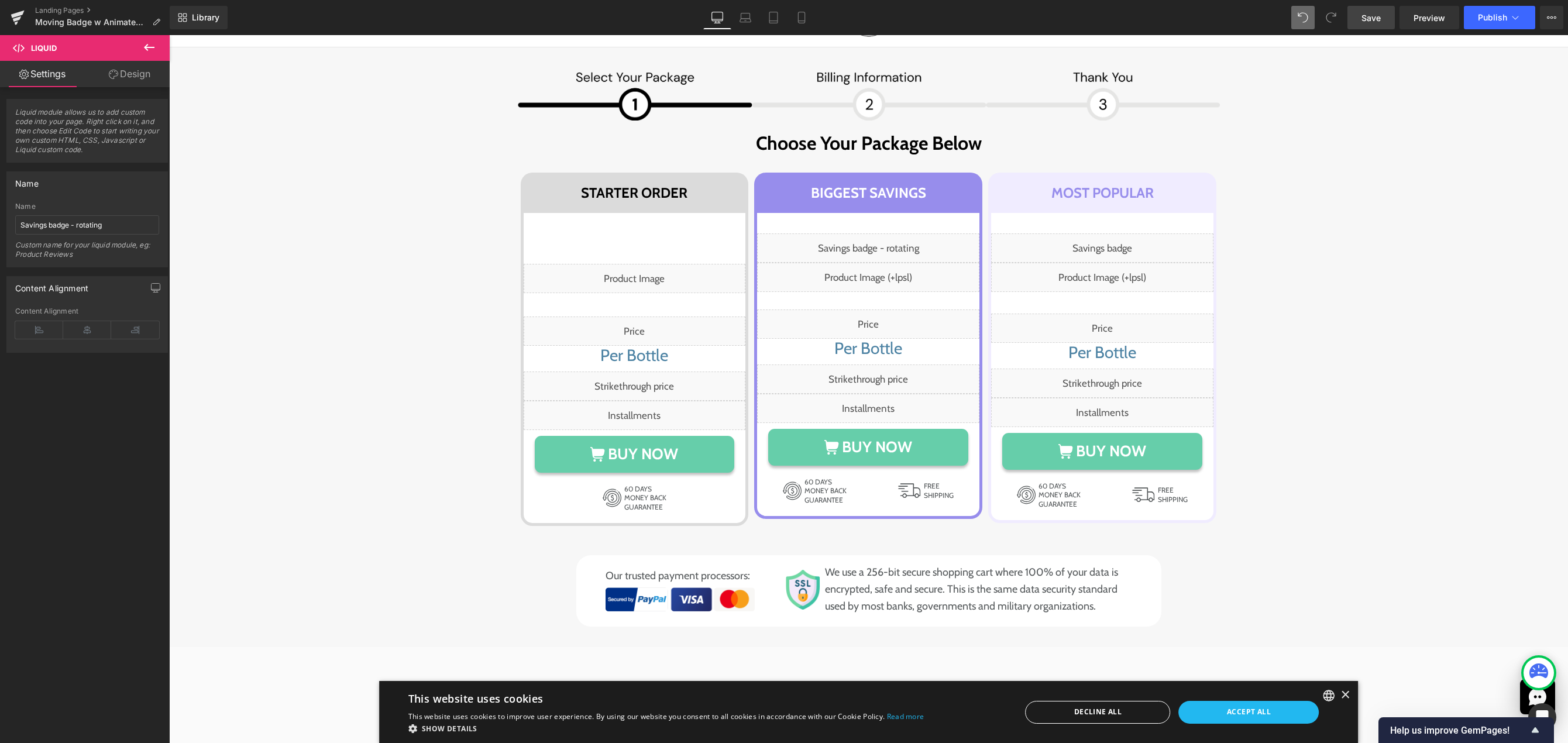
click at [1371, 18] on span "Save" at bounding box center [1371, 18] width 20 height 13
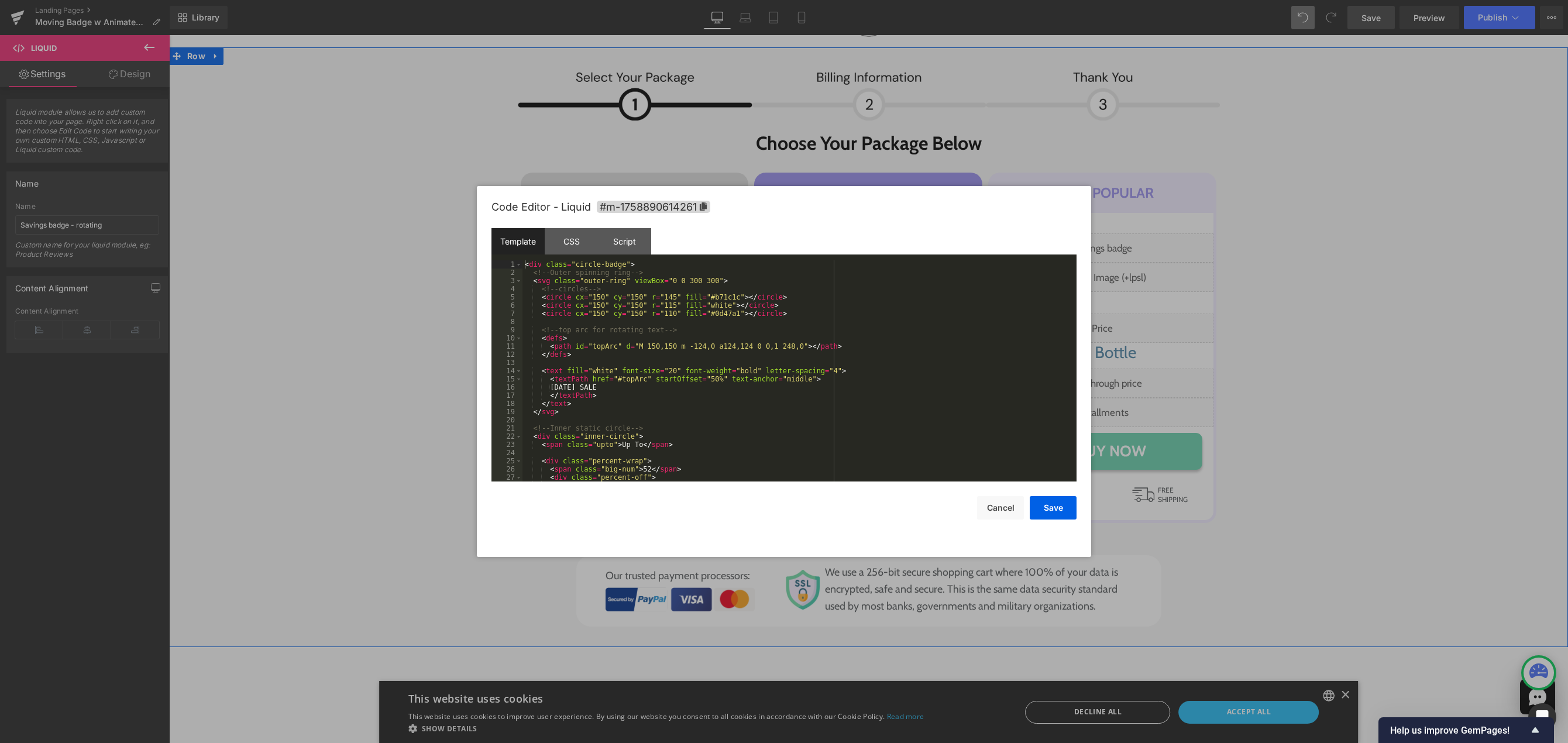
click at [879, 244] on div "Liquid" at bounding box center [868, 248] width 223 height 29
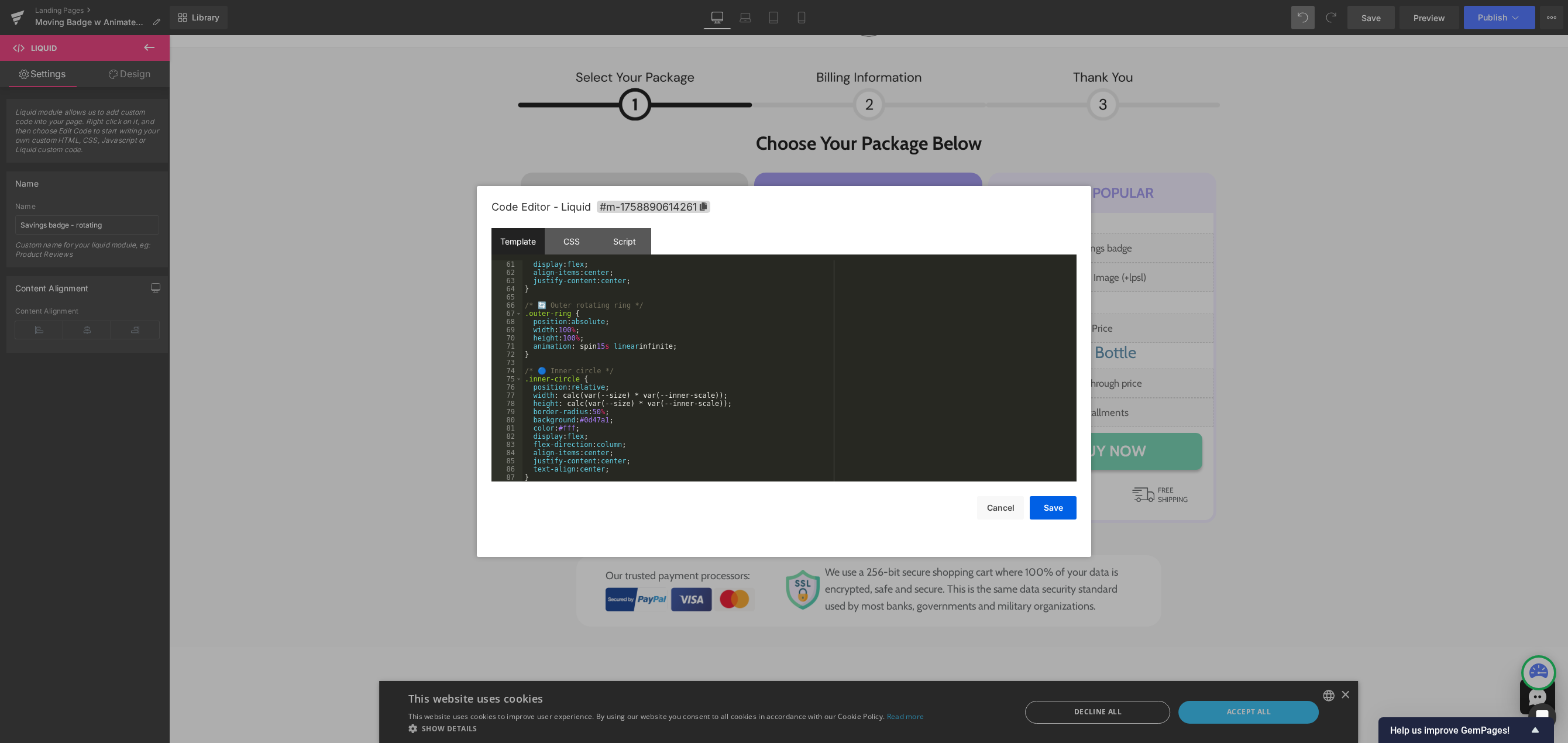
scroll to position [491, 0]
click at [655, 371] on div "display : flex ; align-items : center ; justify-content : center ; } /* 🔄 Outer…" at bounding box center [797, 379] width 549 height 238
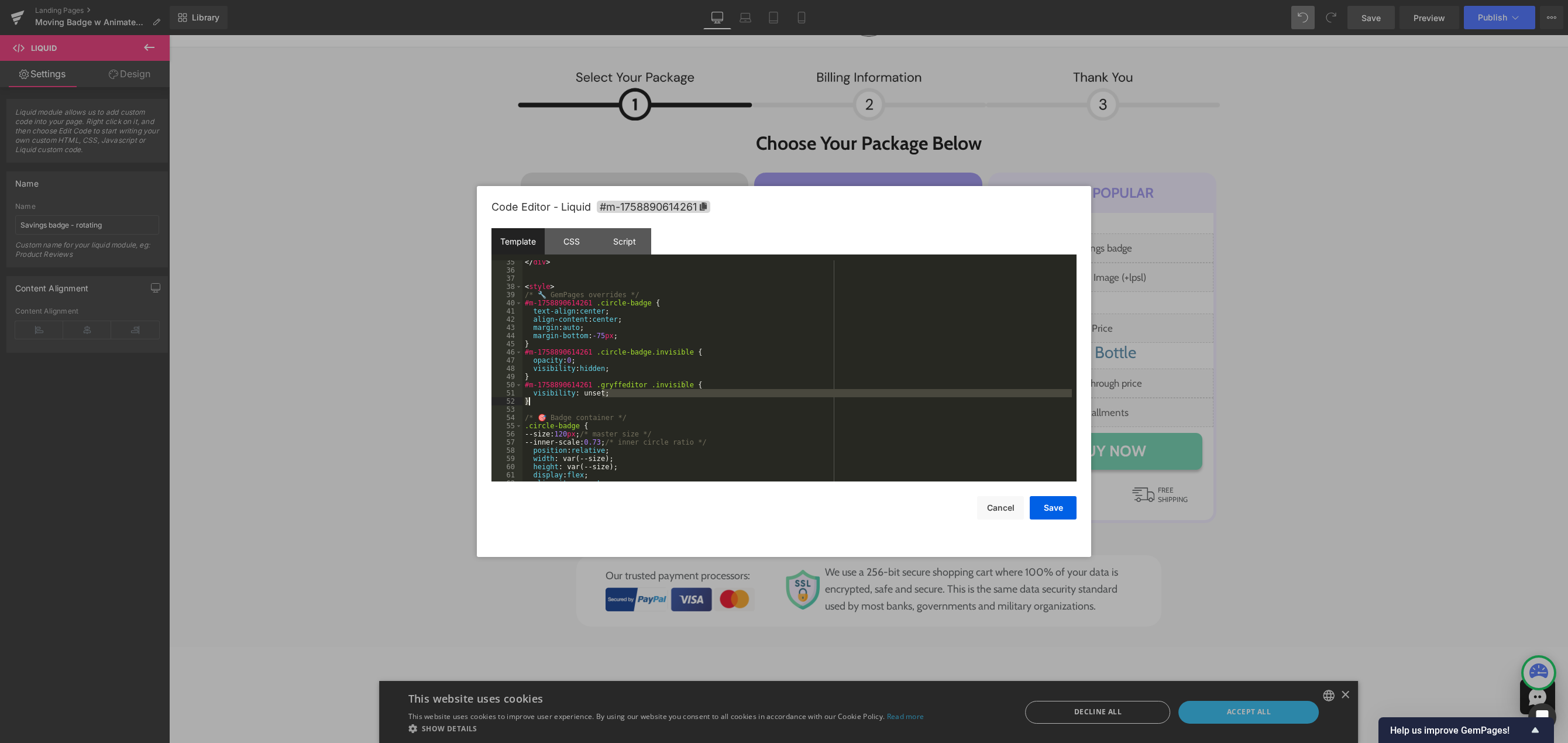
drag, startPoint x: 614, startPoint y: 396, endPoint x: 579, endPoint y: 398, distance: 35.1
click at [579, 398] on div "</ div > < style > /* 🔧 GemPages overrides */ #m-1758890614261 .circle-badge { …" at bounding box center [797, 377] width 549 height 238
click at [544, 397] on div "</ div > < style > /* 🔧 GemPages overrides */ #m-1758890614261 .circle-badge { …" at bounding box center [797, 370] width 549 height 221
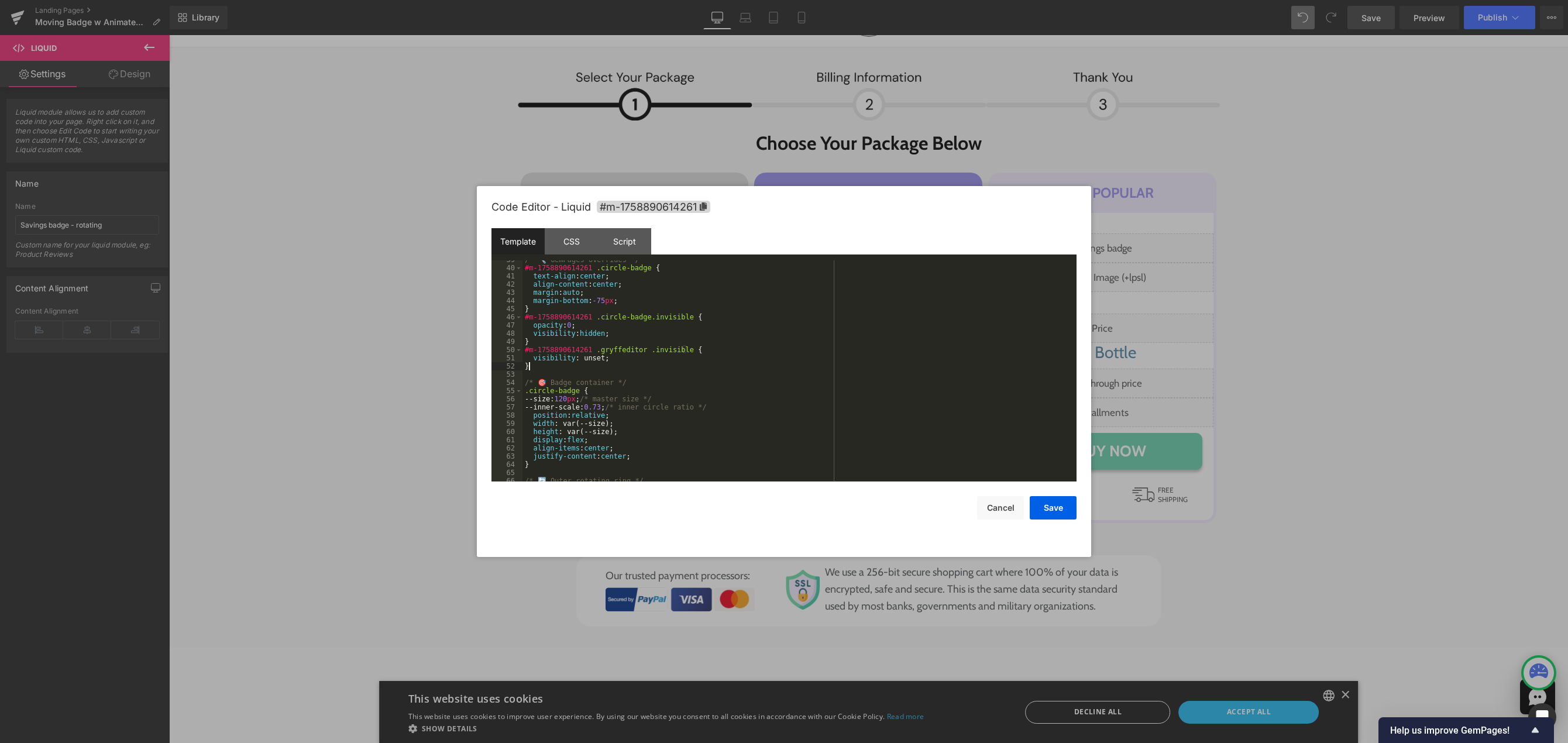
scroll to position [351, 0]
click at [637, 399] on div "margin : auto ; margin-bottom : -75 px ; } #m-1758890614261 .circle-badge.invis…" at bounding box center [797, 372] width 549 height 238
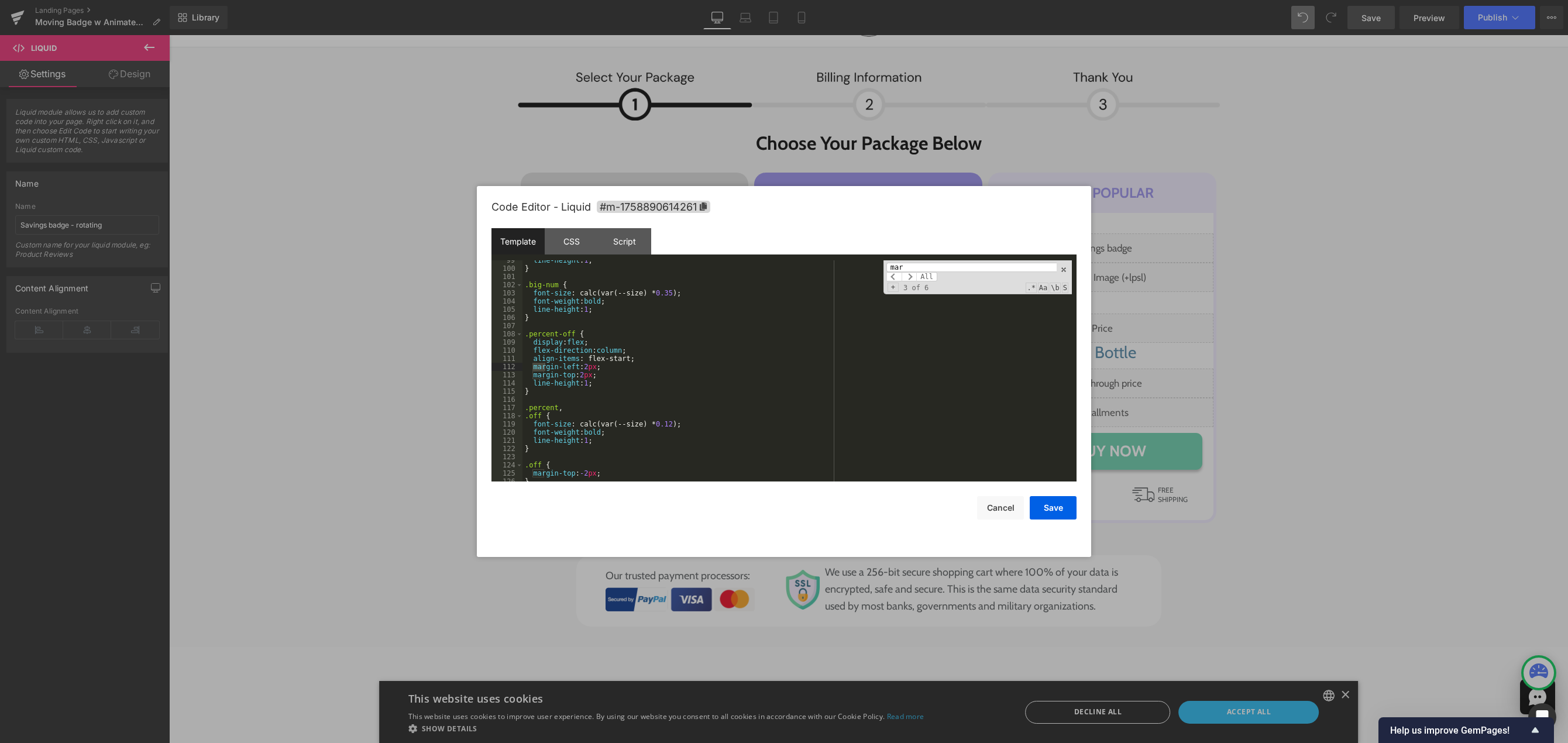
scroll to position [807, 0]
type input "margin-top"
click at [912, 278] on span at bounding box center [909, 277] width 15 height 9
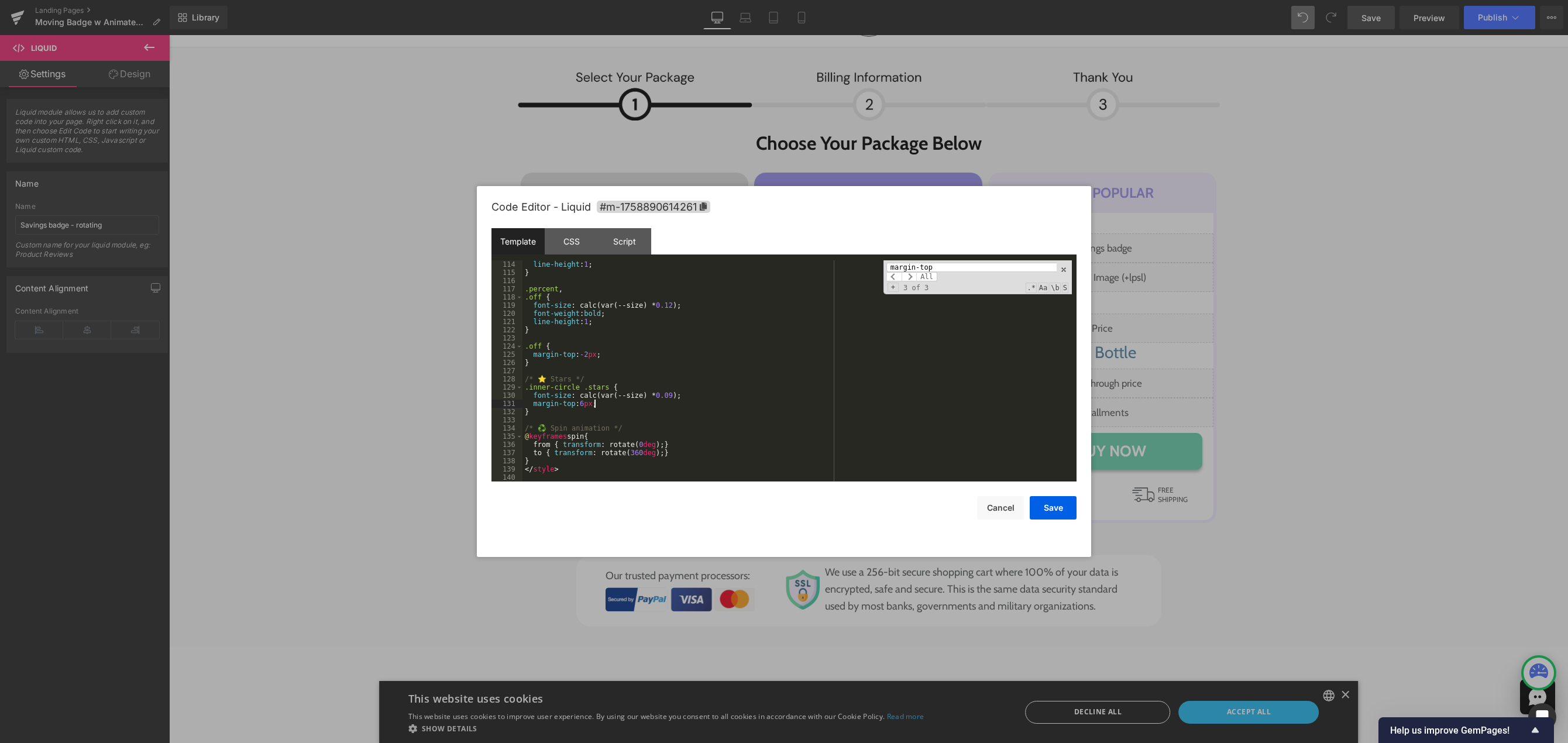
drag, startPoint x: 646, startPoint y: 402, endPoint x: 678, endPoint y: 399, distance: 32.1
click at [675, 400] on div "line-height : 1 ; } .percent , .off { font-size : calc(var(--size) * 0.12 ); fo…" at bounding box center [797, 379] width 549 height 238
click at [684, 395] on div "line-height : 1 ; } .percent , .off { font-size : calc(var(--size) * 0.12 ); fo…" at bounding box center [797, 379] width 549 height 238
drag, startPoint x: 671, startPoint y: 404, endPoint x: 688, endPoint y: 392, distance: 20.8
click at [688, 392] on div "line-height : 1 ; } .percent , .off { font-size : calc(var(--size) * 0.12 ); fo…" at bounding box center [797, 379] width 549 height 238
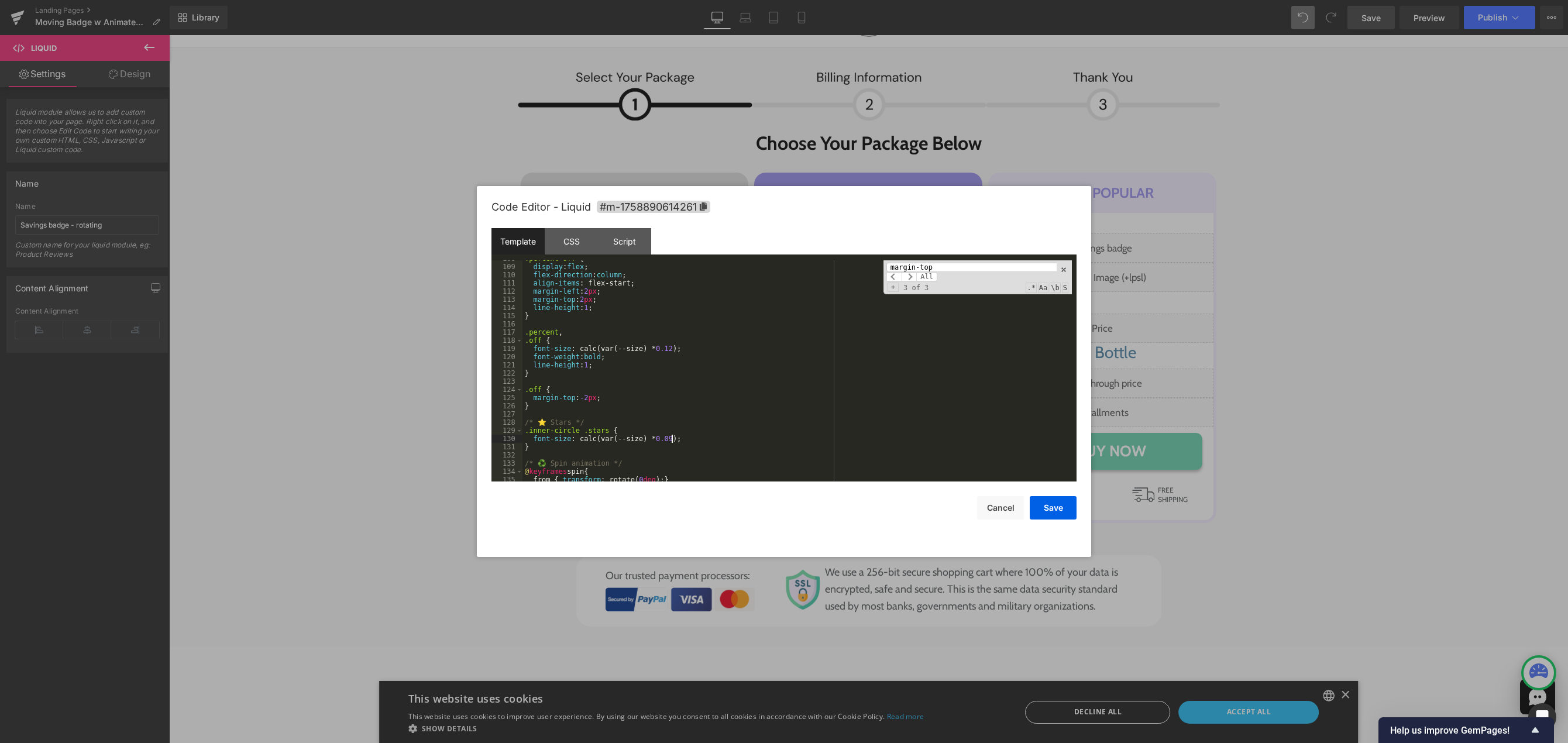
scroll to position [847, 0]
click at [1049, 506] on button "Save" at bounding box center [1053, 508] width 47 height 23
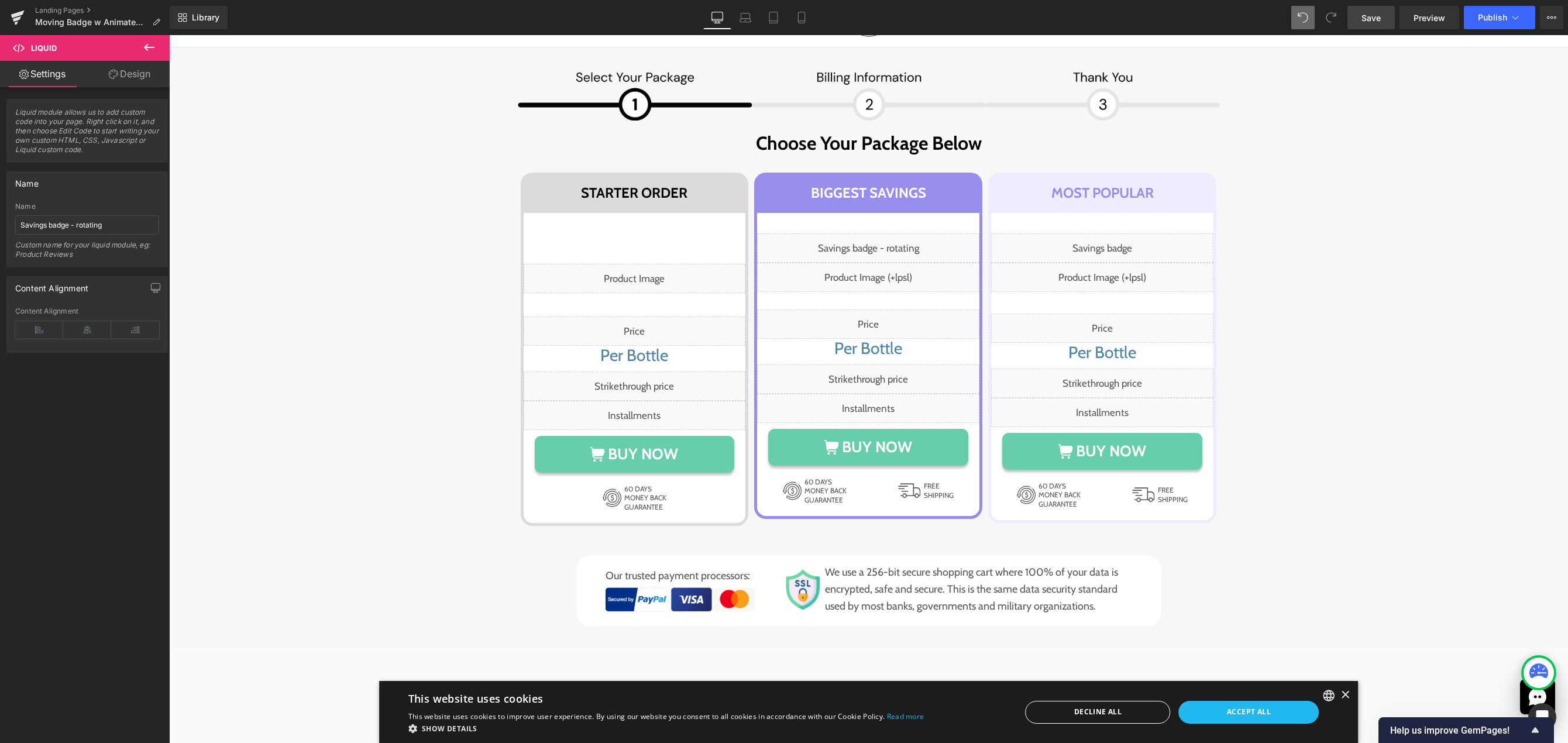
click at [1355, 15] on link "Save" at bounding box center [1371, 17] width 48 height 23
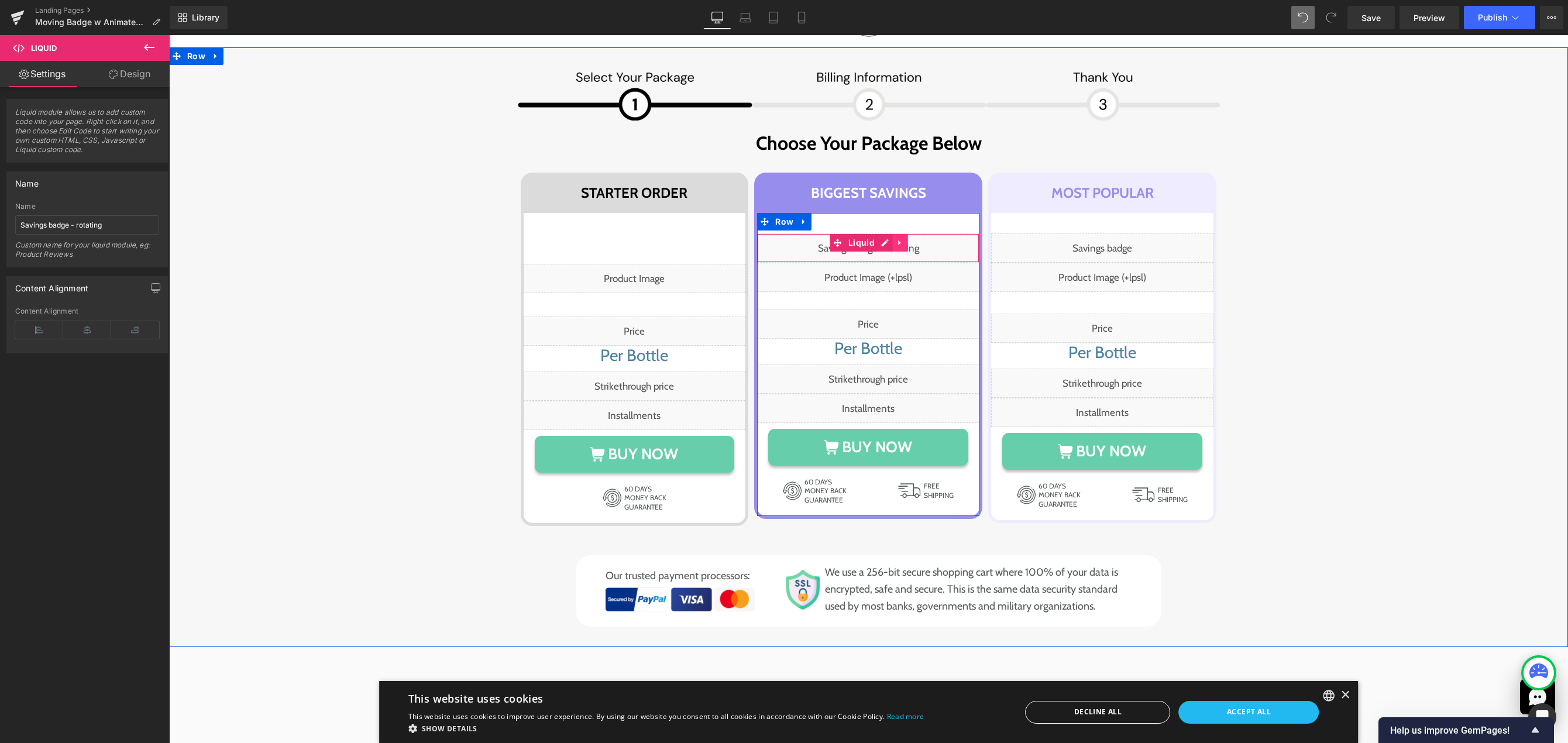
click at [896, 244] on icon at bounding box center [900, 243] width 8 height 9
click at [888, 245] on icon at bounding box center [892, 243] width 8 height 8
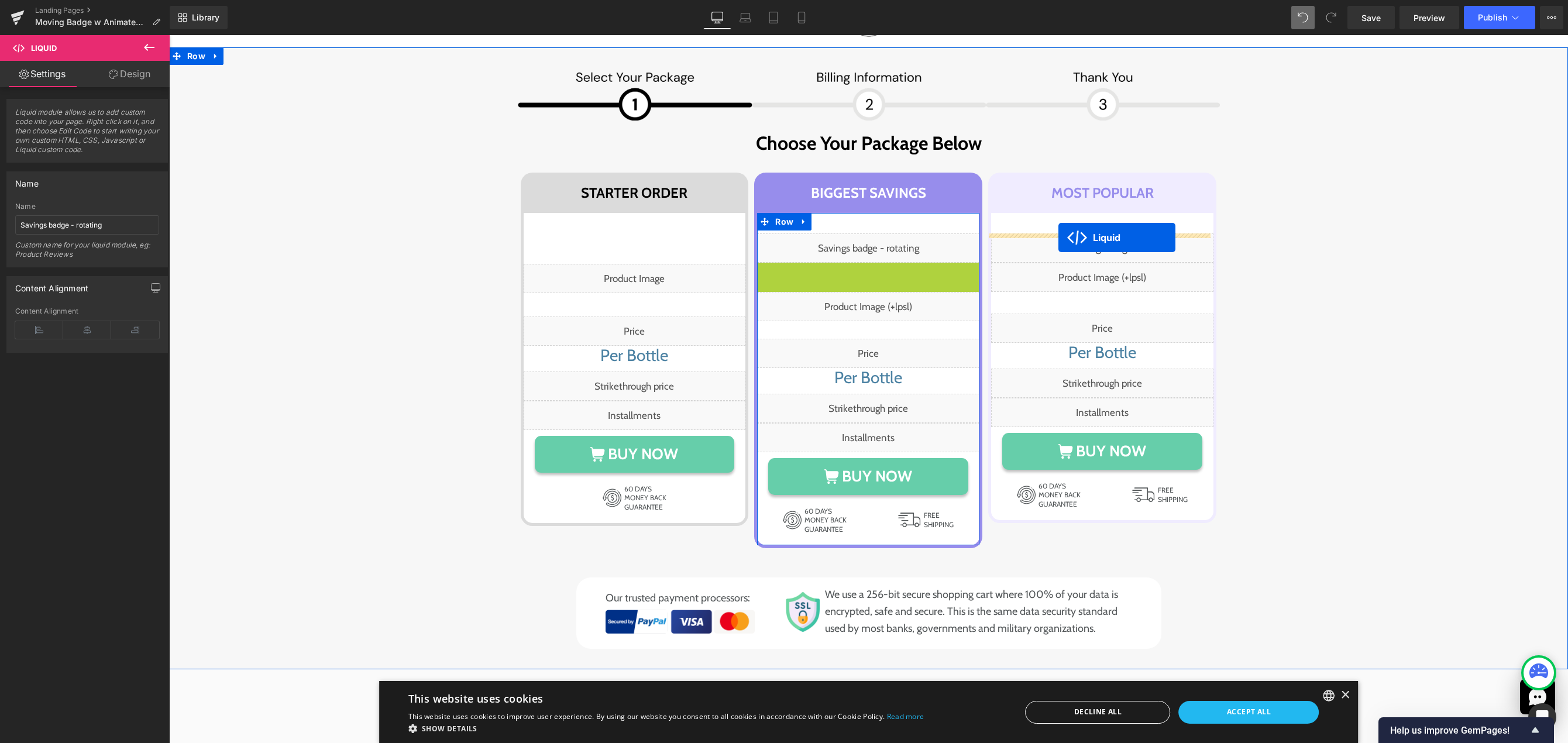
drag, startPoint x: 834, startPoint y: 271, endPoint x: 1059, endPoint y: 238, distance: 227.4
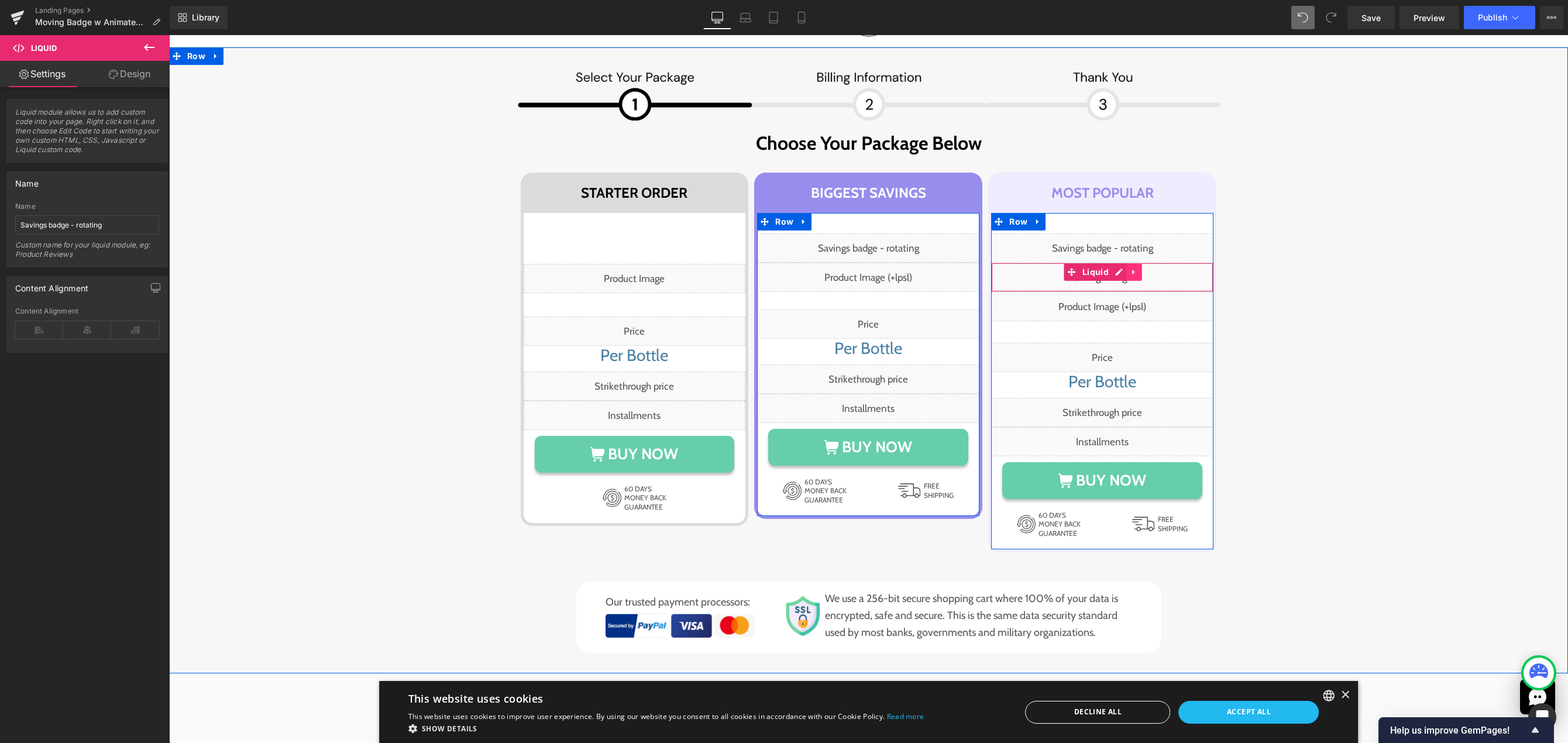
click at [1130, 271] on icon at bounding box center [1134, 272] width 8 height 9
click at [1134, 273] on link at bounding box center [1141, 272] width 15 height 17
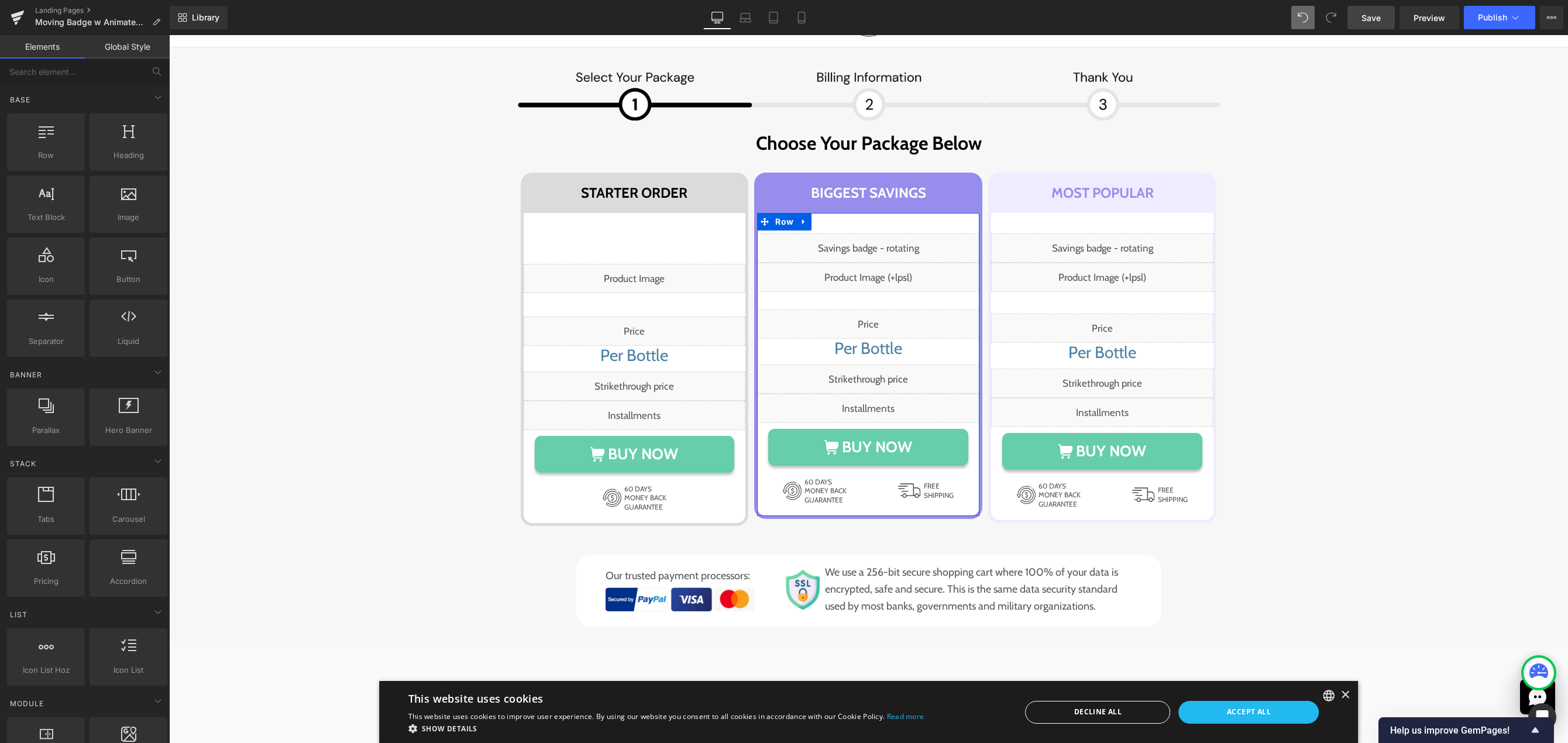
click at [1383, 25] on link "Save" at bounding box center [1371, 17] width 48 height 23
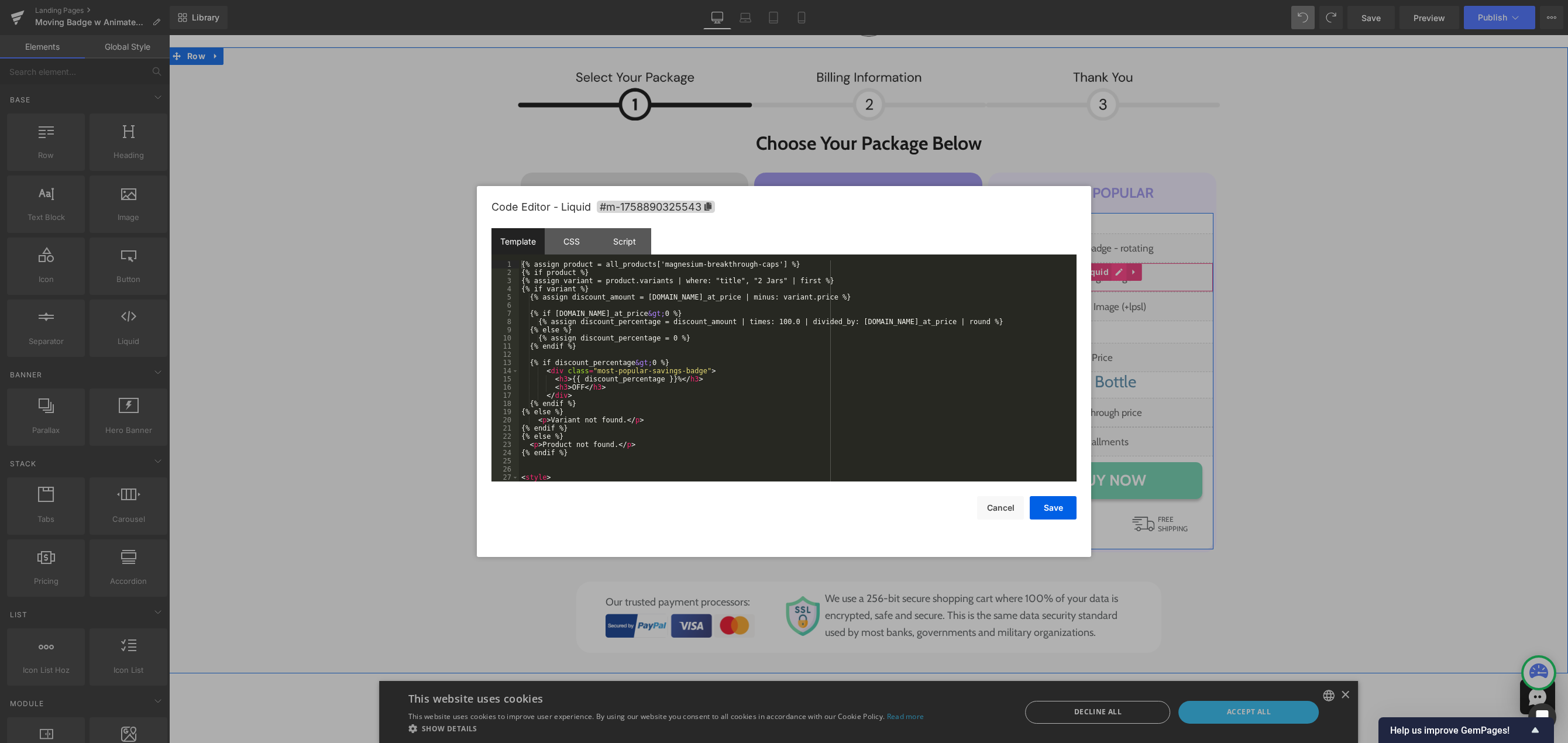
click at [1113, 276] on div "Liquid" at bounding box center [1102, 277] width 223 height 29
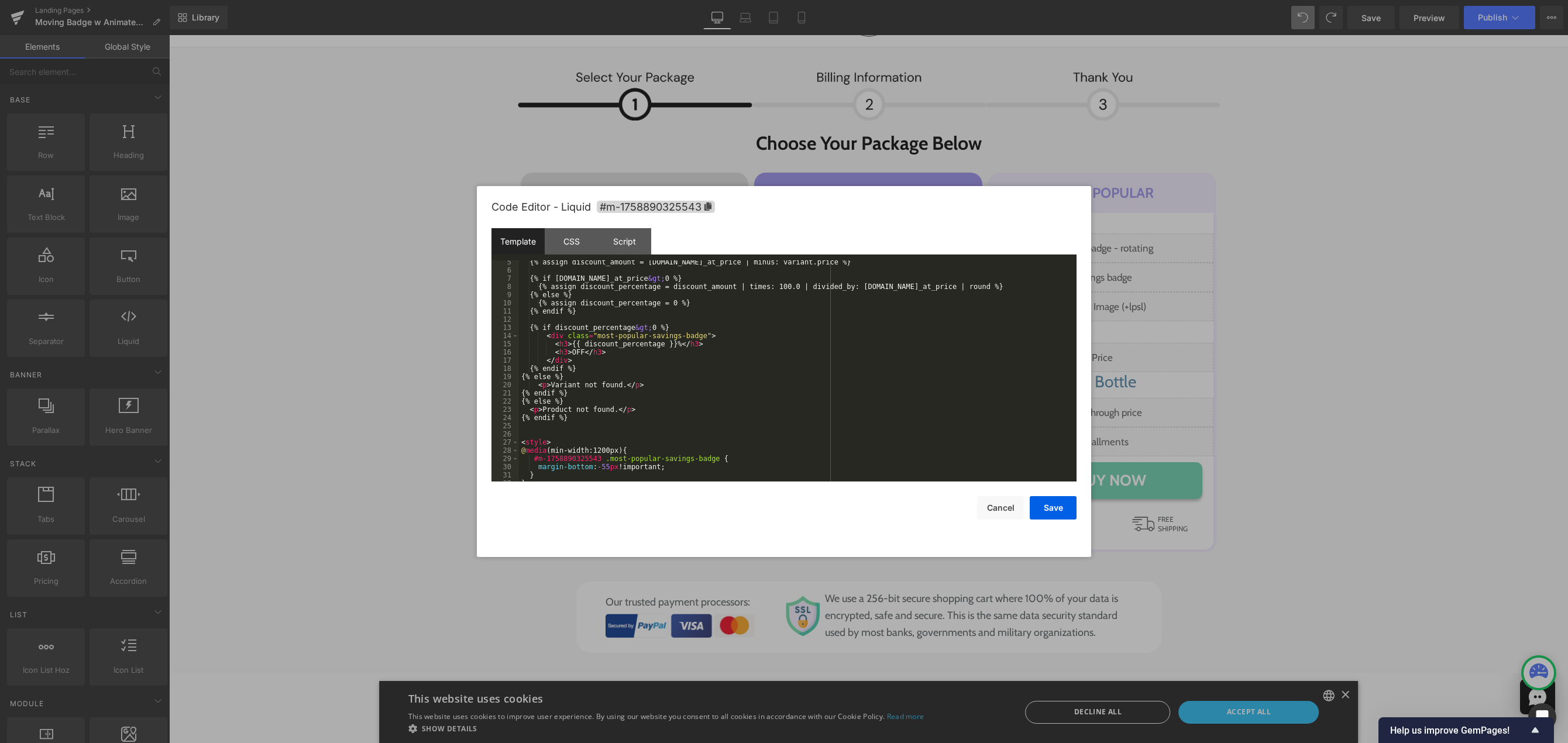
scroll to position [0, 0]
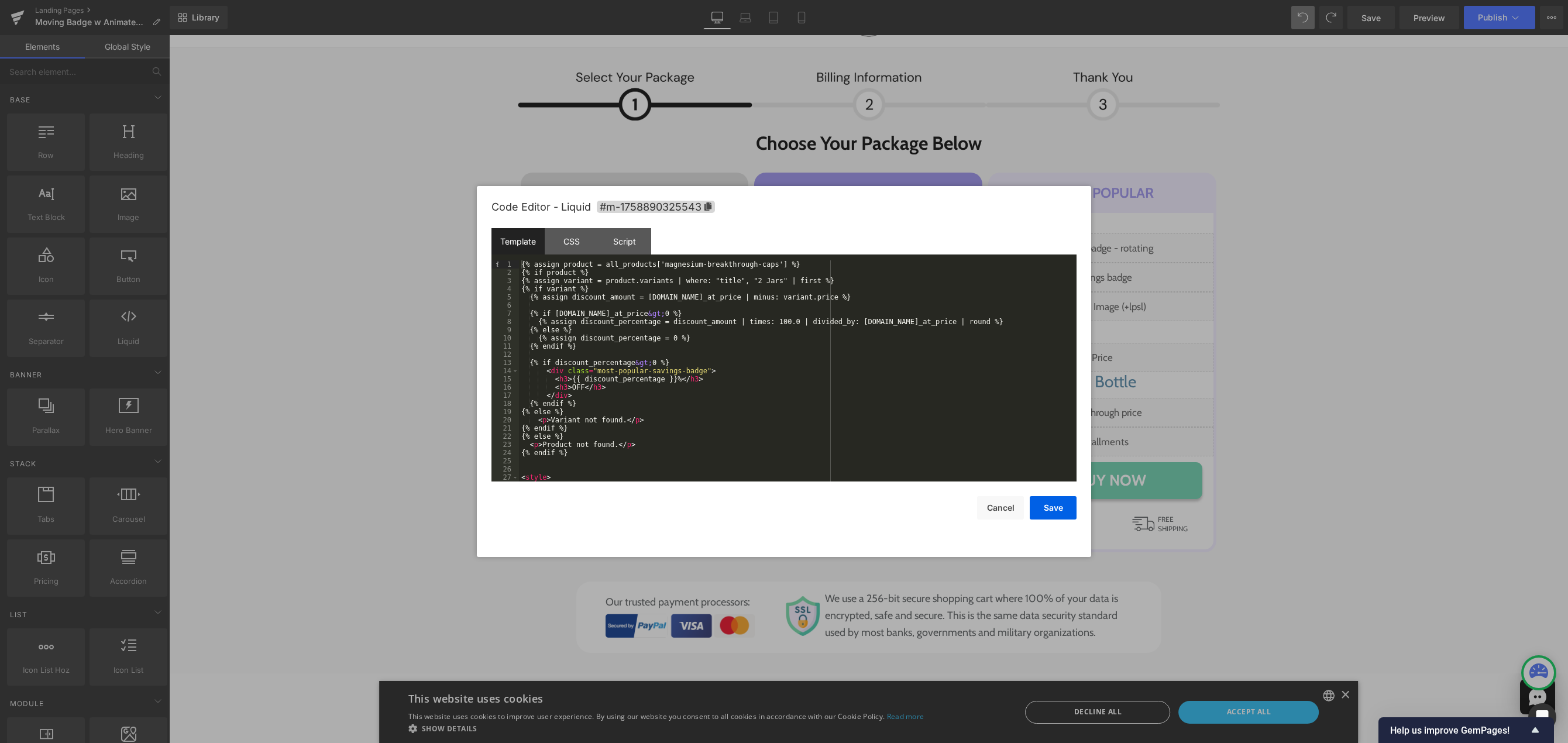
click at [677, 363] on div "{% assign product = all_products['magnesium-breakthrough-caps'] %} {% if produc…" at bounding box center [795, 379] width 553 height 238
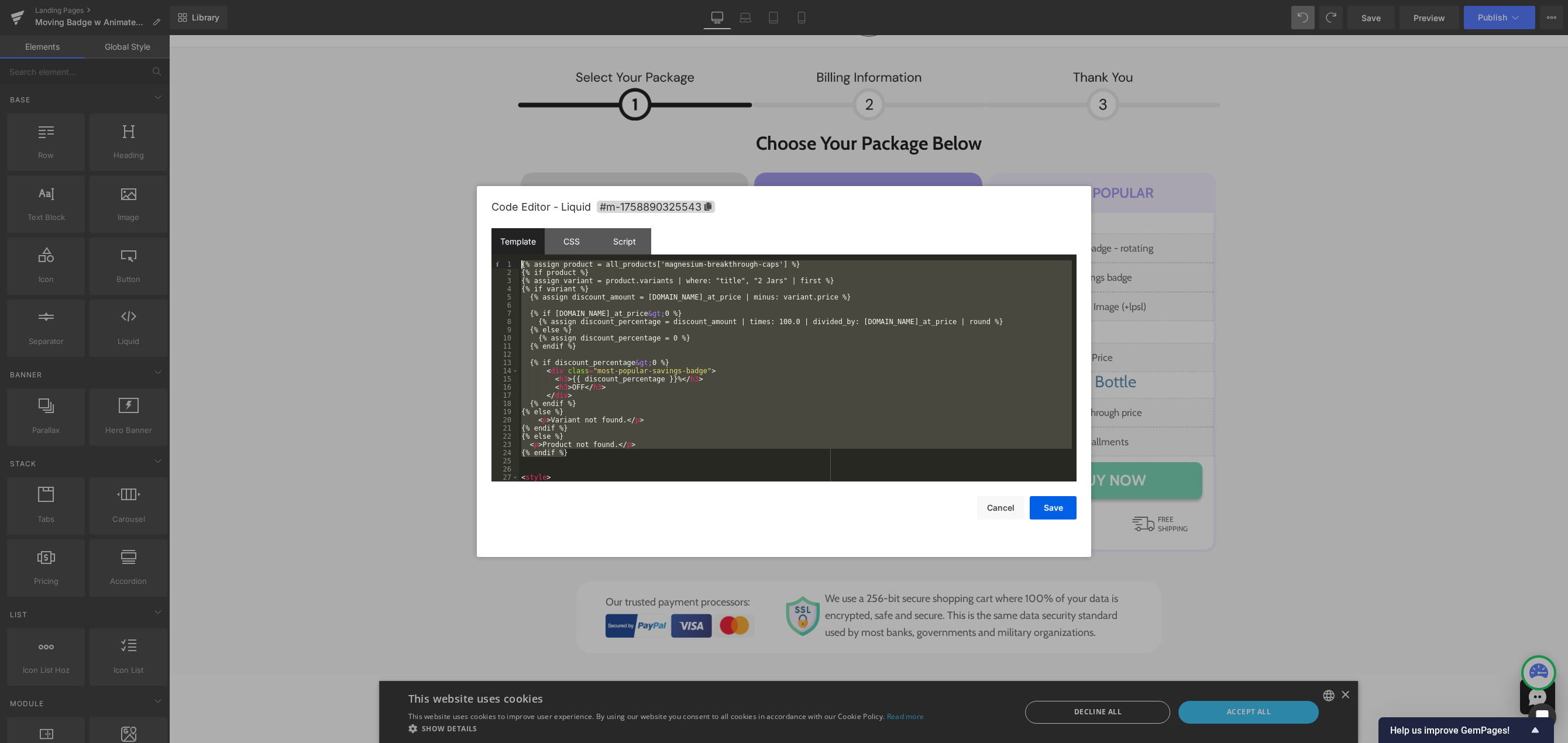
drag, startPoint x: 574, startPoint y: 384, endPoint x: 514, endPoint y: 241, distance: 155.1
click at [514, 241] on div "Template CSS Script Data 1 2 3 4 5 6 7 8 9 10 11 12 13 14 15 16 17 18 19 20 21 …" at bounding box center [784, 355] width 585 height 253
click at [989, 505] on button "Cancel" at bounding box center [1001, 508] width 47 height 23
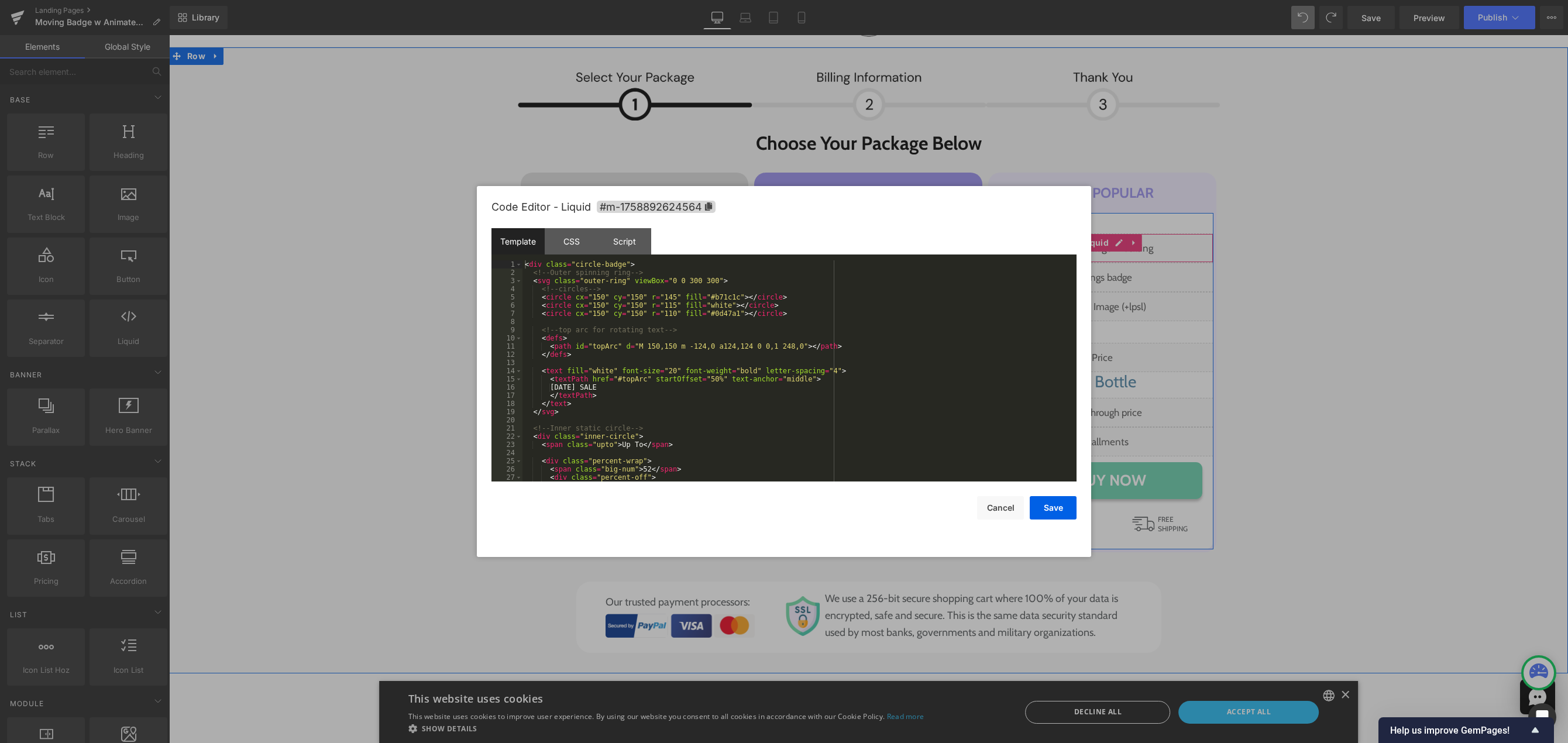
click at [1113, 246] on div "Liquid" at bounding box center [1102, 248] width 223 height 29
click at [524, 266] on div "< div class = "circle-badge" > <!-- Outer spinning ring --> < svg class = "oute…" at bounding box center [797, 379] width 549 height 238
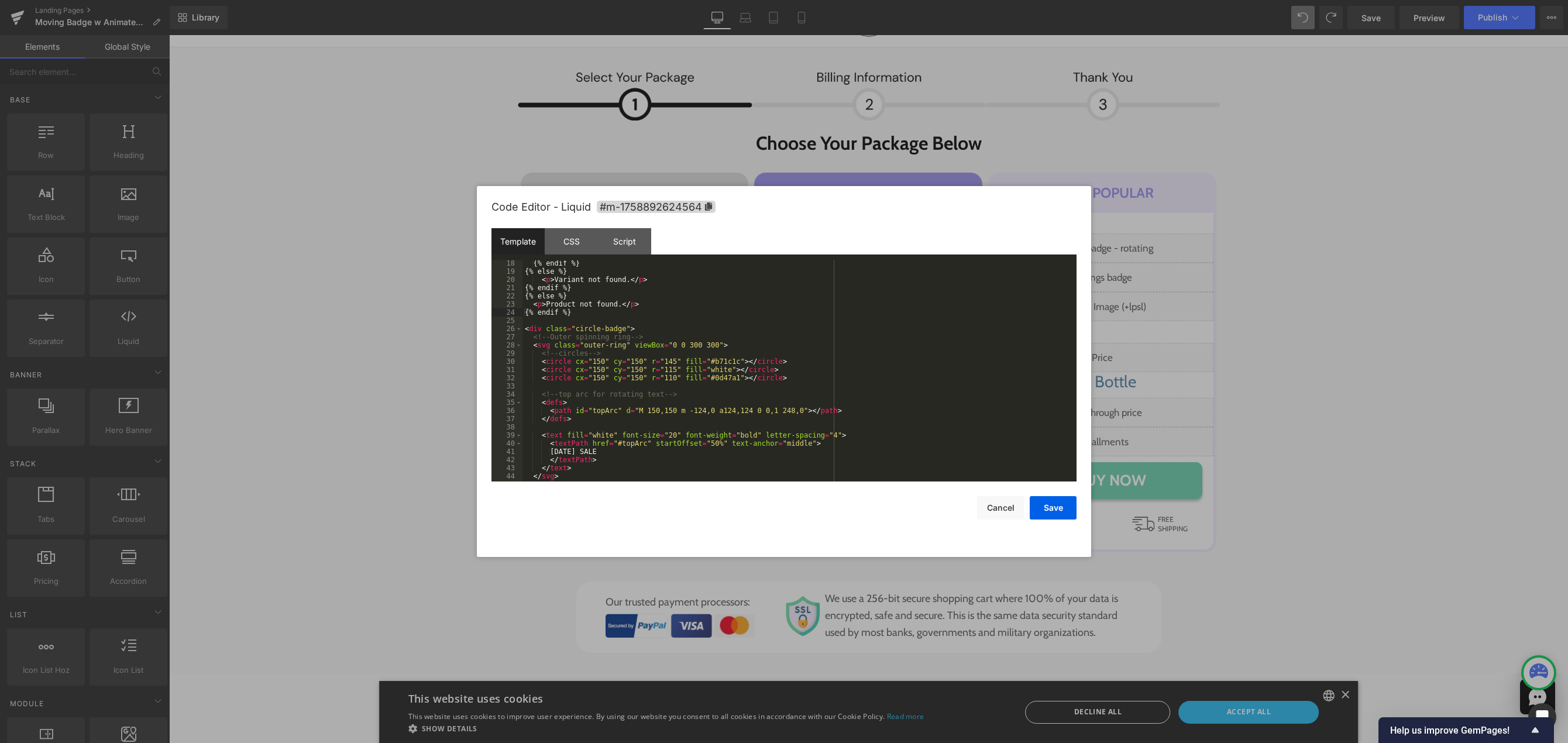
scroll to position [176, 0]
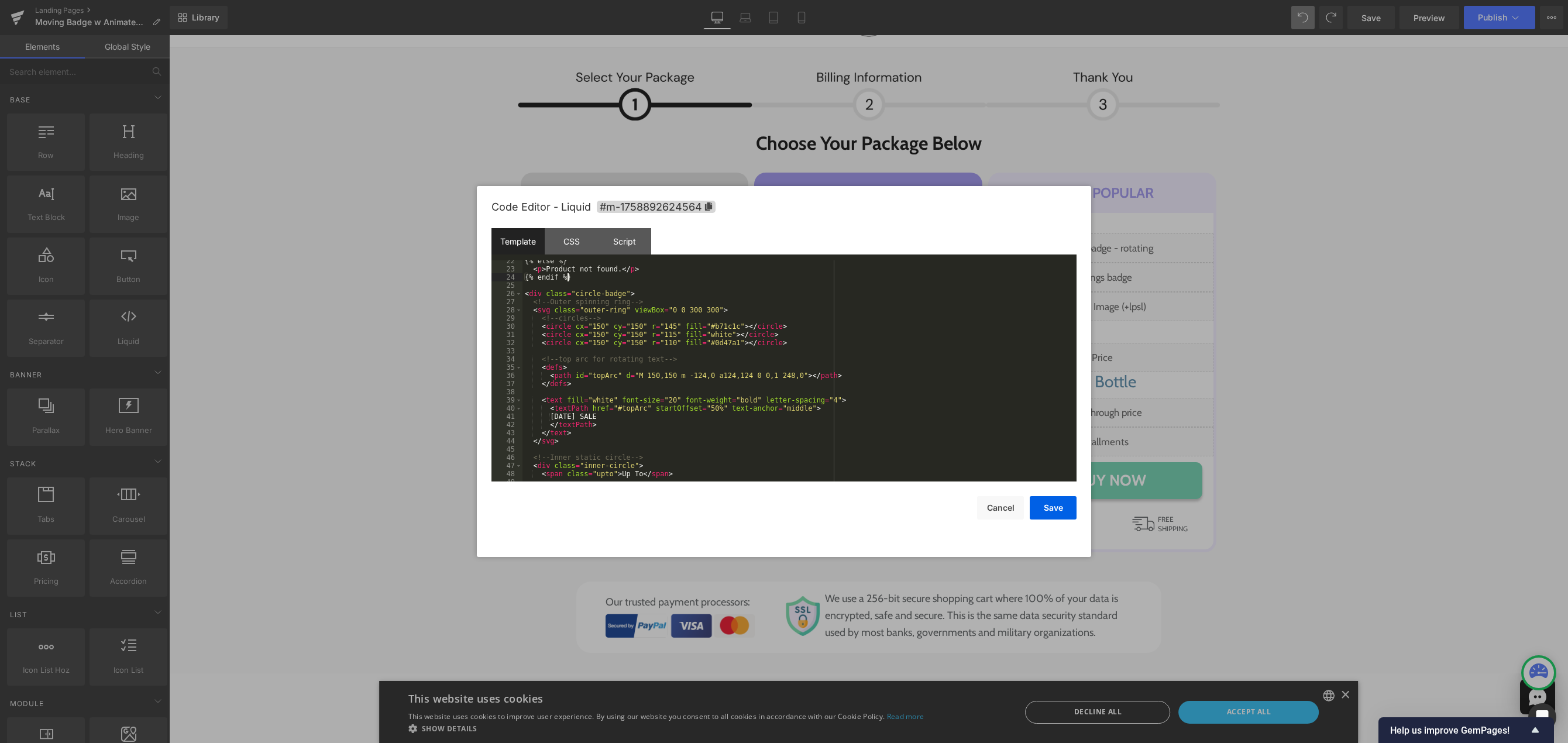
click at [634, 295] on div "{% else %} < p > Product not found. </ p > {% endif %} < div class = "circle-ba…" at bounding box center [797, 376] width 549 height 238
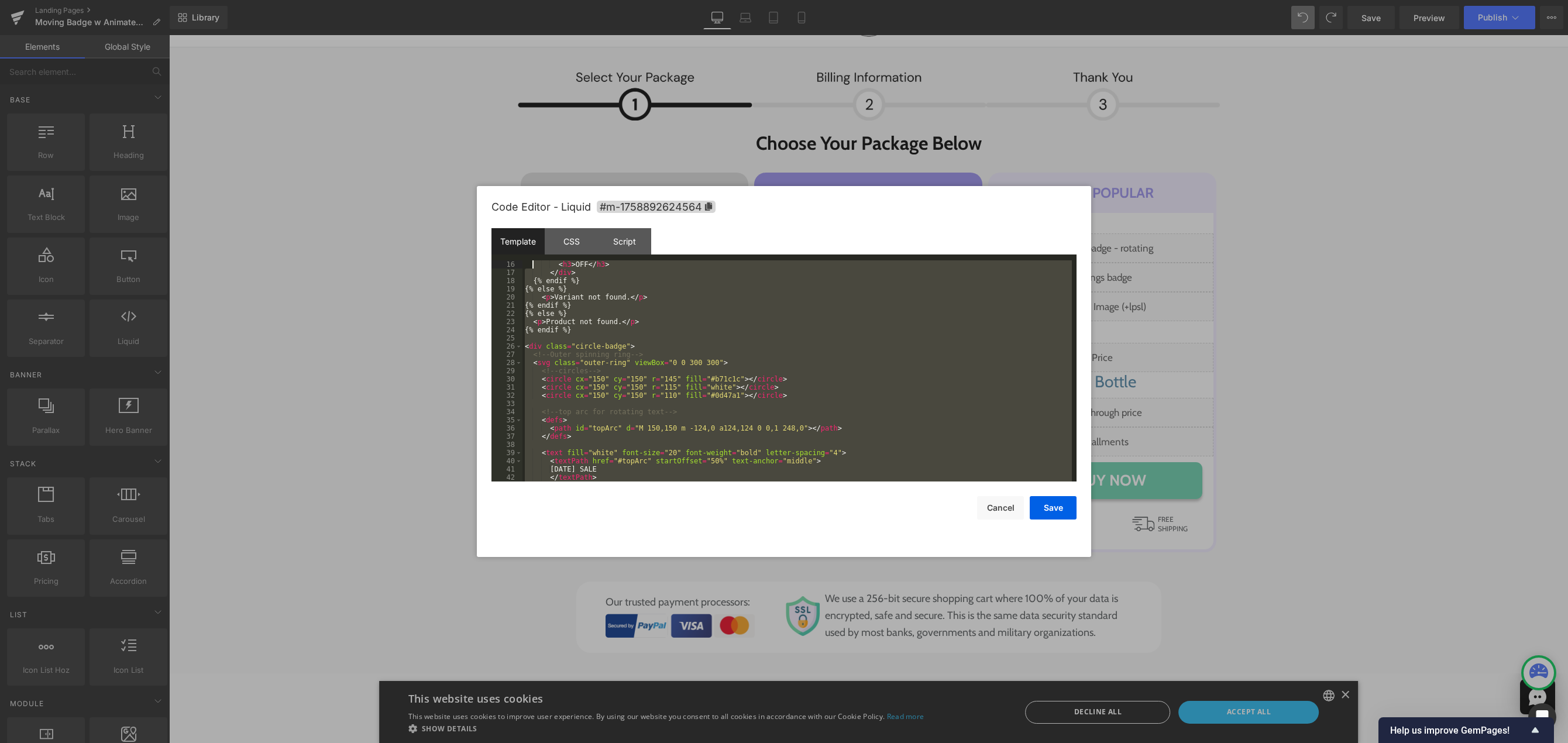
scroll to position [0, 0]
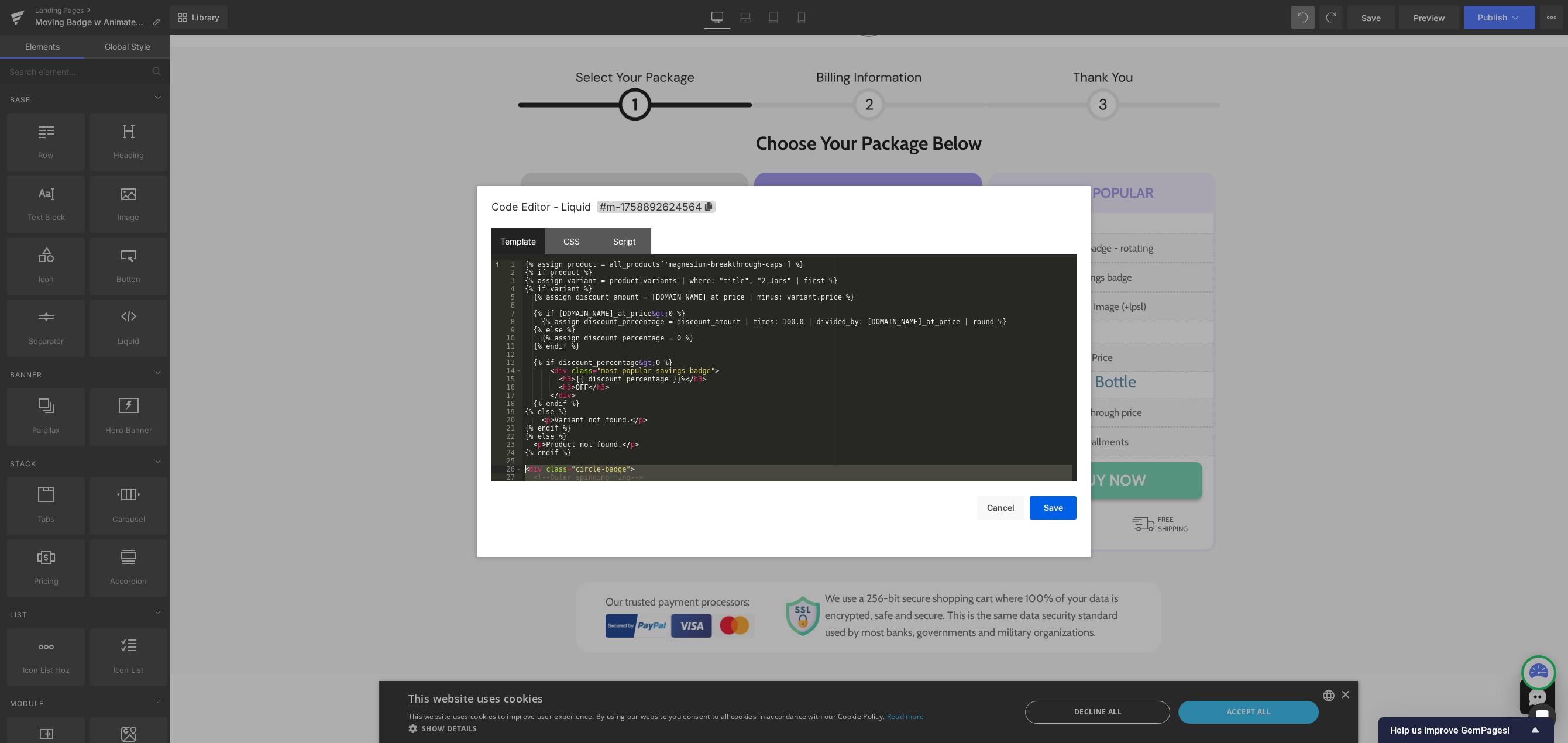
drag, startPoint x: 562, startPoint y: 431, endPoint x: 511, endPoint y: 465, distance: 61.3
click at [511, 465] on pre "1 2 3 4 5 6 7 8 9 10 11 12 13 14 15 16 17 18 19 20 21 22 23 24 25 26 27 28 {% a…" at bounding box center [784, 370] width 585 height 221
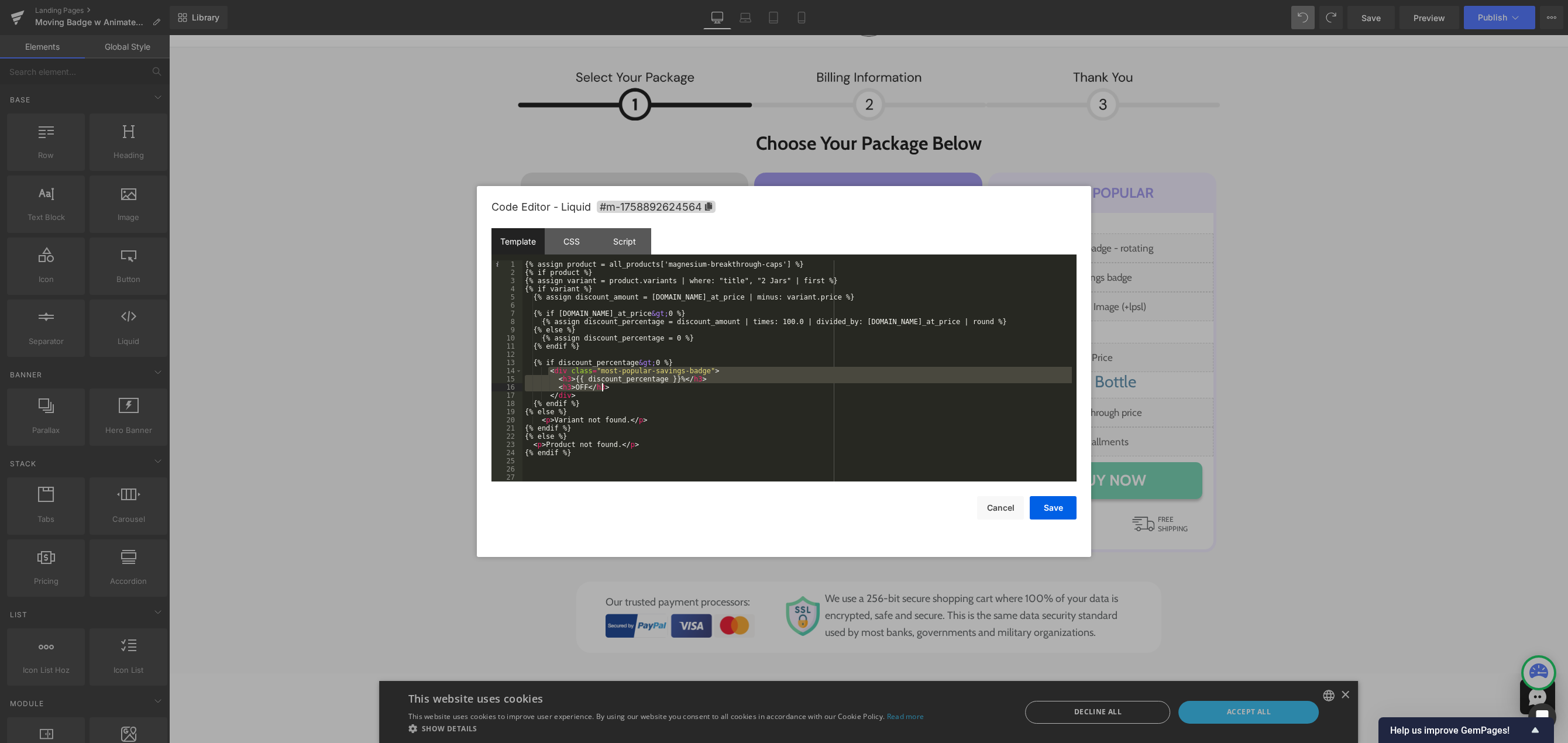
drag, startPoint x: 548, startPoint y: 370, endPoint x: 613, endPoint y: 388, distance: 67.4
click at [613, 388] on div "{% assign product = all_products['magnesium-breakthrough-caps'] %} {% if produc…" at bounding box center [797, 379] width 549 height 238
click at [613, 388] on div "{% assign product = all_products['magnesium-breakthrough-caps'] %} {% if produc…" at bounding box center [797, 370] width 549 height 221
click at [613, 388] on div "{% assign product = all_products['magnesium-breakthrough-caps'] %} {% if produc…" at bounding box center [797, 379] width 549 height 238
drag, startPoint x: 573, startPoint y: 394, endPoint x: 548, endPoint y: 371, distance: 34.0
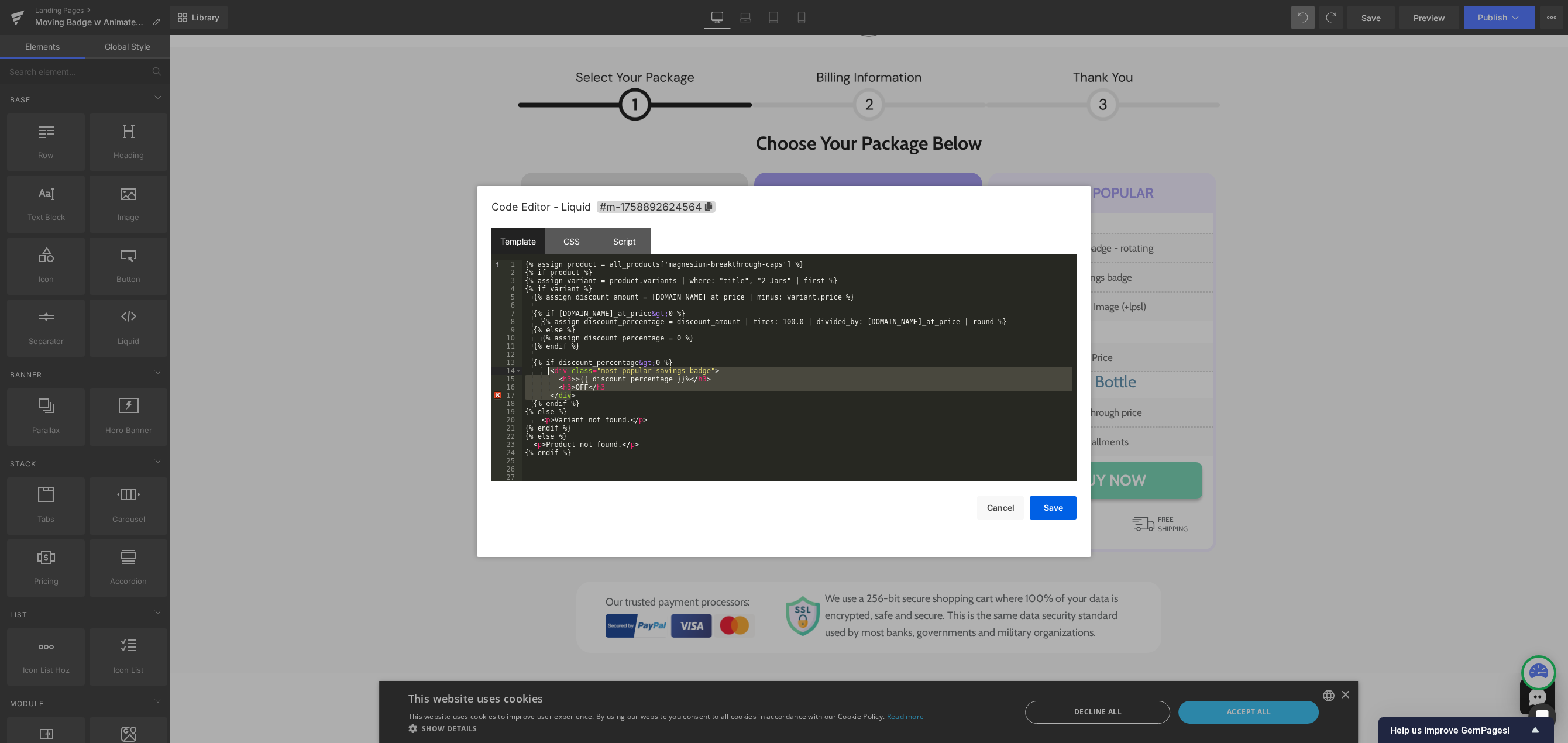
click at [548, 371] on div "{% assign product = all_products['magnesium-breakthrough-caps'] %} {% if produc…" at bounding box center [797, 379] width 549 height 238
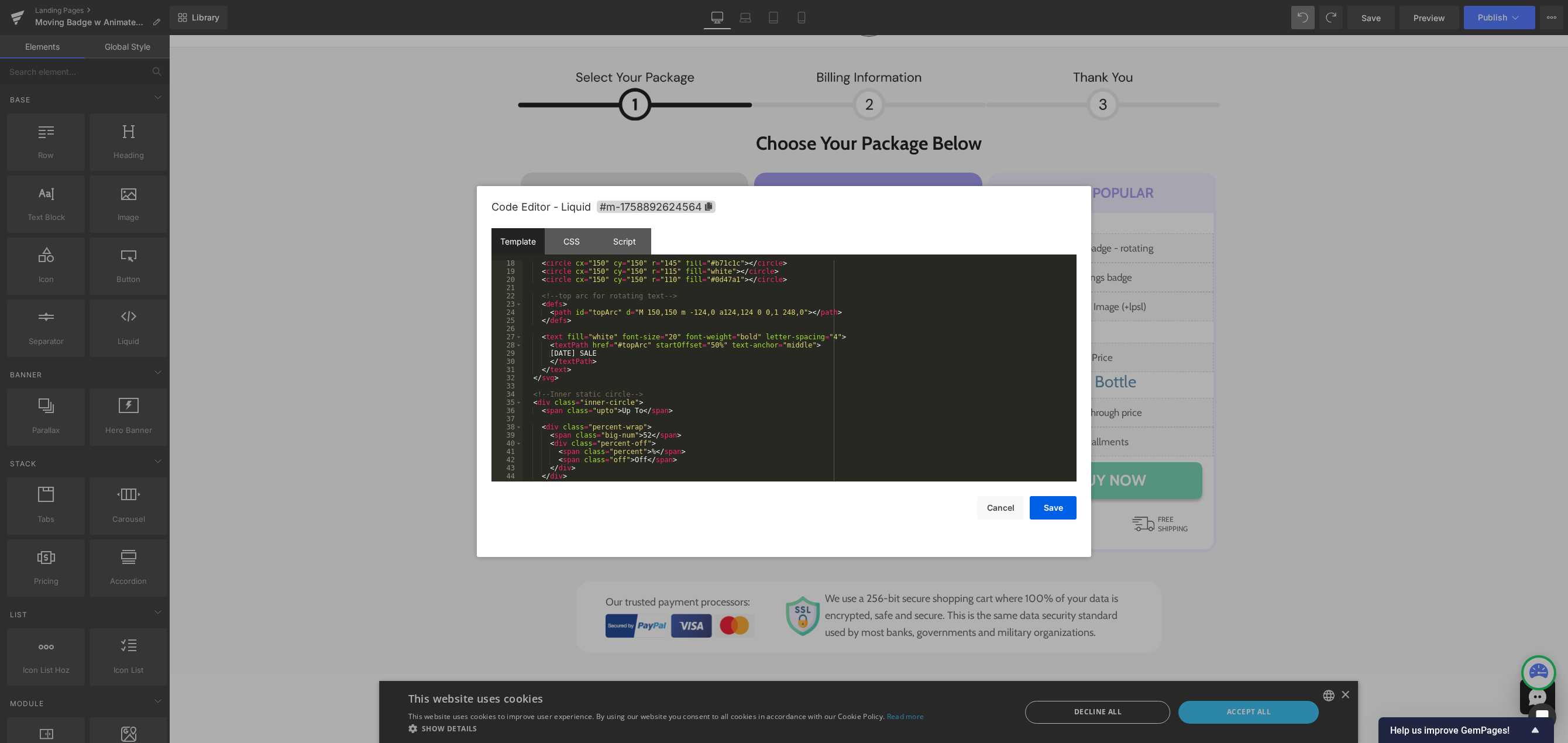
scroll to position [176, 0]
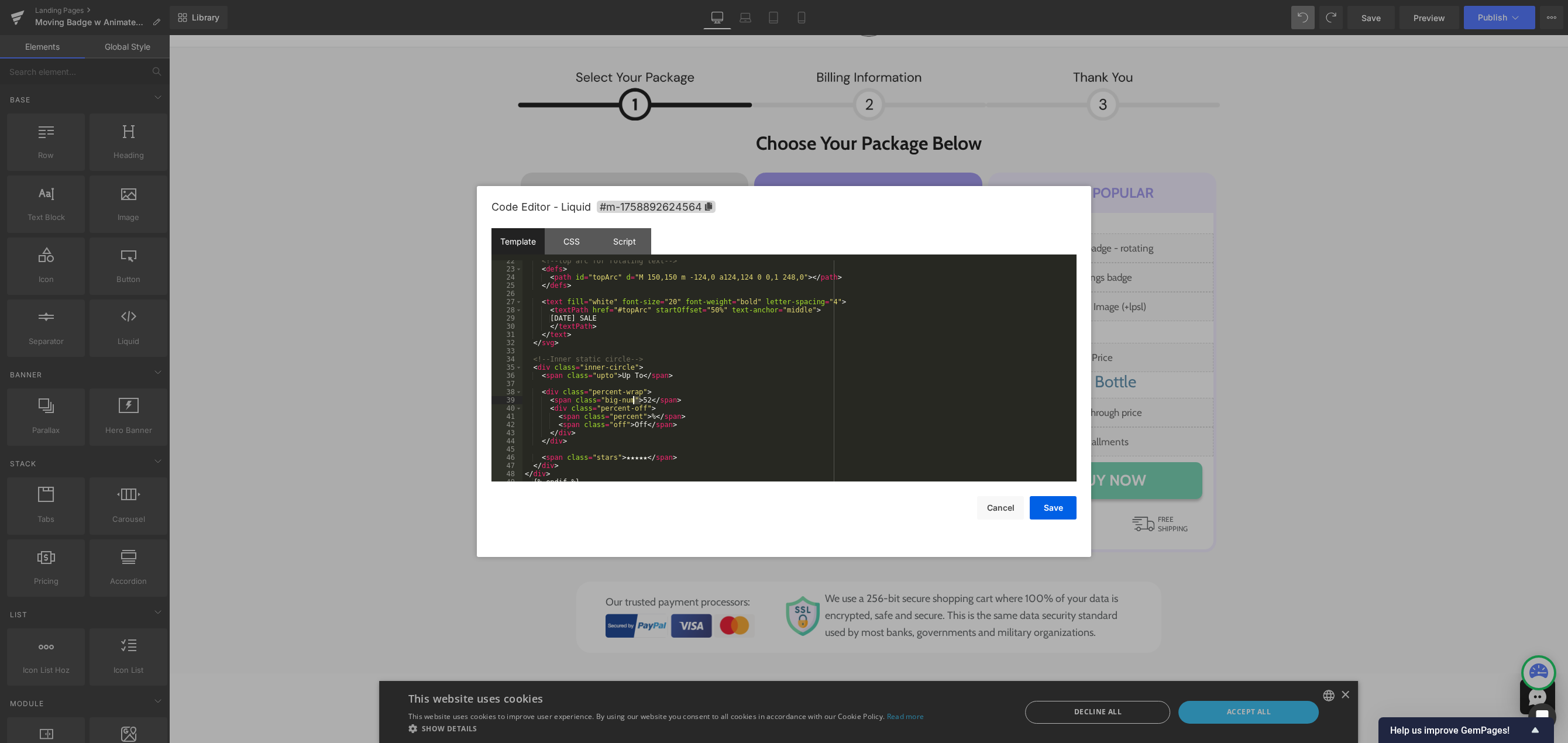
drag, startPoint x: 641, startPoint y: 398, endPoint x: 634, endPoint y: 400, distance: 7.3
click at [634, 400] on div "<!-- top arc for rotating text --> < defs > < path id = "topArc" d = "M 150,150…" at bounding box center [797, 376] width 549 height 238
click at [638, 402] on div "<!-- top arc for rotating text --> < defs > < path id = "topArc" d = "M 150,150…" at bounding box center [797, 376] width 549 height 238
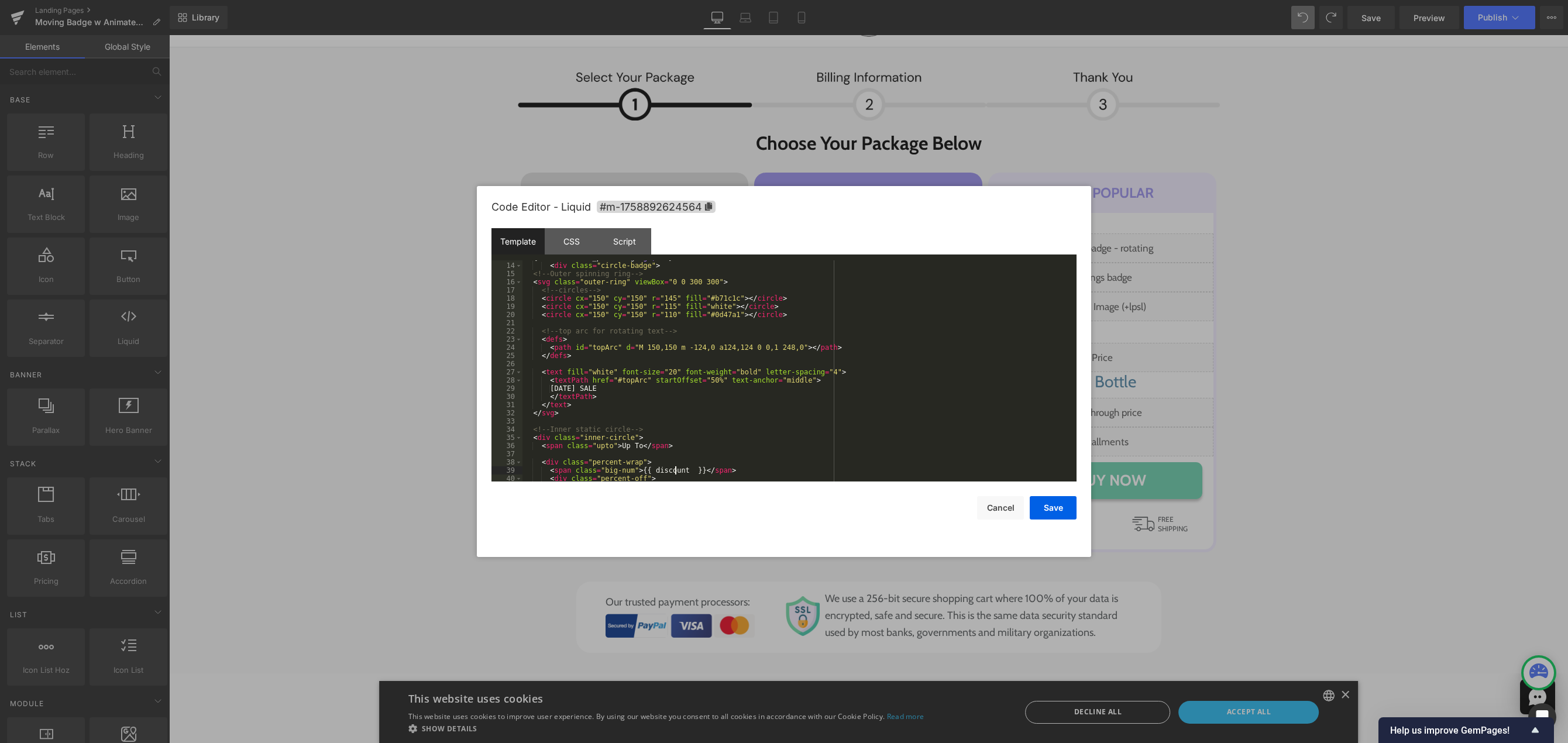
scroll to position [70, 0]
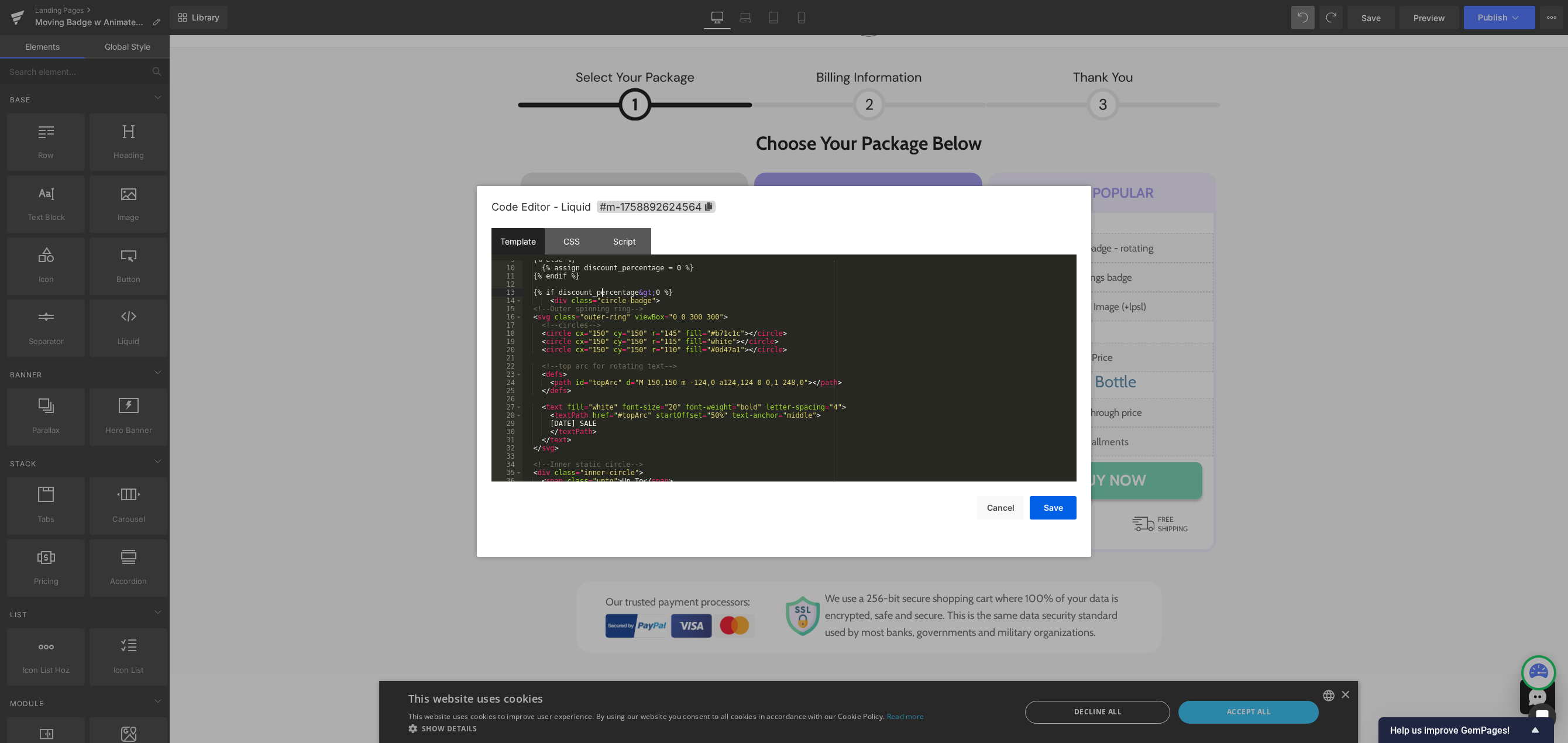
click at [603, 293] on div "{% else %} {% assign discount_percentage = 0 %} {% endif %} {% if discount_perc…" at bounding box center [797, 374] width 549 height 238
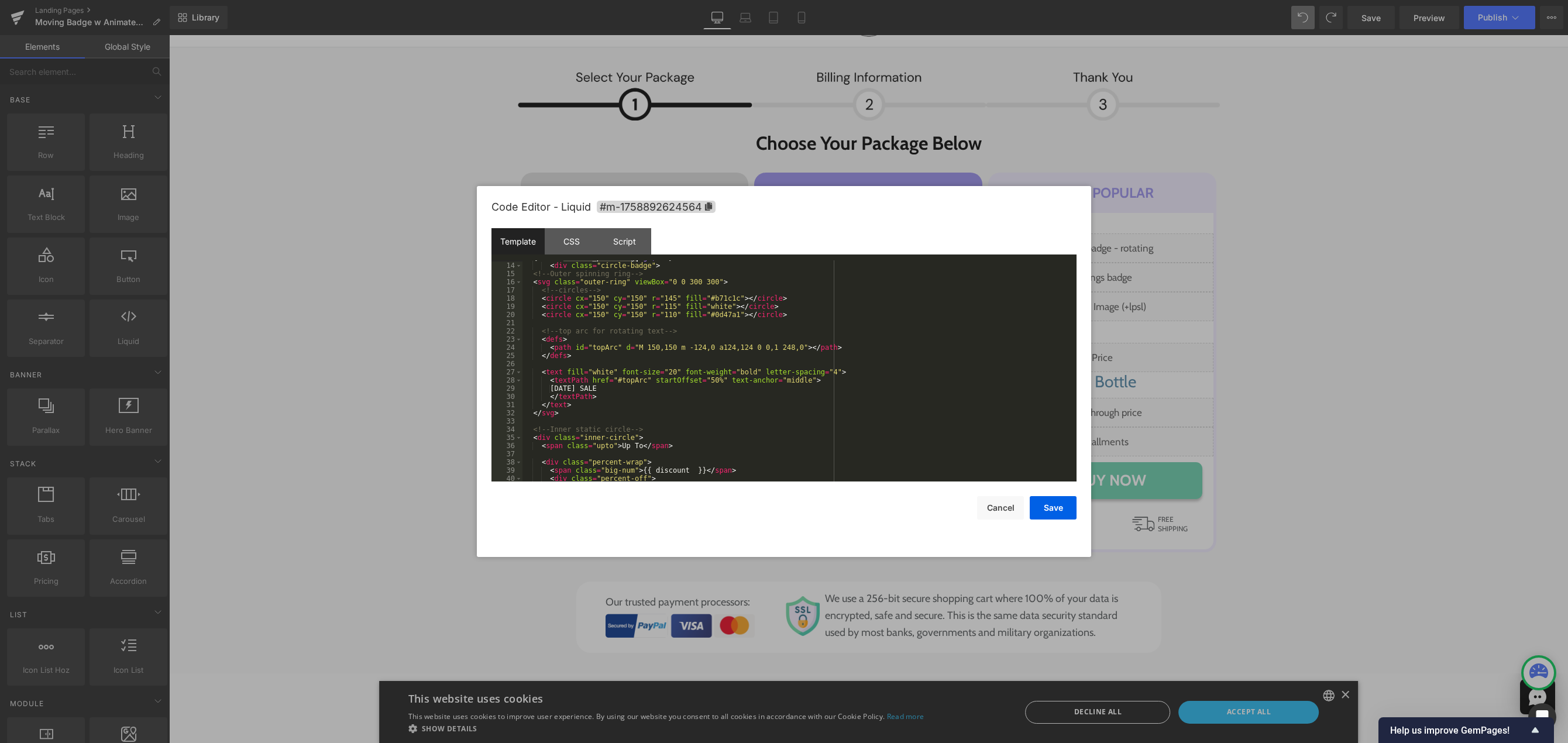
scroll to position [141, 0]
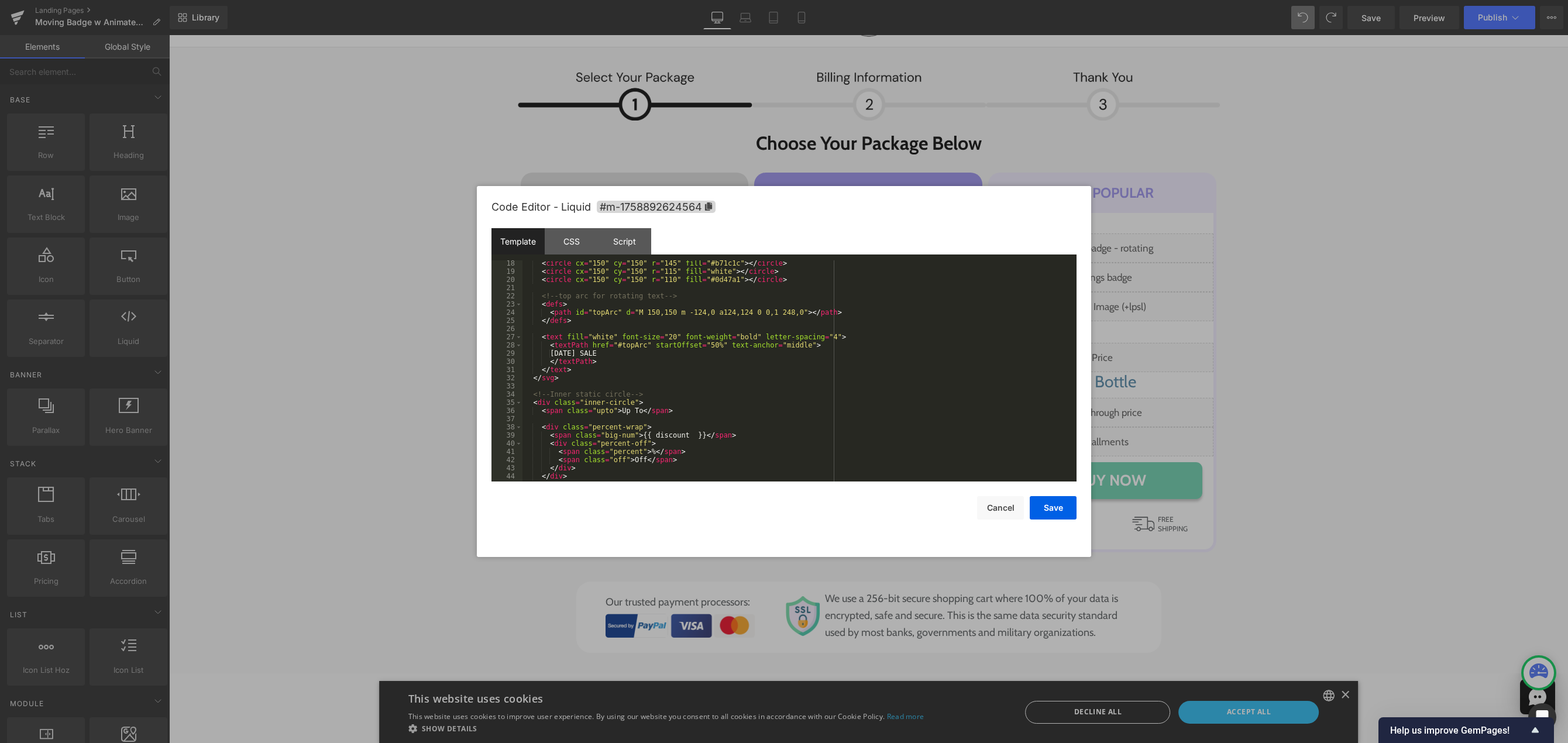
click at [654, 438] on div "< circle cx = "150" cy = "150" r = "145" fill = "#b71c1c" > </ circle > < circl…" at bounding box center [797, 378] width 549 height 238
click at [720, 434] on div "< circle cx = "150" cy = "150" r = "145" fill = "#b71c1c" > </ circle > < circl…" at bounding box center [797, 378] width 549 height 238
click at [1052, 511] on button "Save" at bounding box center [1053, 508] width 47 height 23
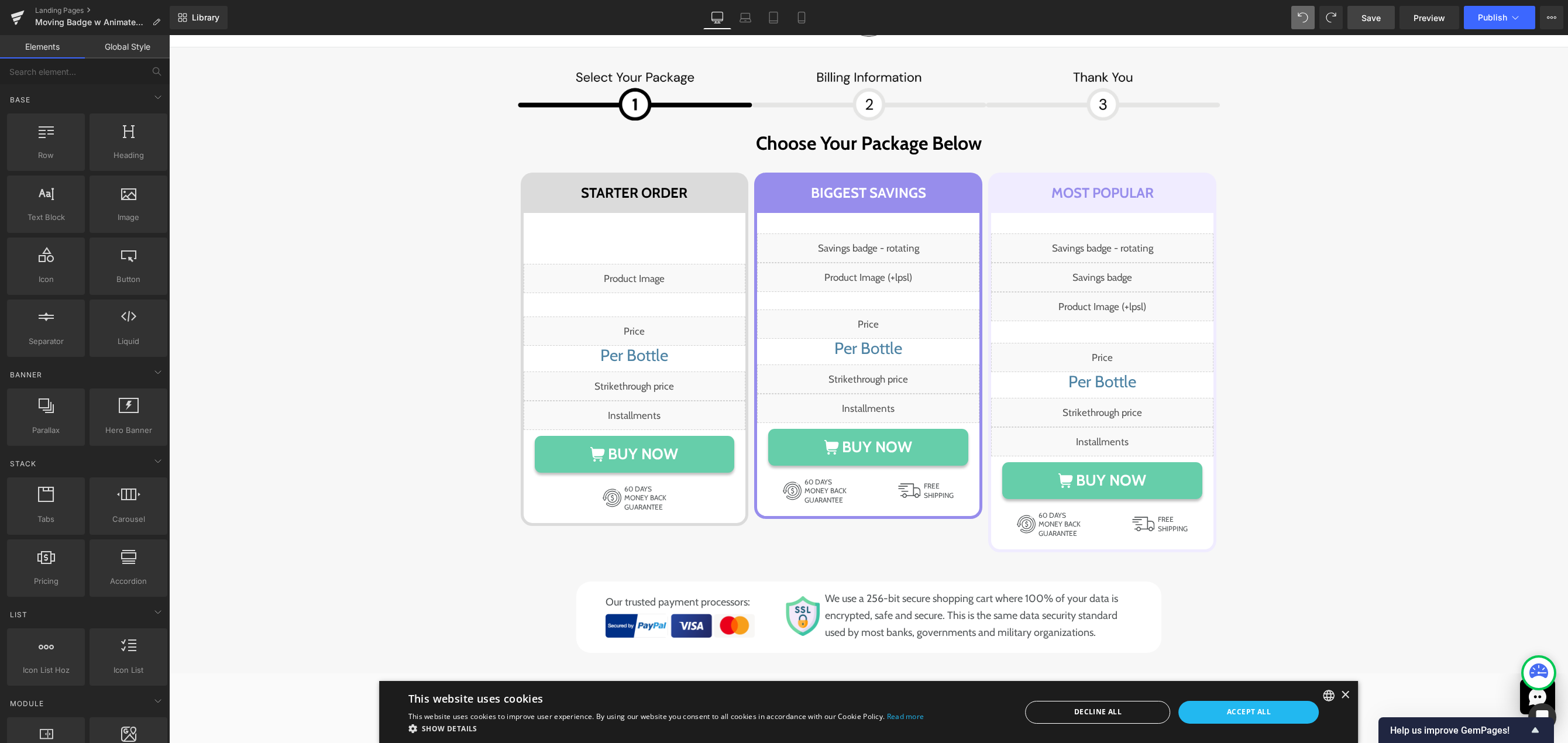
click at [1374, 17] on span "Save" at bounding box center [1371, 18] width 20 height 13
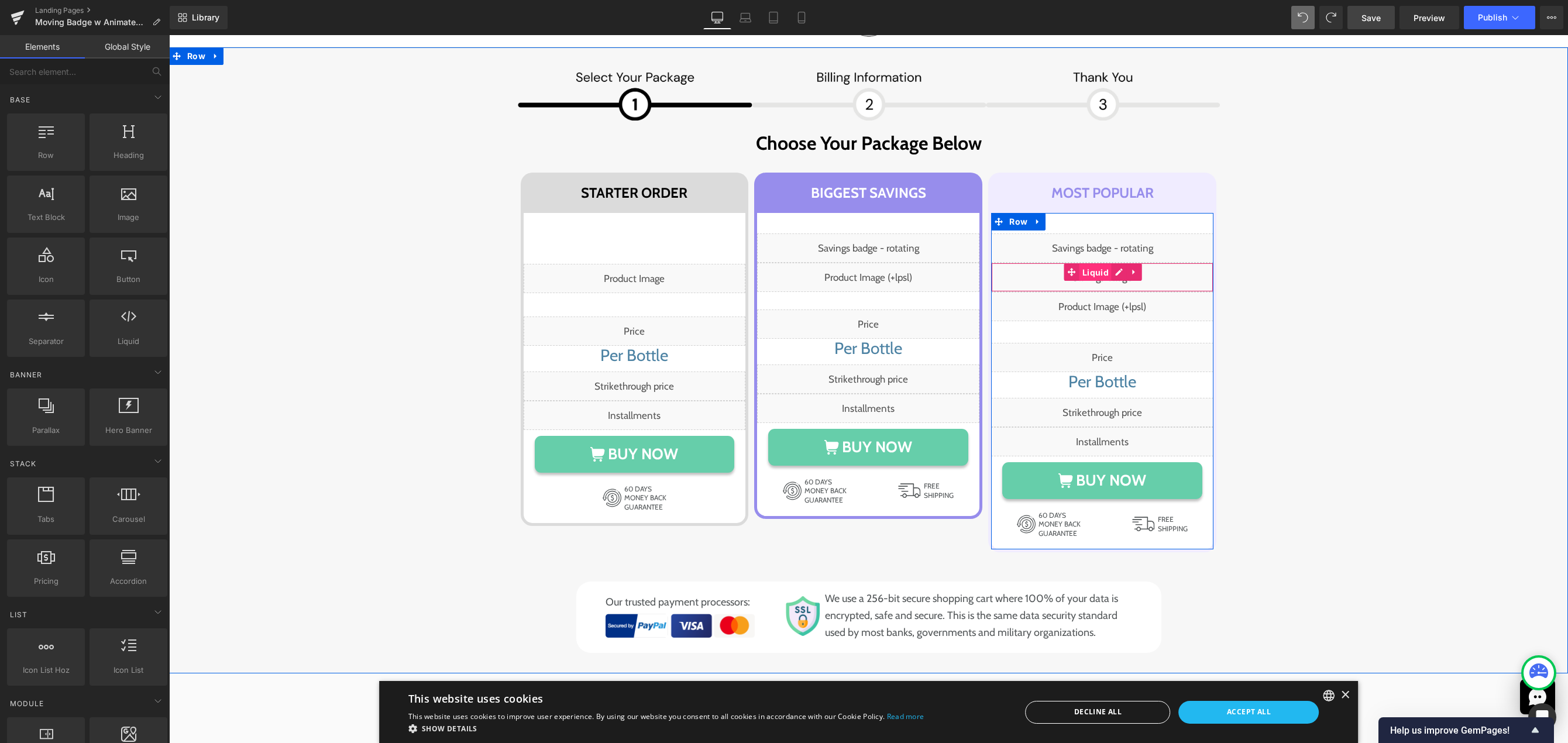
click at [1089, 272] on span "Liquid" at bounding box center [1095, 273] width 32 height 17
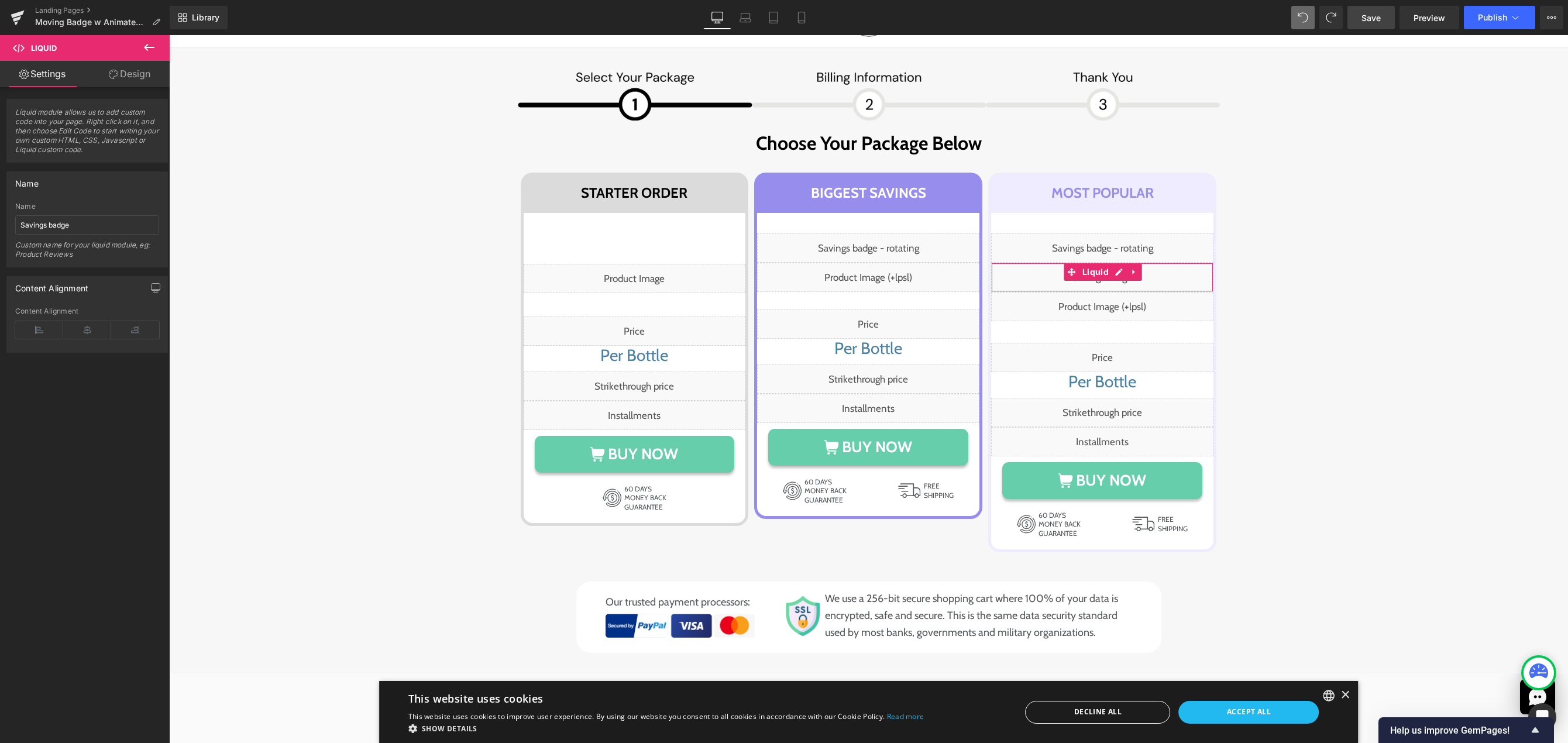
drag, startPoint x: 134, startPoint y: 76, endPoint x: 106, endPoint y: 113, distance: 46.4
click at [134, 76] on link "Design" at bounding box center [130, 74] width 85 height 27
click at [0, 0] on div "Visibility" at bounding box center [0, 0] width 0 height 0
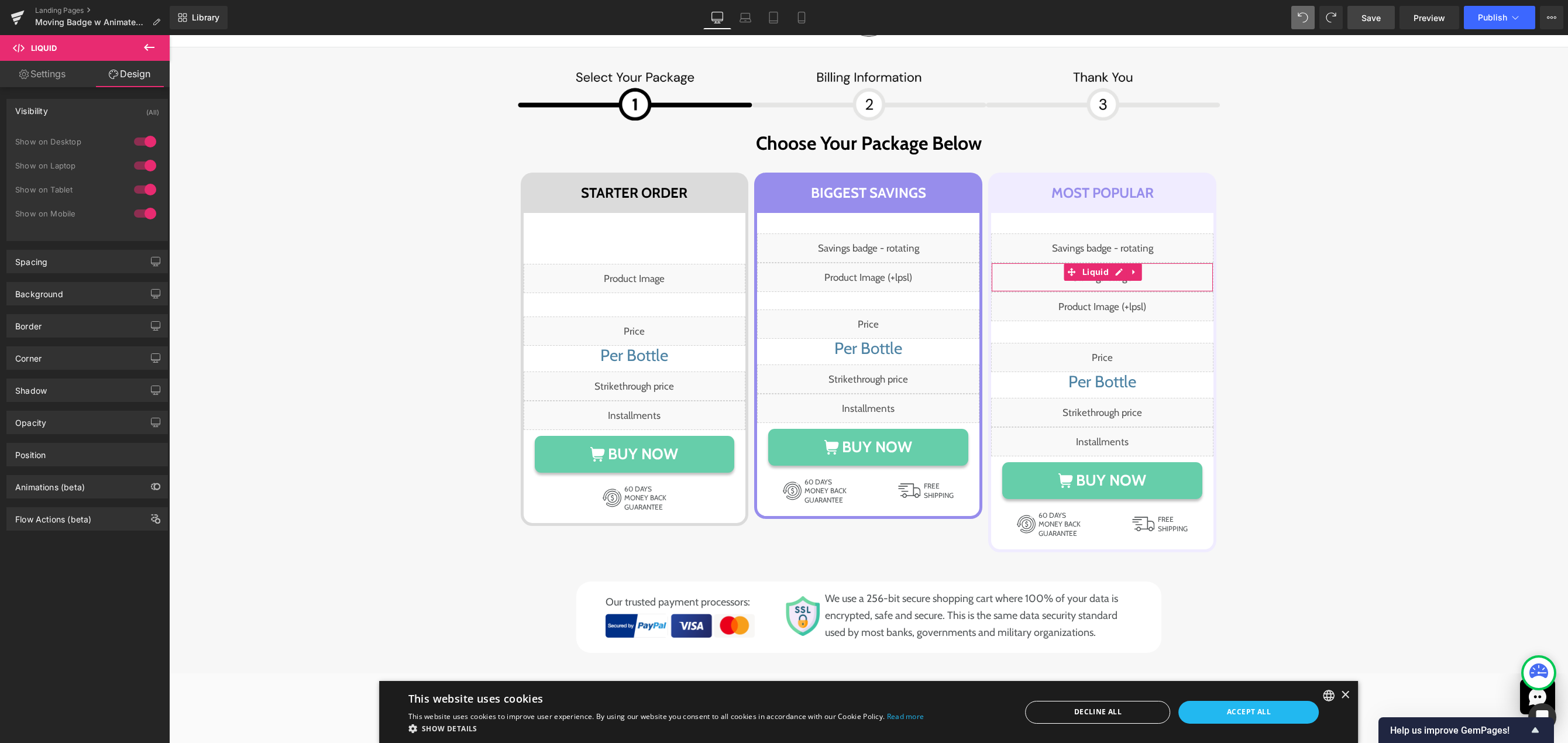
click at [107, 113] on div "Visibility (All)" at bounding box center [87, 110] width 160 height 22
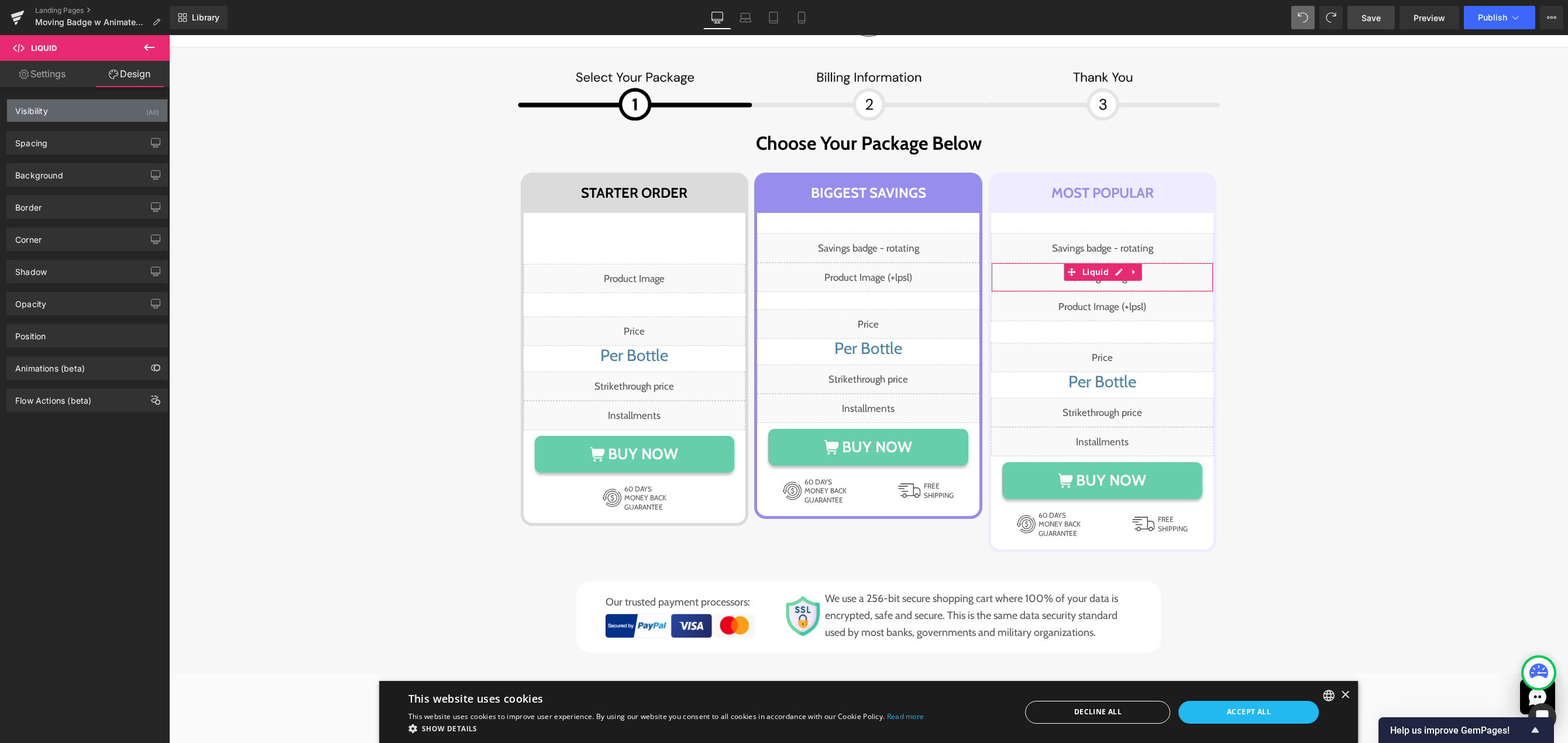
click at [109, 113] on div "Visibility (All)" at bounding box center [87, 110] width 160 height 22
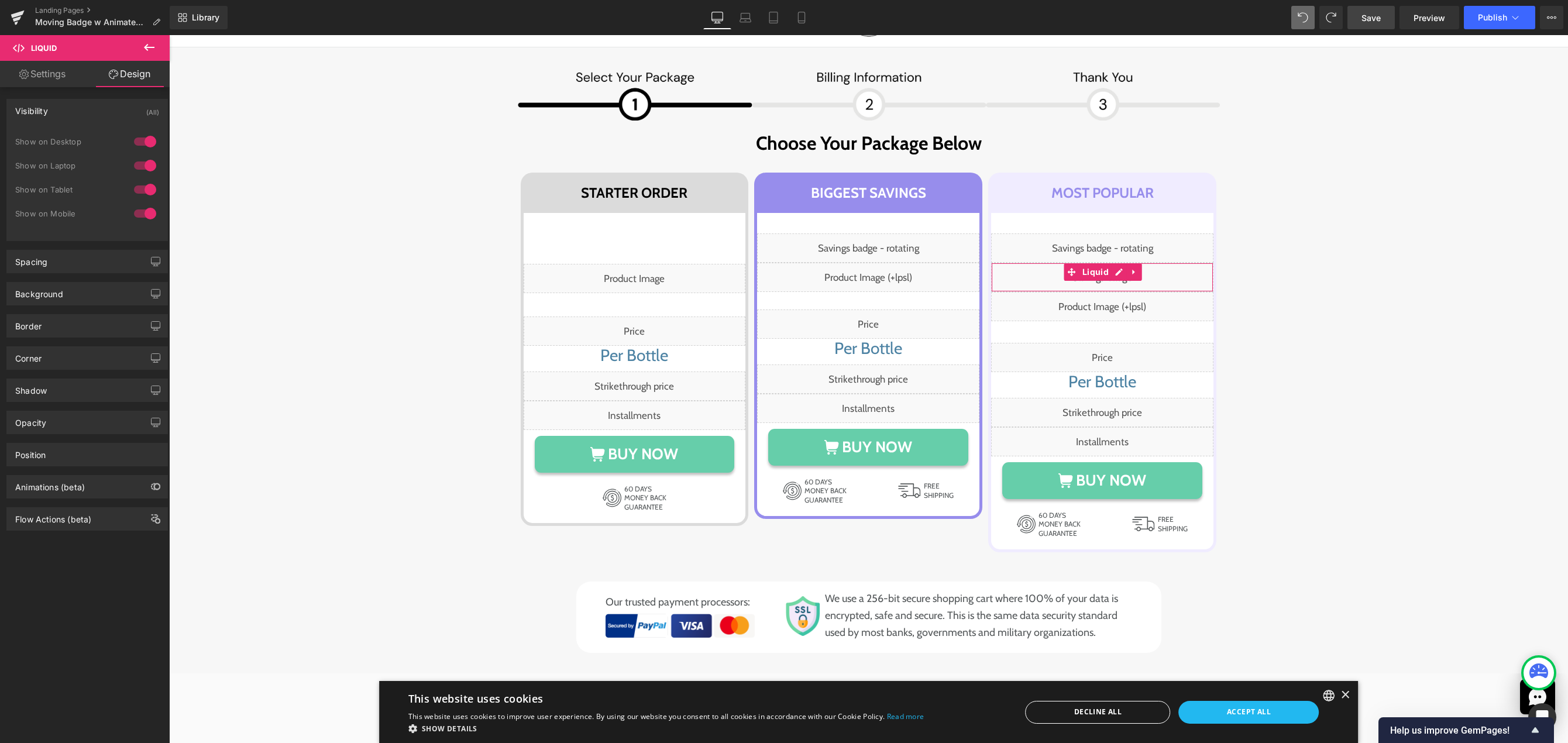
click at [143, 141] on div at bounding box center [145, 141] width 28 height 19
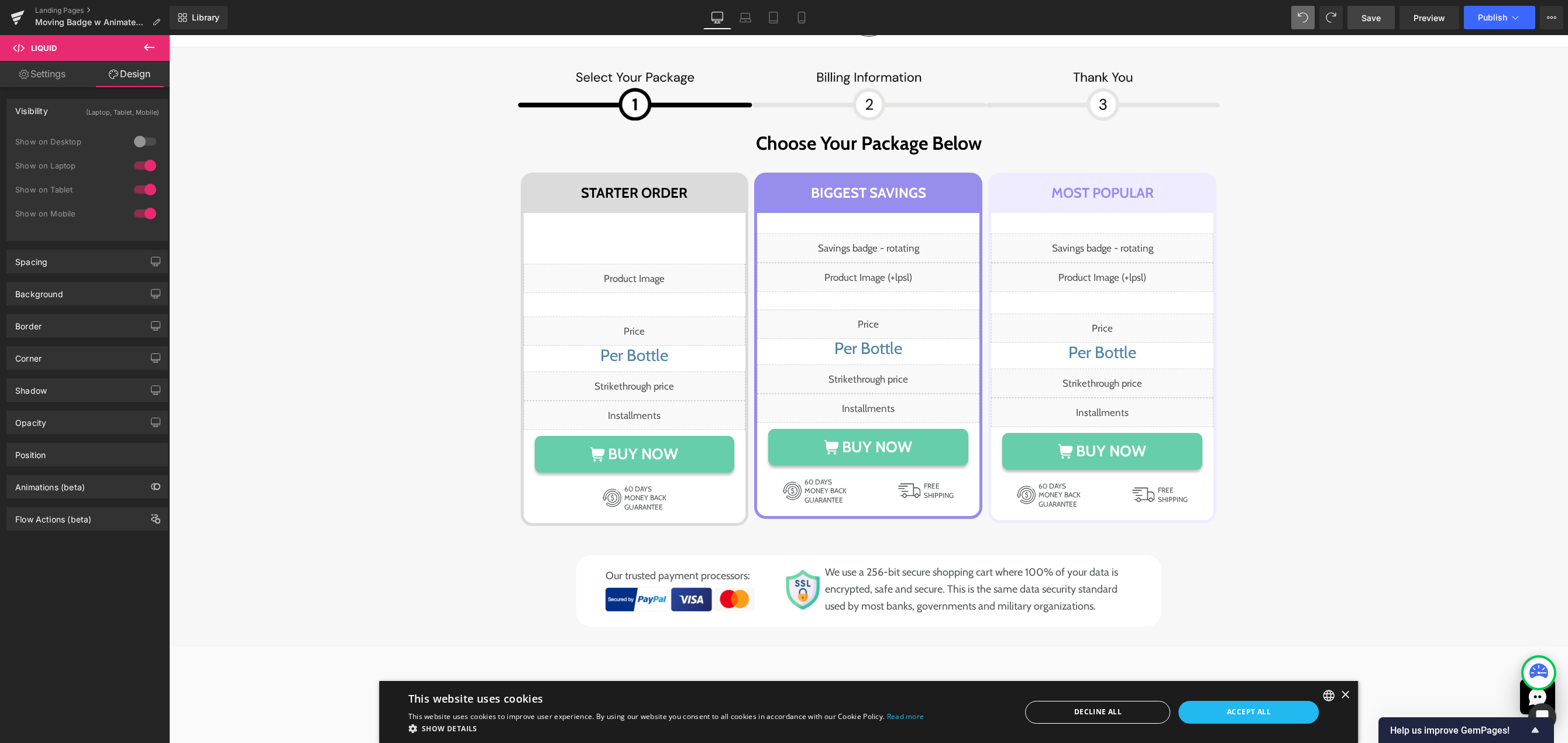
click at [1366, 16] on span "Save" at bounding box center [1371, 18] width 20 height 13
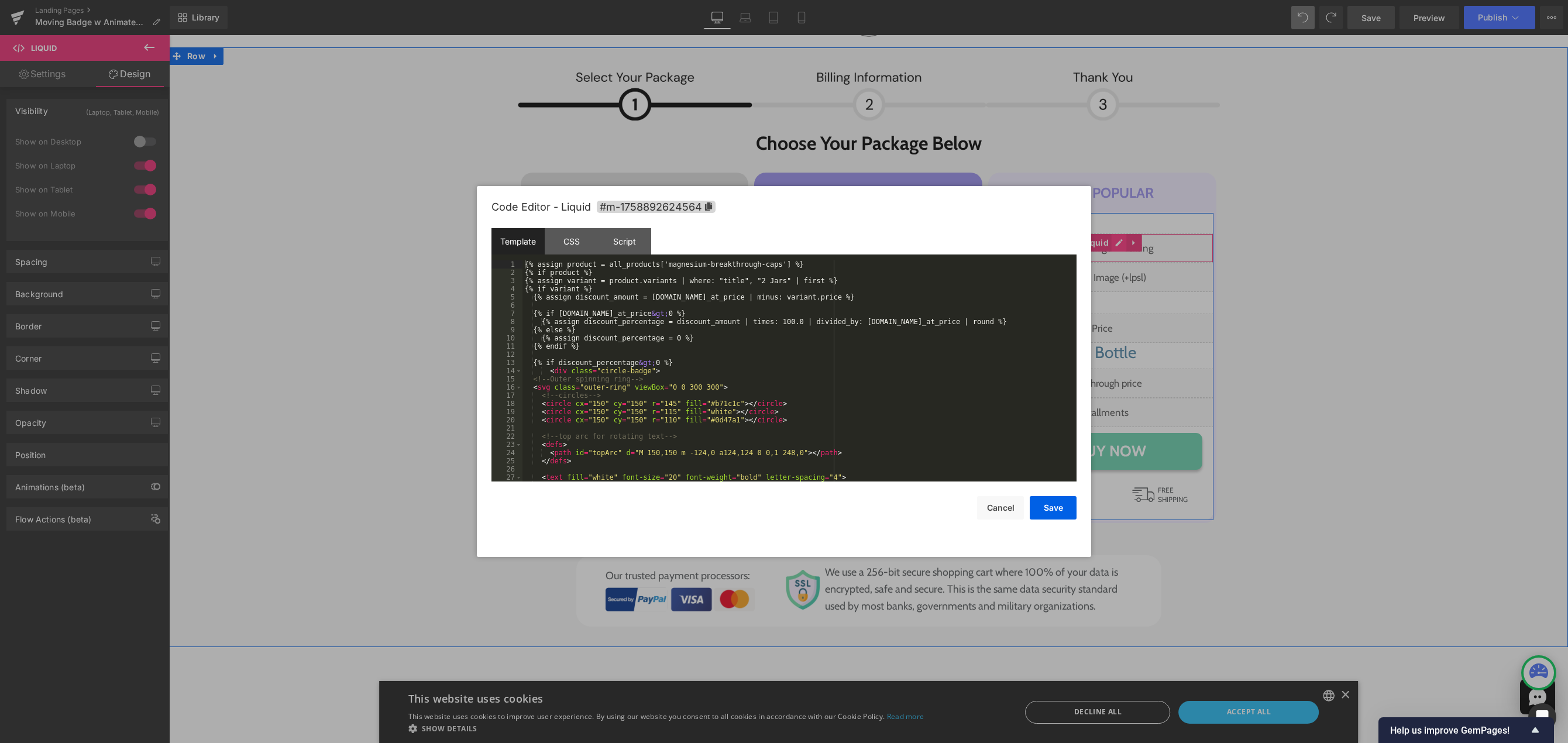
click at [1114, 244] on div "Liquid" at bounding box center [1102, 248] width 223 height 29
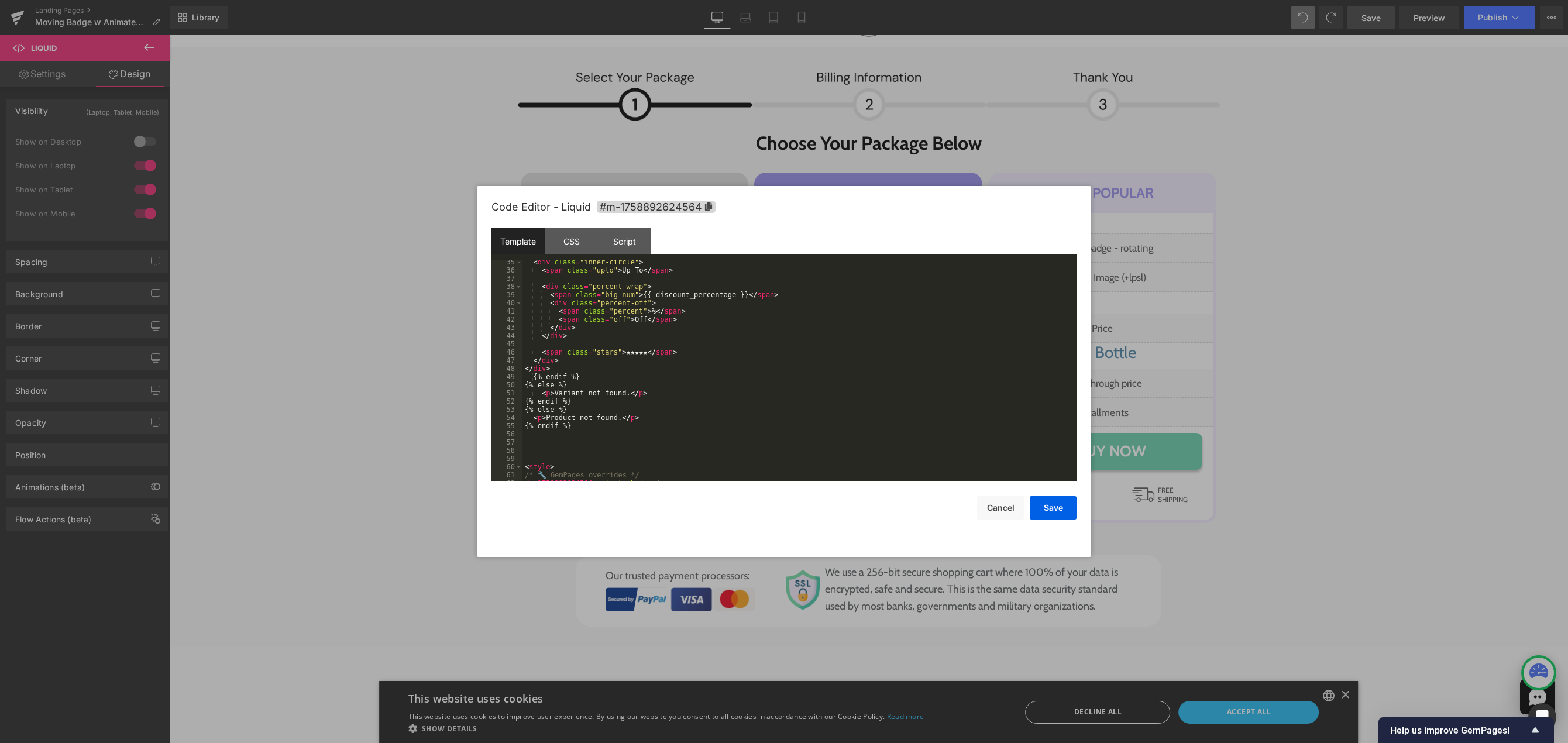
scroll to position [280, 0]
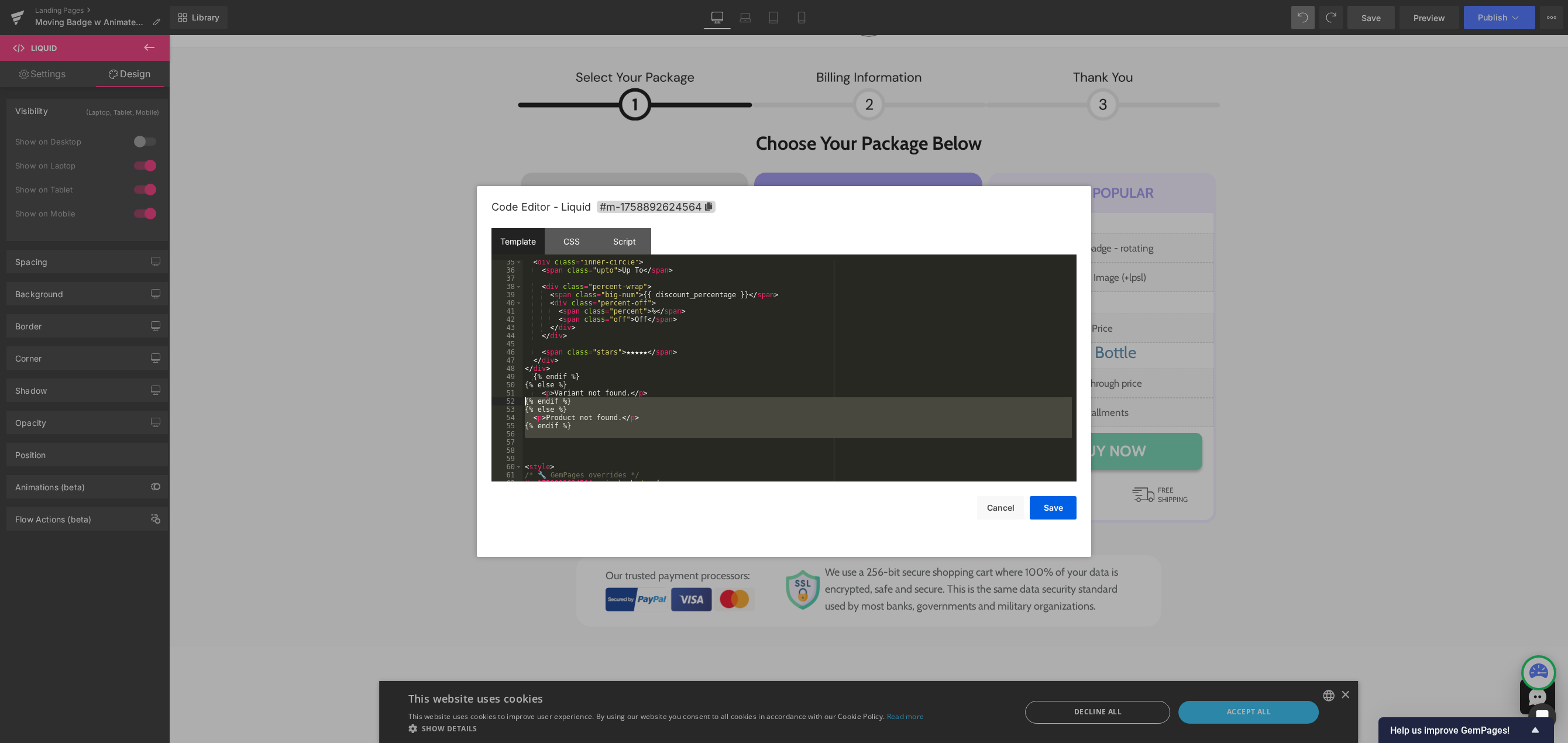
drag, startPoint x: 546, startPoint y: 443, endPoint x: 513, endPoint y: 398, distance: 55.8
click at [513, 398] on pre "35 36 37 38 39 40 41 42 43 44 45 46 47 48 49 50 51 52 53 54 55 56 57 58 59 60 6…" at bounding box center [784, 370] width 585 height 221
click at [579, 442] on div "< div class = "inner-circle" > < span class = "upto" > Up To </ span > < div cl…" at bounding box center [797, 370] width 549 height 221
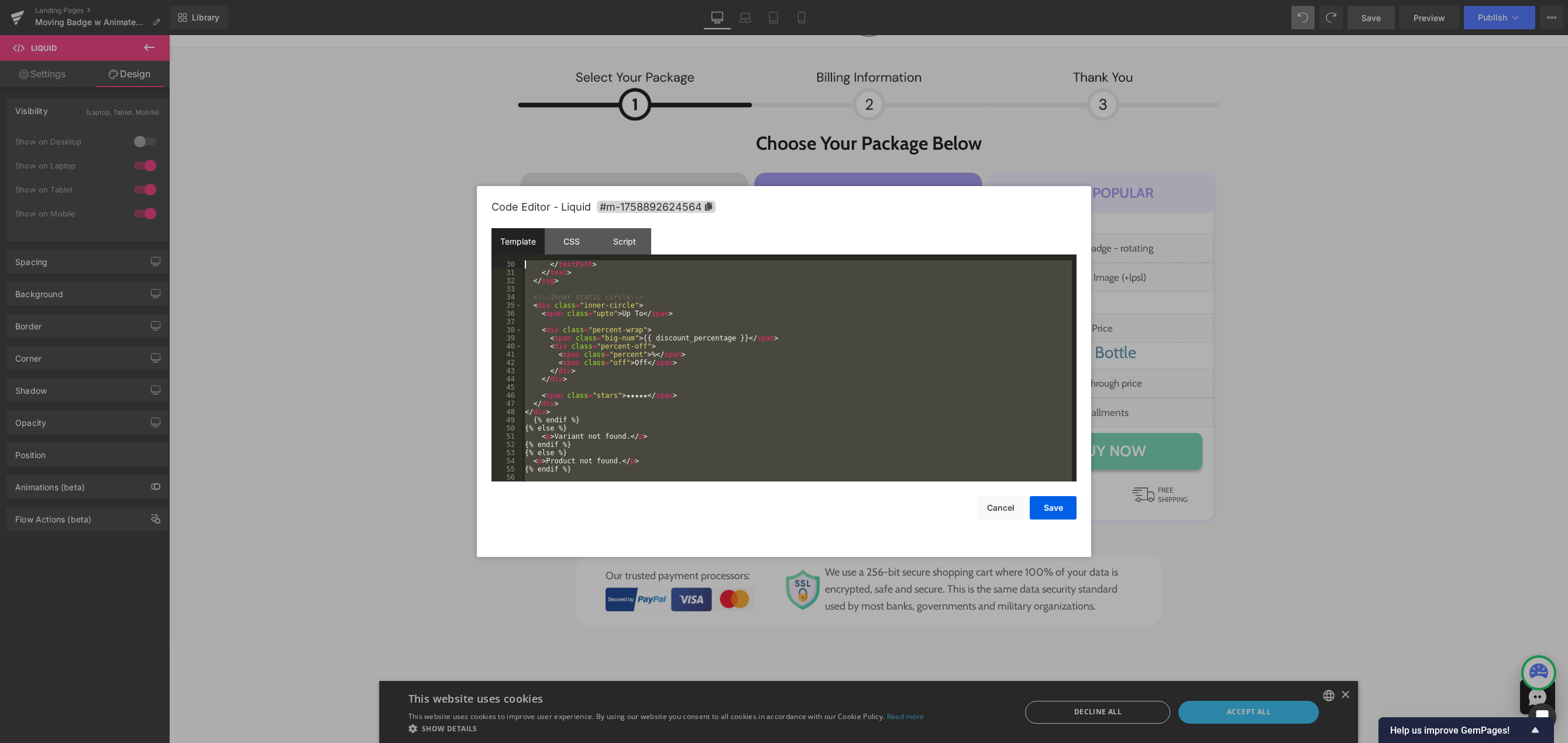
scroll to position [0, 0]
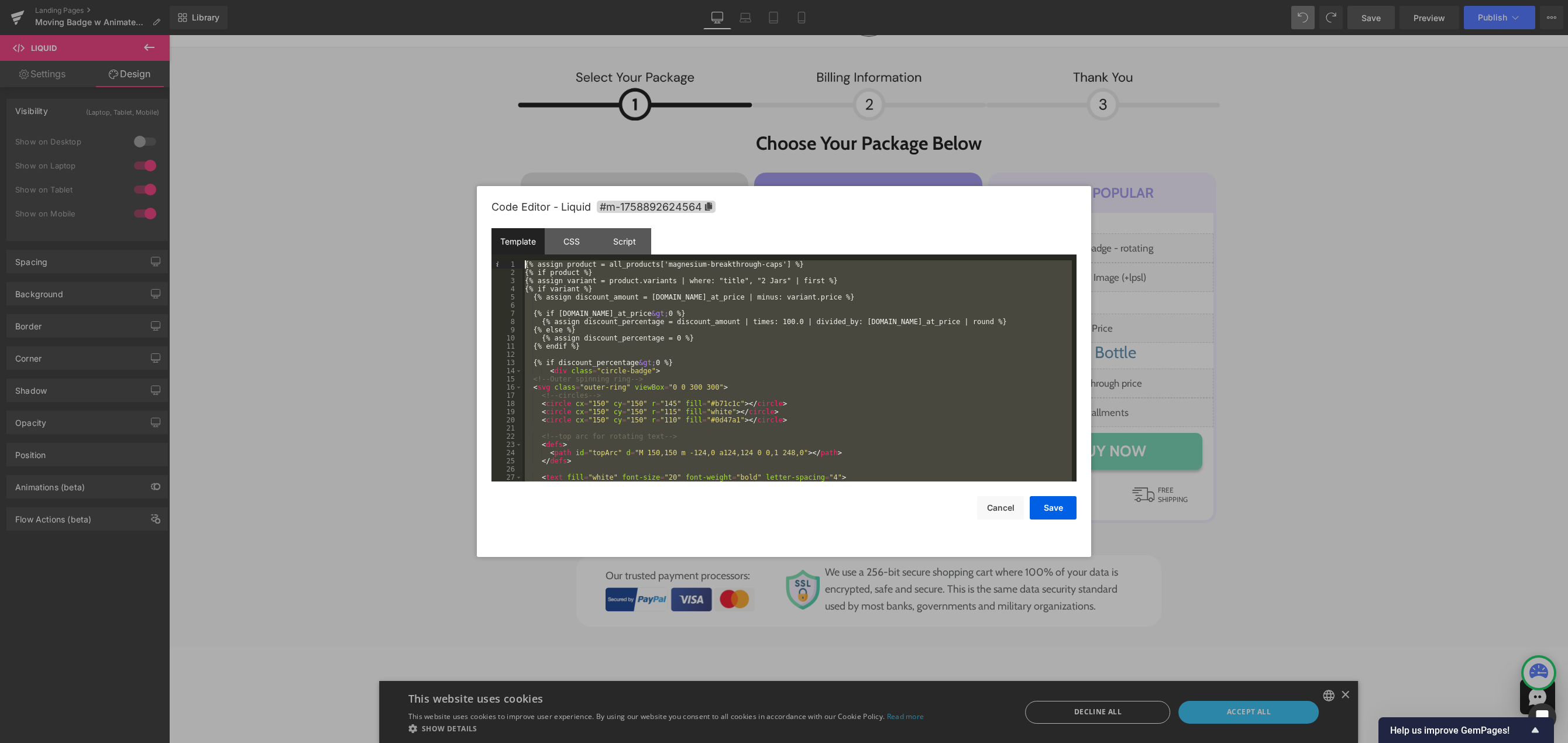
drag, startPoint x: 548, startPoint y: 435, endPoint x: 495, endPoint y: 213, distance: 228.2
click at [495, 213] on div "Code Editor - Liquid #m-1758892624564 Template CSS Script Data 1 2 3 4 5 6 7 8 …" at bounding box center [784, 371] width 585 height 371
click at [990, 502] on button "Cancel" at bounding box center [1001, 508] width 47 height 23
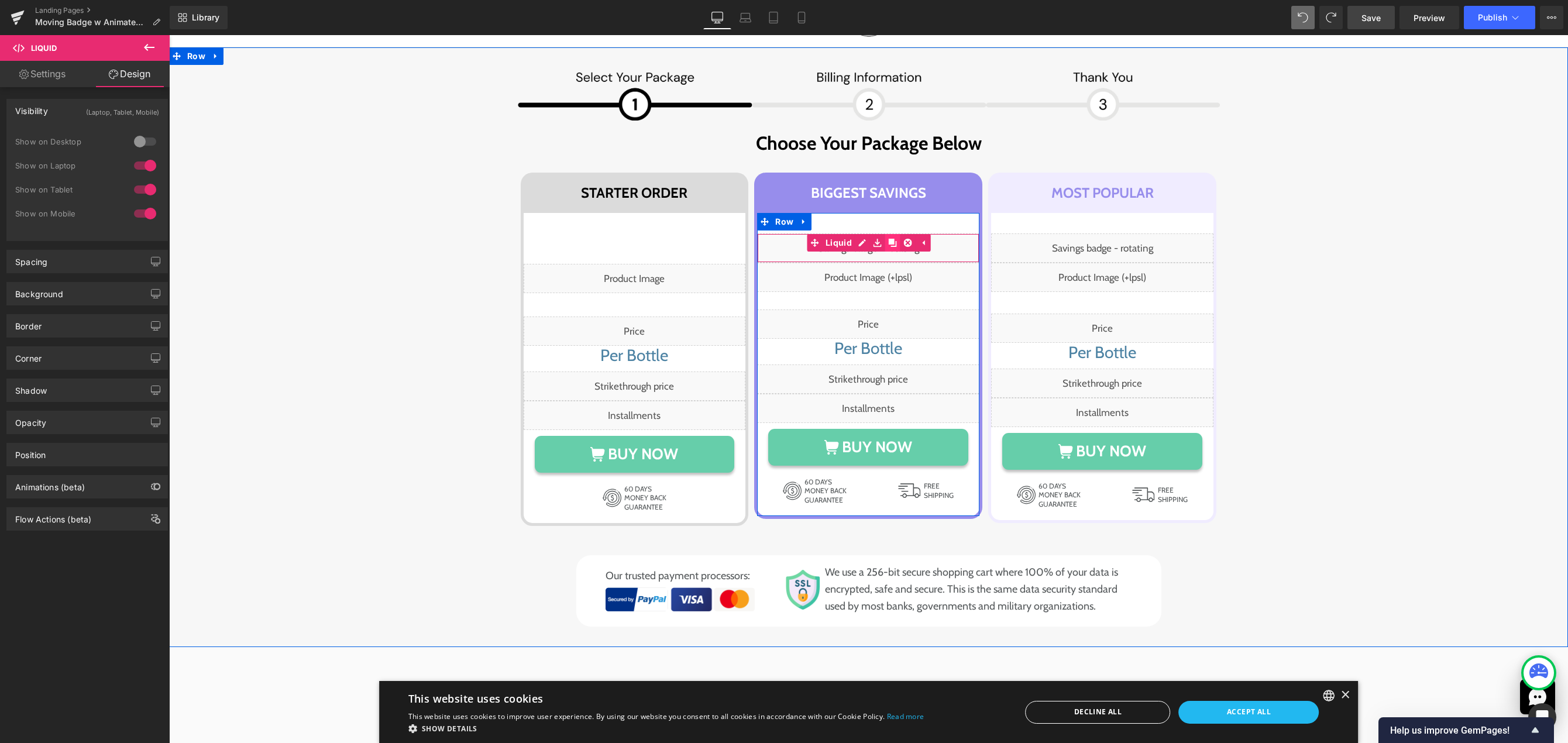
click at [888, 241] on icon at bounding box center [892, 243] width 8 height 8
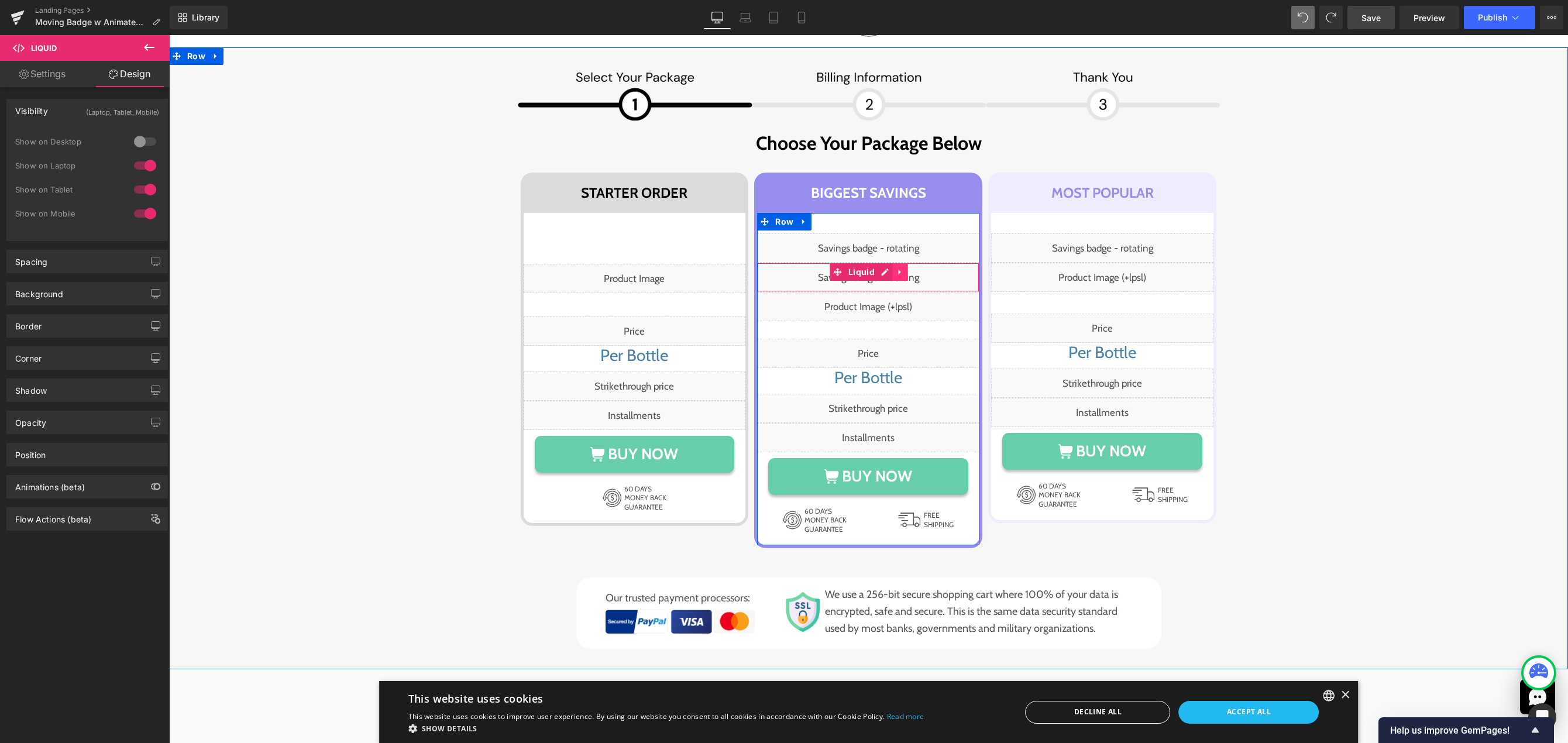
click at [898, 273] on icon at bounding box center [900, 272] width 8 height 9
click at [904, 273] on icon at bounding box center [908, 272] width 8 height 8
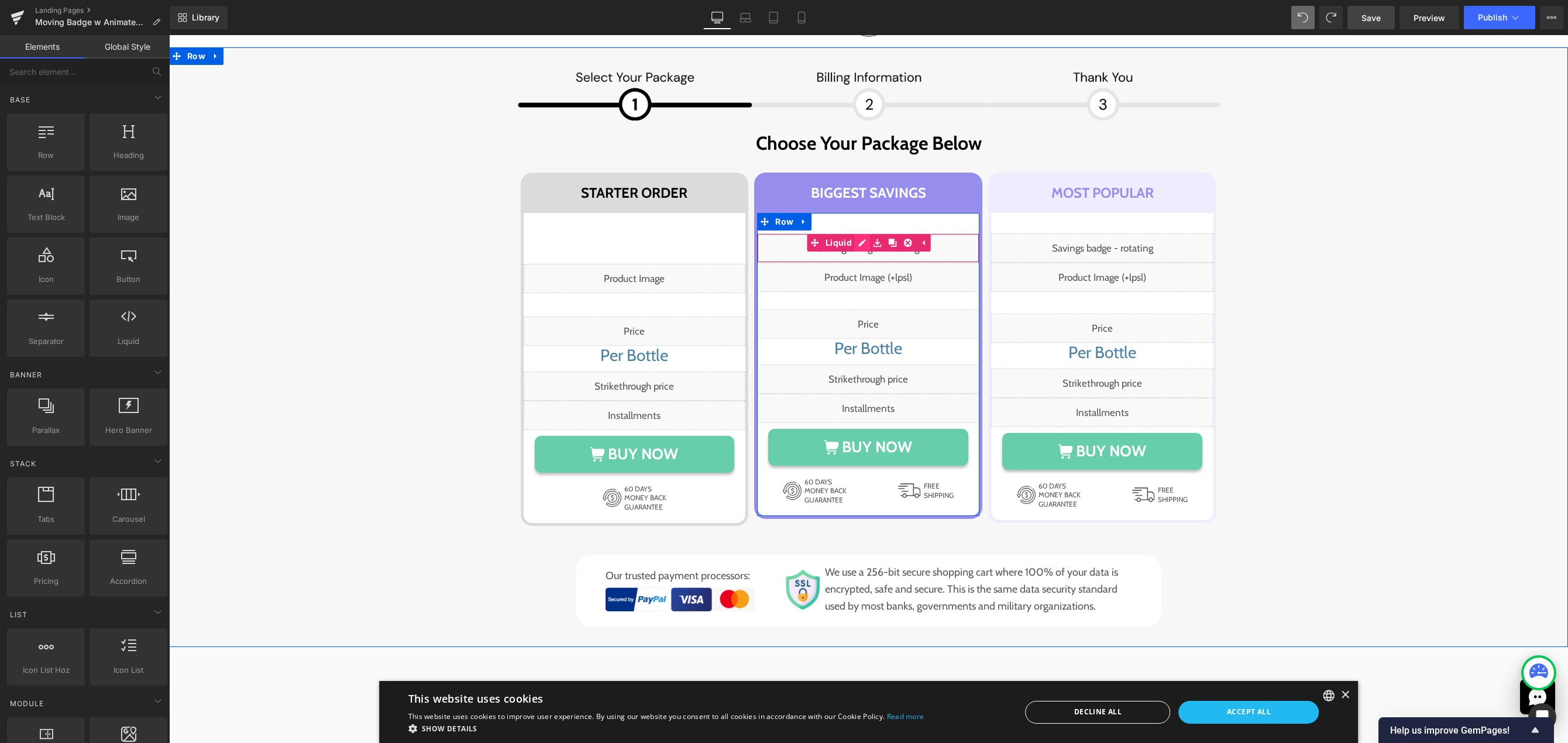
click at [856, 246] on div "Liquid" at bounding box center [868, 248] width 223 height 29
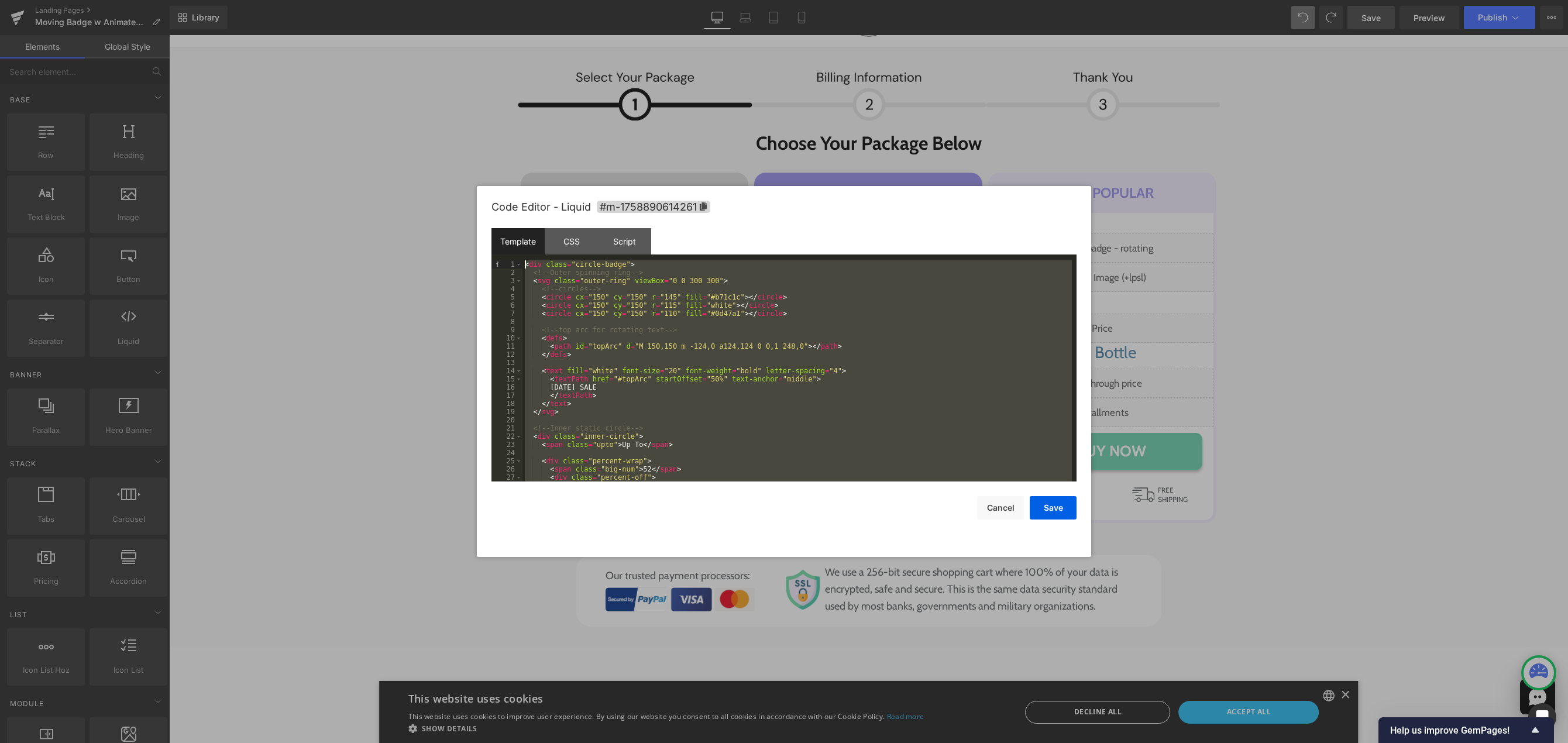
drag, startPoint x: 490, startPoint y: 351, endPoint x: 479, endPoint y: 198, distance: 153.4
click at [479, 198] on div "Code Editor - Liquid #m-1758890614261 Template CSS Script Data 1 2 3 4 5 6 7 8 …" at bounding box center [784, 371] width 614 height 371
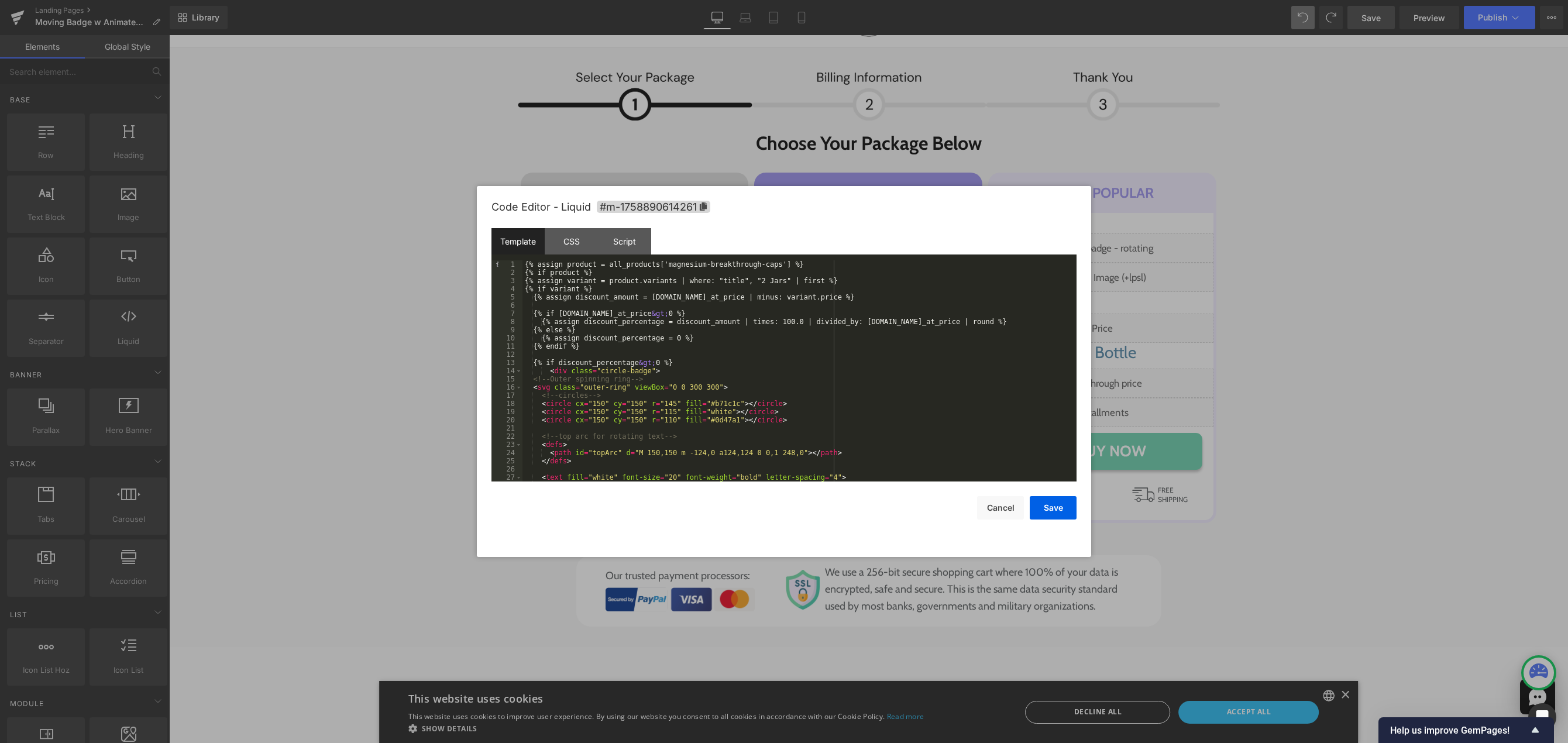
click at [753, 278] on div "{% assign product = all_products['magnesium-breakthrough-caps'] %} {% if produc…" at bounding box center [797, 379] width 549 height 238
click at [1052, 511] on button "Save" at bounding box center [1053, 508] width 47 height 23
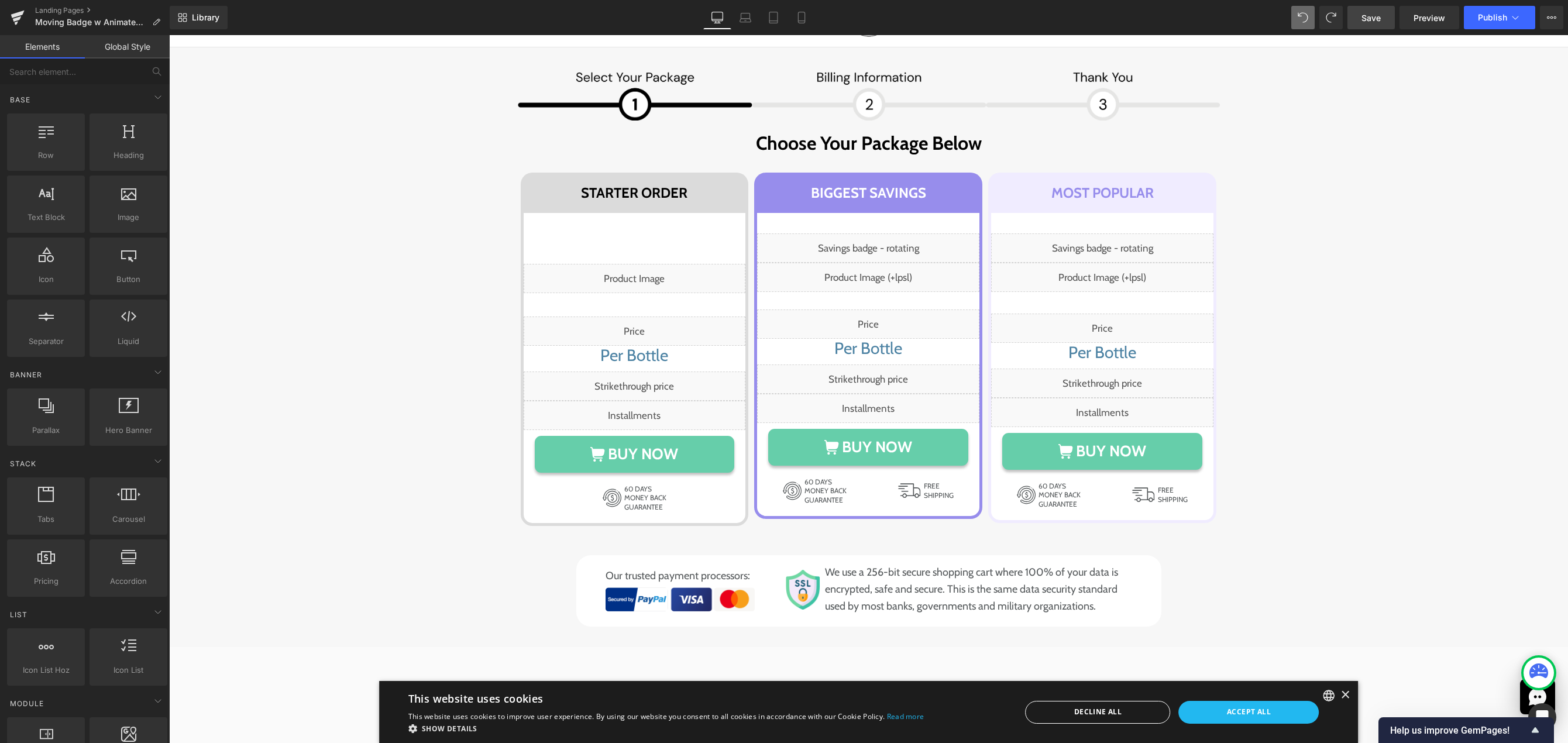
click at [1366, 17] on span "Save" at bounding box center [1371, 18] width 20 height 13
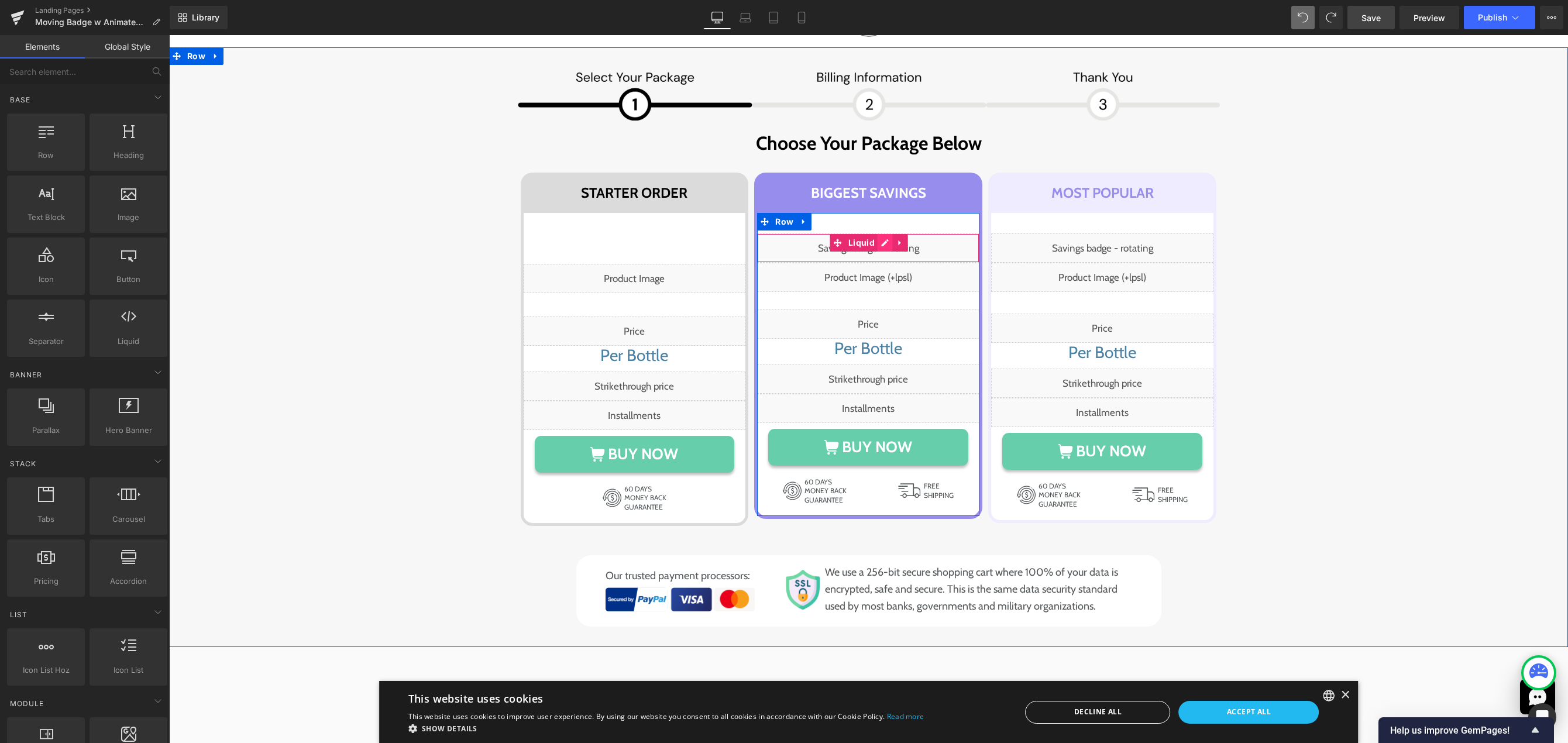
click at [880, 246] on div "Liquid" at bounding box center [868, 248] width 223 height 29
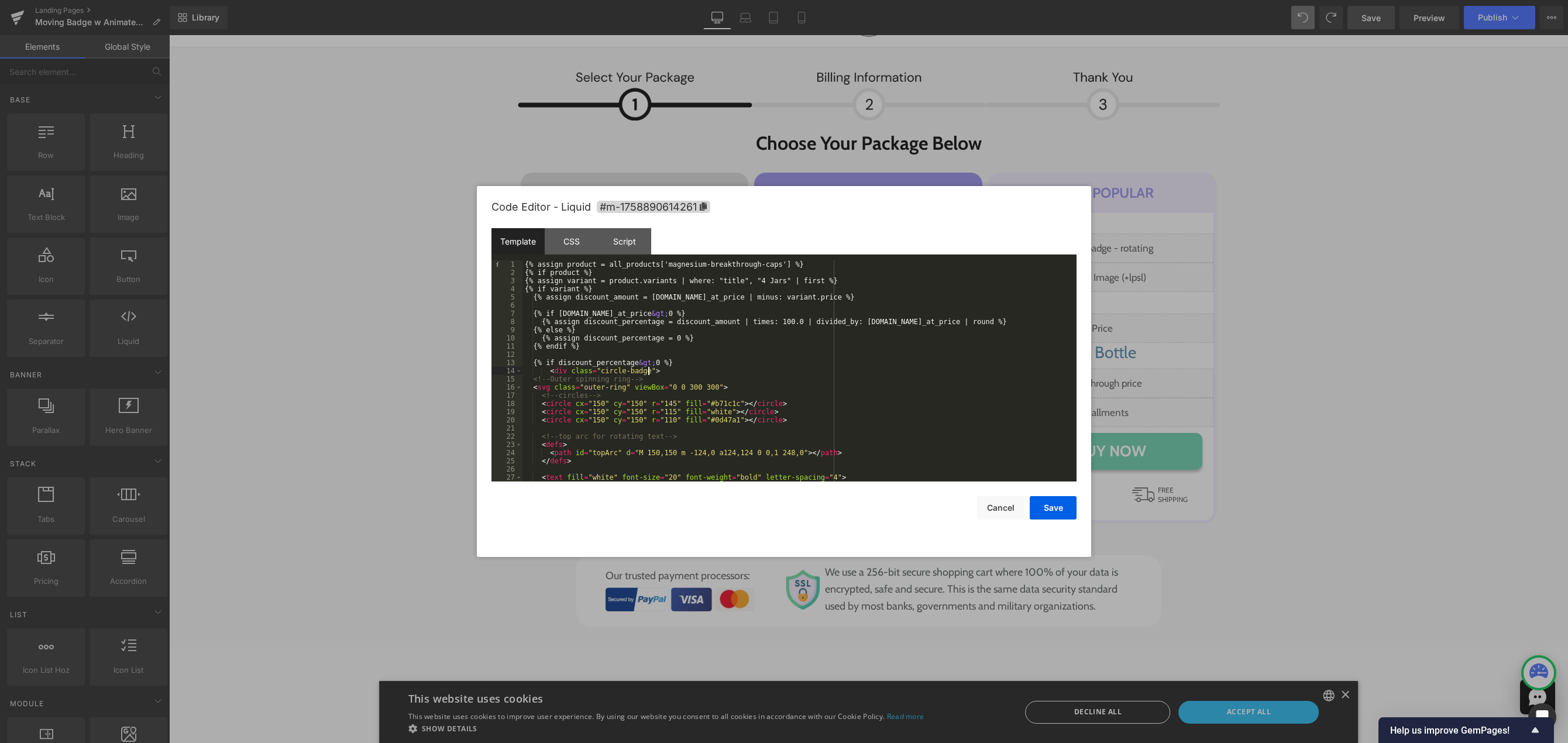
click at [716, 372] on div "{% assign product = all_products['magnesium-breakthrough-caps'] %} {% if produc…" at bounding box center [797, 379] width 549 height 238
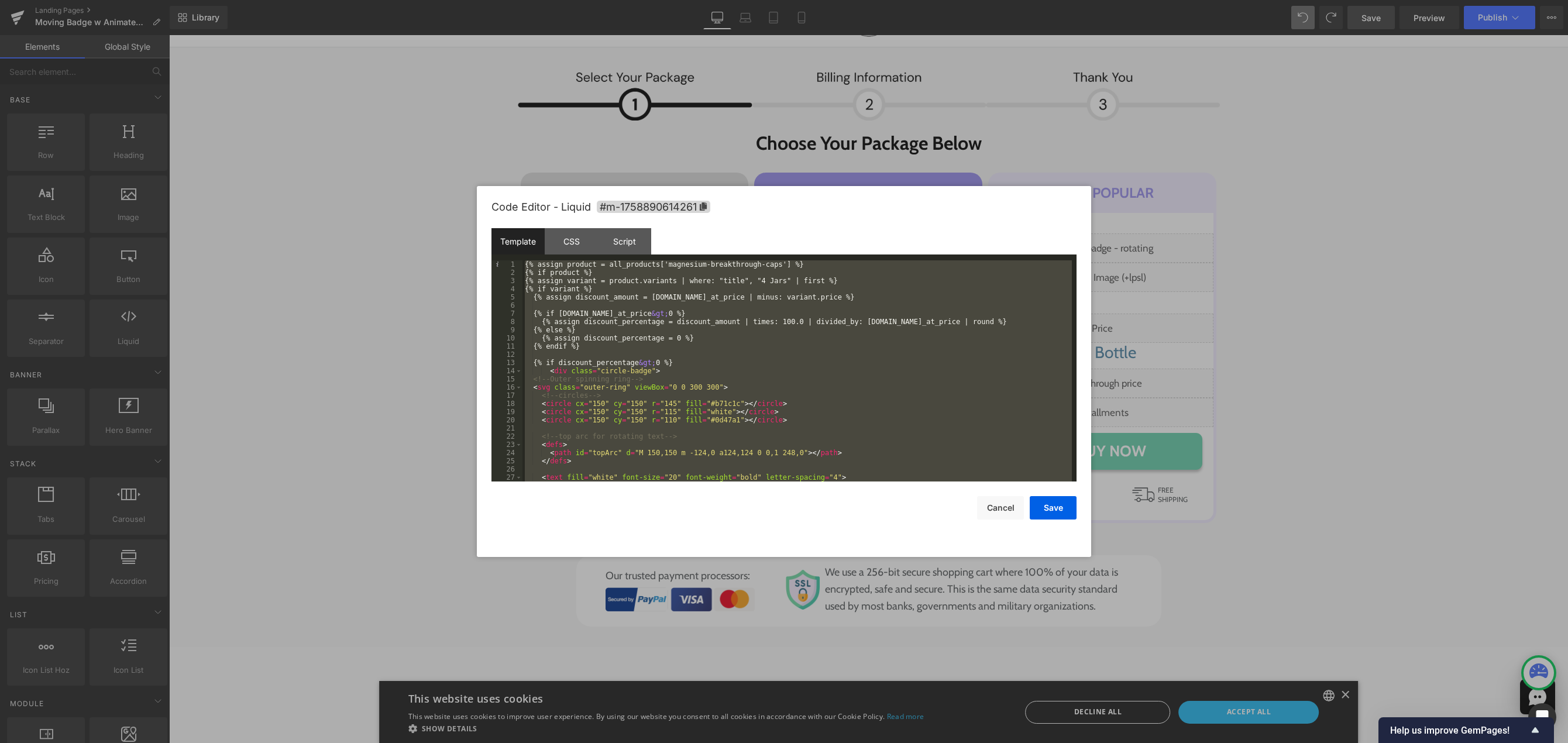
click at [626, 363] on div "{% assign product = all_products['magnesium-breakthrough-caps'] %} {% if produc…" at bounding box center [797, 370] width 549 height 221
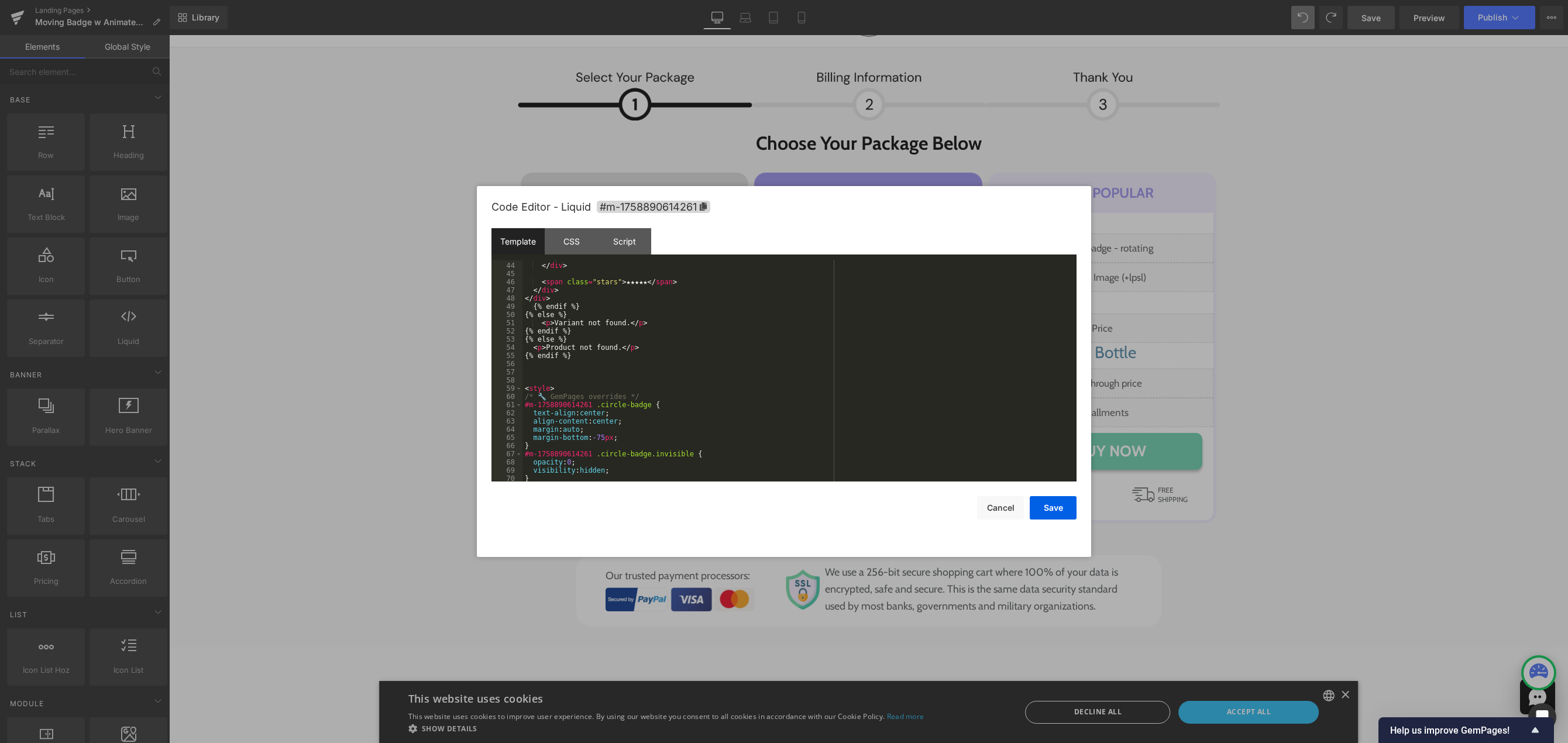
scroll to position [386, 0]
click at [518, 353] on span at bounding box center [519, 353] width 6 height 8
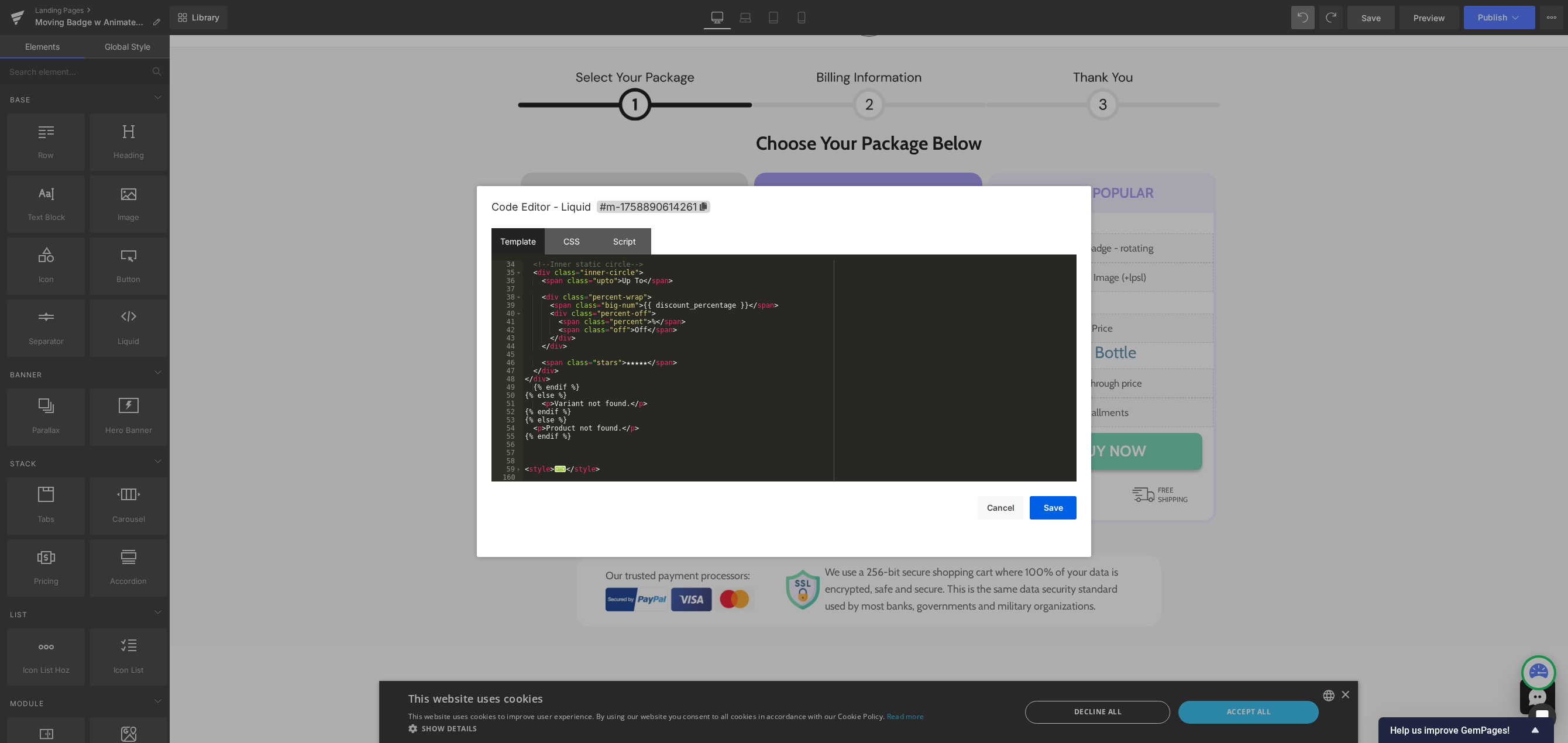
scroll to position [270, 0]
drag, startPoint x: 601, startPoint y: 466, endPoint x: 493, endPoint y: 463, distance: 108.0
click at [493, 463] on pre "34 35 36 37 38 39 40 41 42 43 44 45 46 47 48 49 50 51 52 53 54 55 56 57 58 59 1…" at bounding box center [784, 370] width 585 height 221
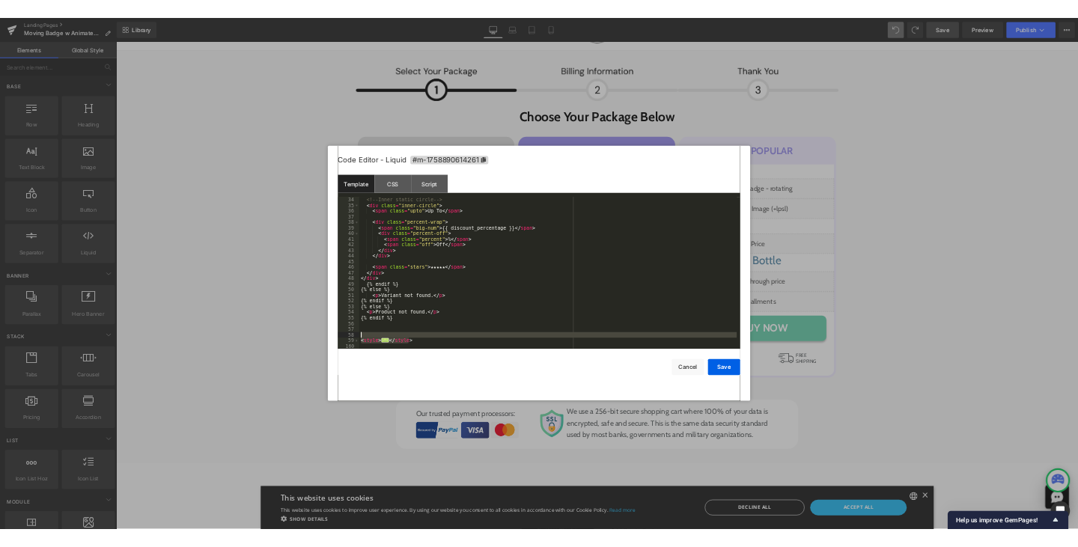
scroll to position [1384, 0]
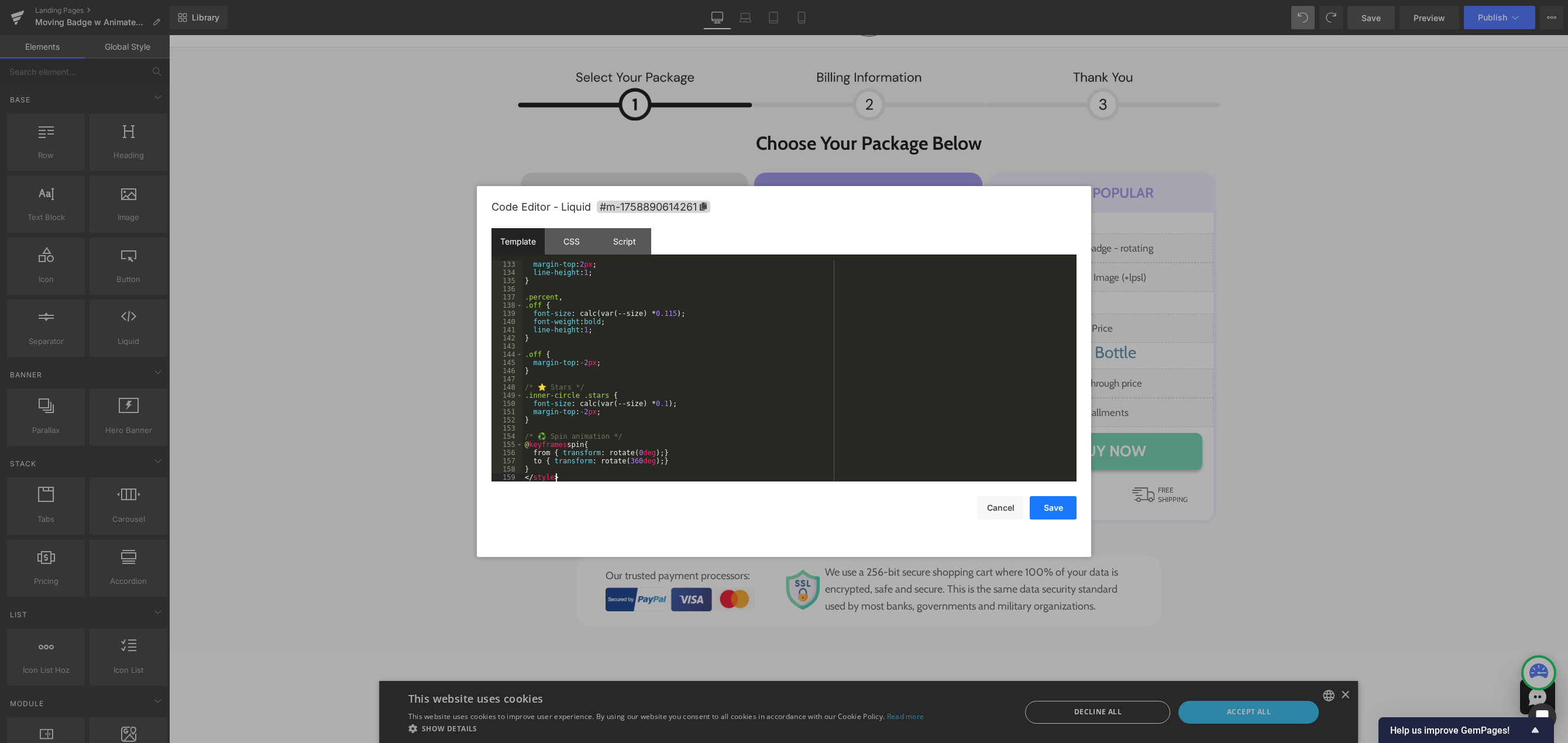
click at [1052, 506] on button "Save" at bounding box center [1053, 508] width 47 height 23
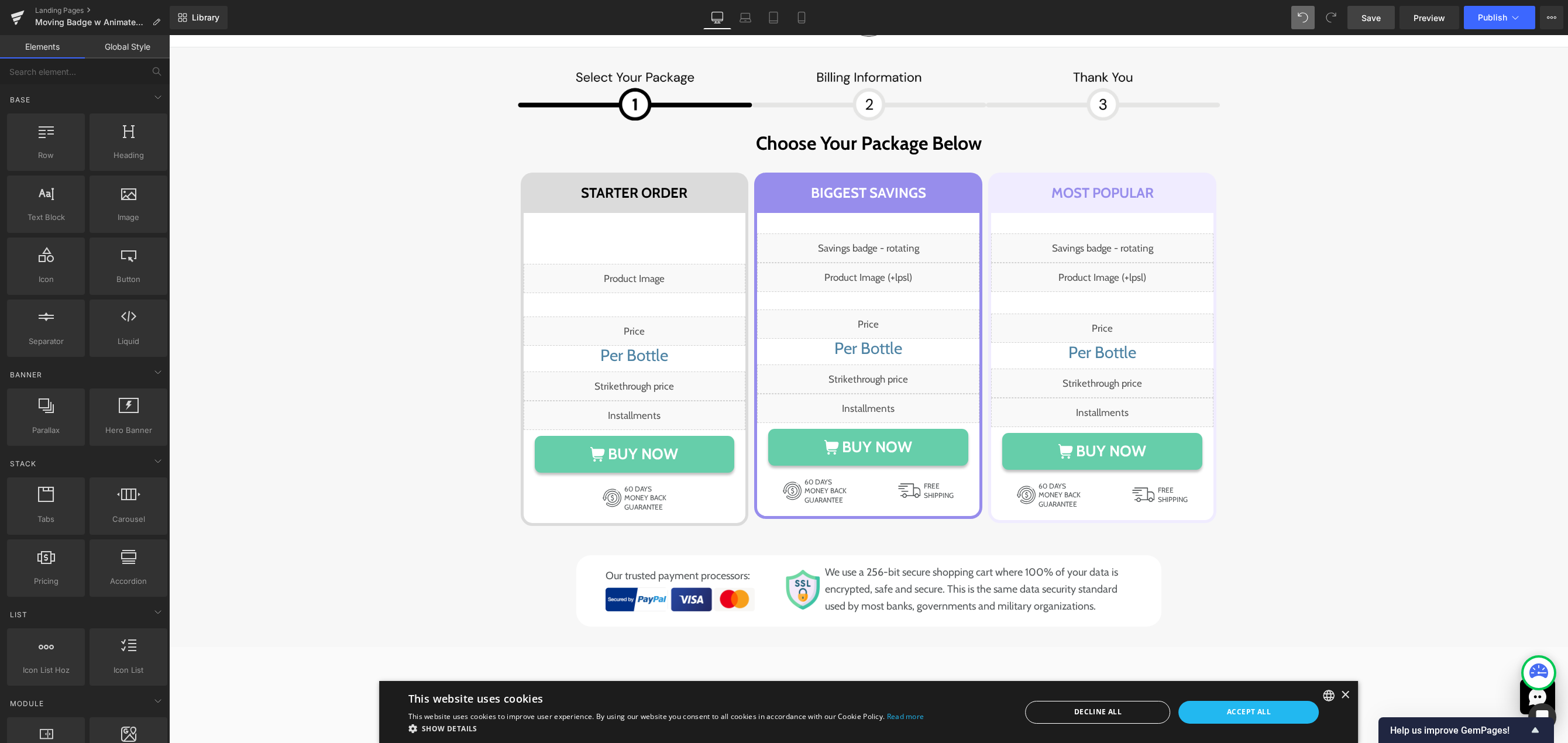
click at [1366, 20] on span "Save" at bounding box center [1371, 18] width 20 height 13
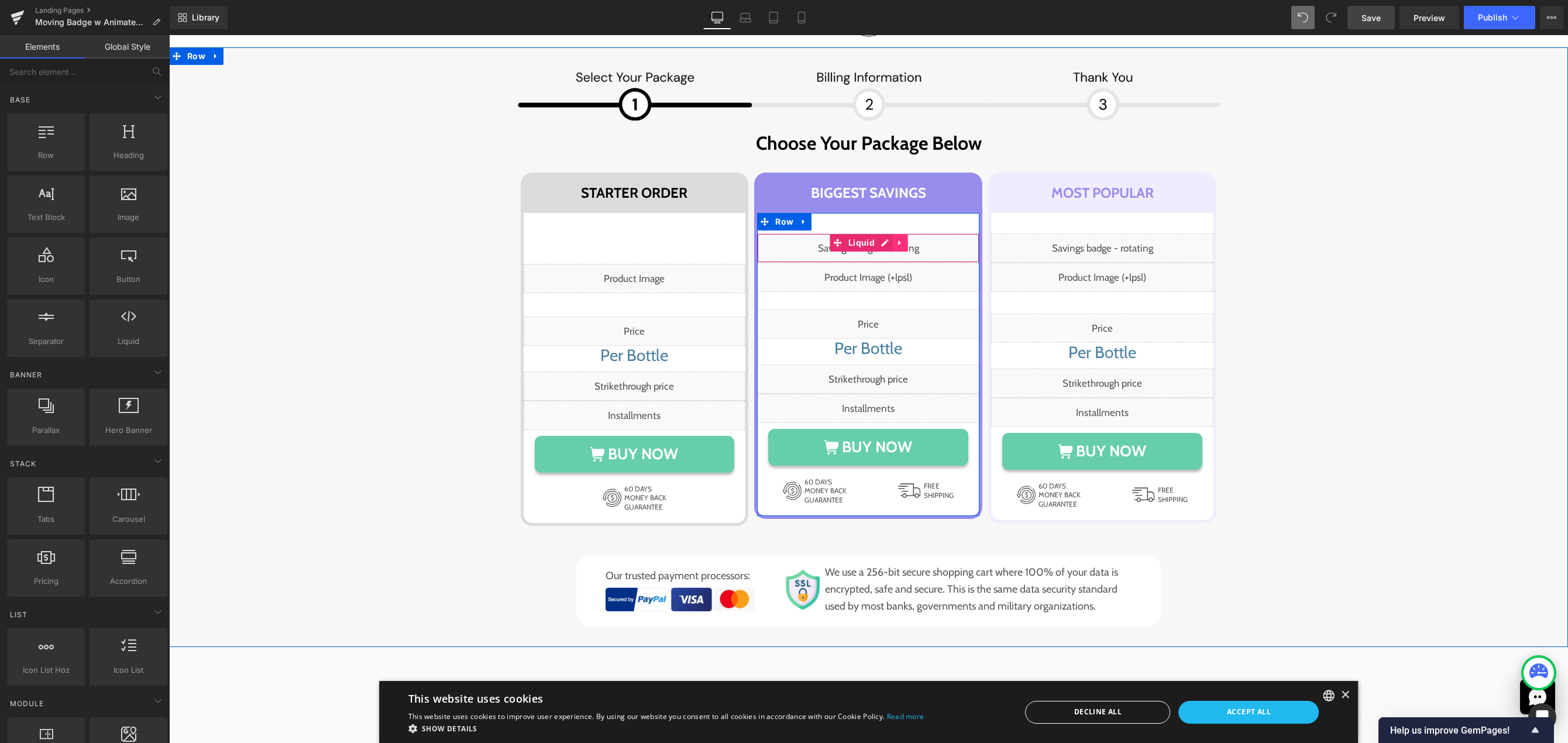
click at [896, 243] on icon at bounding box center [900, 243] width 8 height 9
click at [889, 242] on icon at bounding box center [892, 243] width 8 height 8
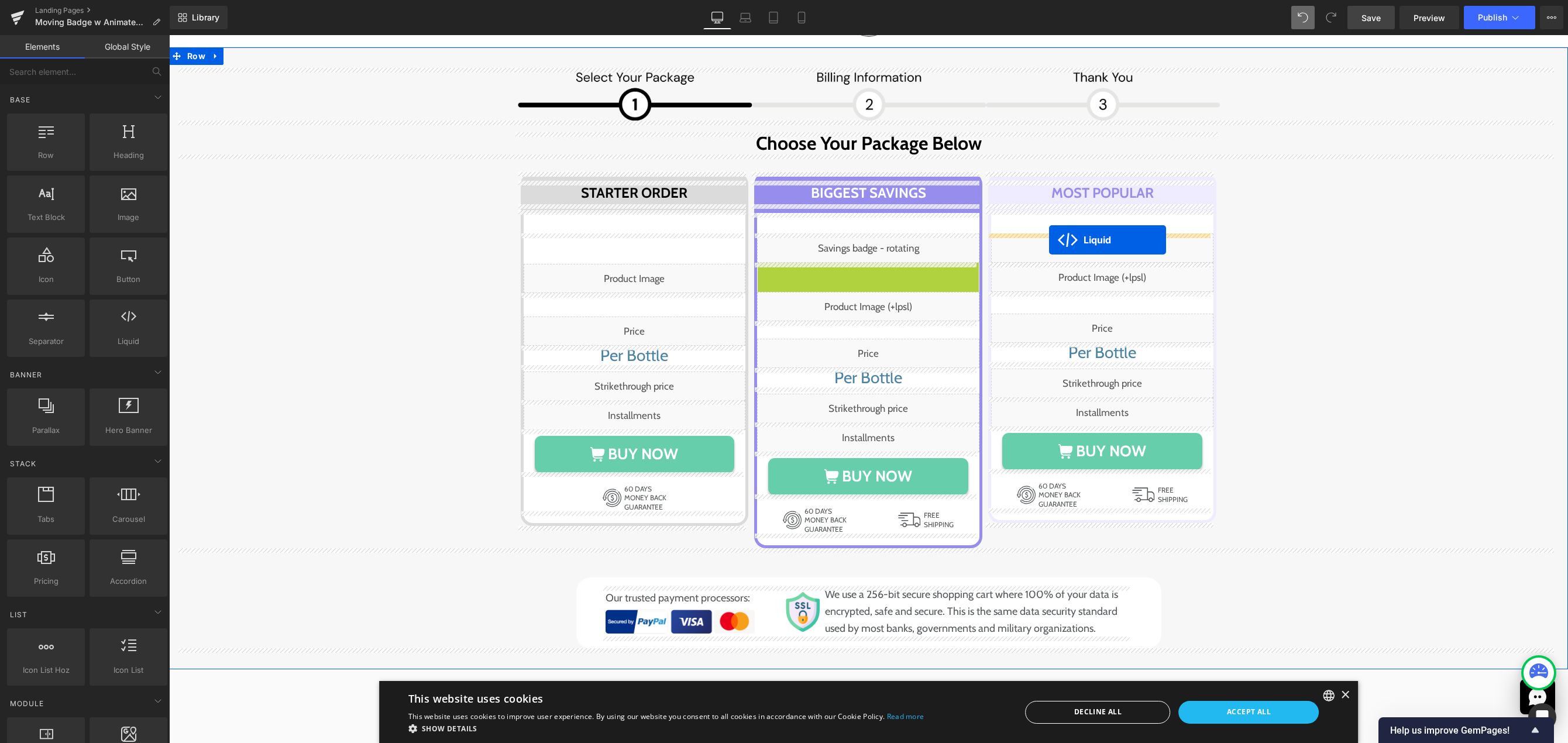
drag, startPoint x: 833, startPoint y: 269, endPoint x: 1049, endPoint y: 240, distance: 217.9
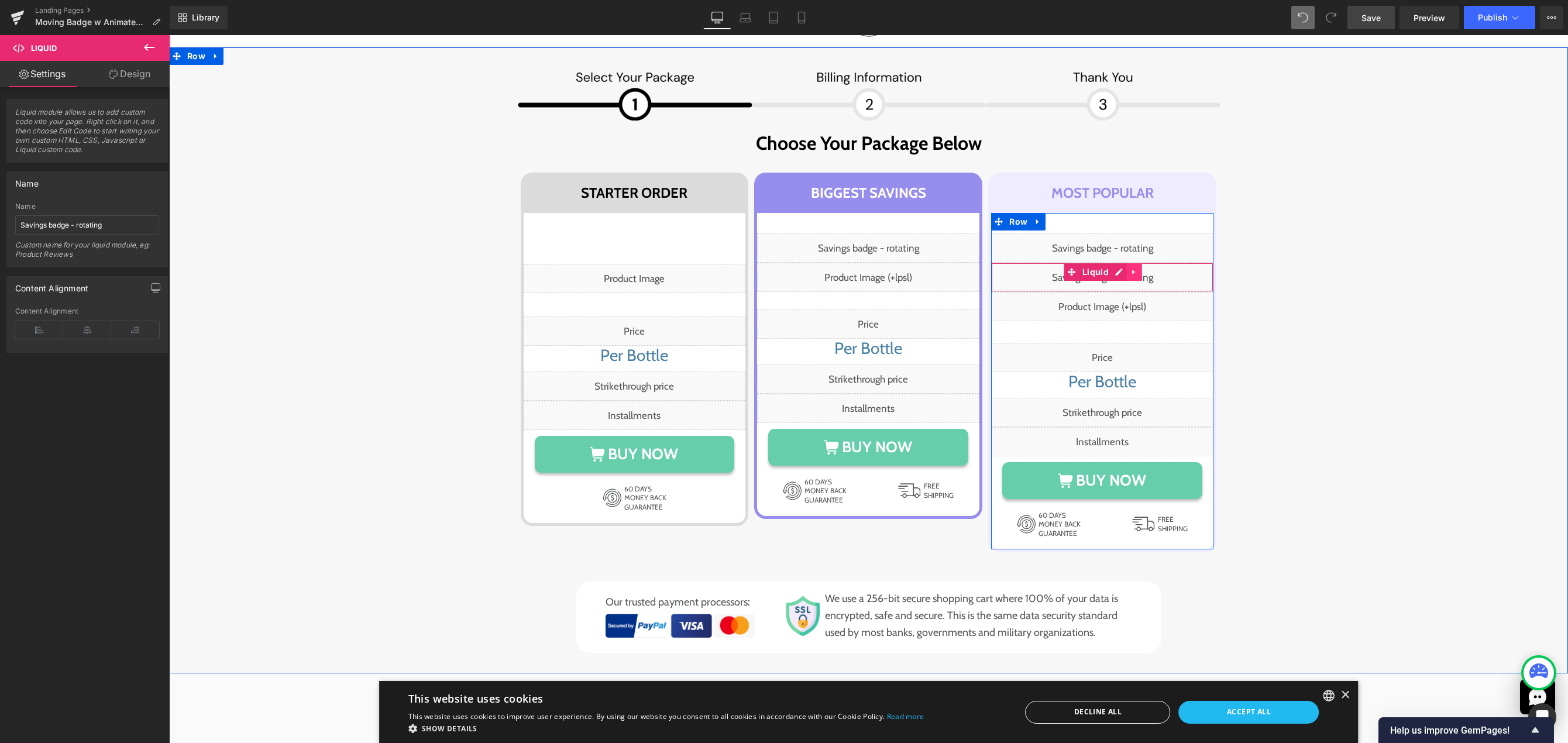
click at [1130, 271] on icon at bounding box center [1134, 272] width 8 height 9
click at [1138, 271] on icon at bounding box center [1141, 272] width 8 height 8
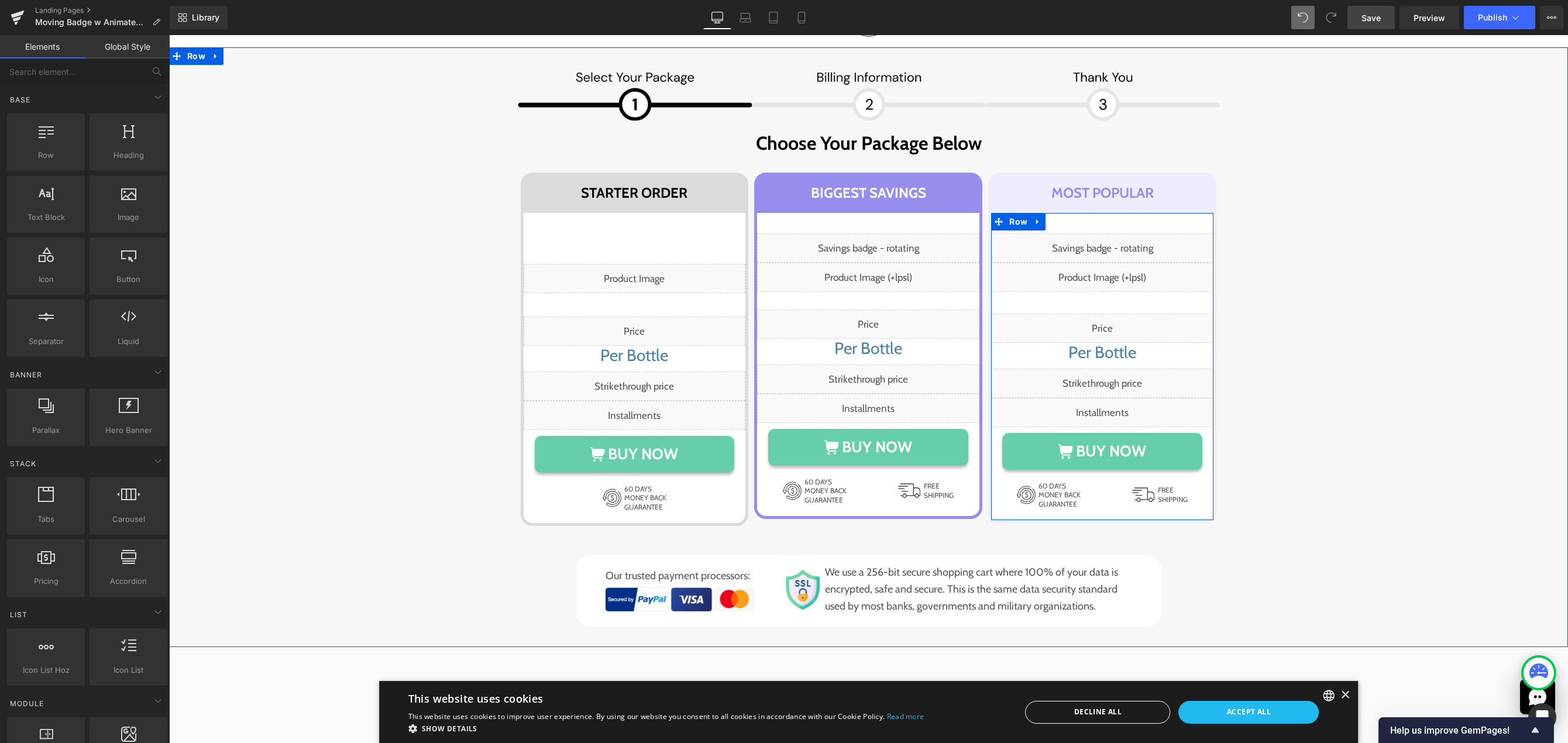
click at [1114, 244] on div "Liquid" at bounding box center [1102, 248] width 223 height 29
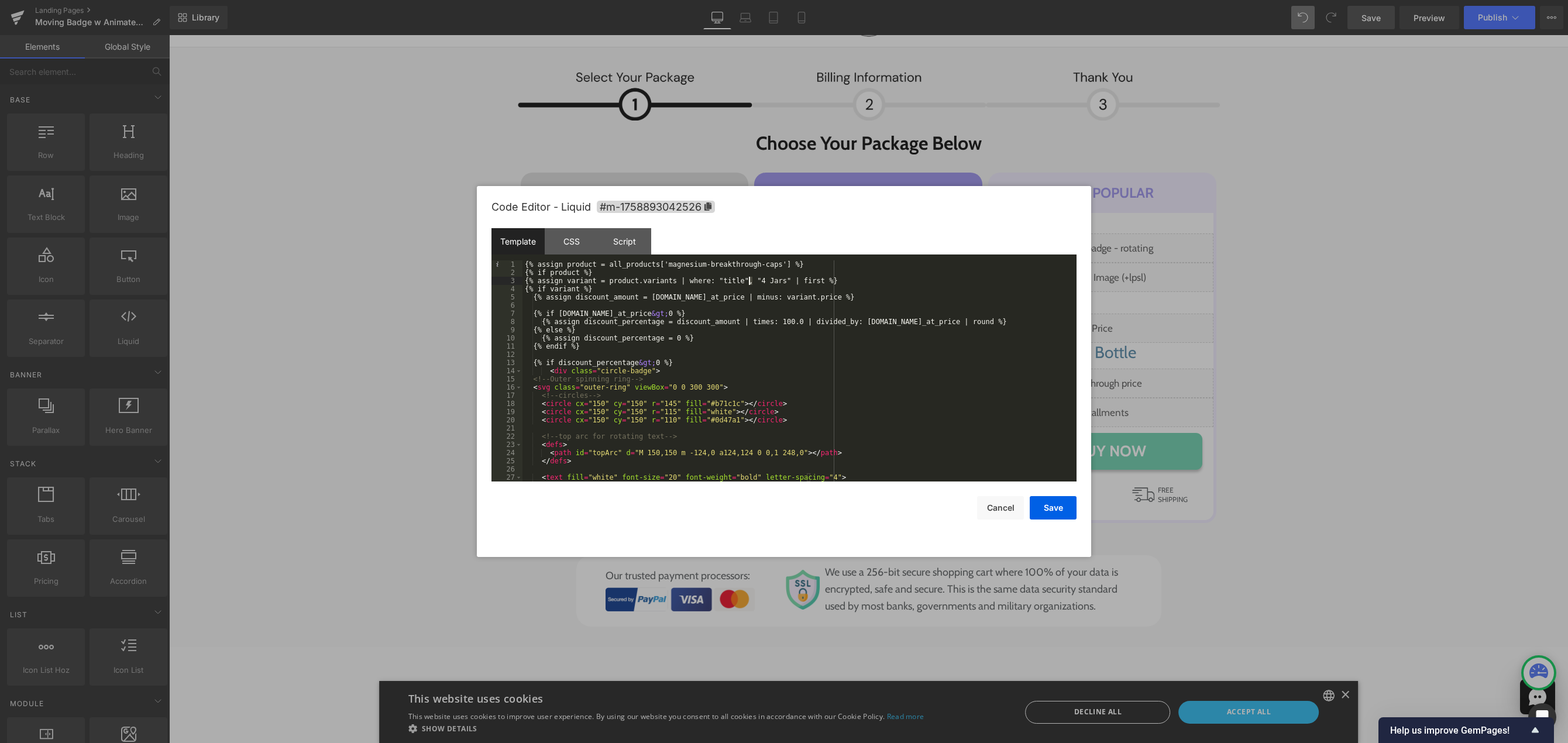
click at [749, 280] on div "{% assign product = all_products['magnesium-breakthrough-caps'] %} {% if produc…" at bounding box center [797, 379] width 549 height 238
click at [1054, 513] on button "Save" at bounding box center [1053, 508] width 47 height 23
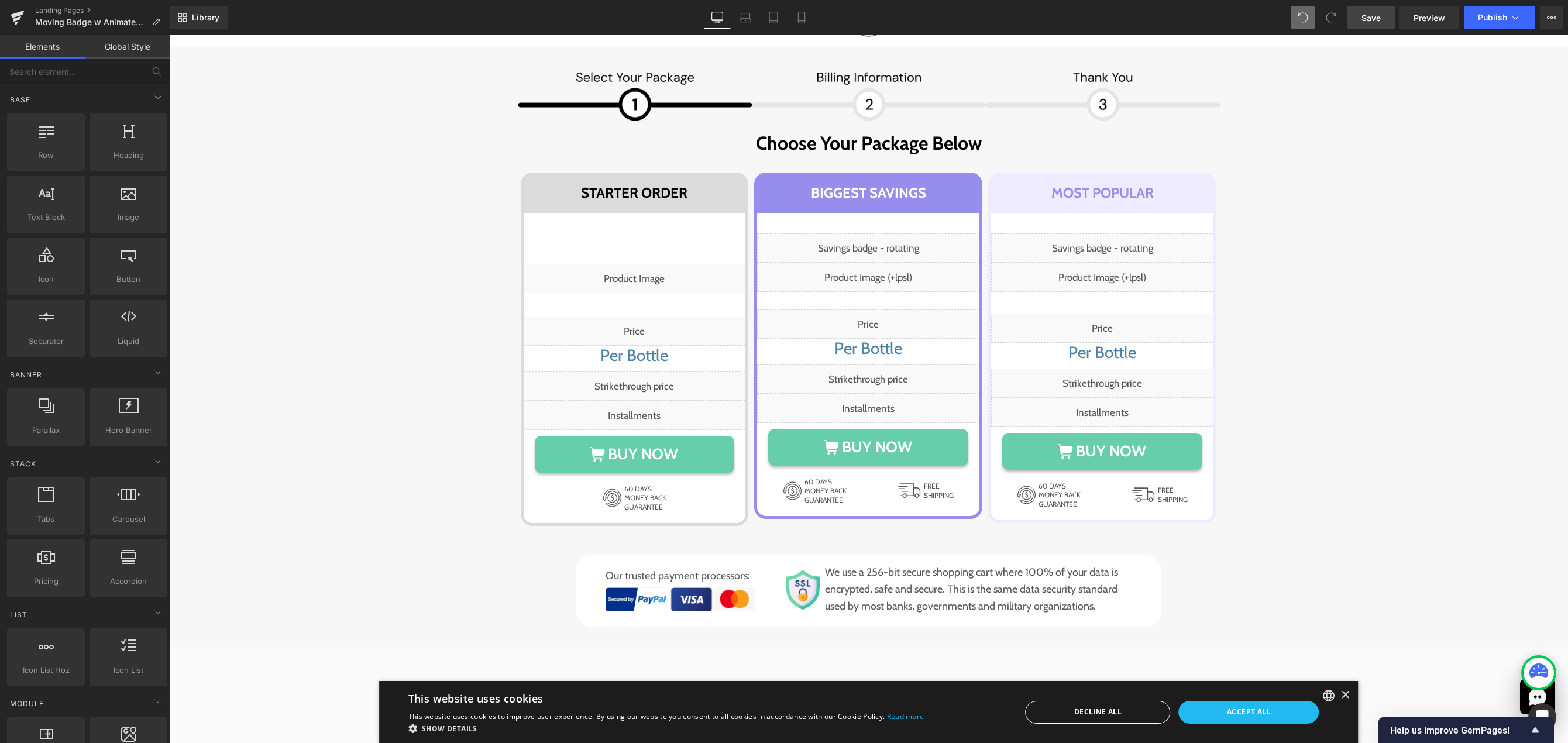
click at [1357, 21] on link "Save" at bounding box center [1371, 17] width 48 height 23
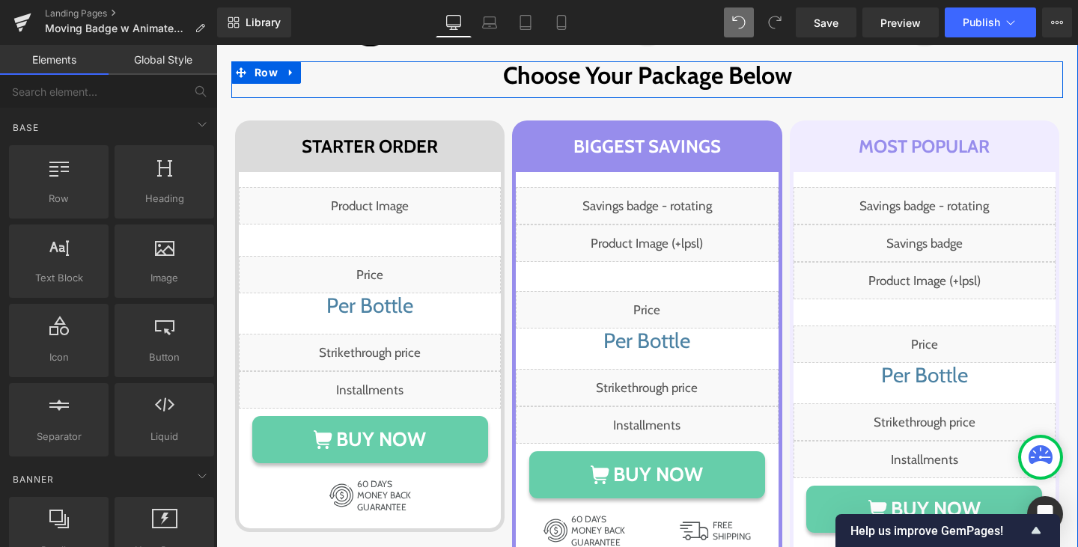
scroll to position [254, 0]
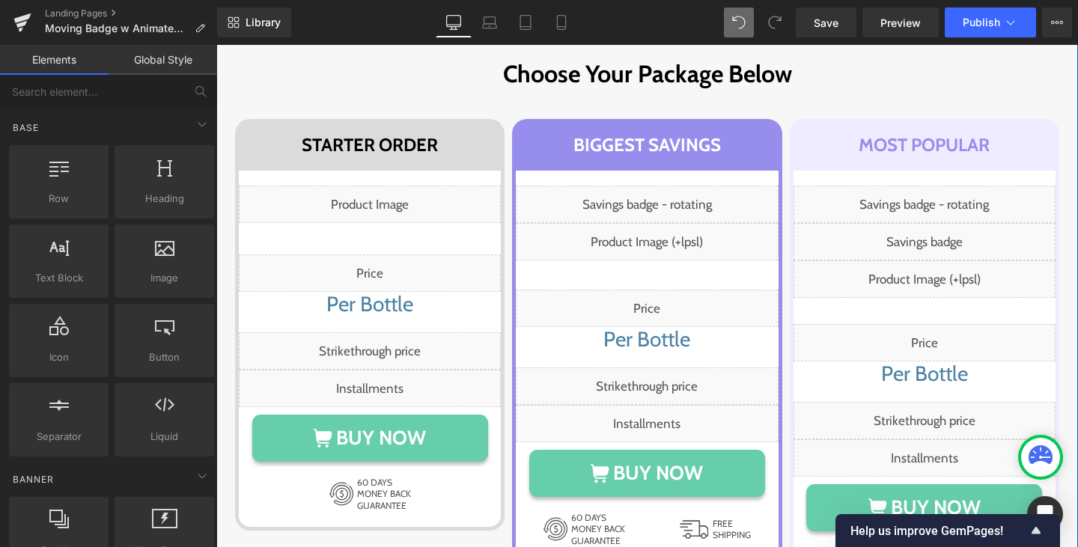
click at [670, 205] on div "Liquid" at bounding box center [647, 204] width 262 height 37
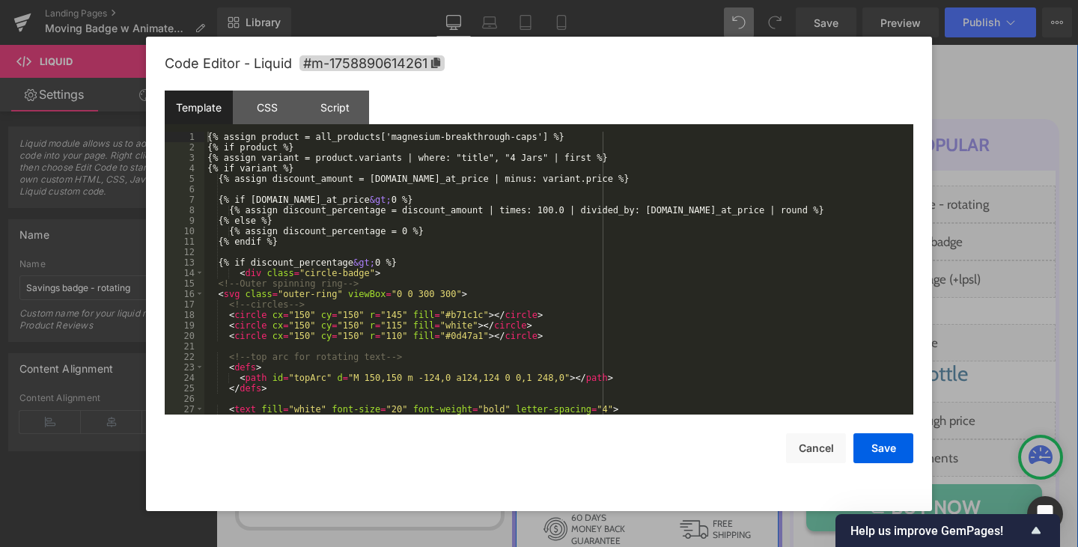
click at [637, 198] on icon at bounding box center [641, 197] width 8 height 9
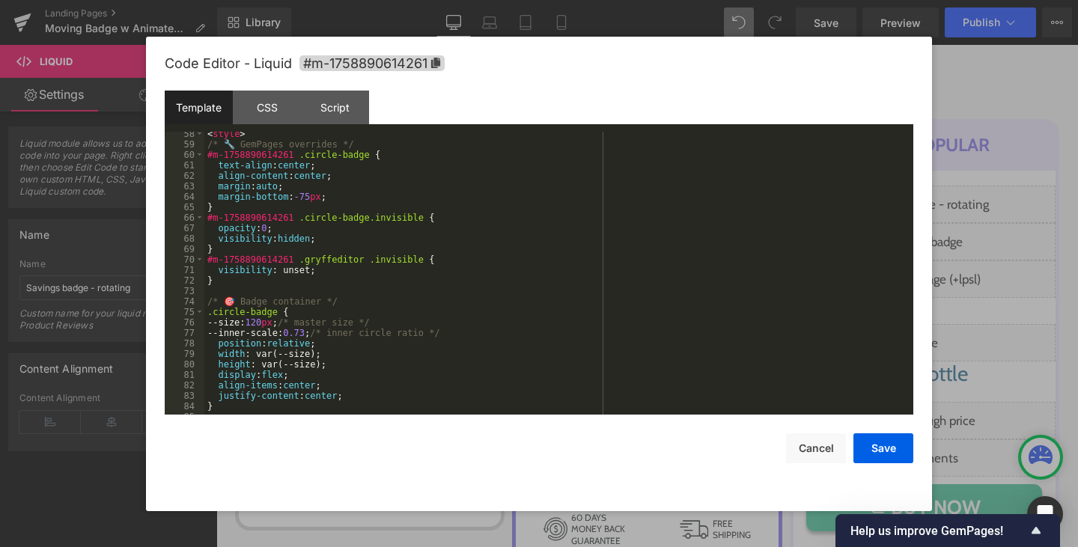
scroll to position [595, 0]
click at [371, 163] on div "< style > /* 🔧 GemPages overrides */ #m-1758890614261 .circle-badge { text-alig…" at bounding box center [555, 275] width 703 height 304
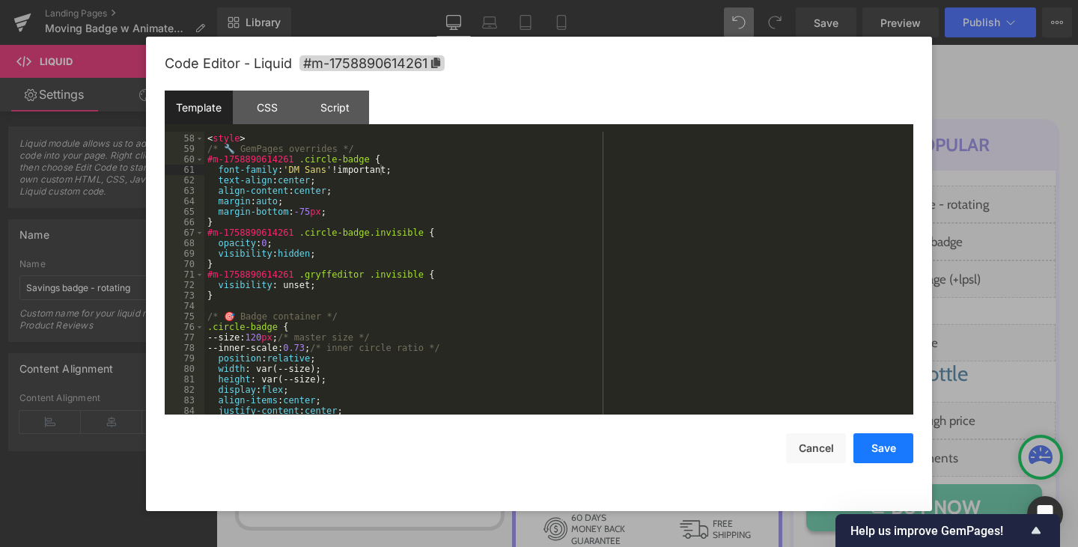
click at [878, 447] on button "Save" at bounding box center [884, 449] width 60 height 30
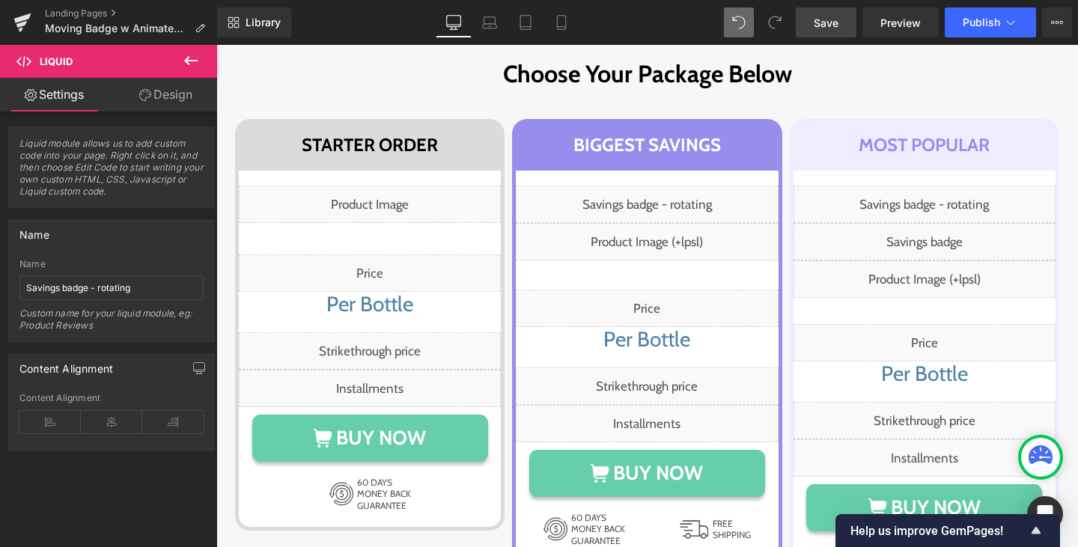
click at [831, 11] on link "Save" at bounding box center [826, 22] width 61 height 30
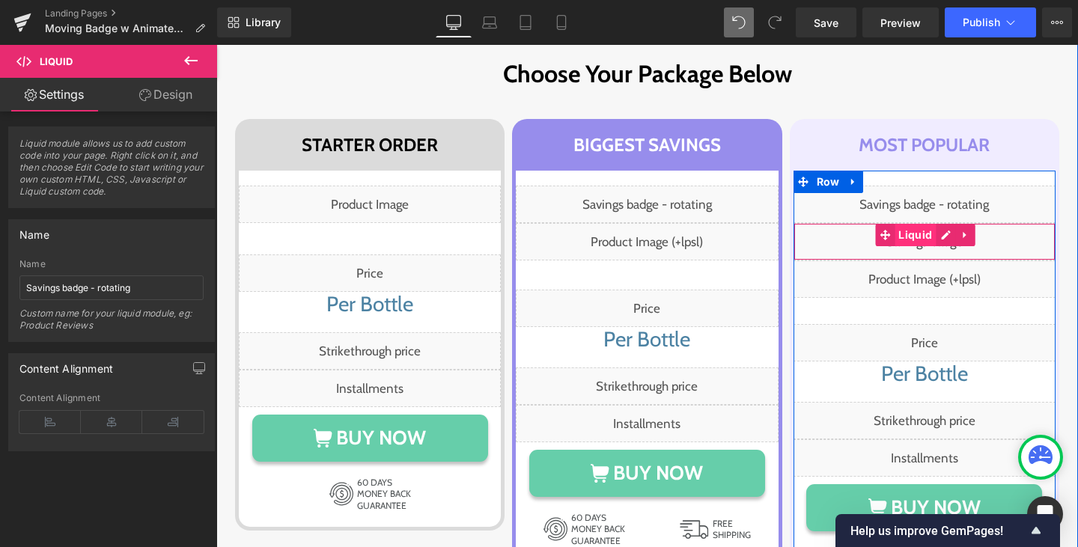
click at [924, 243] on span "Liquid" at bounding box center [915, 235] width 41 height 22
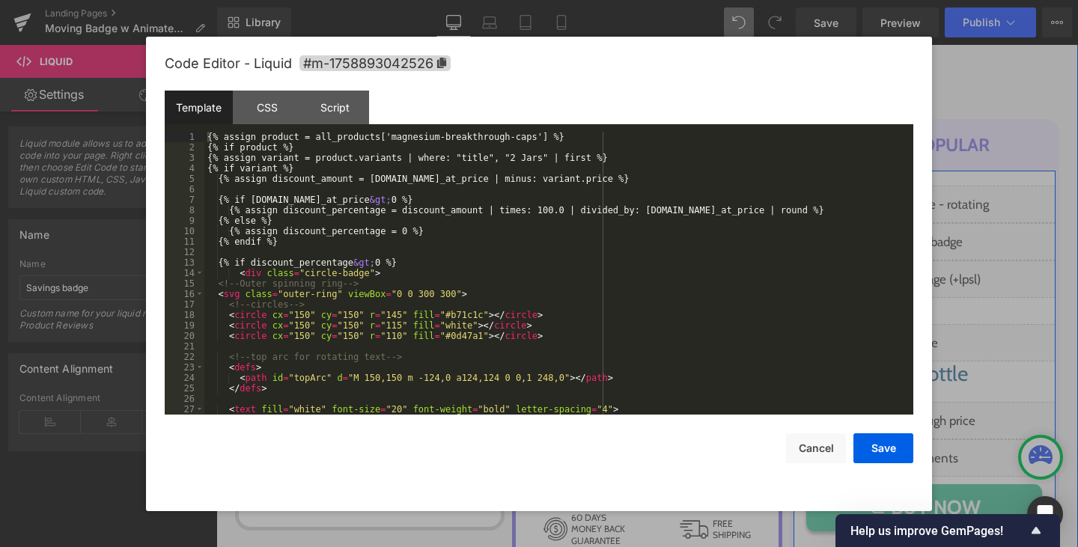
click at [939, 202] on icon at bounding box center [942, 197] width 8 height 9
click at [492, 278] on div "{% assign product = all_products['magnesium-breakthrough-caps'] %} {% if produc…" at bounding box center [555, 284] width 703 height 304
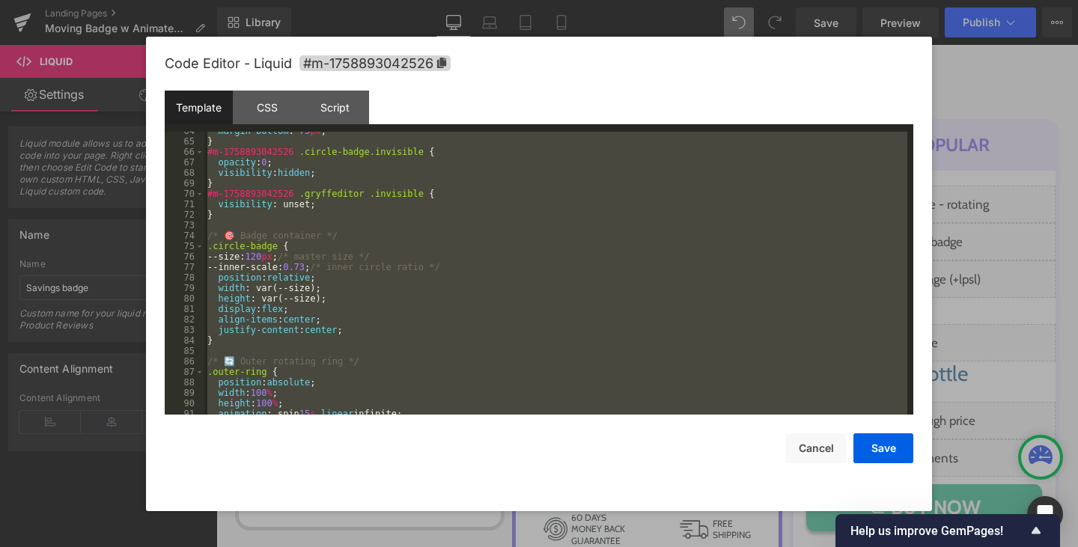
scroll to position [673, 0]
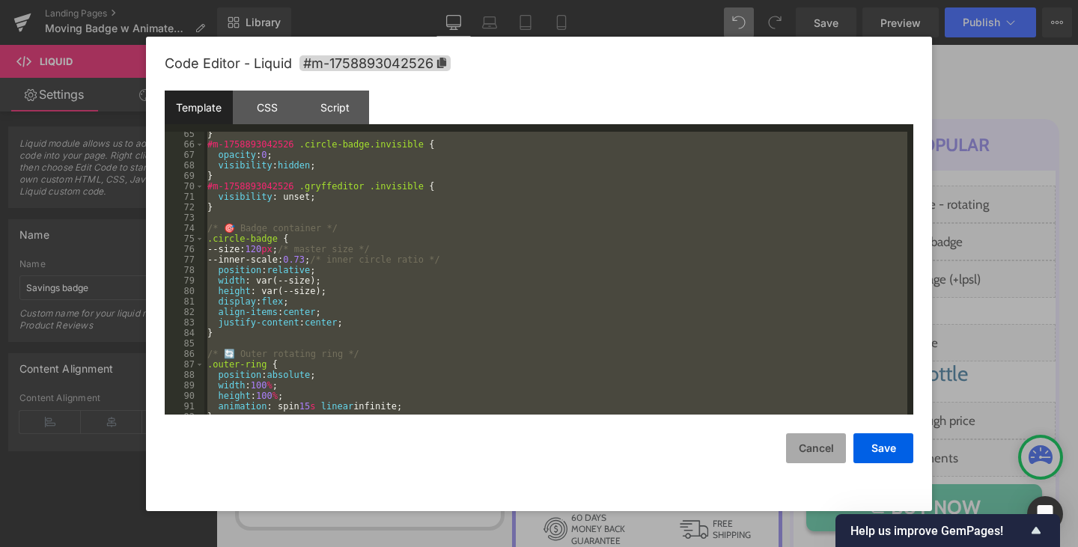
click at [814, 440] on button "Cancel" at bounding box center [816, 449] width 60 height 30
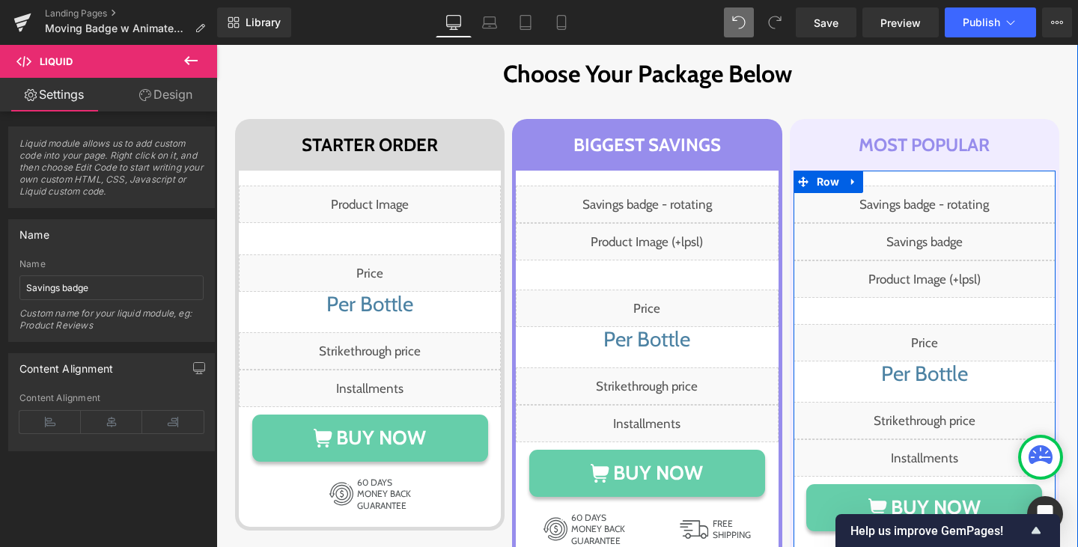
click at [938, 232] on icon at bounding box center [942, 235] width 8 height 9
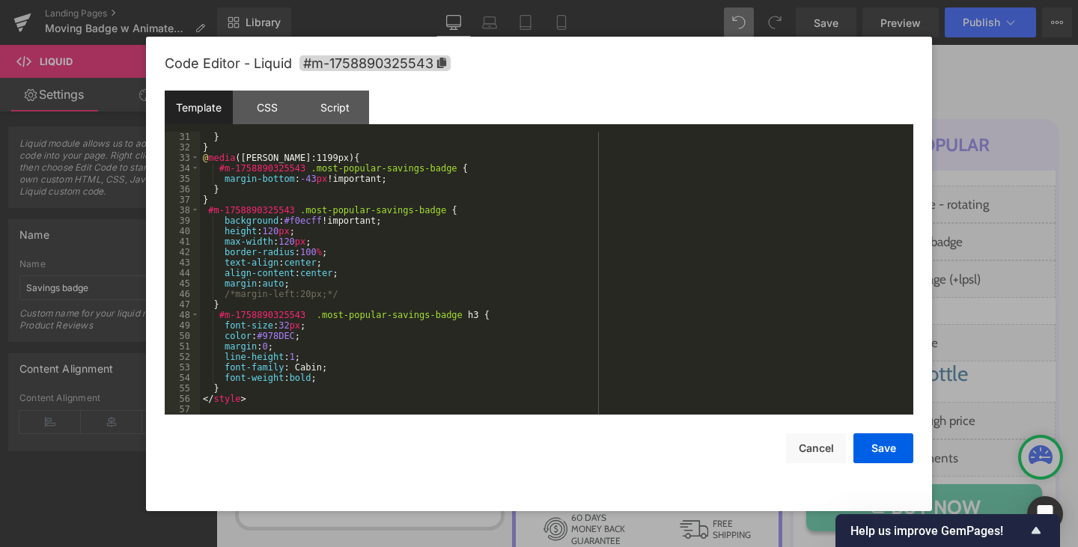
scroll to position [315, 0]
click at [337, 315] on div "} } @ media (max-widht:1199px) { #m-1758890325543 .most-popular-savings-badge {…" at bounding box center [554, 284] width 708 height 304
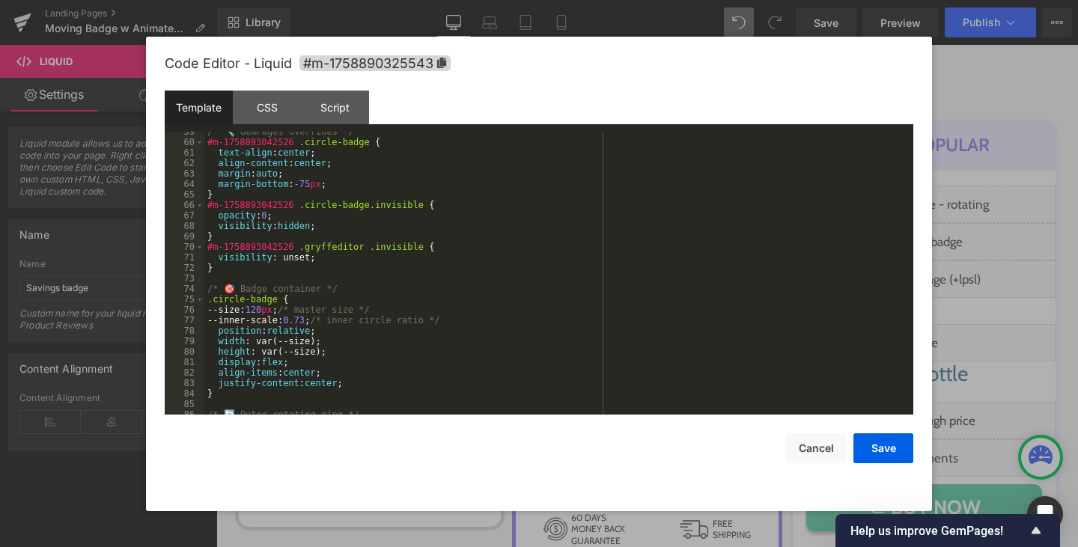
scroll to position [612, 0]
click at [442, 64] on icon at bounding box center [441, 63] width 9 height 10
drag, startPoint x: 287, startPoint y: 207, endPoint x: 206, endPoint y: 207, distance: 80.9
click at [206, 207] on div "/* 🔧 GemPages overrides */ #m-1758893042526 .circle-badge { text-align : center…" at bounding box center [555, 279] width 703 height 304
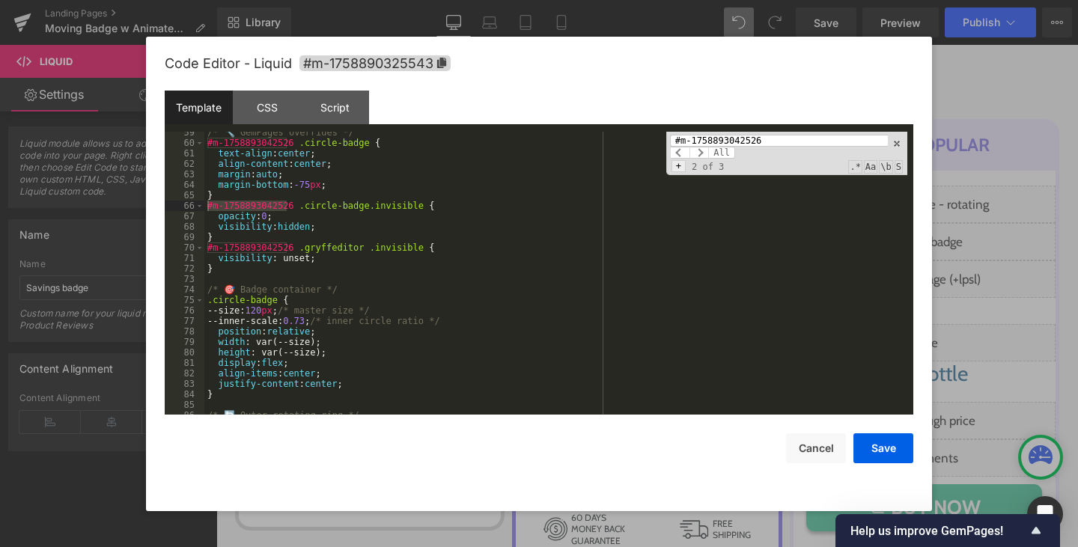
click at [678, 166] on span "+" at bounding box center [679, 166] width 14 height 12
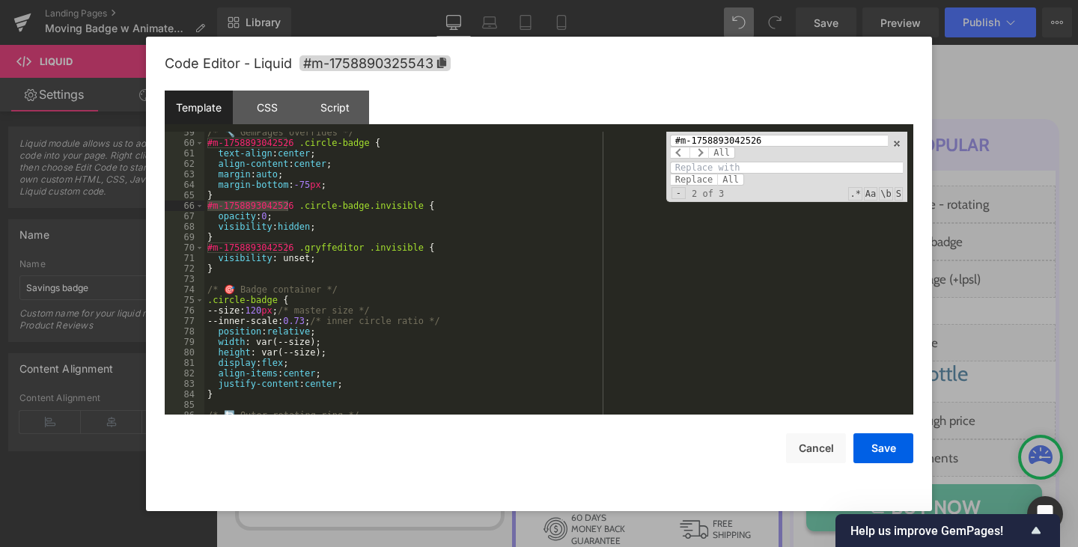
click at [717, 165] on input at bounding box center [786, 168] width 233 height 12
paste input "#m-1758890325543"
type input "#m-1758890325543"
click at [728, 179] on span "All" at bounding box center [730, 180] width 27 height 12
click at [876, 446] on button "Save" at bounding box center [884, 449] width 60 height 30
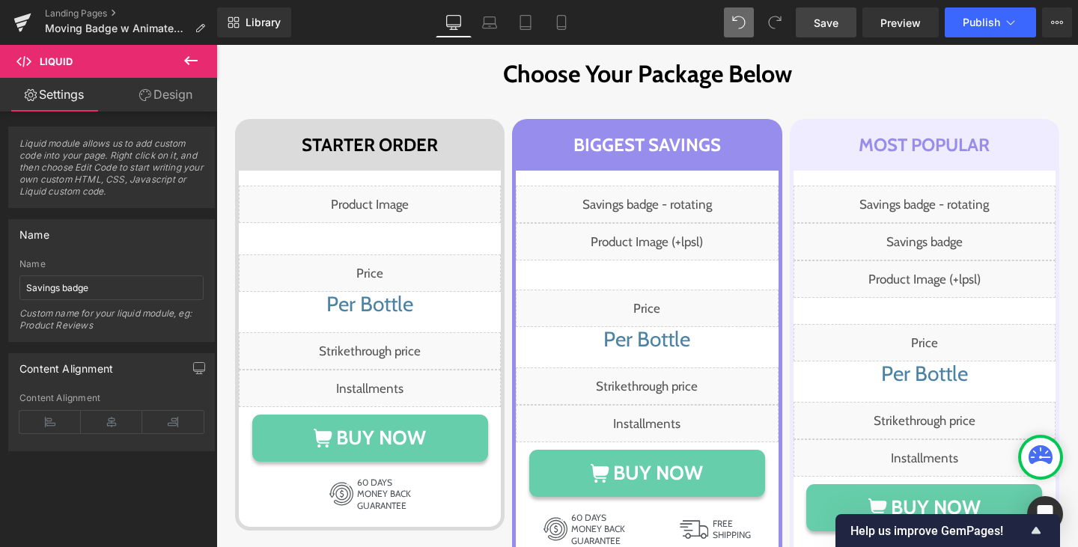
click at [827, 12] on link "Save" at bounding box center [826, 22] width 61 height 30
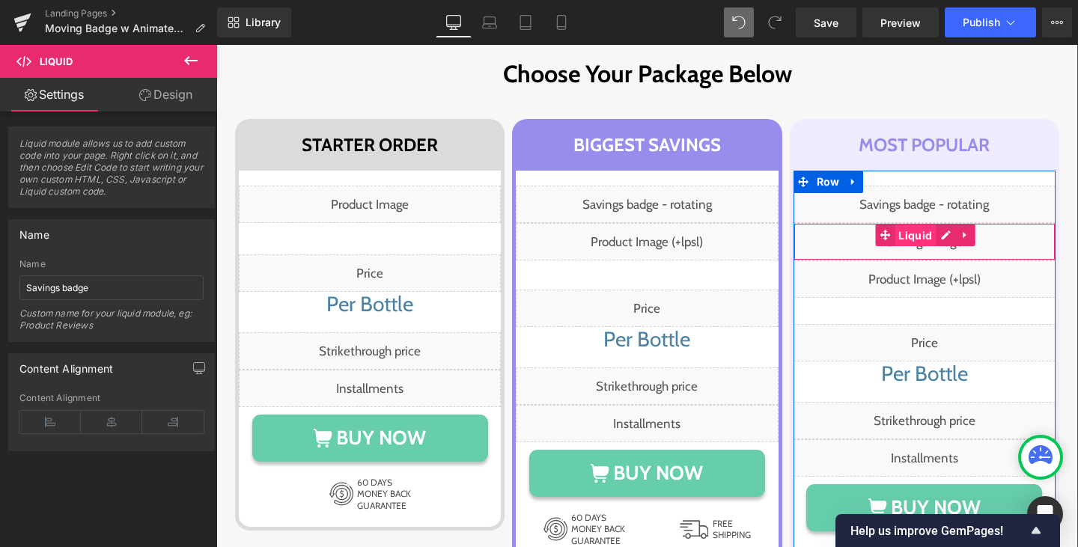
click at [906, 236] on span "Liquid" at bounding box center [915, 236] width 41 height 22
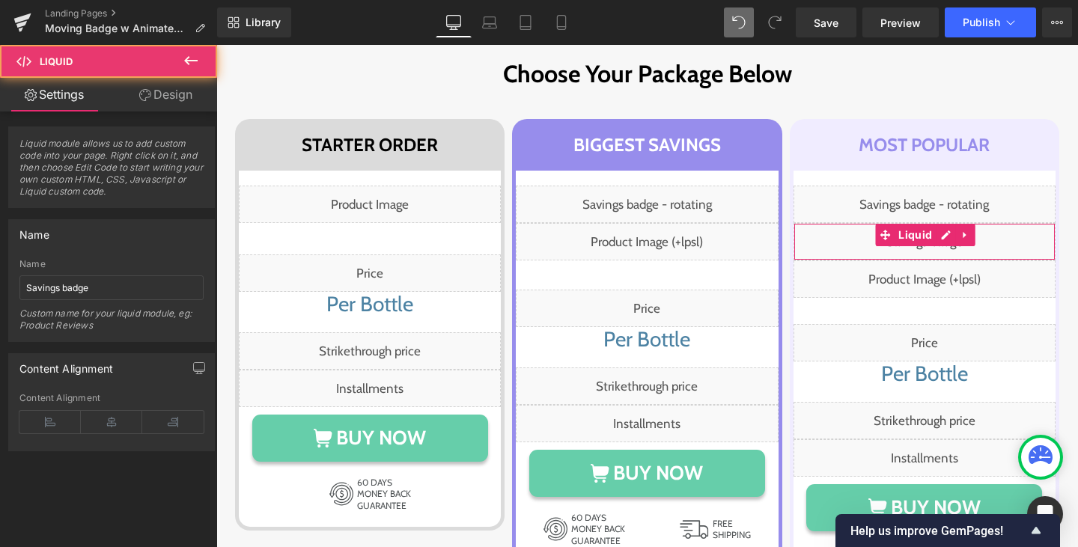
click at [183, 96] on link "Design" at bounding box center [166, 95] width 109 height 34
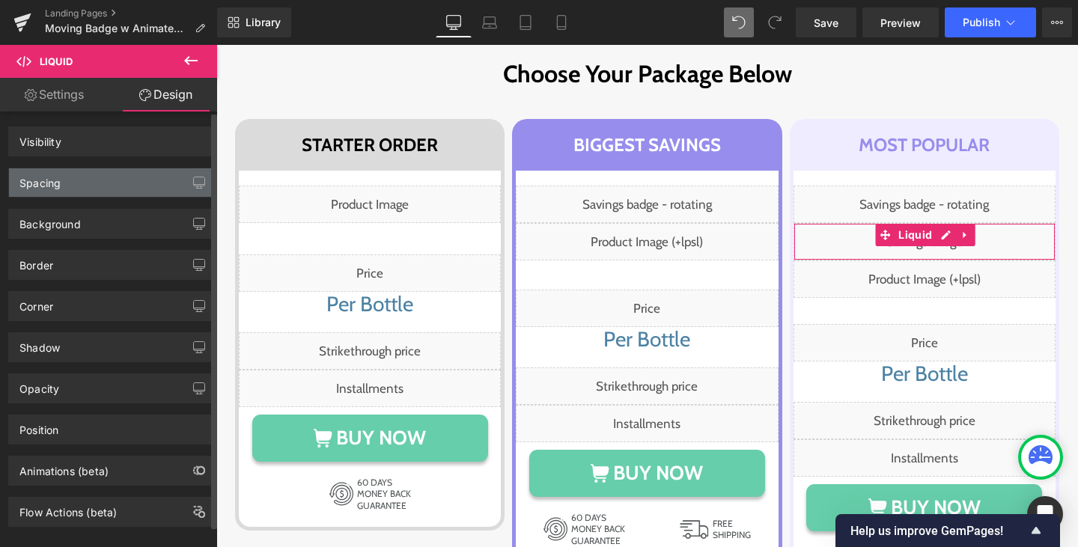
click at [112, 181] on div "Spacing" at bounding box center [111, 182] width 205 height 28
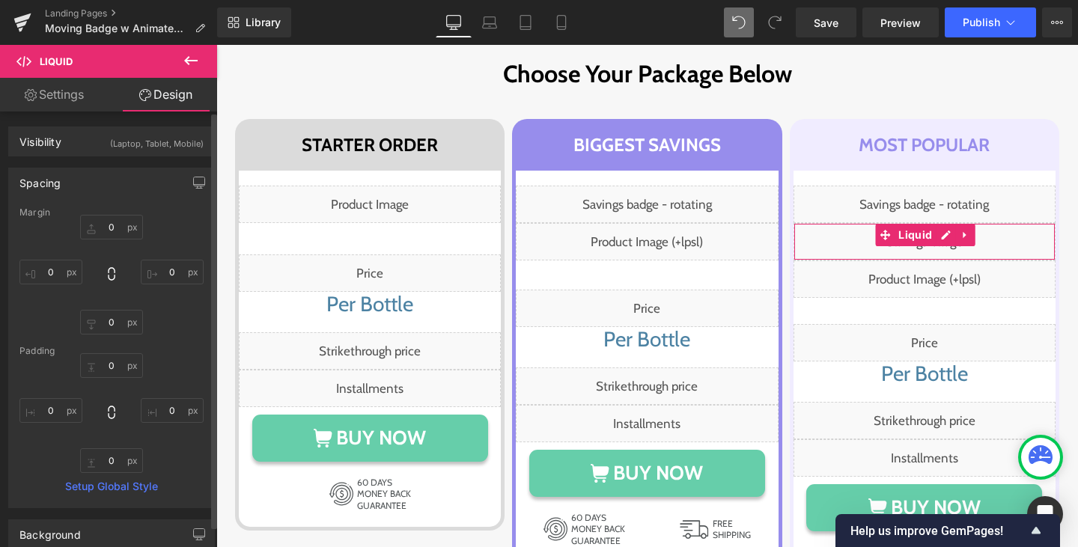
click at [112, 181] on div "Spacing" at bounding box center [111, 182] width 205 height 28
type input "0"
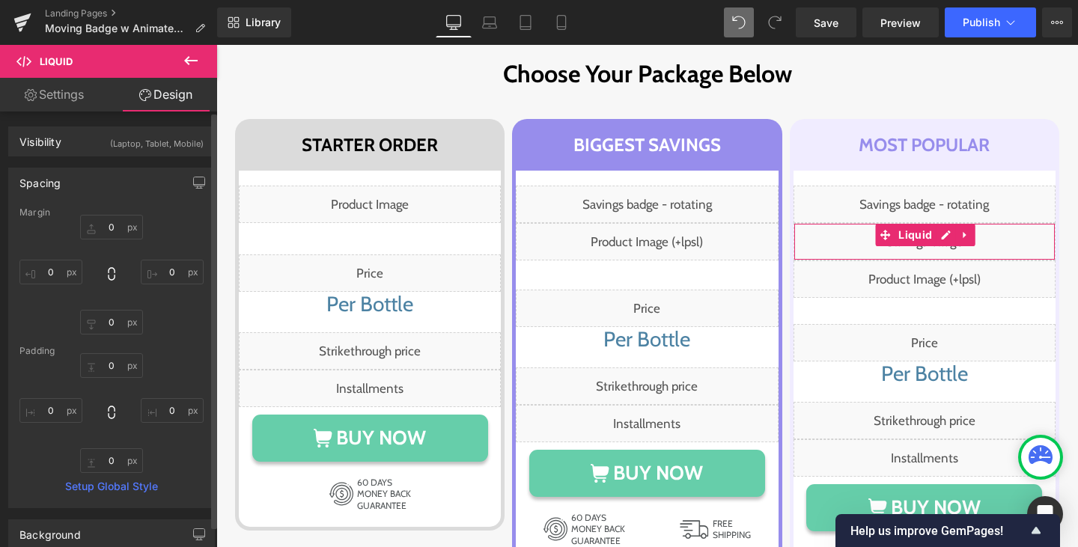
type input "0"
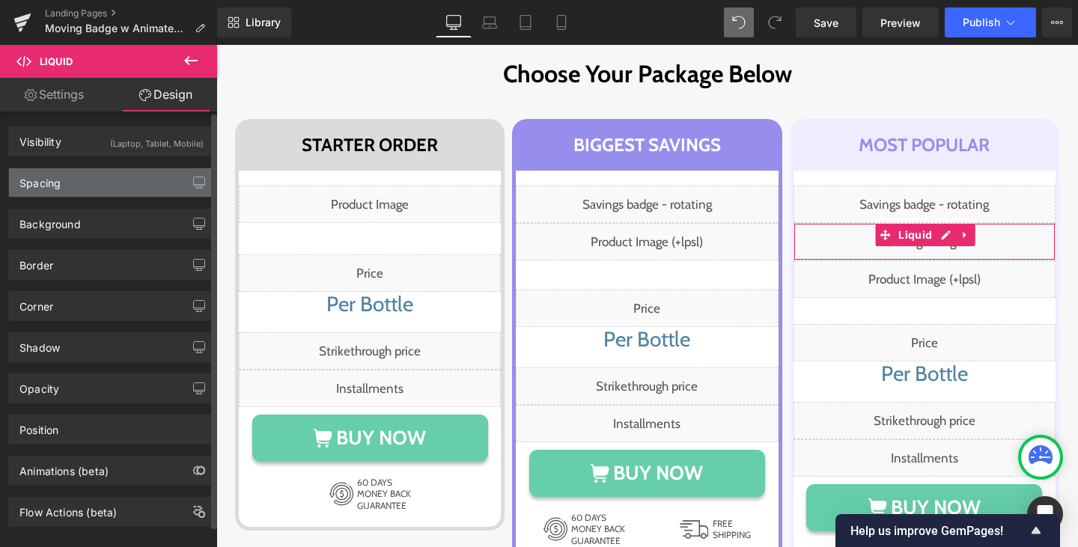
click at [112, 181] on div "Spacing" at bounding box center [111, 182] width 205 height 28
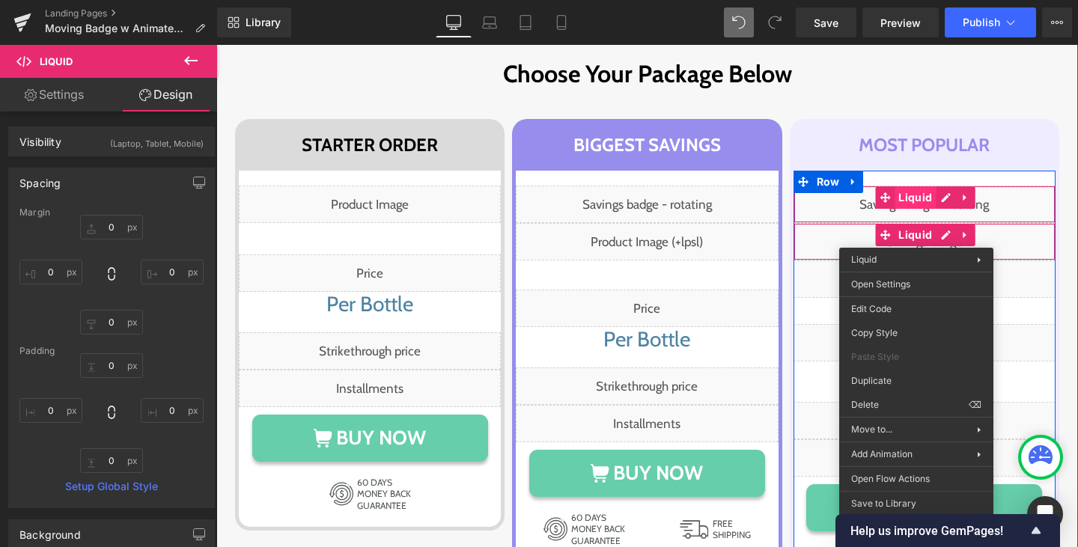
click at [916, 204] on span "Liquid" at bounding box center [915, 197] width 41 height 22
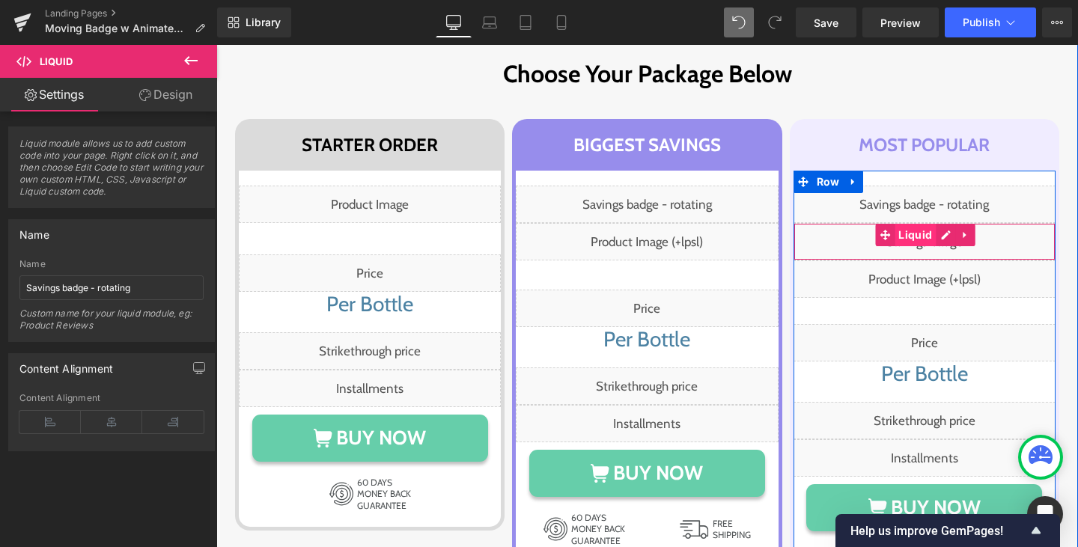
click at [922, 237] on span "Liquid" at bounding box center [915, 235] width 41 height 22
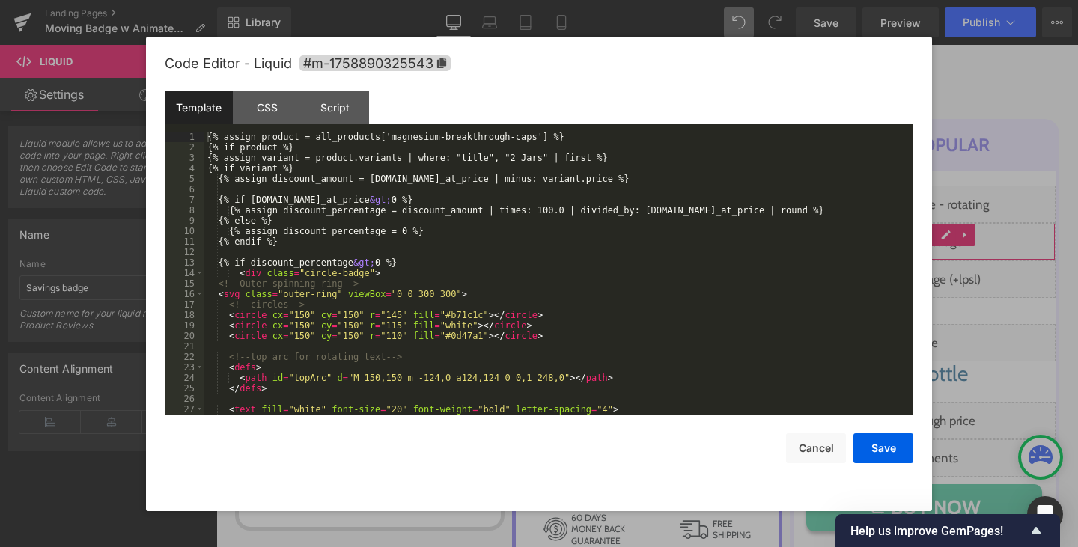
click at [899, 0] on div "Liquid You are previewing how the will restyle your page. You can not edit Elem…" at bounding box center [539, 0] width 1078 height 0
click at [289, 121] on div "CSS" at bounding box center [267, 108] width 68 height 34
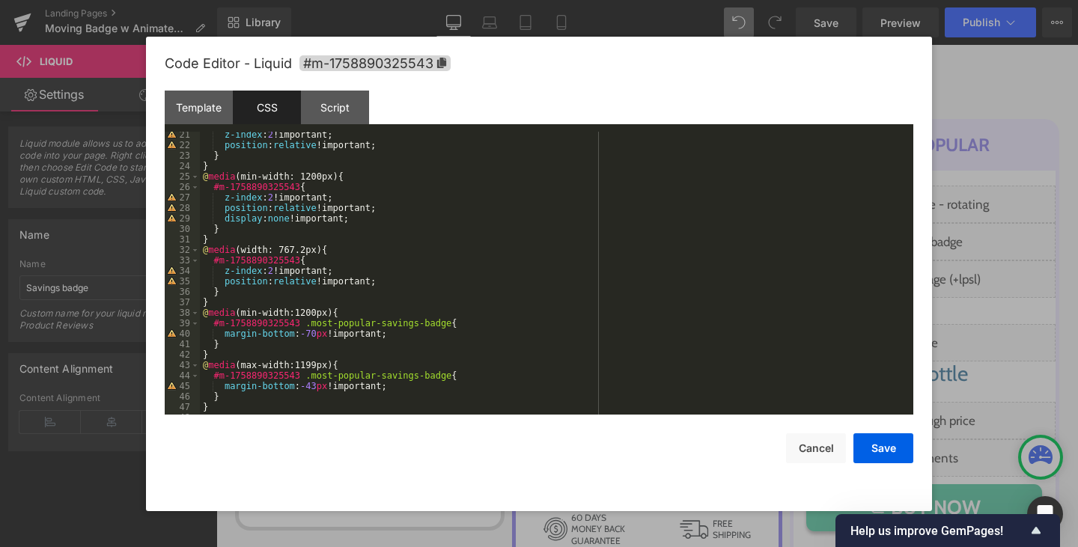
scroll to position [220, 0]
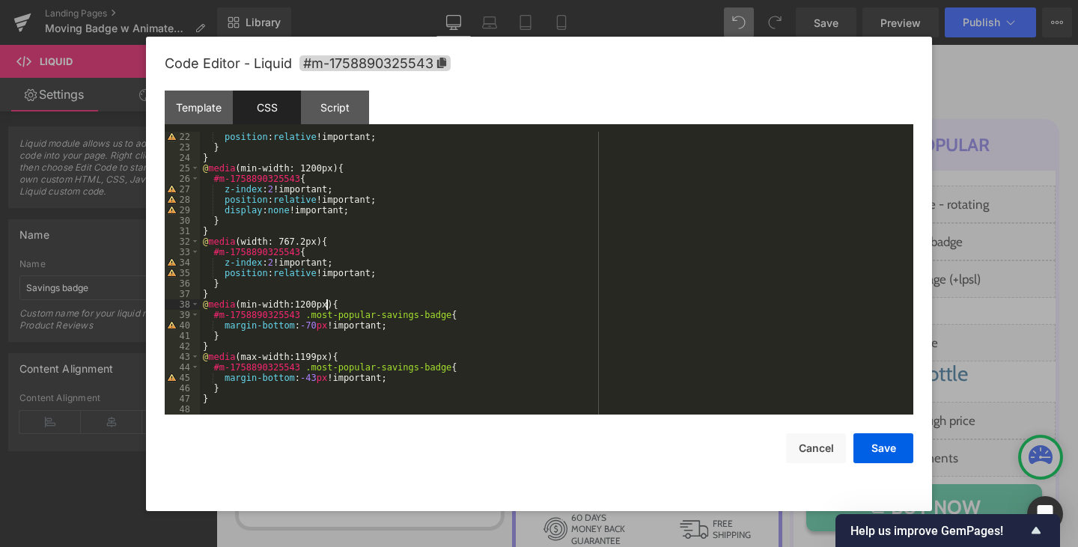
click at [327, 307] on div "position : relative !important; } } @ media (min-width: 1200px) { #m-1758890325…" at bounding box center [554, 284] width 708 height 304
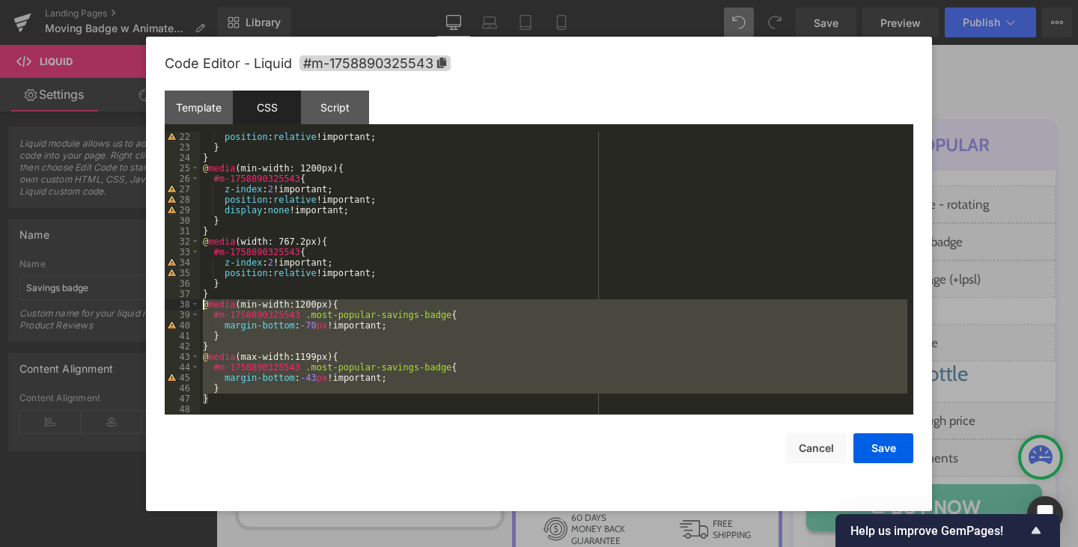
drag, startPoint x: 215, startPoint y: 399, endPoint x: 204, endPoint y: 309, distance: 90.5
click at [204, 309] on div "position : relative !important; } } @ media (min-width: 1200px) { #m-1758890325…" at bounding box center [554, 284] width 708 height 304
click at [821, 451] on button "Cancel" at bounding box center [816, 449] width 60 height 30
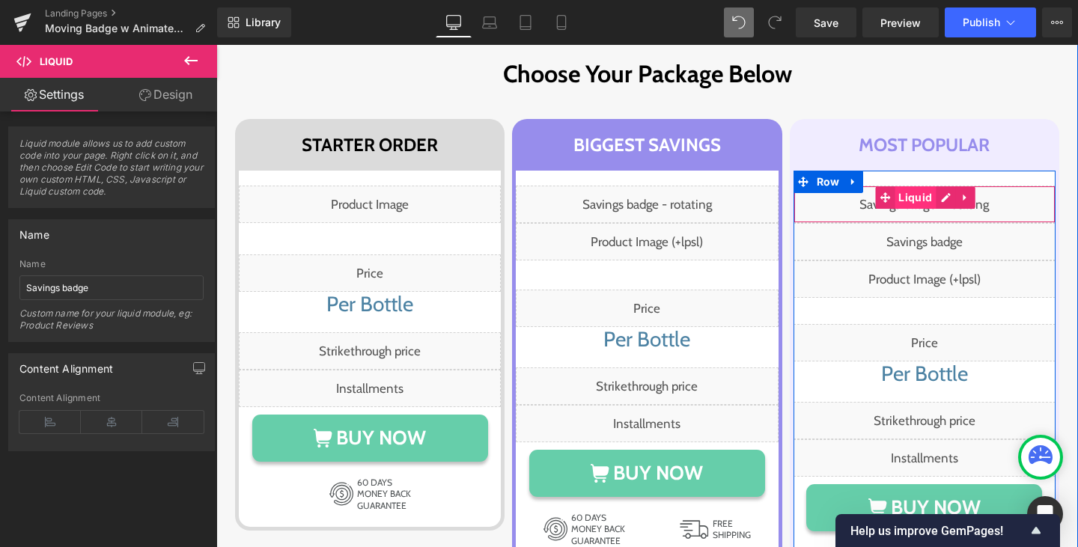
click at [929, 200] on span "Liquid" at bounding box center [915, 197] width 41 height 22
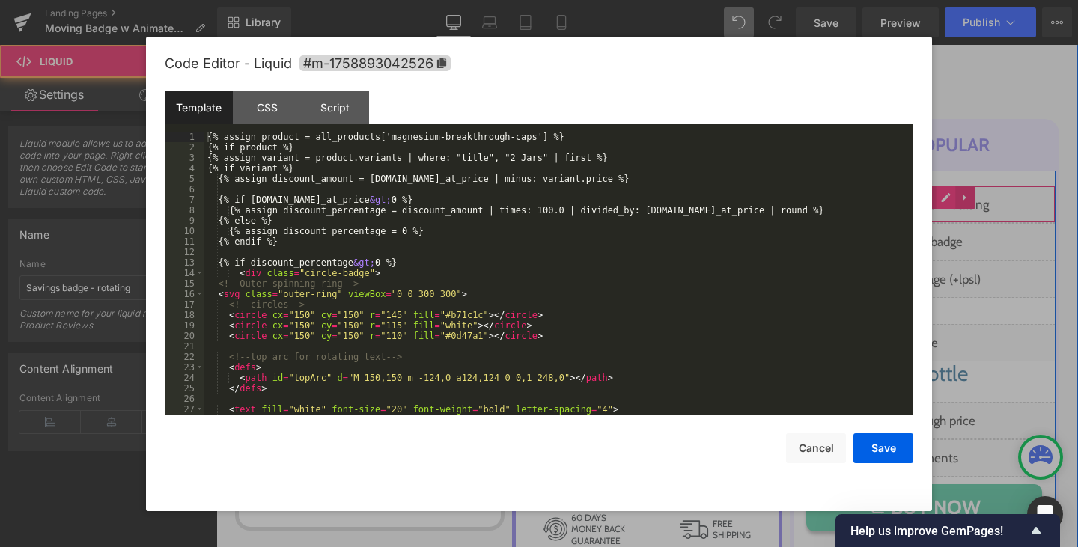
click at [941, 198] on icon at bounding box center [946, 197] width 10 height 11
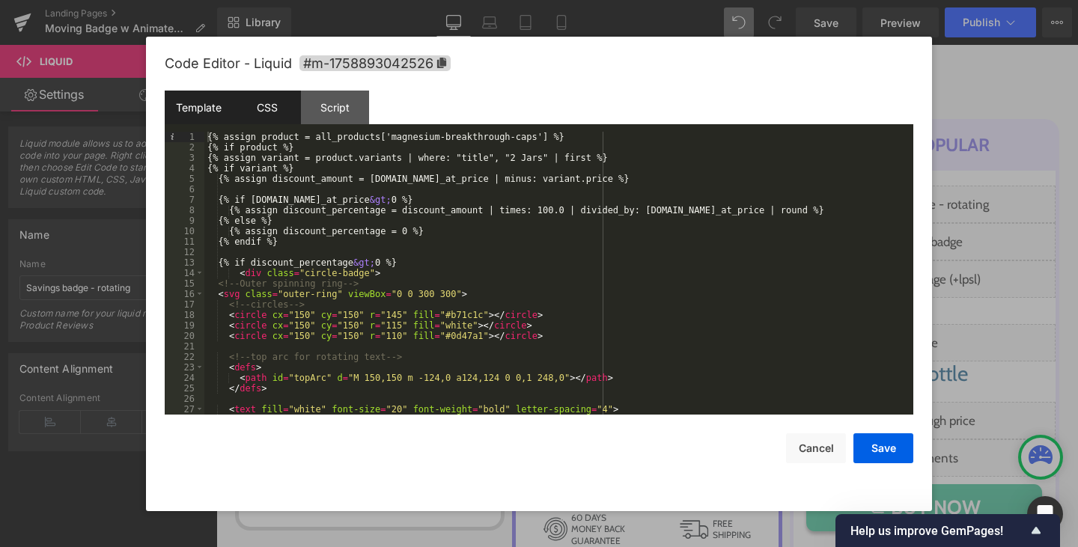
click at [275, 98] on div "CSS" at bounding box center [267, 108] width 68 height 34
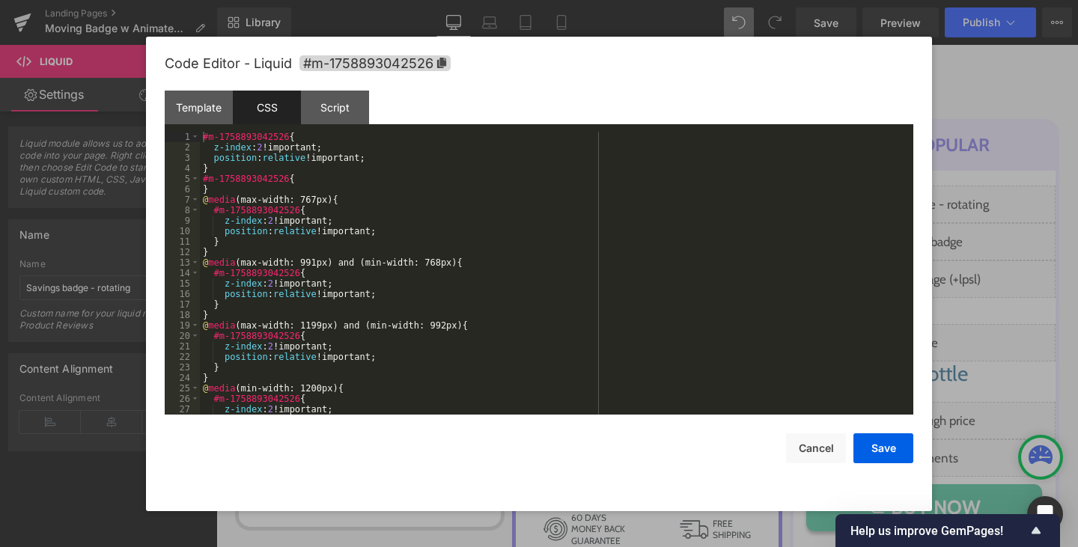
scroll to position [105, 0]
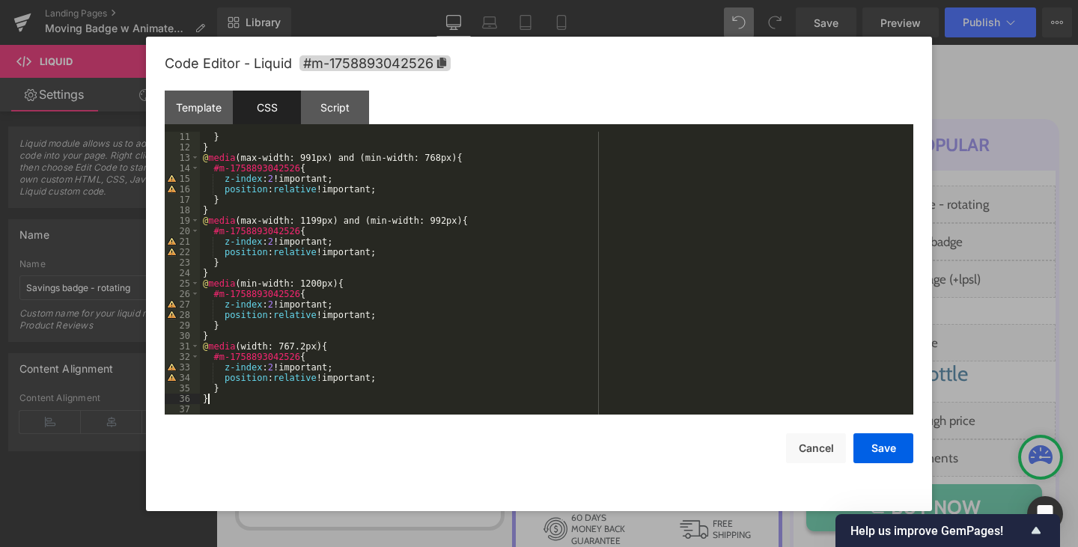
click at [214, 404] on div "} } @ media (max-width: 991px) and (min-width: 768px) { #m-1758893042526 { z-in…" at bounding box center [554, 284] width 708 height 304
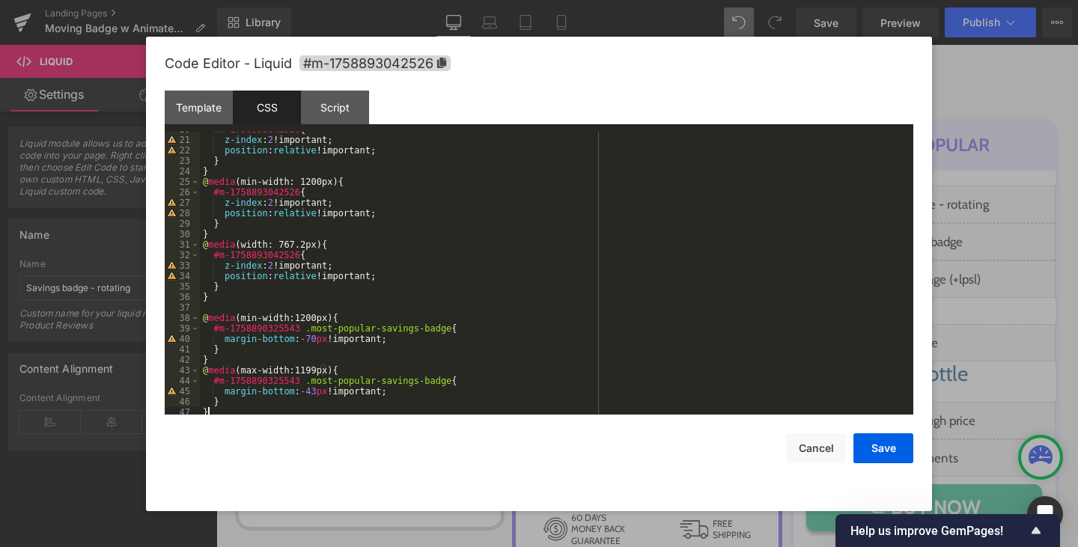
scroll to position [205, 0]
click at [202, 112] on div "Template" at bounding box center [199, 108] width 68 height 34
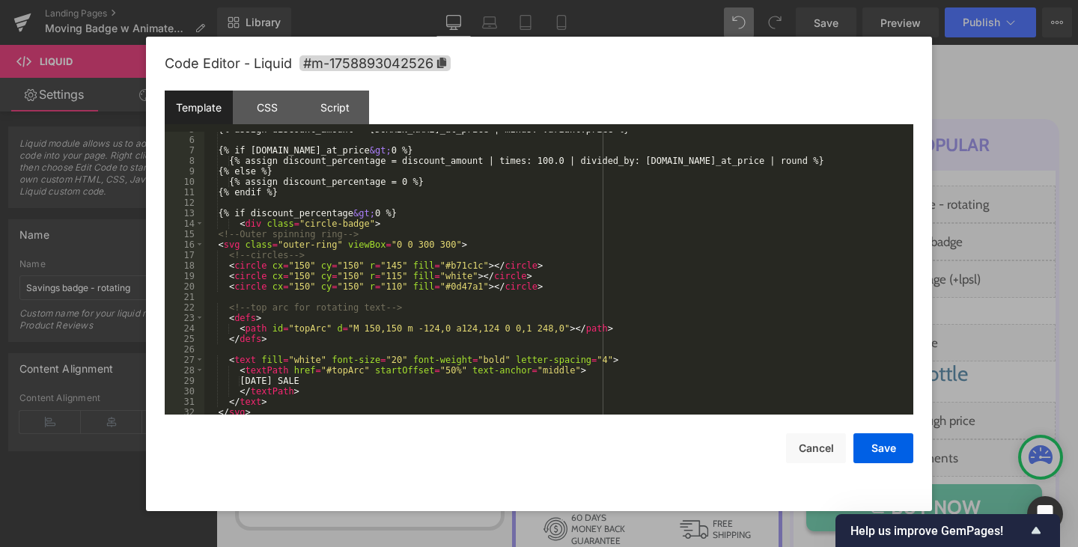
scroll to position [49, 0]
drag, startPoint x: 296, startPoint y: 225, endPoint x: 354, endPoint y: 225, distance: 58.4
click at [354, 225] on div "{% assign discount_amount = [DOMAIN_NAME]_at_price | minus: variant.price %} {%…" at bounding box center [555, 276] width 703 height 304
click at [282, 106] on div "CSS" at bounding box center [267, 108] width 68 height 34
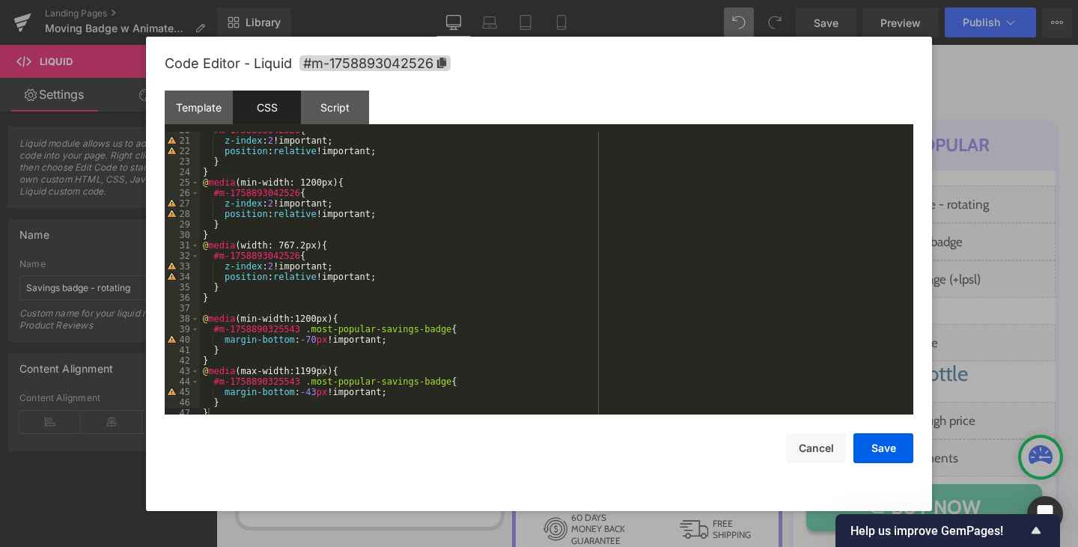
scroll to position [220, 0]
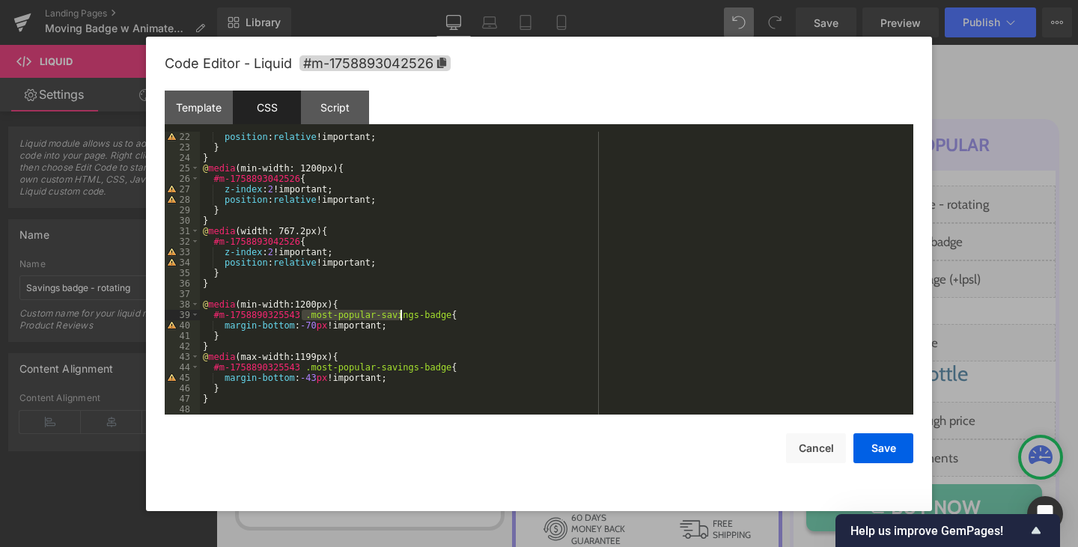
drag, startPoint x: 303, startPoint y: 317, endPoint x: 399, endPoint y: 319, distance: 96.6
click at [399, 319] on div "position : relative !important; } } @ media (min-width: 1200px) { #m-1758893042…" at bounding box center [554, 284] width 708 height 304
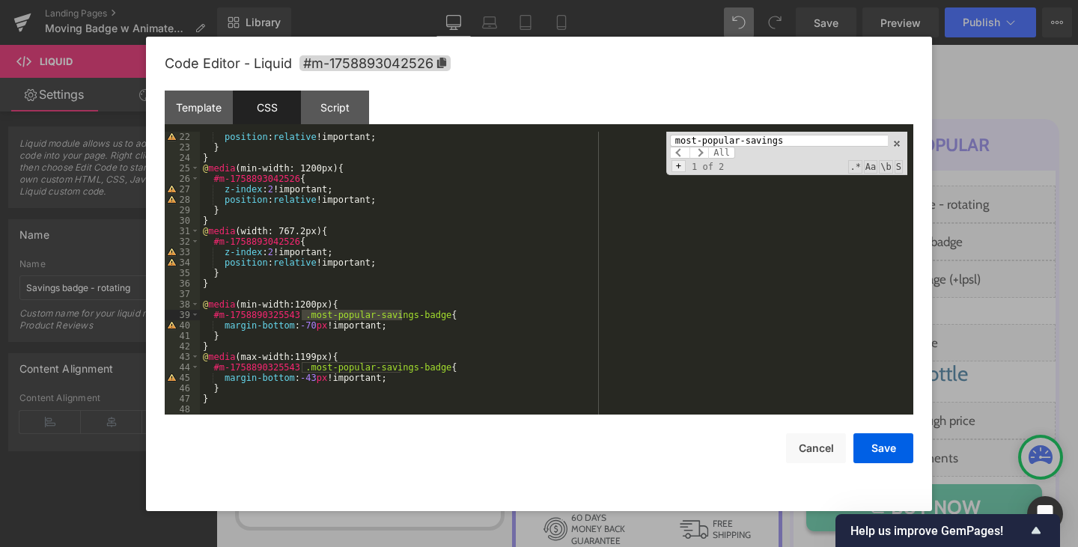
click at [682, 161] on span "+" at bounding box center [679, 166] width 14 height 12
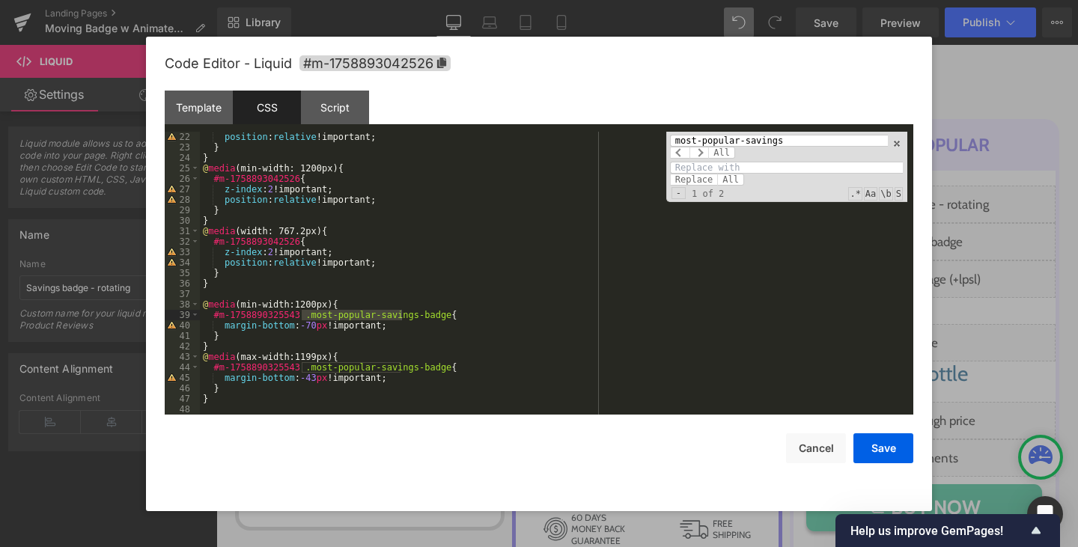
click at [697, 162] on input at bounding box center [786, 168] width 233 height 12
type input "circle"
click at [726, 177] on span "All" at bounding box center [730, 180] width 27 height 12
click at [442, 61] on icon at bounding box center [441, 63] width 9 height 10
drag, startPoint x: 211, startPoint y: 316, endPoint x: 294, endPoint y: 316, distance: 83.1
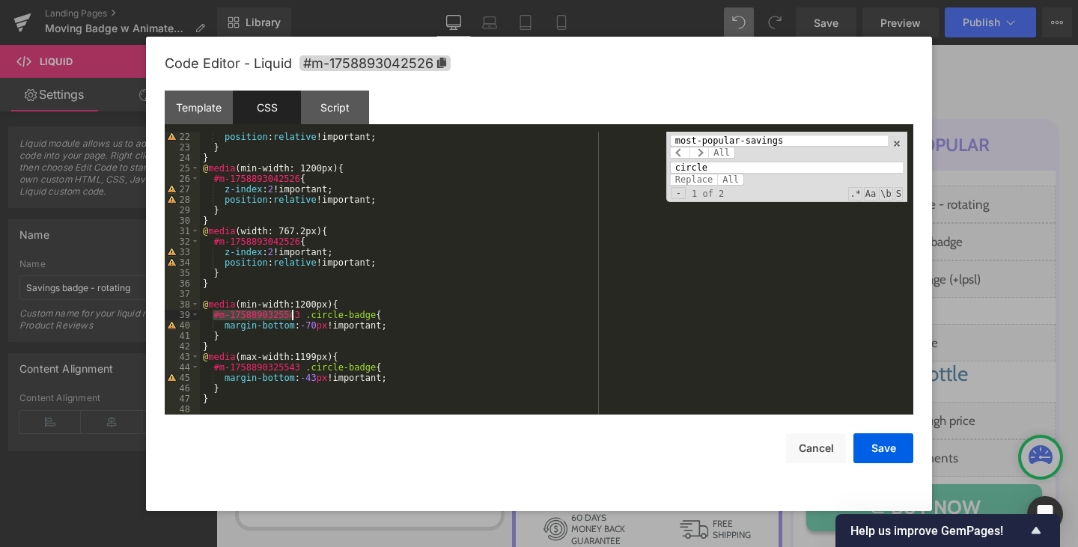
click at [294, 316] on div "position : relative !important; } } @ media (min-width: 1200px) { #m-1758893042…" at bounding box center [554, 284] width 708 height 304
type input "#m-1758890325543"
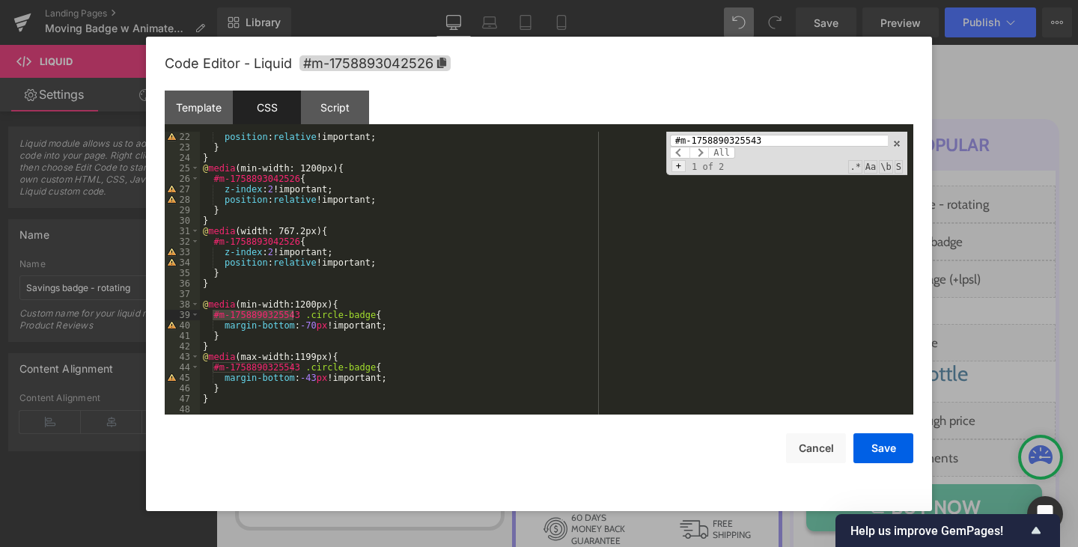
click at [678, 165] on span "+" at bounding box center [679, 166] width 14 height 12
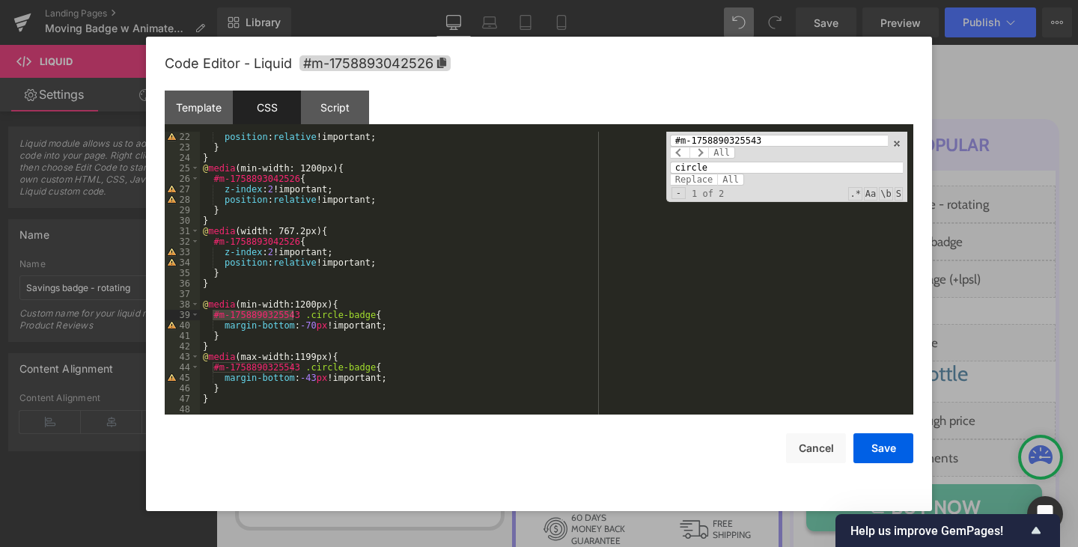
click at [705, 170] on input "circle" at bounding box center [786, 168] width 233 height 12
paste input "#m-1758893042526"
type input "#m-1758893042526"
click at [736, 180] on span "All" at bounding box center [730, 180] width 27 height 12
click at [889, 450] on button "Save" at bounding box center [884, 449] width 60 height 30
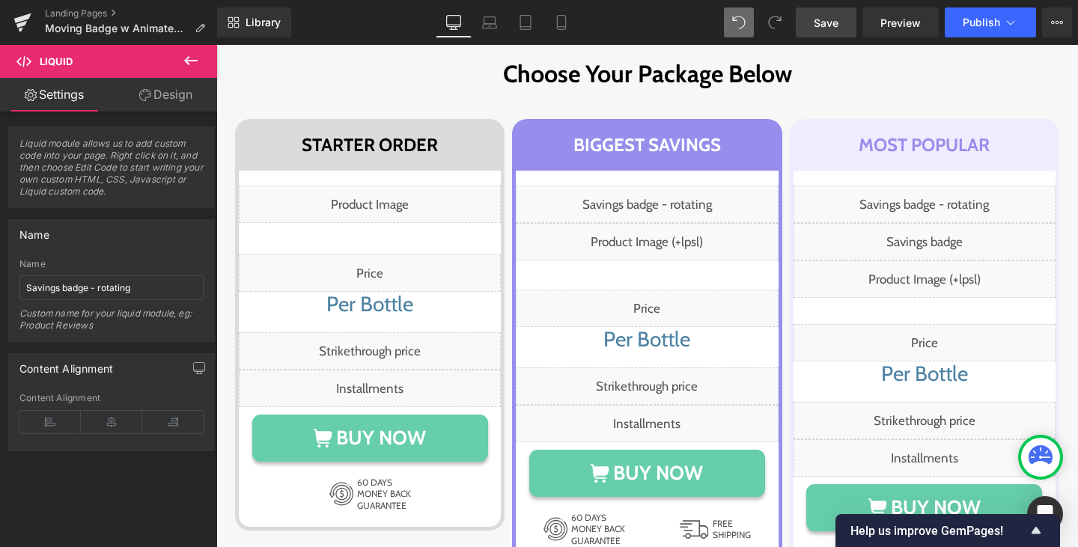
click at [814, 23] on link "Save" at bounding box center [826, 22] width 61 height 30
click at [898, 16] on span "Preview" at bounding box center [901, 23] width 40 height 16
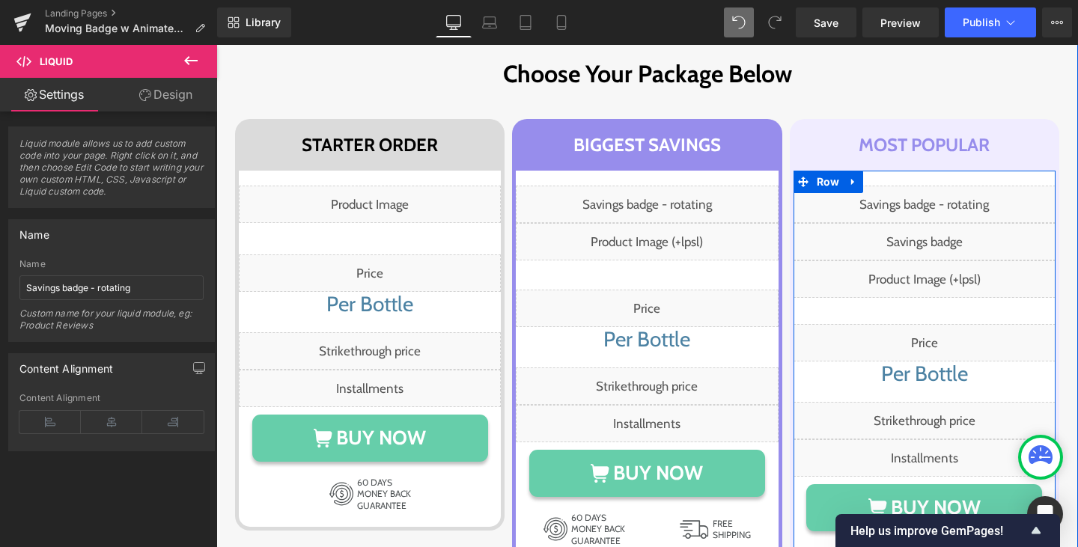
click at [934, 274] on link at bounding box center [942, 273] width 16 height 18
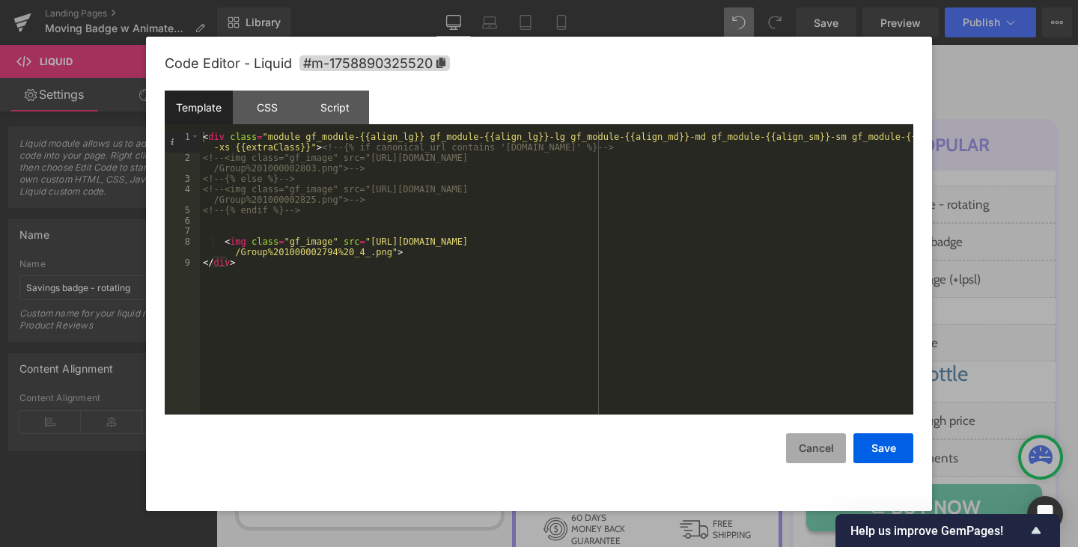
click at [815, 448] on button "Cancel" at bounding box center [816, 449] width 60 height 30
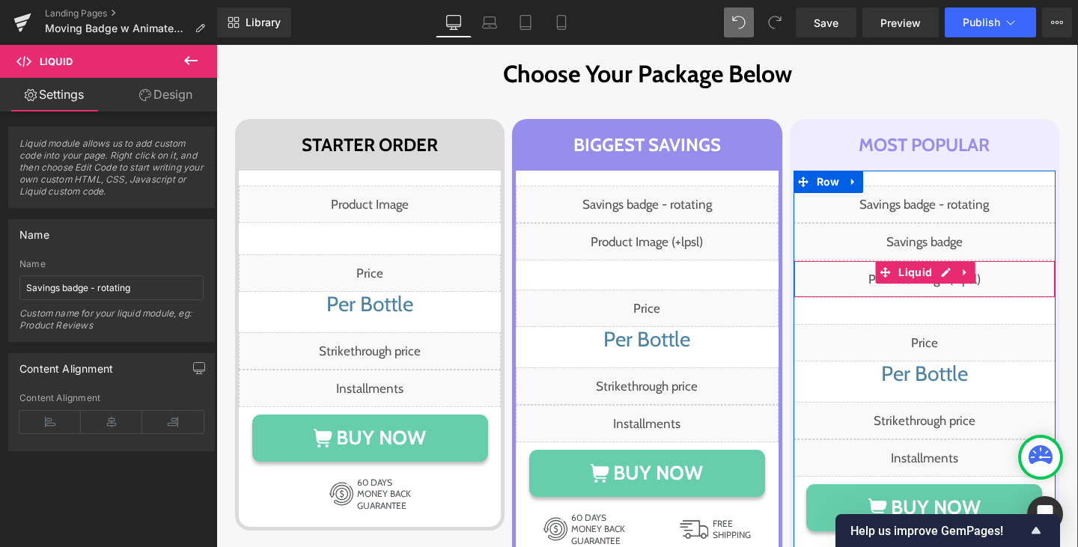
click at [828, 279] on div "Liquid" at bounding box center [925, 279] width 262 height 37
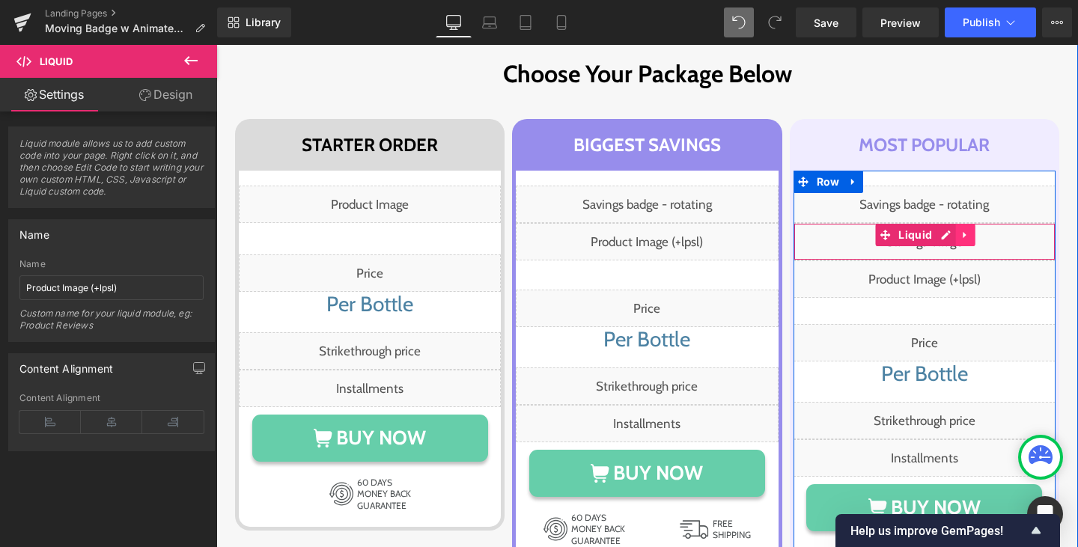
click at [962, 237] on icon at bounding box center [965, 235] width 10 height 11
click at [970, 237] on icon at bounding box center [975, 235] width 10 height 11
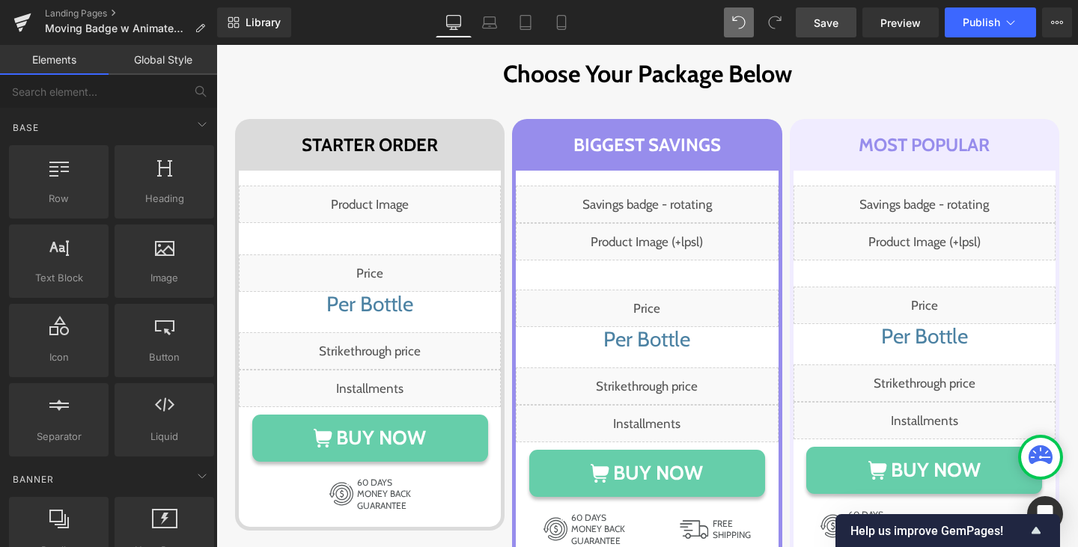
click at [812, 20] on link "Save" at bounding box center [826, 22] width 61 height 30
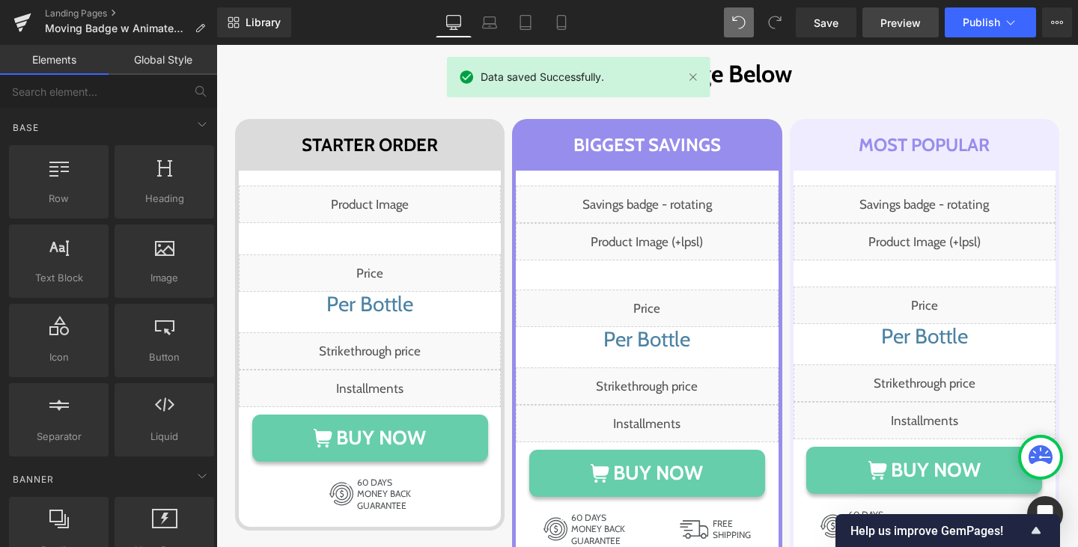
click at [892, 21] on span "Preview" at bounding box center [901, 23] width 40 height 16
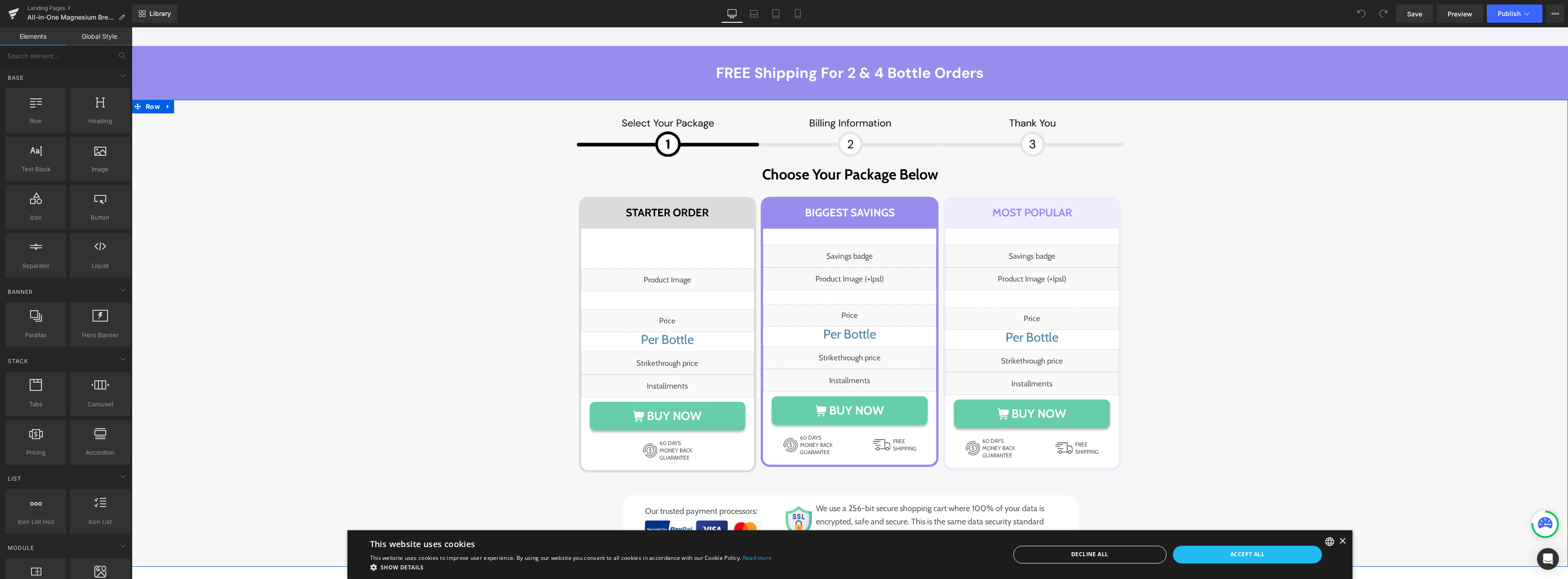
scroll to position [5921, 0]
click at [165, 102] on icon at bounding box center [168, 105] width 6 height 7
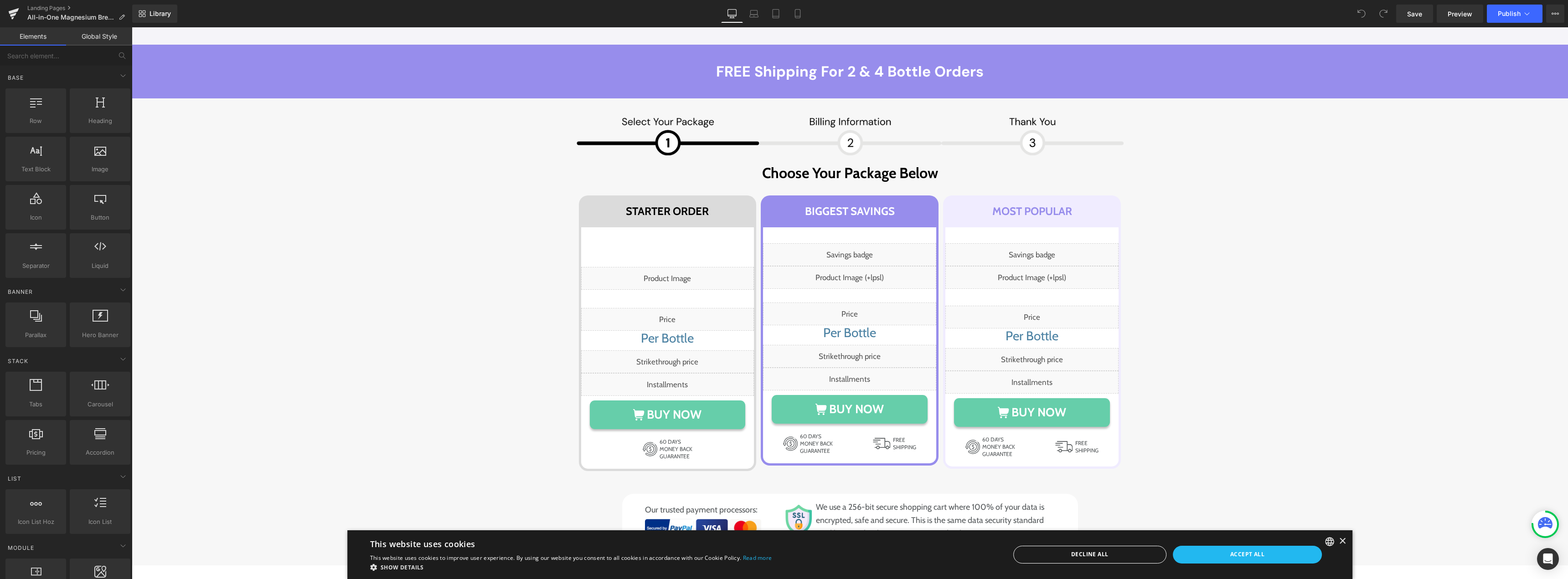
drag, startPoint x: 1334, startPoint y: 539, endPoint x: 801, endPoint y: 285, distance: 590.4
click at [1339, 539] on div "×" at bounding box center [1342, 541] width 7 height 7
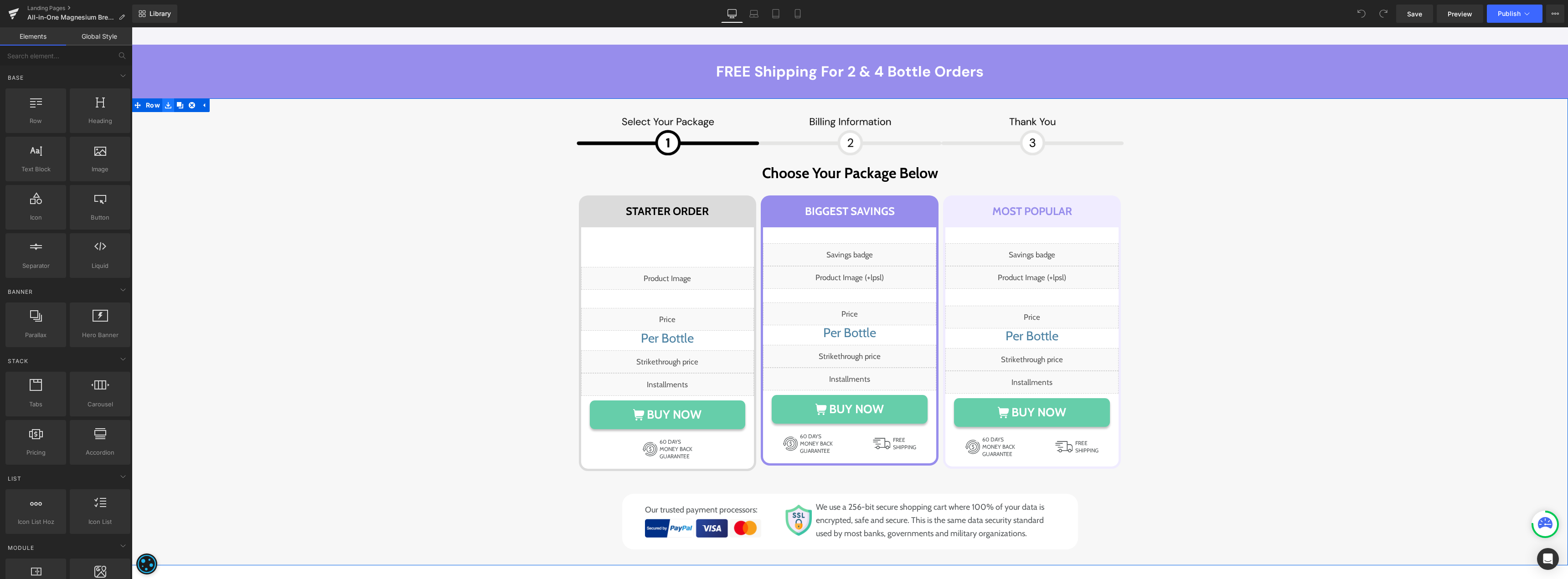
click at [165, 102] on icon at bounding box center [168, 105] width 6 height 6
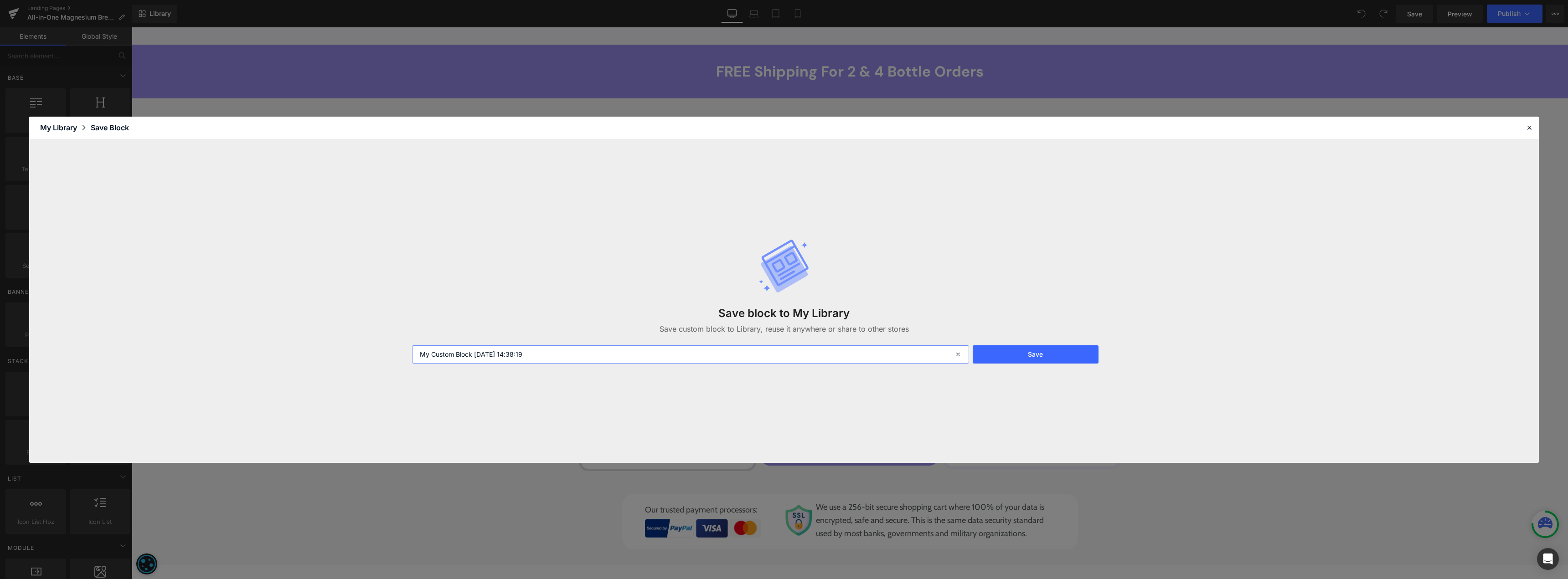
click at [674, 359] on input "My Custom Block [DATE] 14:38:19" at bounding box center [690, 355] width 557 height 18
click at [1000, 358] on button "Save" at bounding box center [1035, 355] width 126 height 18
